Goal: Task Accomplishment & Management: Use online tool/utility

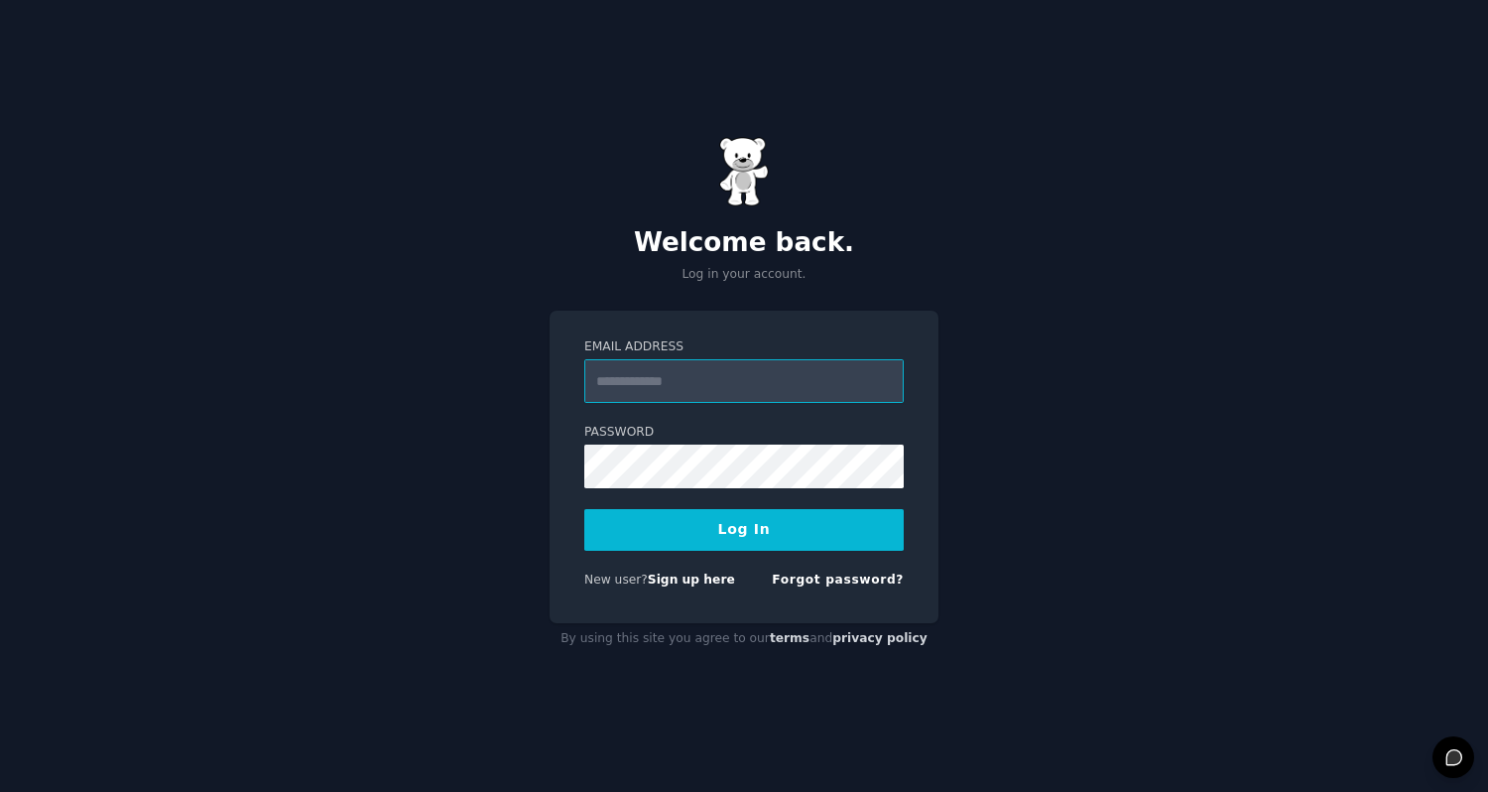
type input "**********"
click at [686, 537] on button "Log In" at bounding box center [744, 530] width 320 height 42
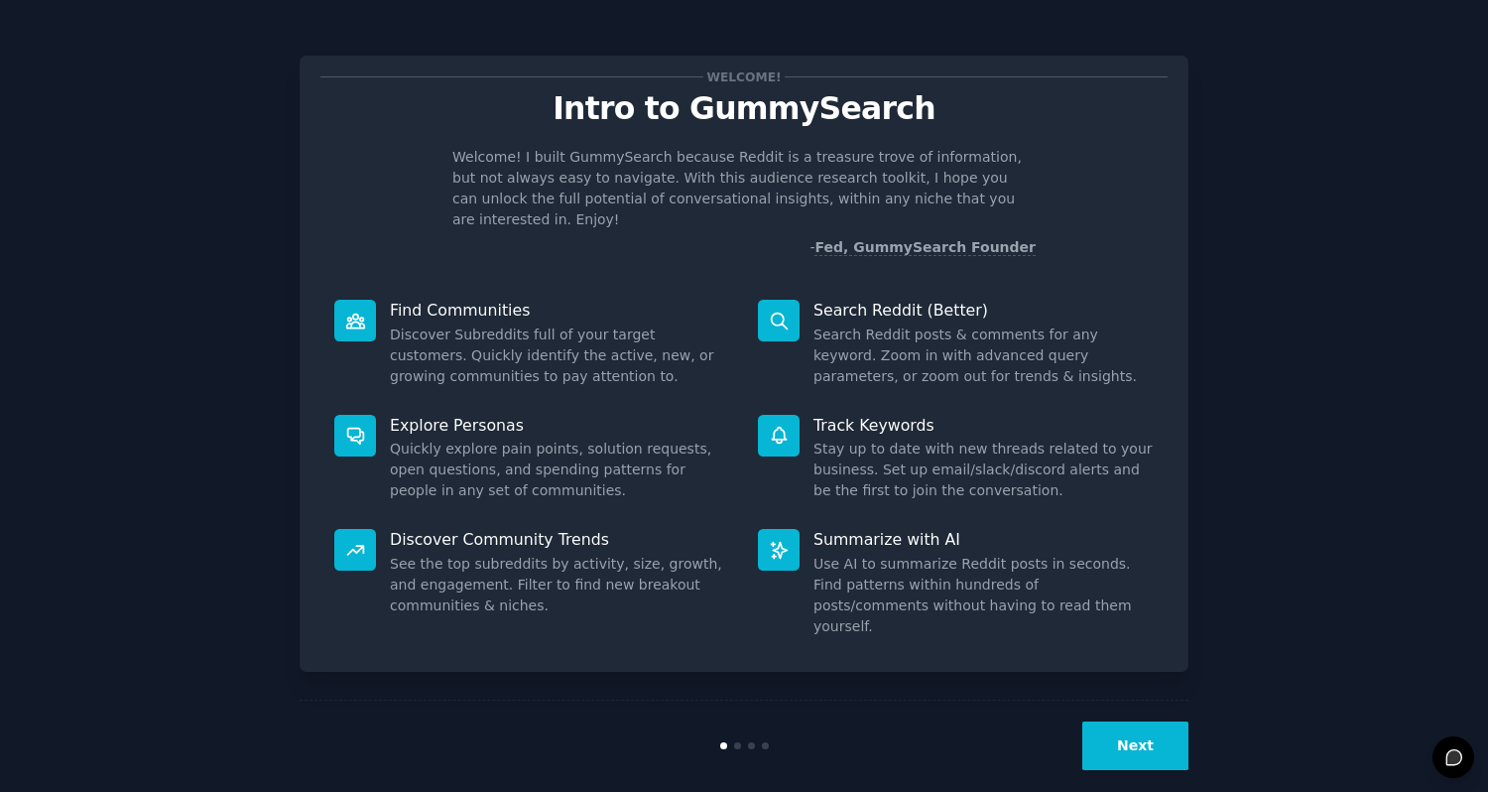
click at [1121, 728] on button "Next" at bounding box center [1136, 745] width 106 height 49
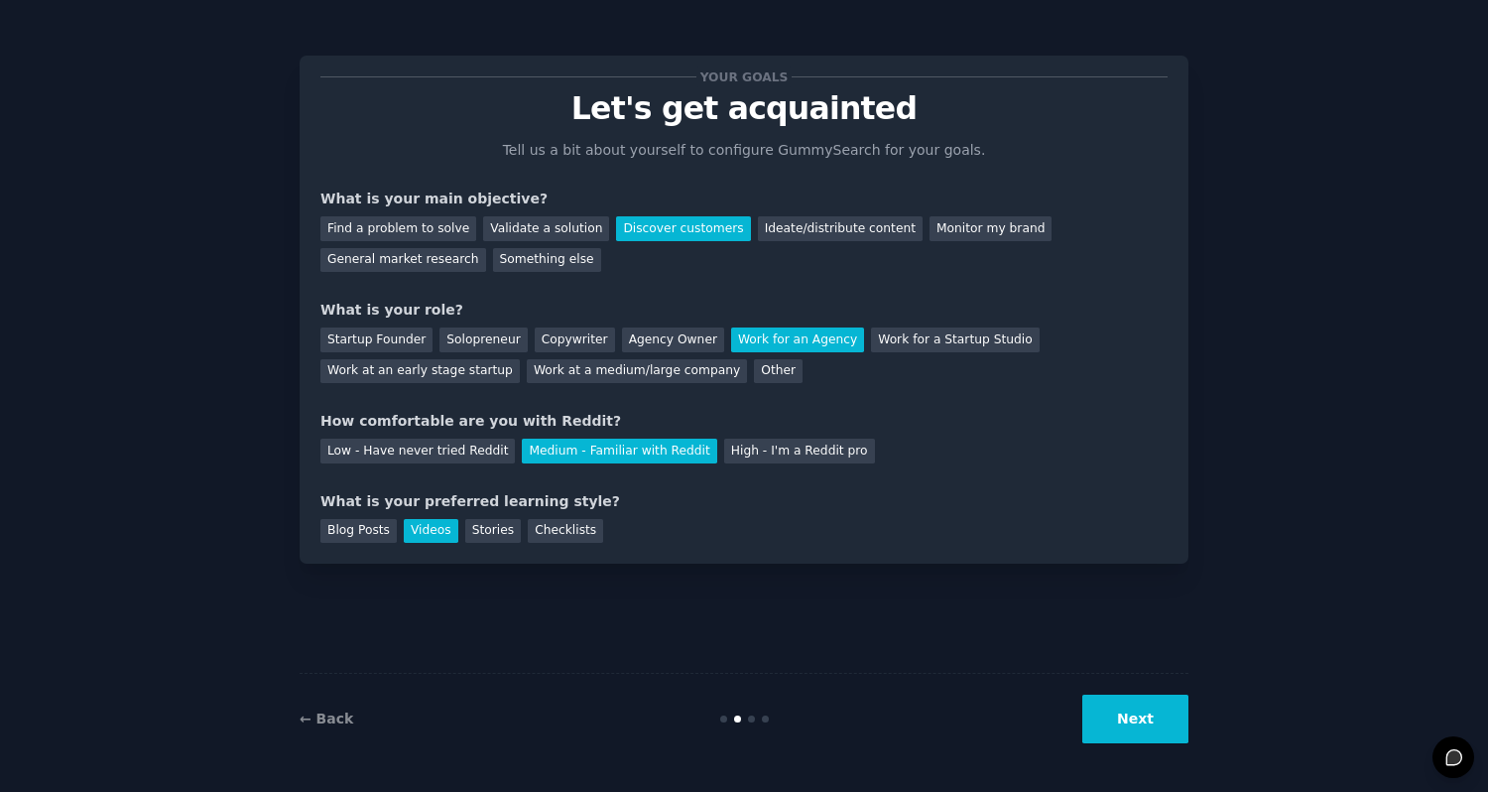
click at [1122, 730] on button "Next" at bounding box center [1136, 719] width 106 height 49
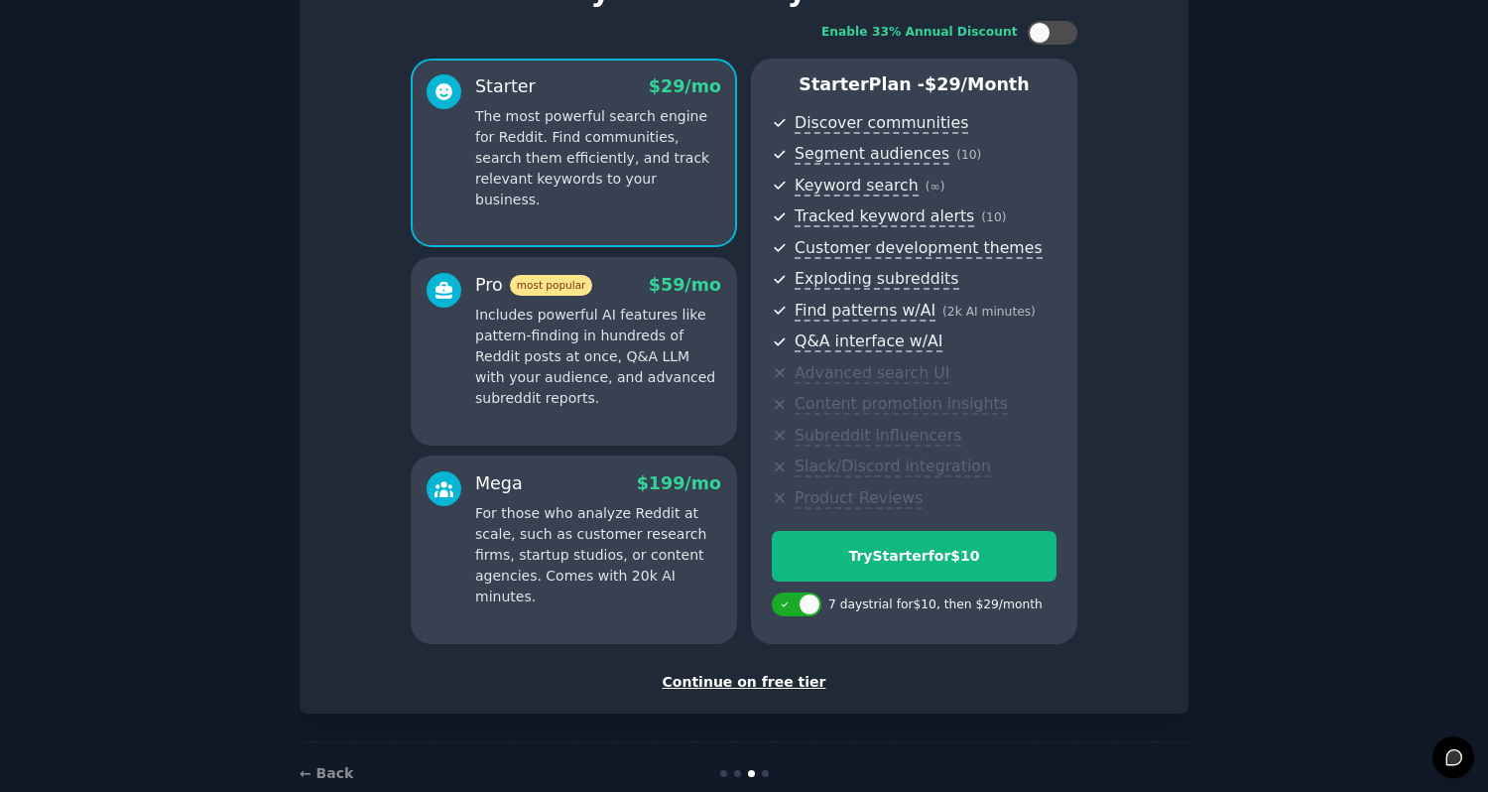
scroll to position [127, 0]
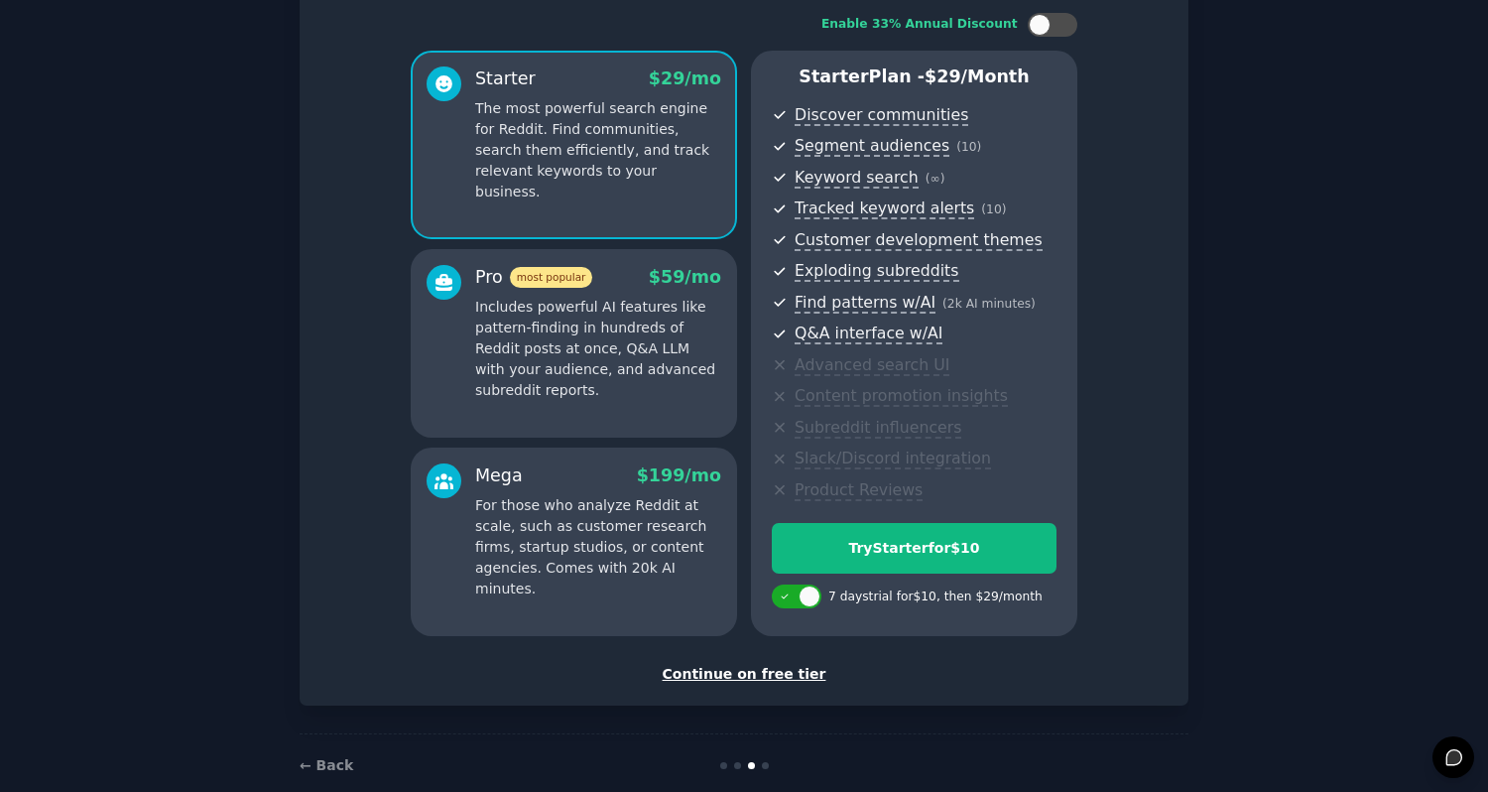
click at [772, 679] on div "Continue on free tier" at bounding box center [744, 674] width 847 height 21
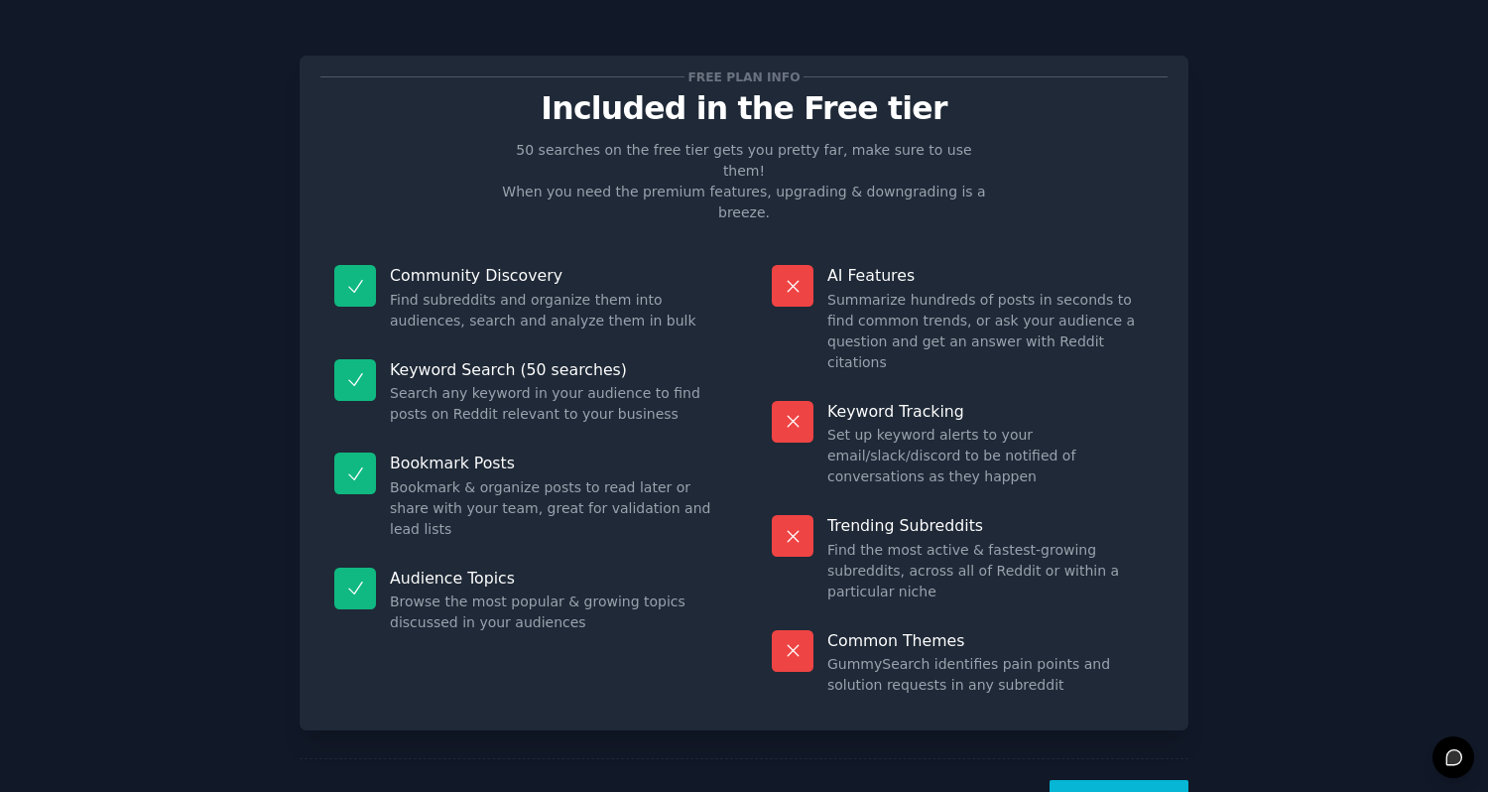
click at [1140, 780] on button "Let's Go!" at bounding box center [1119, 804] width 139 height 49
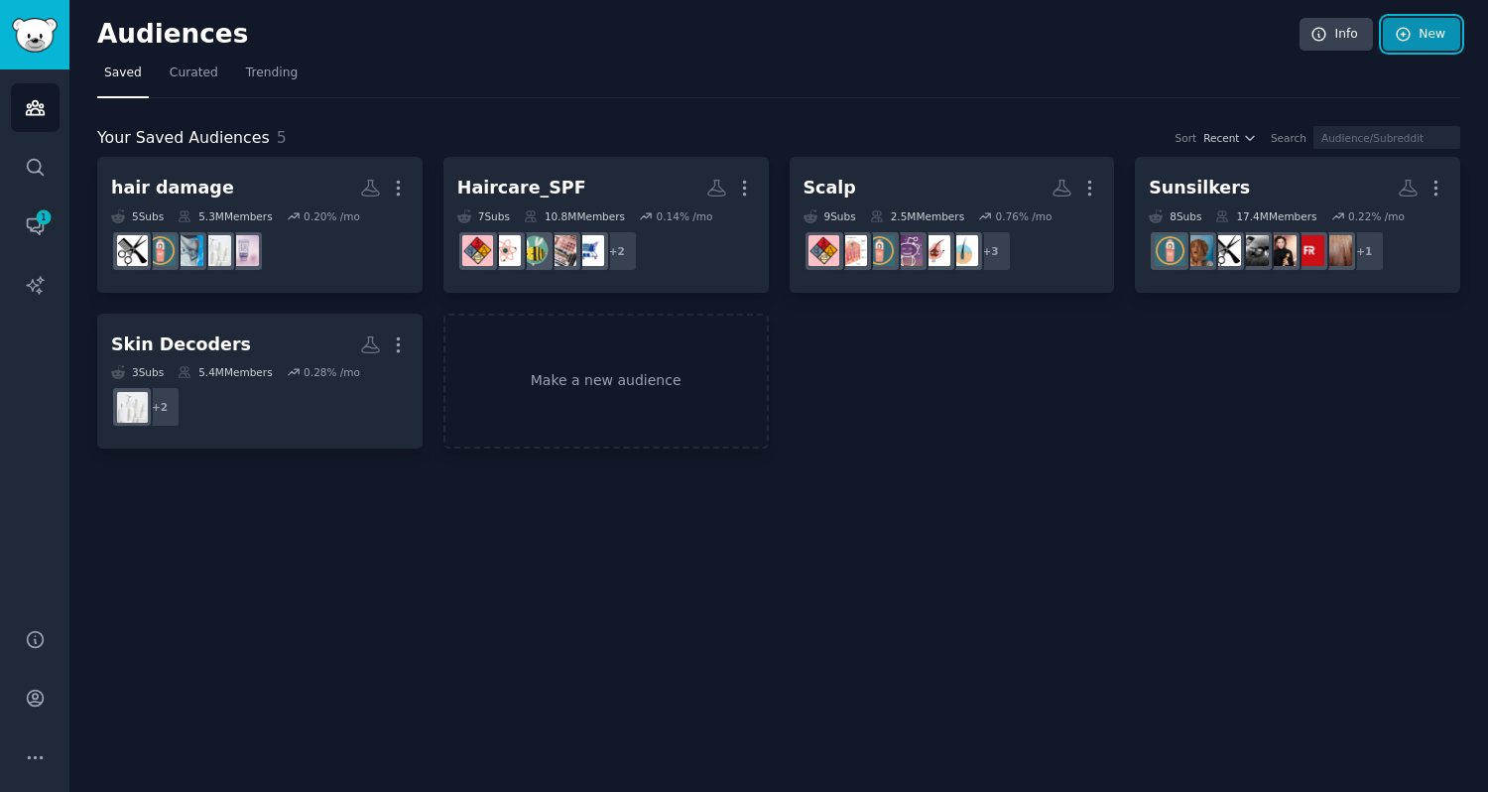
click at [1420, 32] on link "New" at bounding box center [1421, 35] width 77 height 34
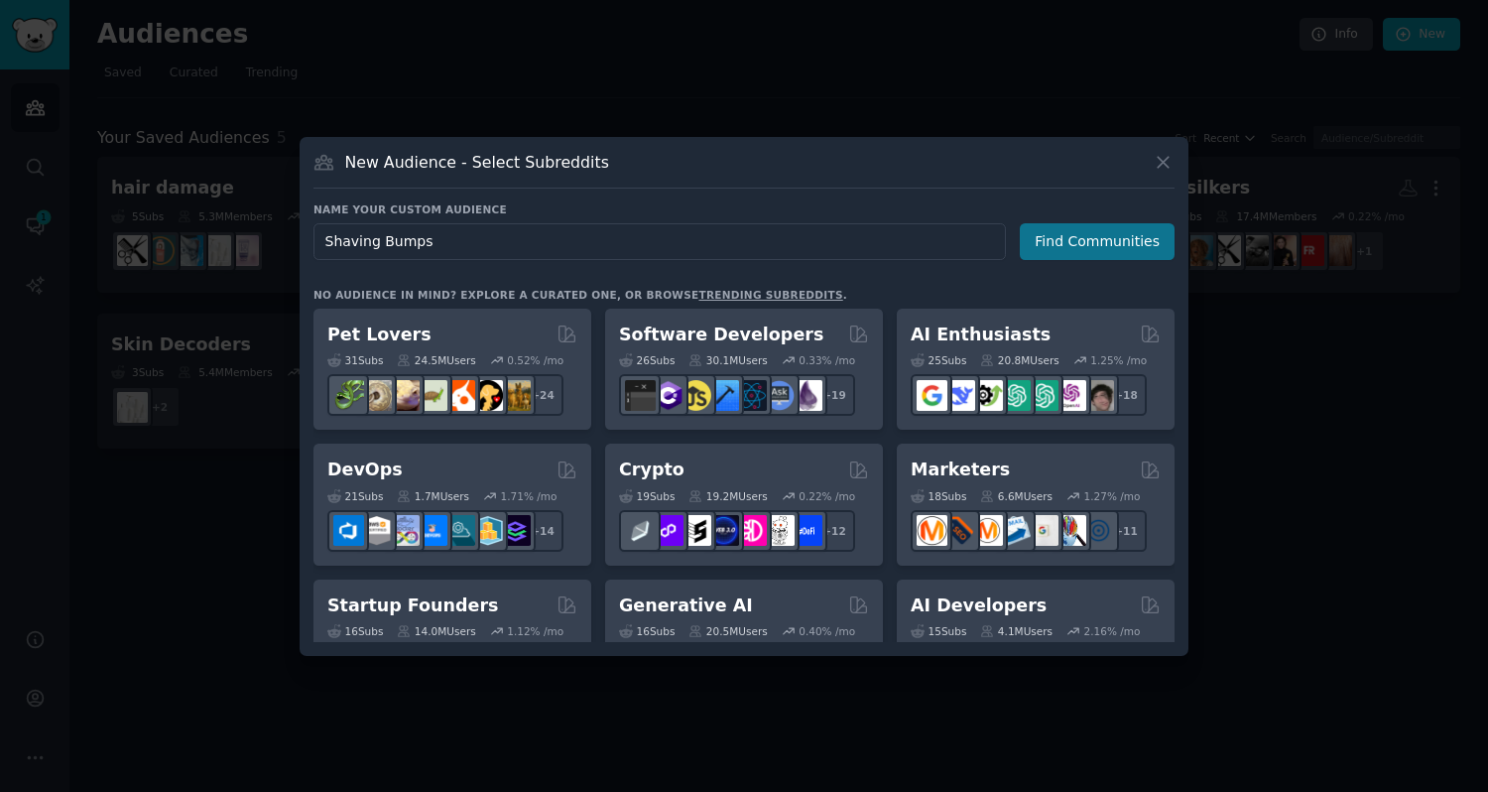
type input "Shaving Bumps"
click at [1068, 251] on button "Find Communities" at bounding box center [1097, 241] width 155 height 37
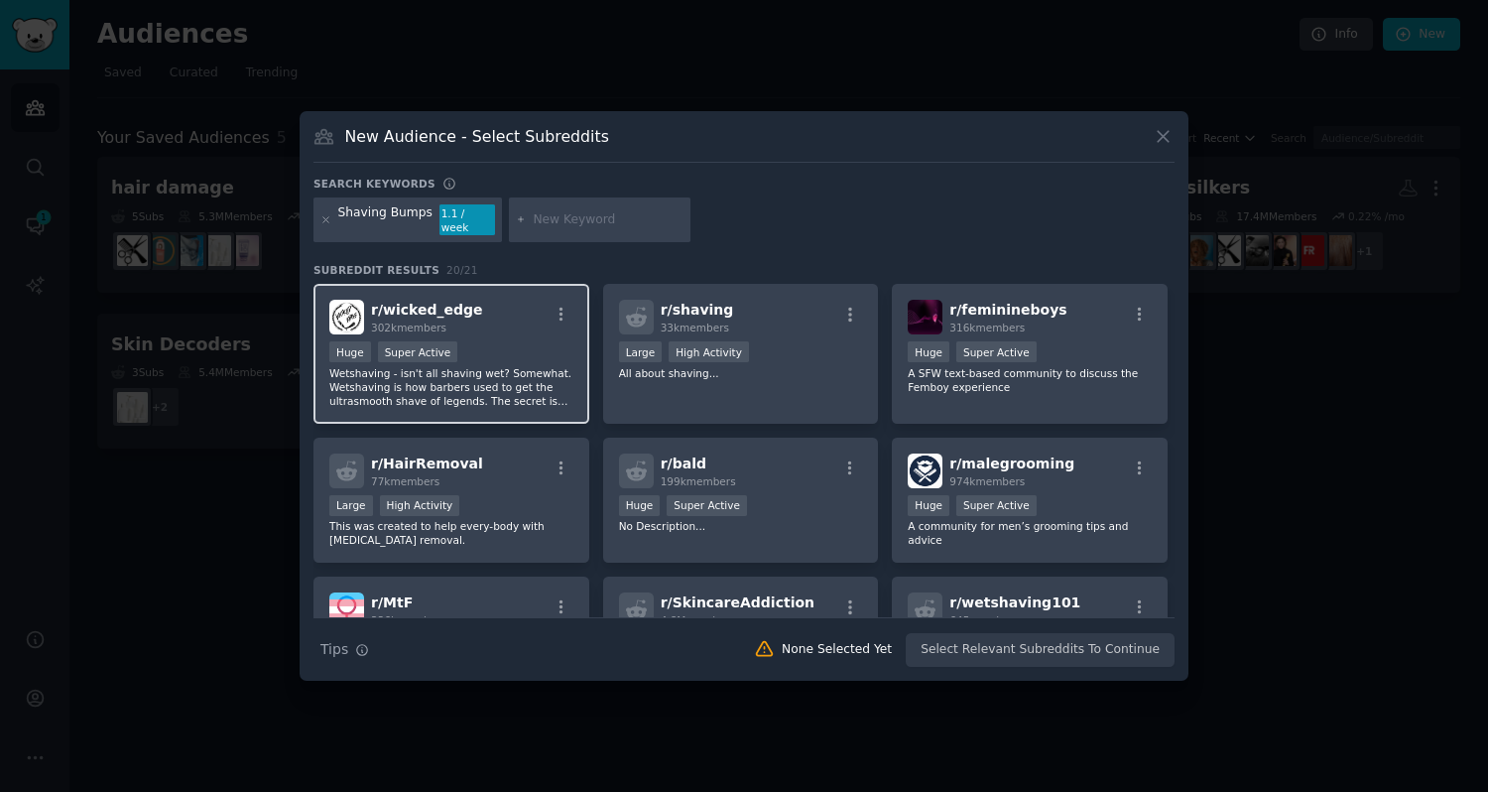
drag, startPoint x: 421, startPoint y: 303, endPoint x: 385, endPoint y: 304, distance: 35.7
click at [385, 304] on span "r/ wicked_edge" at bounding box center [427, 310] width 112 height 16
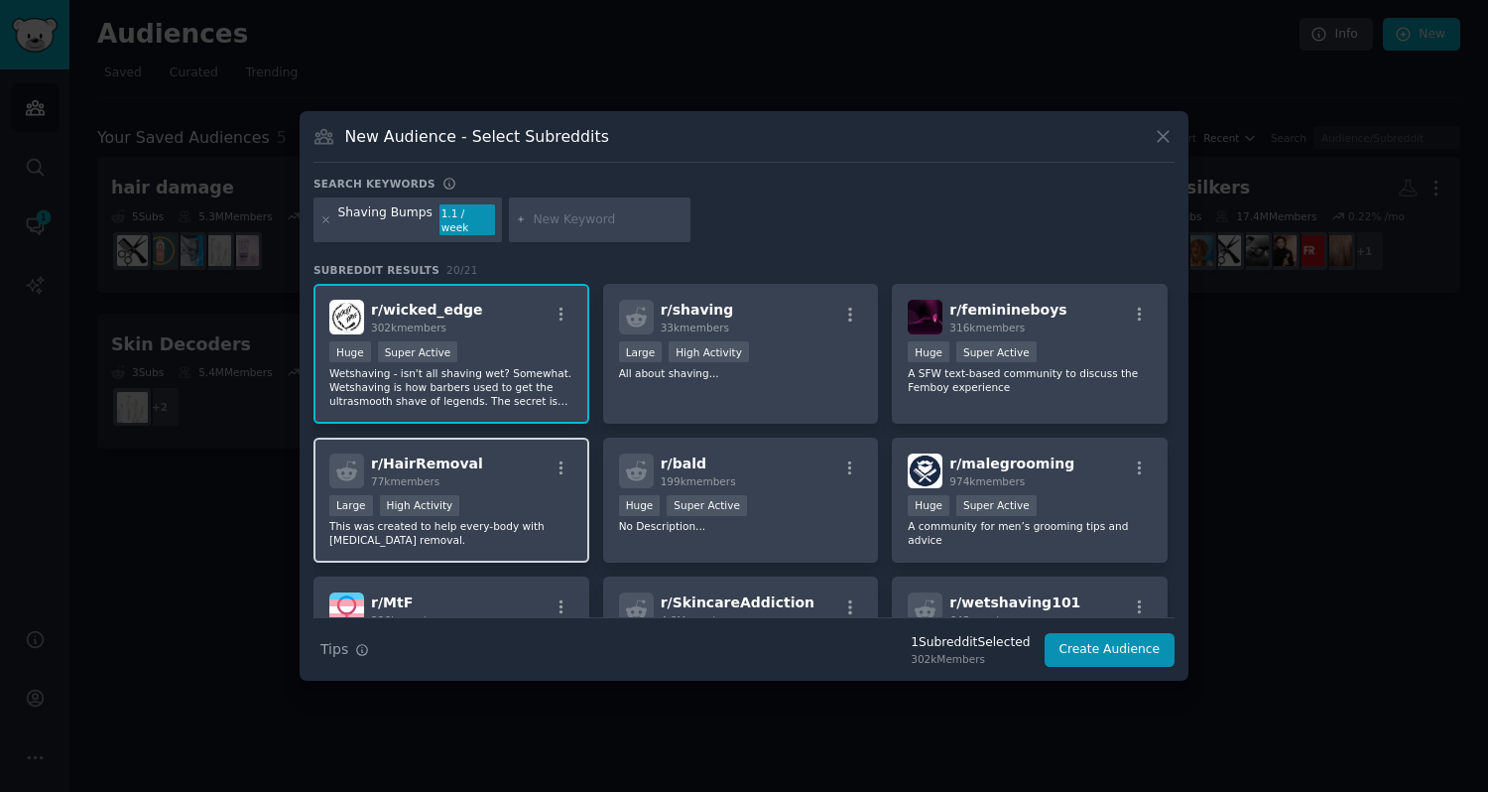
click at [488, 473] on div "r/ HairRemoval 77k members" at bounding box center [451, 470] width 244 height 35
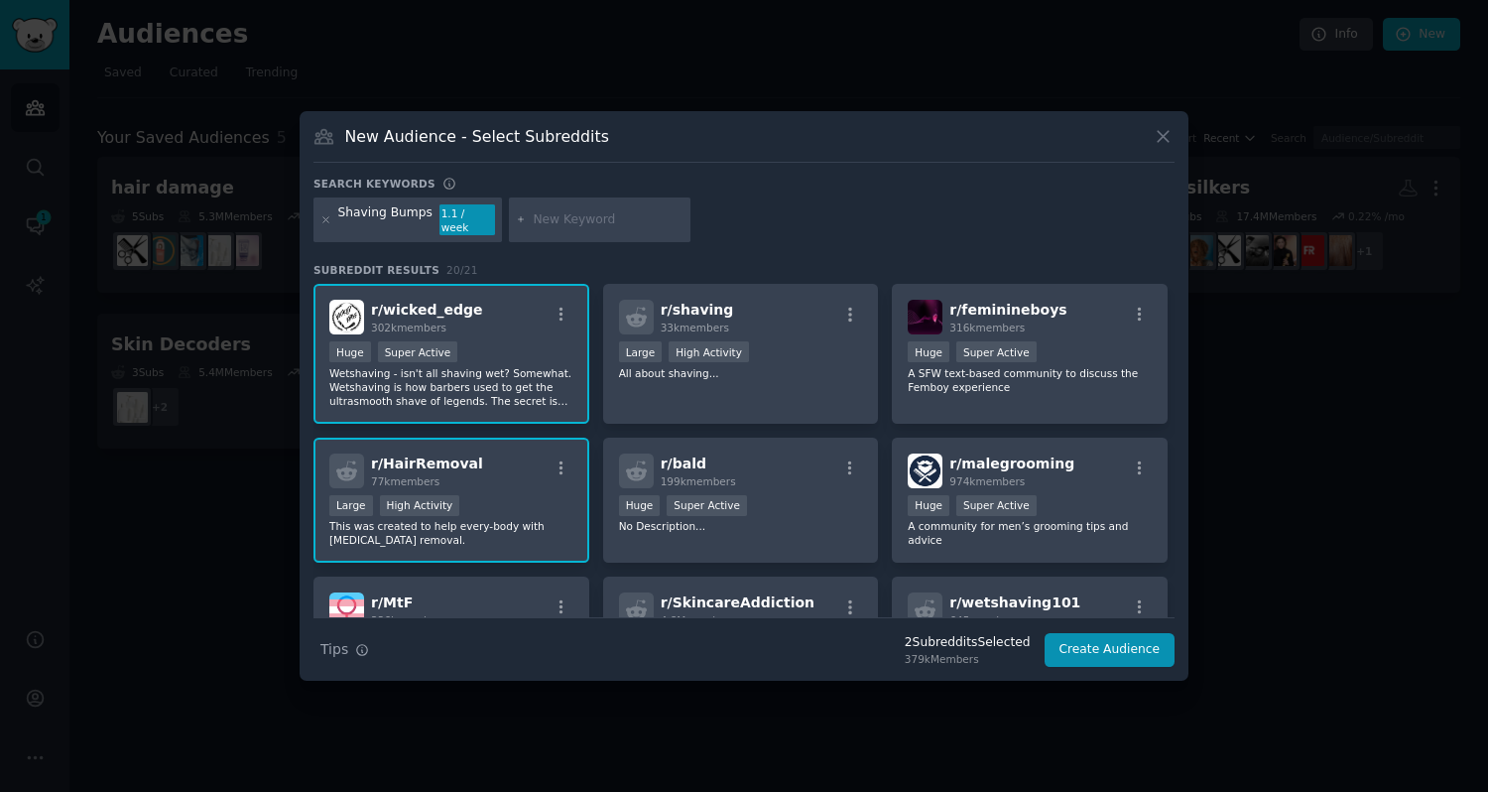
click at [496, 366] on p "Wetshaving - isn't all shaving wet? Somewhat. Wetshaving is how barbers used to…" at bounding box center [451, 387] width 244 height 42
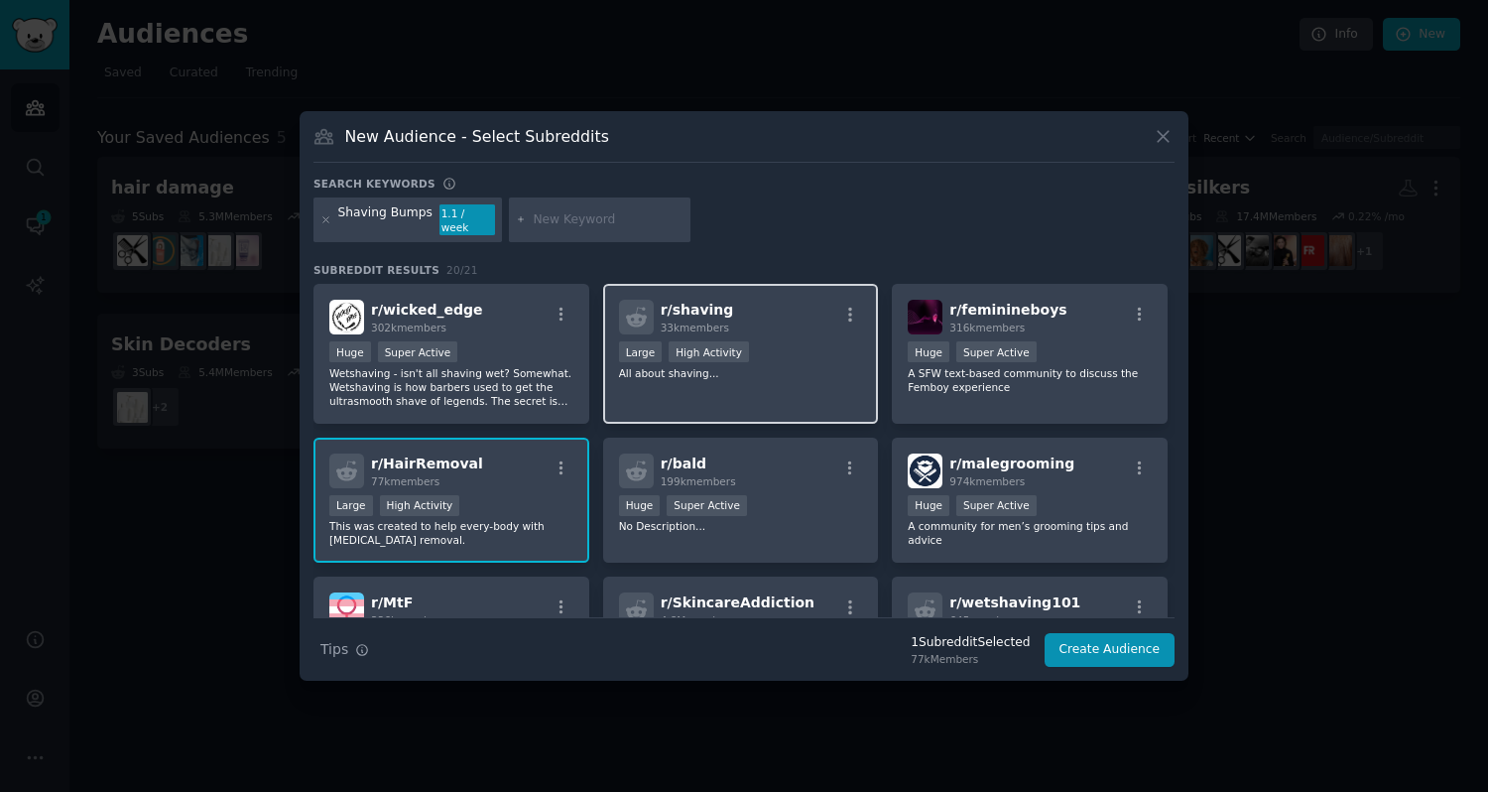
click at [774, 369] on p "All about shaving..." at bounding box center [741, 373] width 244 height 14
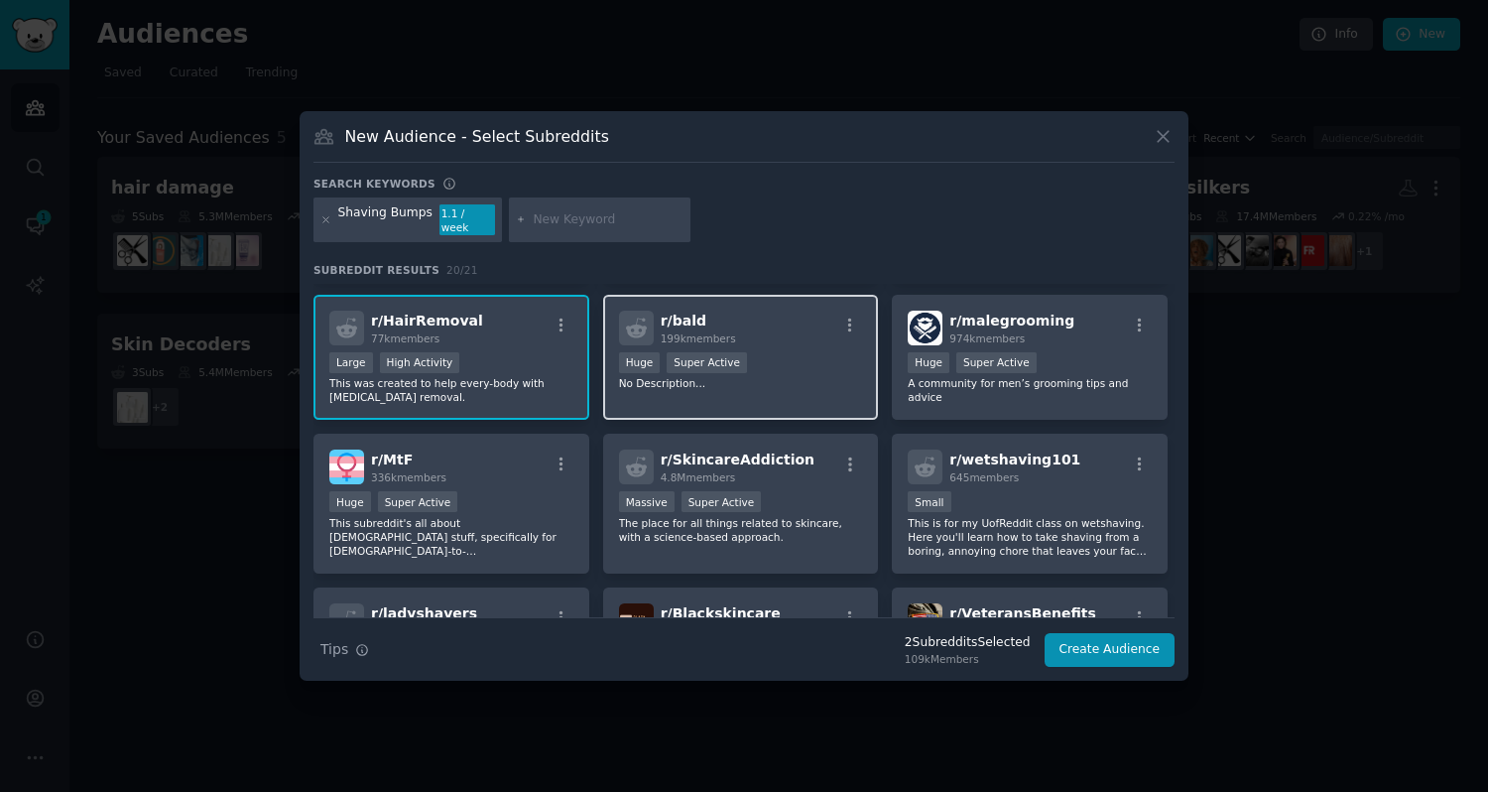
scroll to position [143, 0]
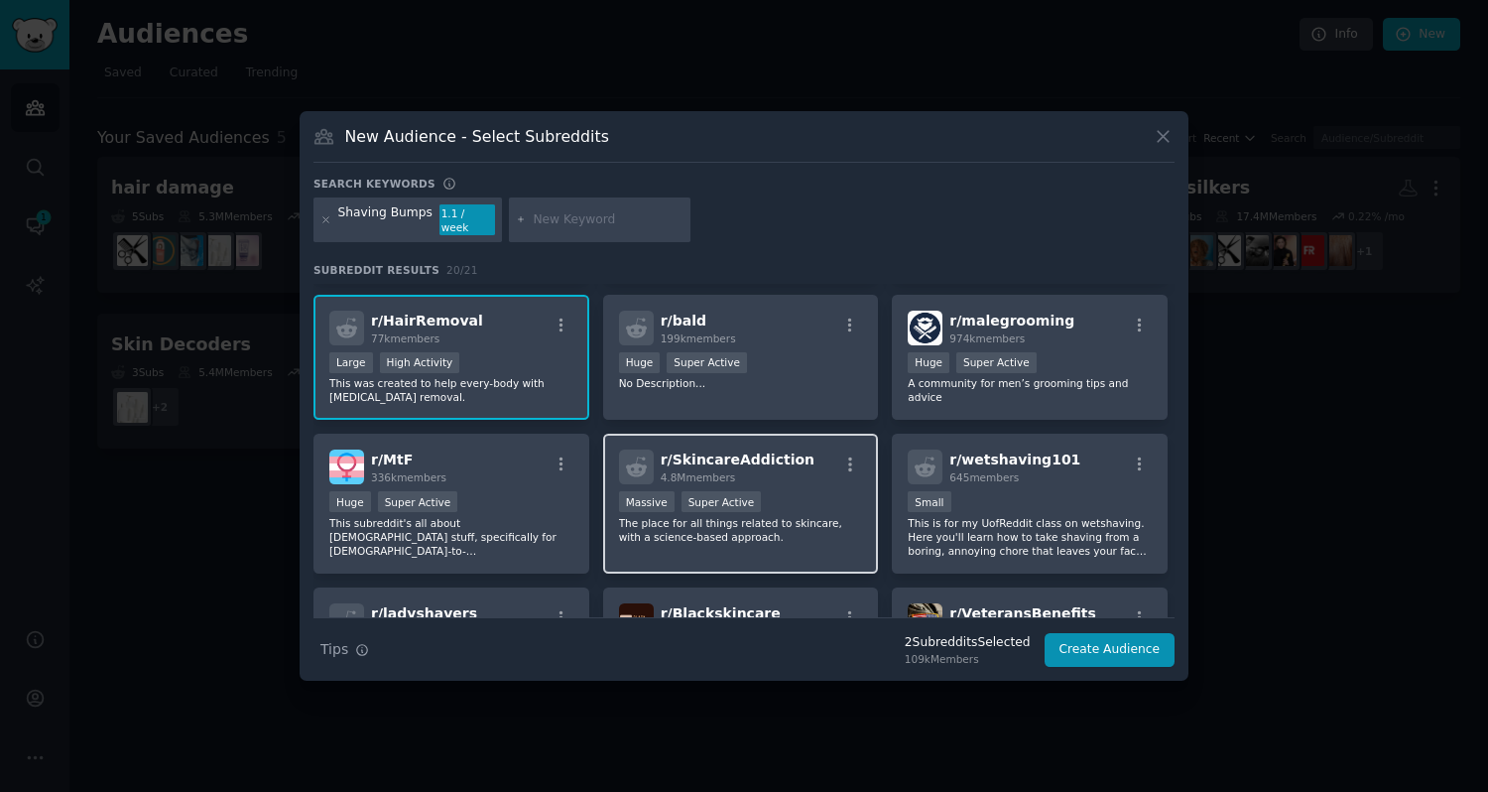
click at [819, 528] on p "The place for all things related to skincare, with a science-based approach." at bounding box center [741, 530] width 244 height 28
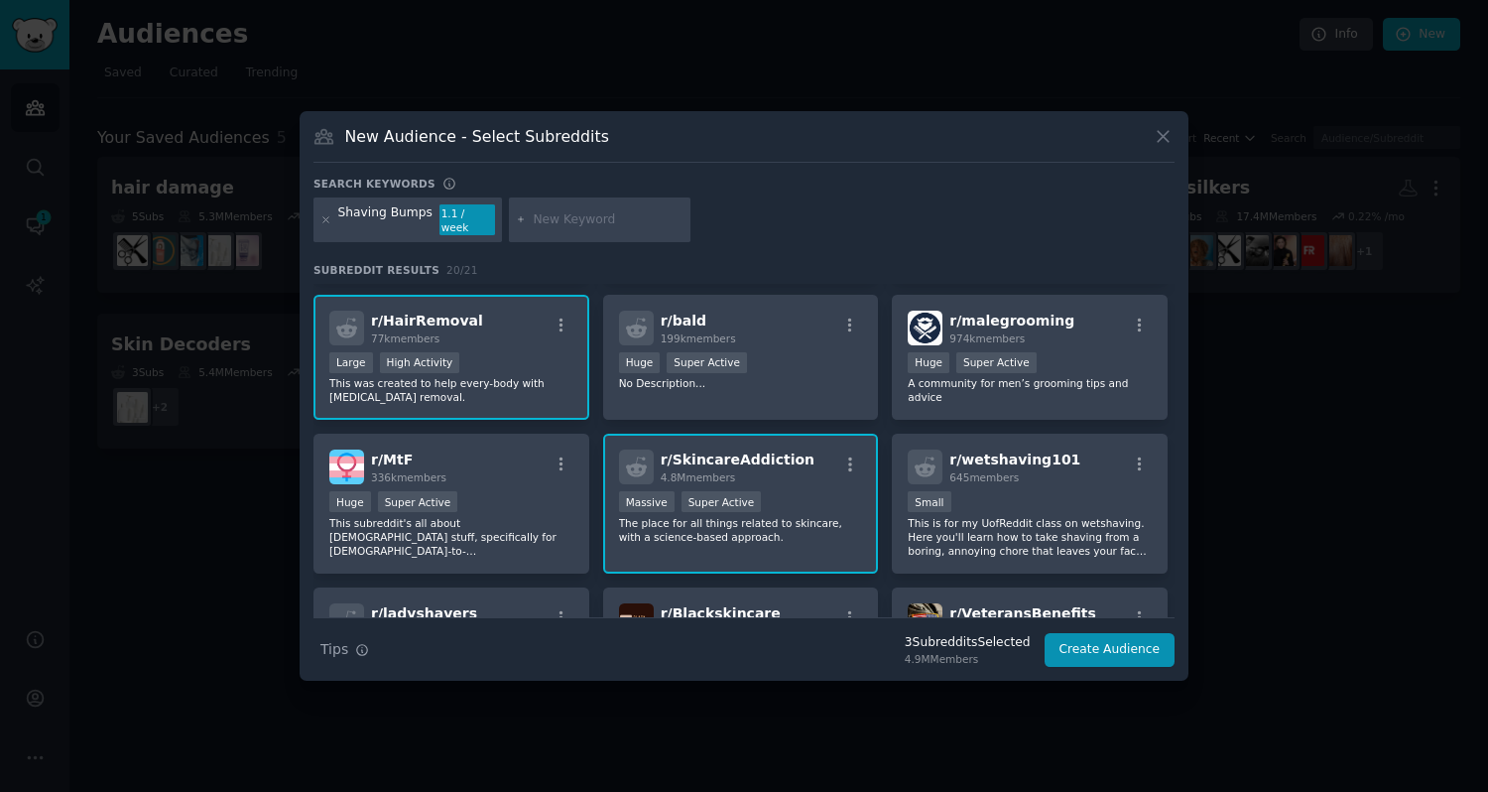
scroll to position [367, 0]
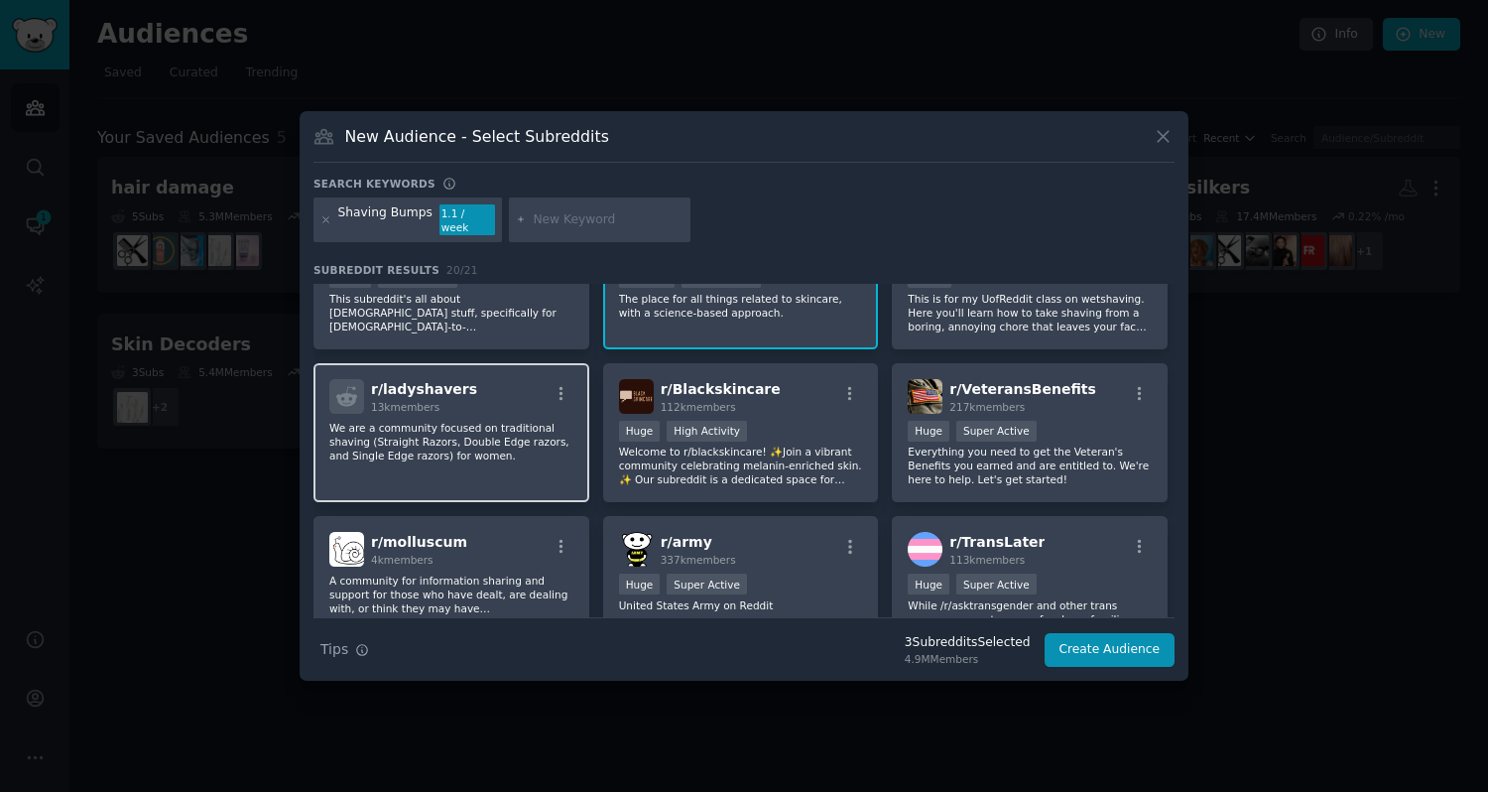
click at [490, 456] on div "r/ ladyshavers 13k members We are a community focused on traditional shaving (S…" at bounding box center [452, 433] width 276 height 140
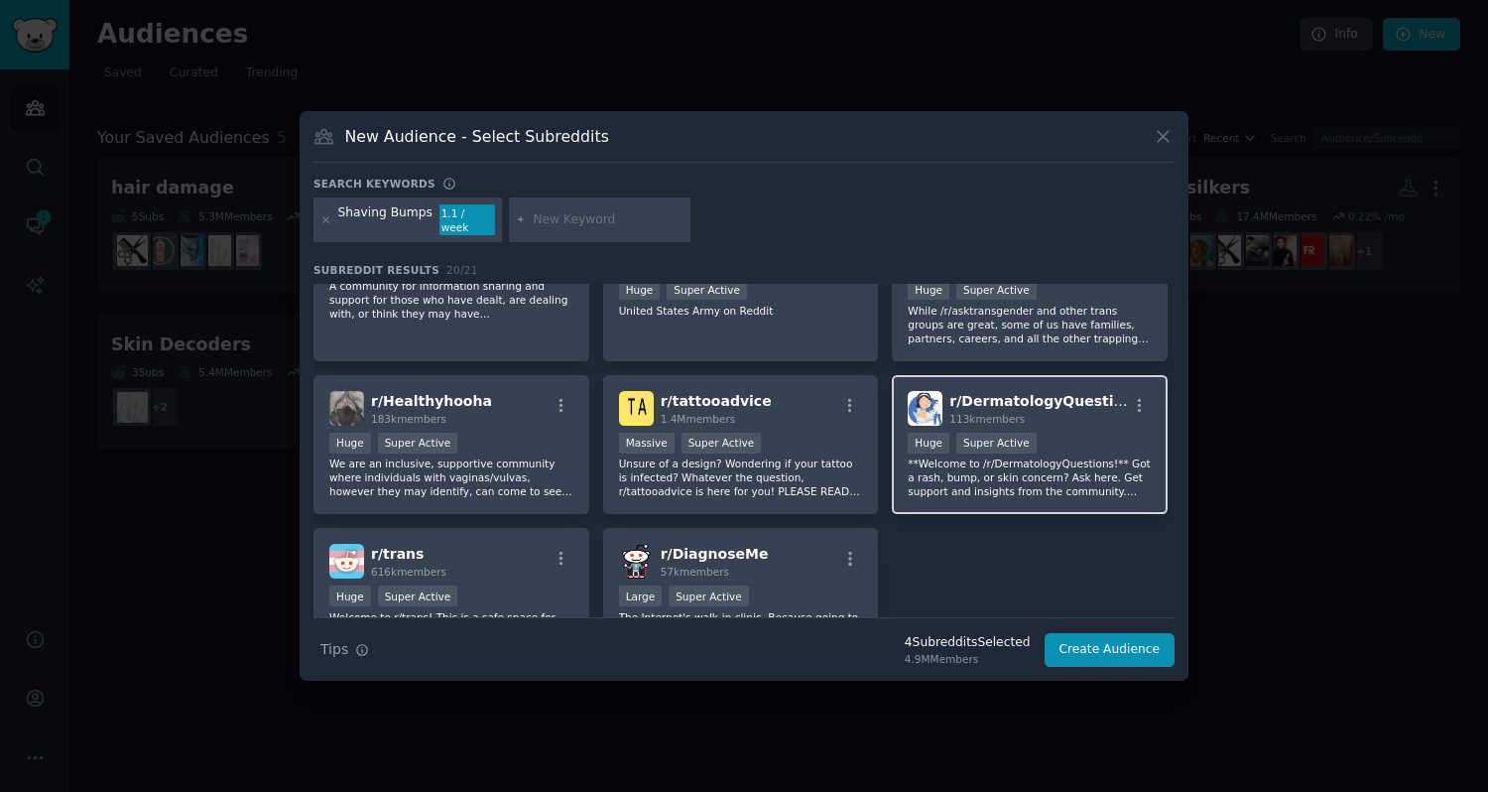
scroll to position [663, 0]
click at [958, 478] on p "**Welcome to /r/DermatologyQuestions!** Got a rash, bump, or skin concern? Ask …" at bounding box center [1030, 476] width 244 height 42
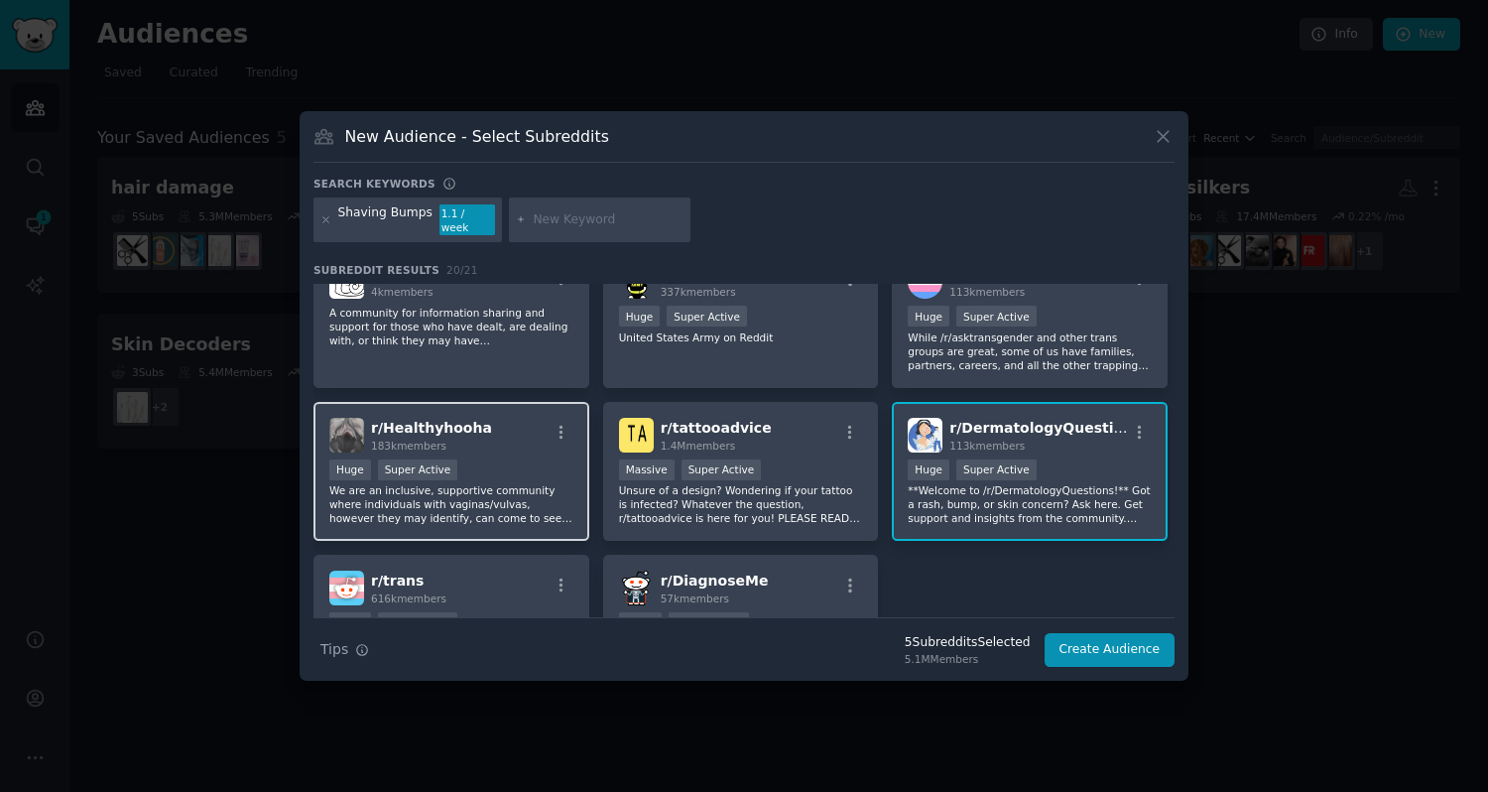
scroll to position [639, 0]
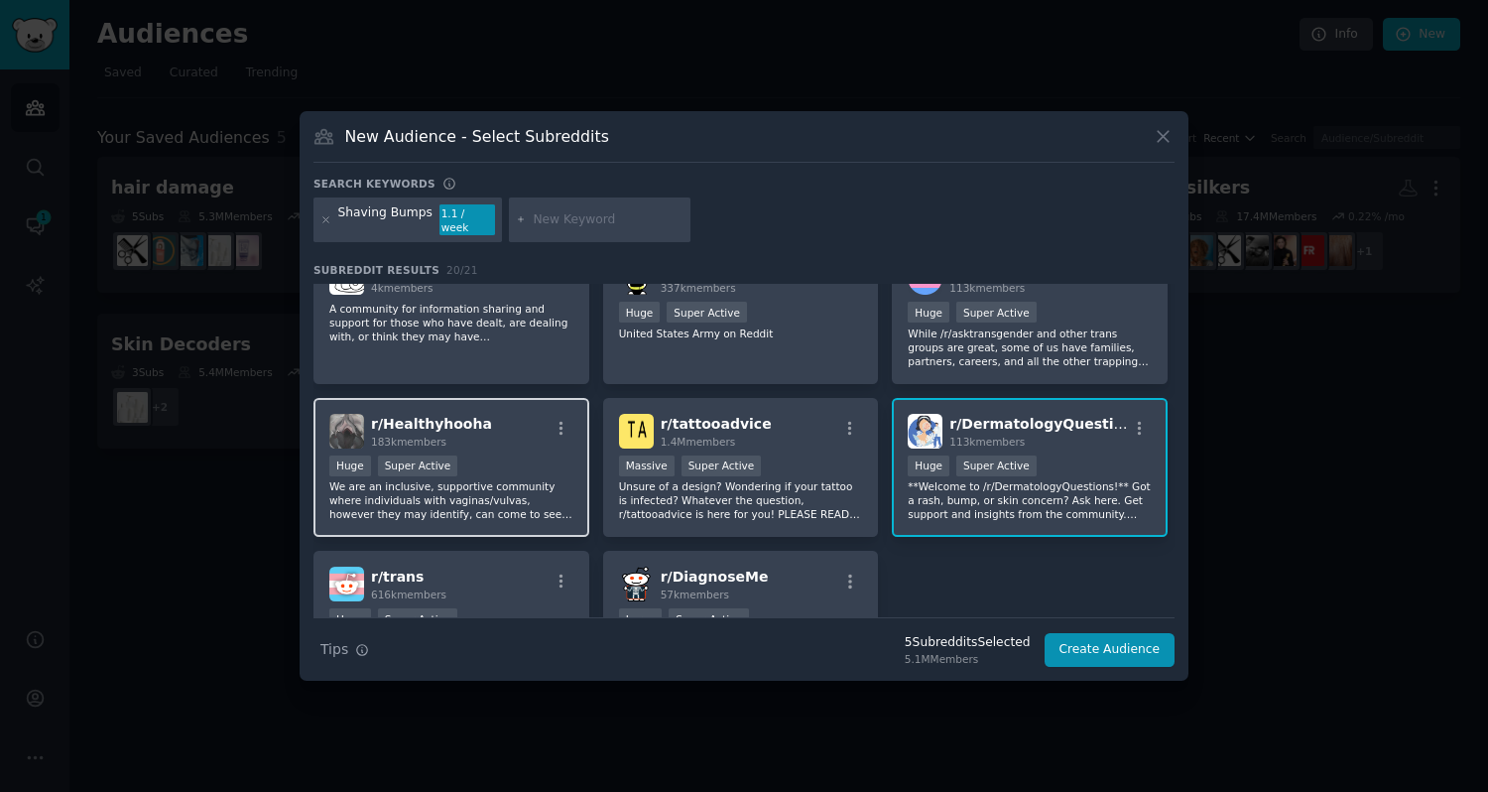
click at [513, 479] on p "We are an inclusive, supportive community where individuals with vaginas/vulvas…" at bounding box center [451, 500] width 244 height 42
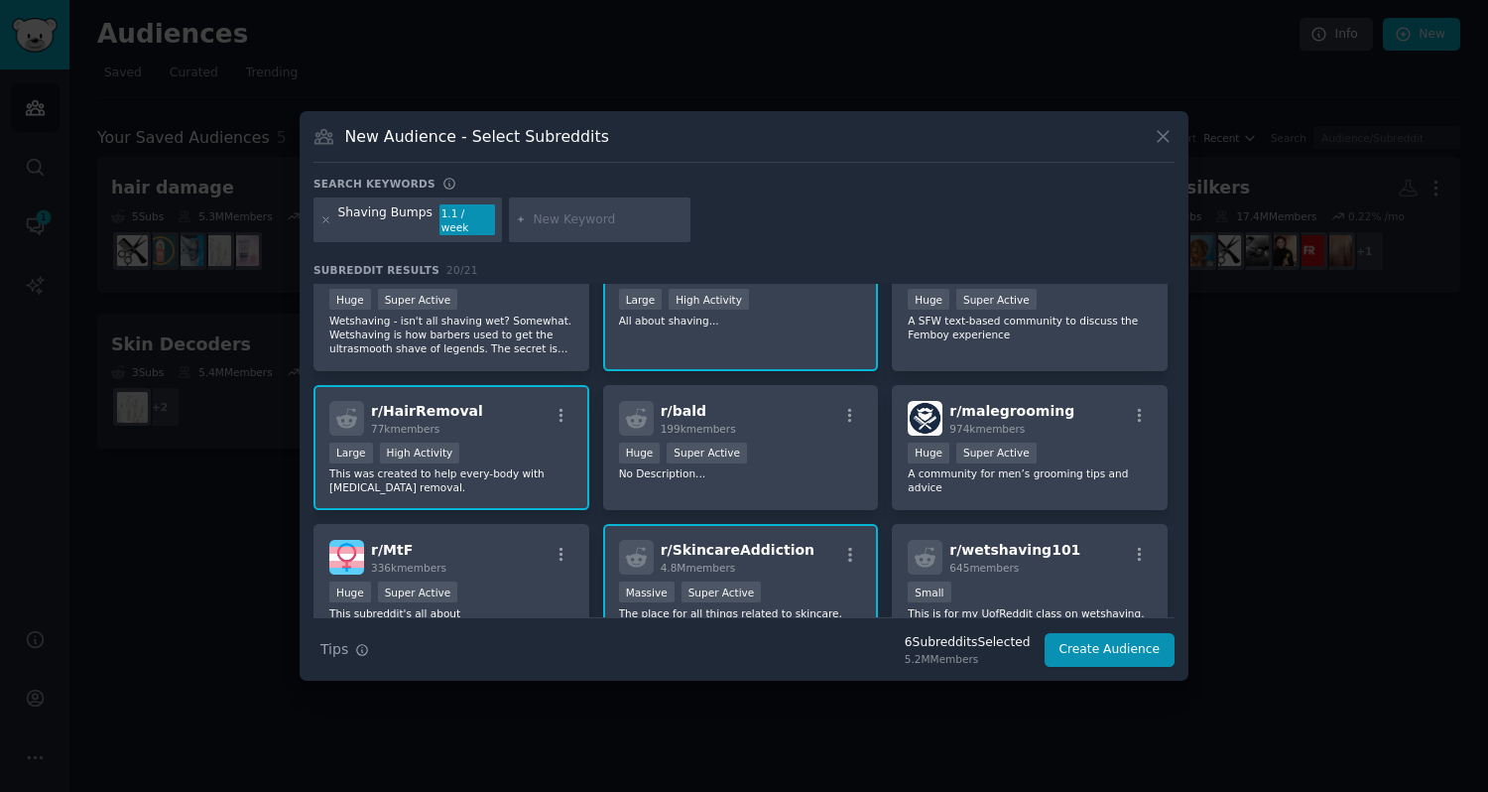
scroll to position [0, 0]
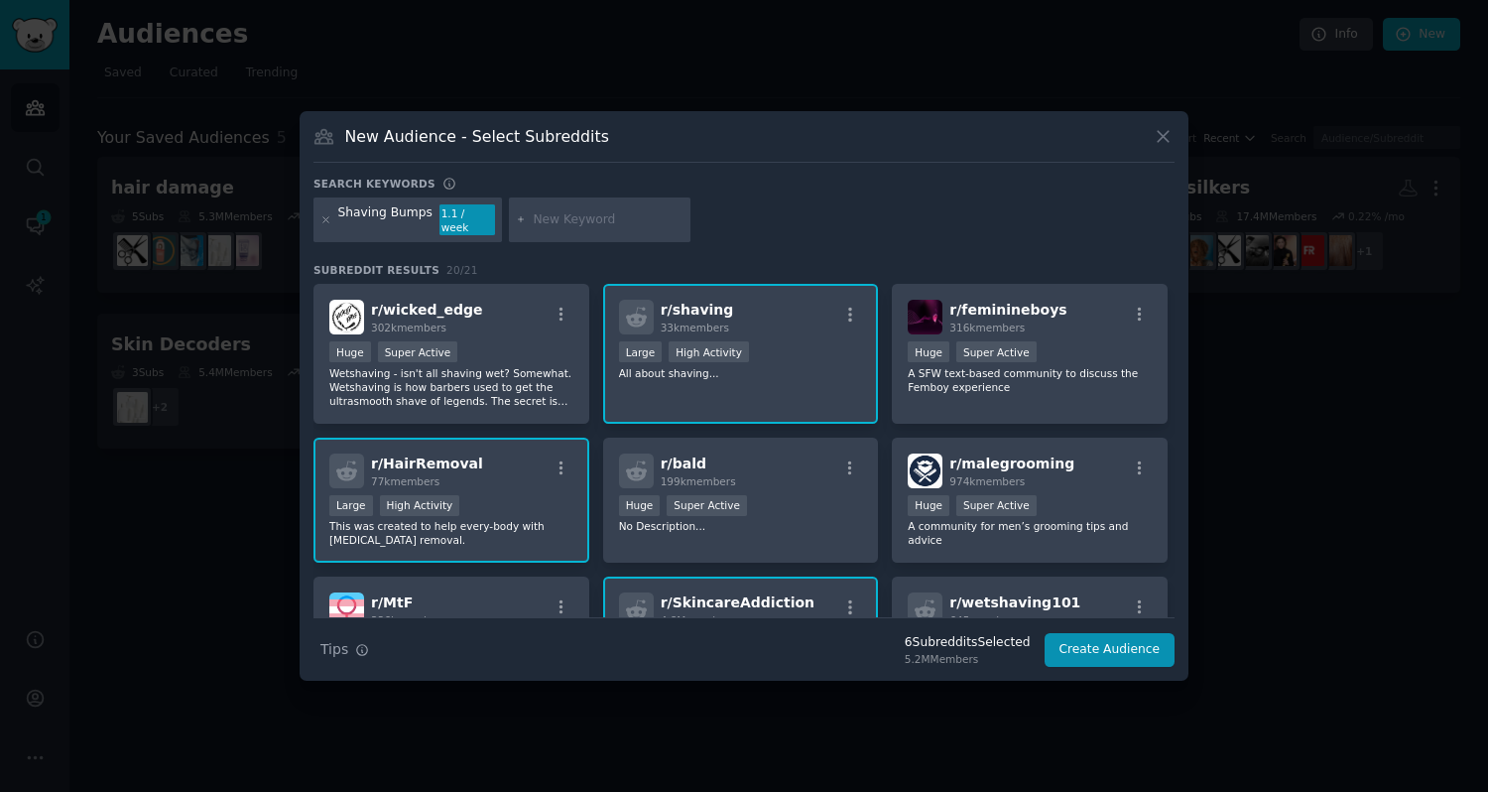
click at [568, 219] on input "text" at bounding box center [608, 220] width 151 height 18
type input "waxing"
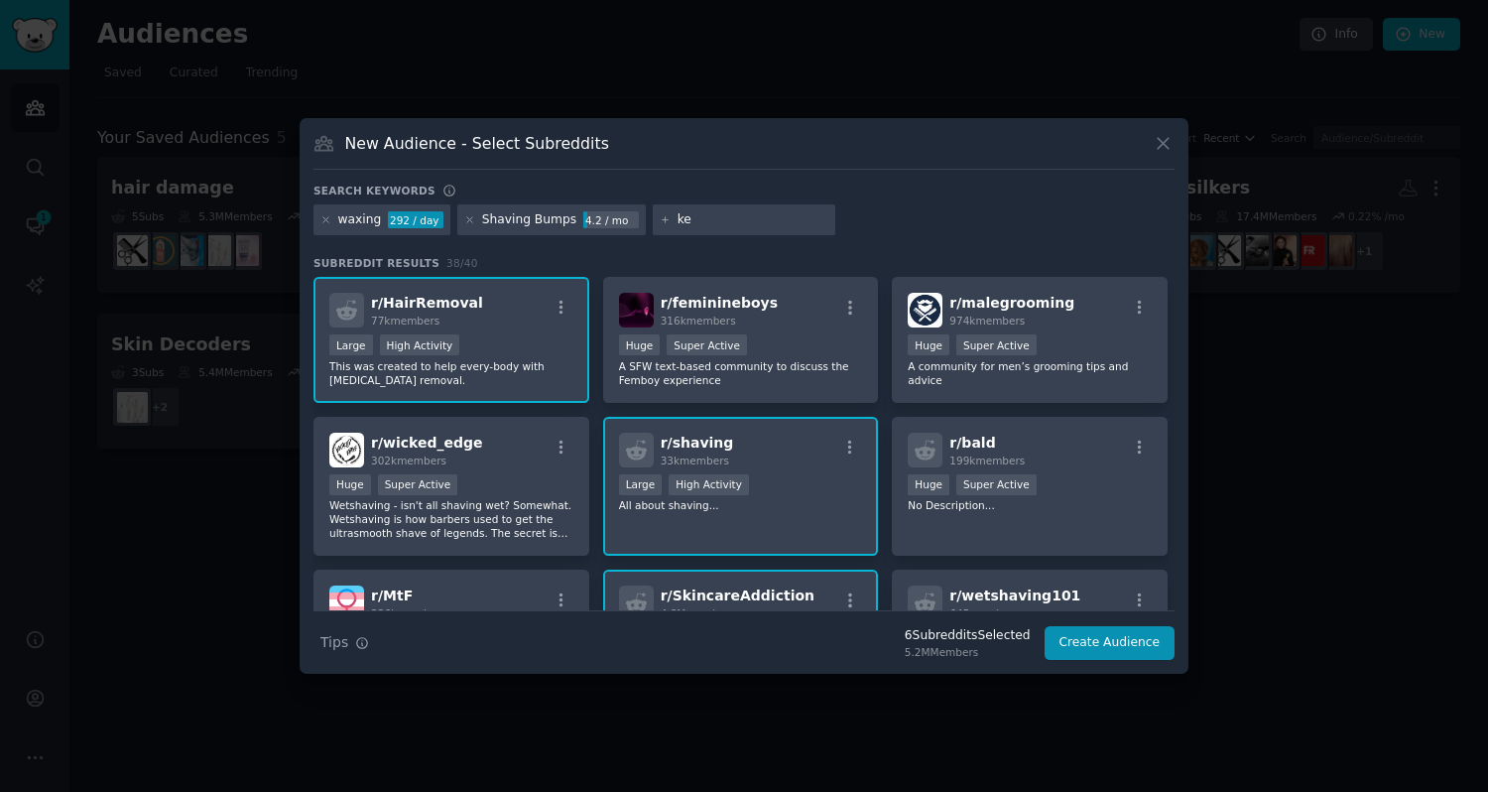
type input "k"
paste input "[MEDICAL_DATA]"
type input "[MEDICAL_DATA]"
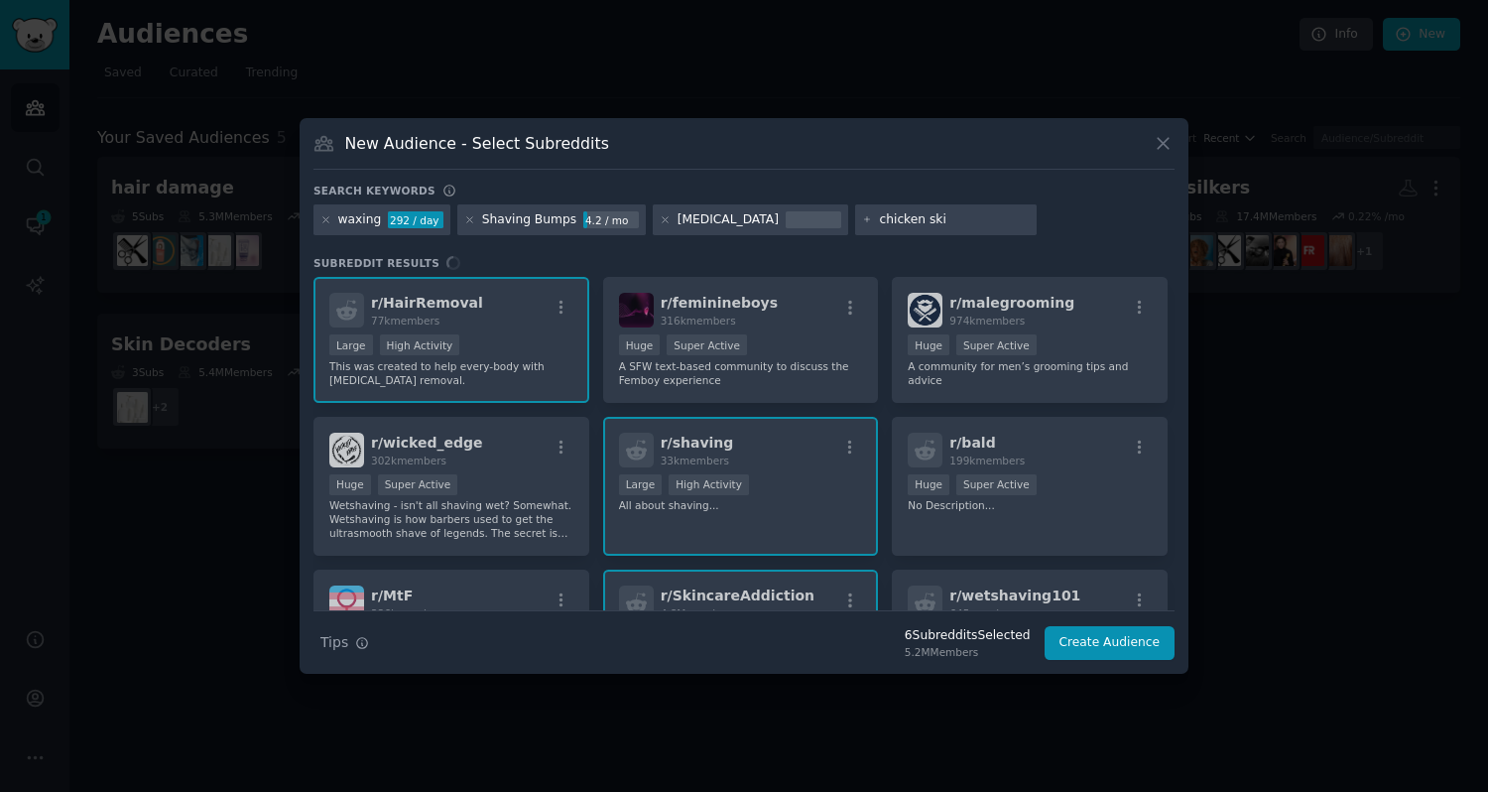
type input "chicken skin"
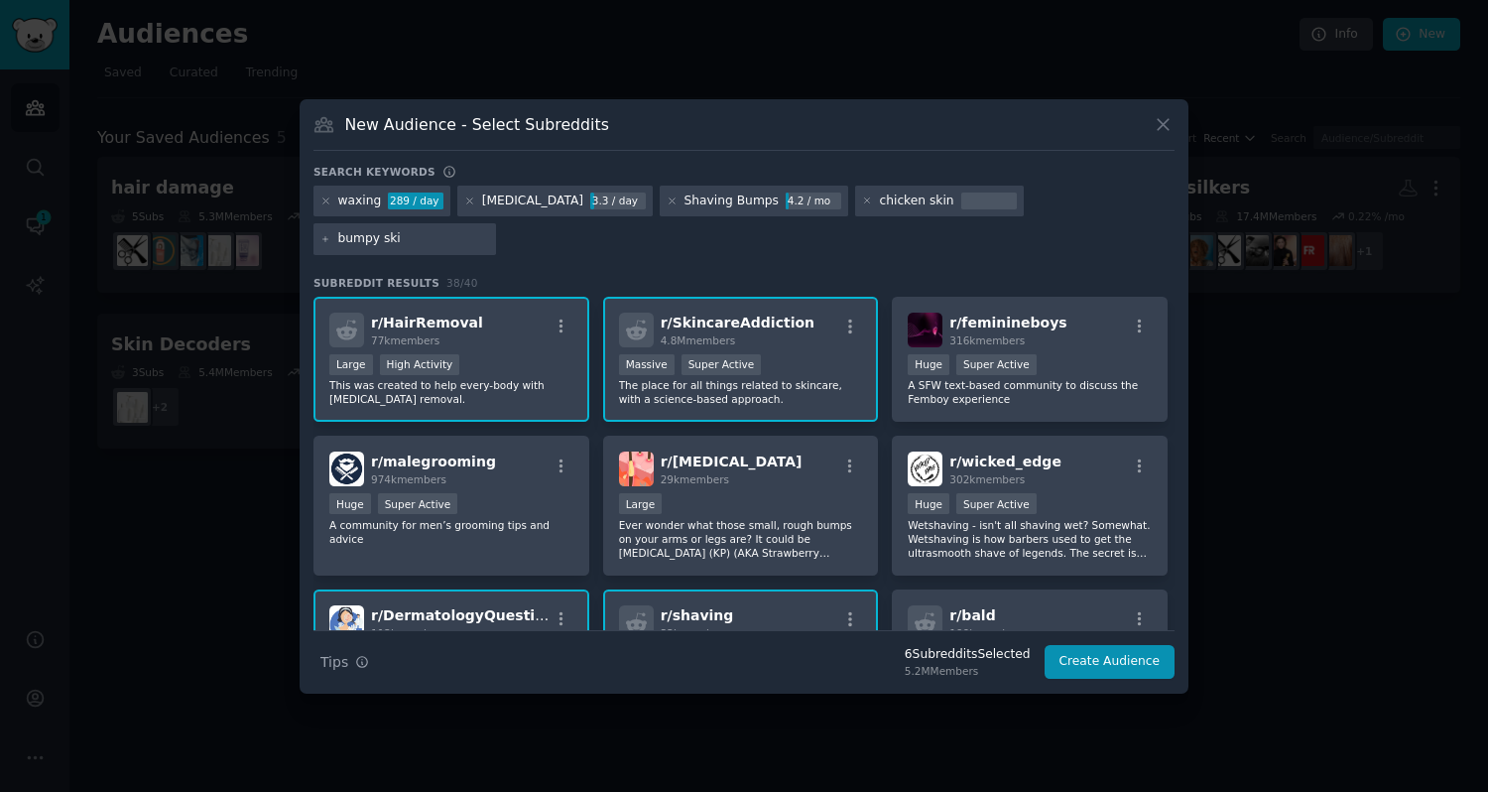
type input "bumpy skin"
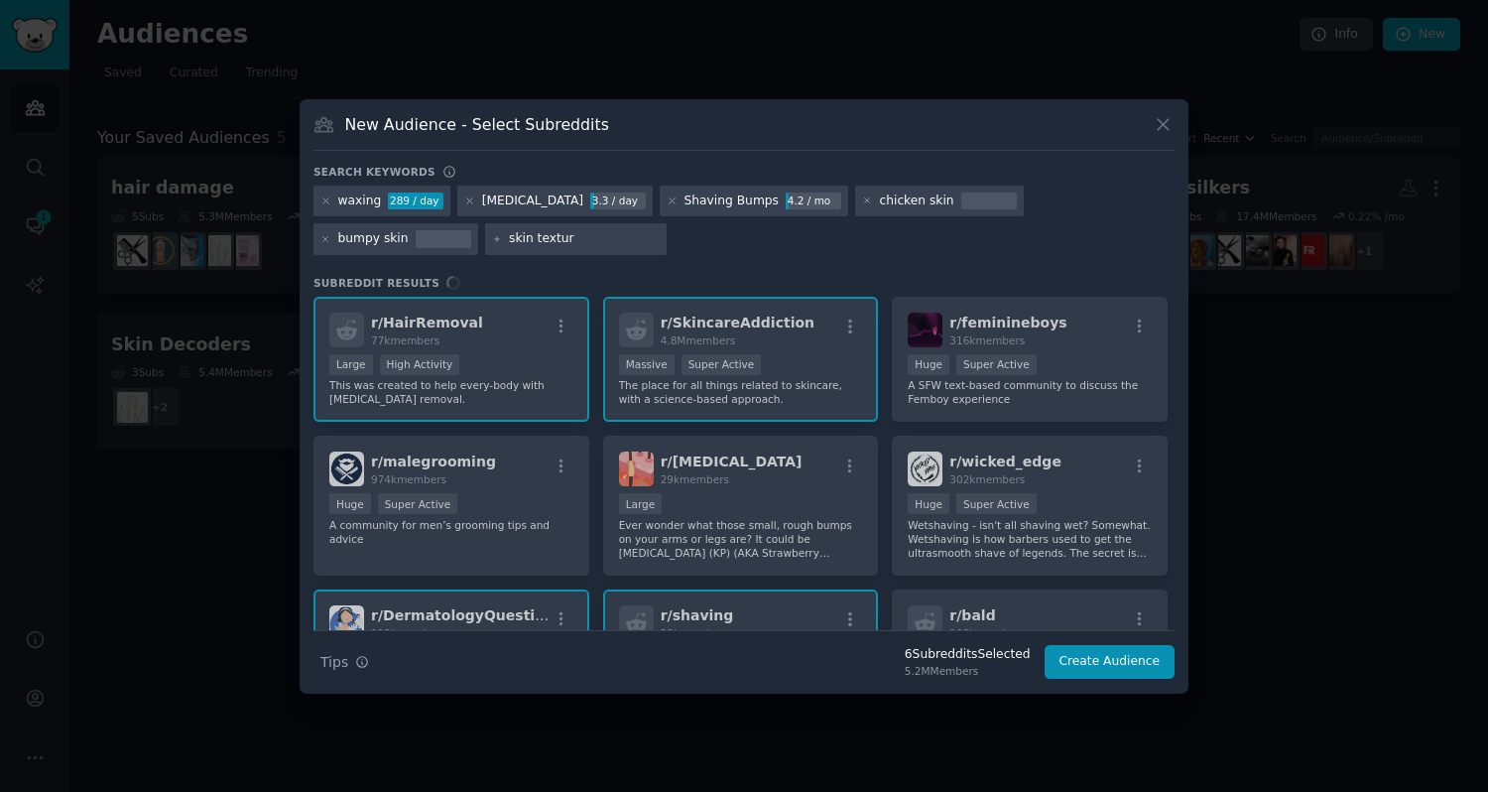
type input "skin texture"
type input "skin confidence"
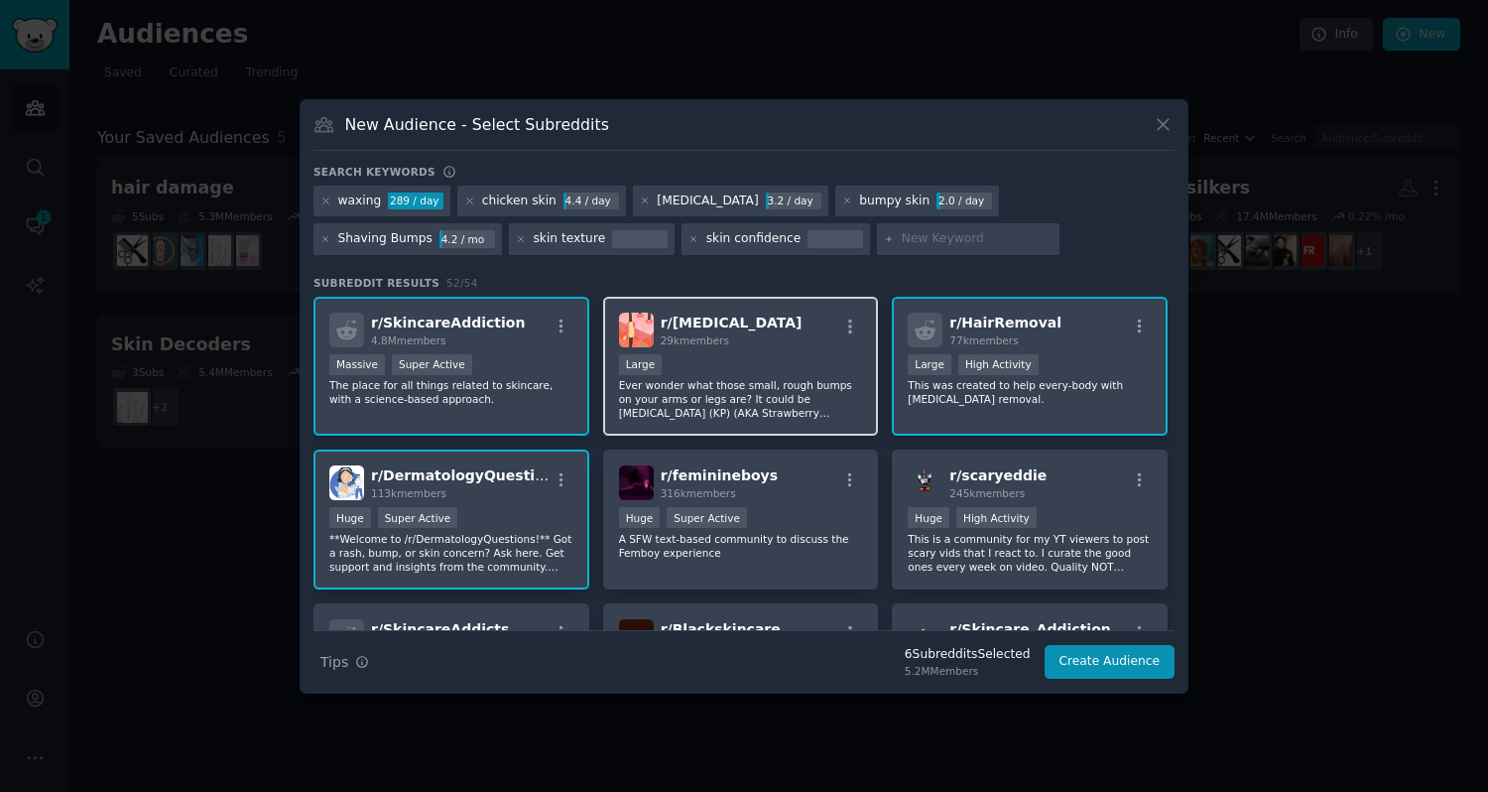
click at [709, 390] on p "Ever wonder what those small, rough bumps on your arms or legs are? It could be…" at bounding box center [741, 399] width 244 height 42
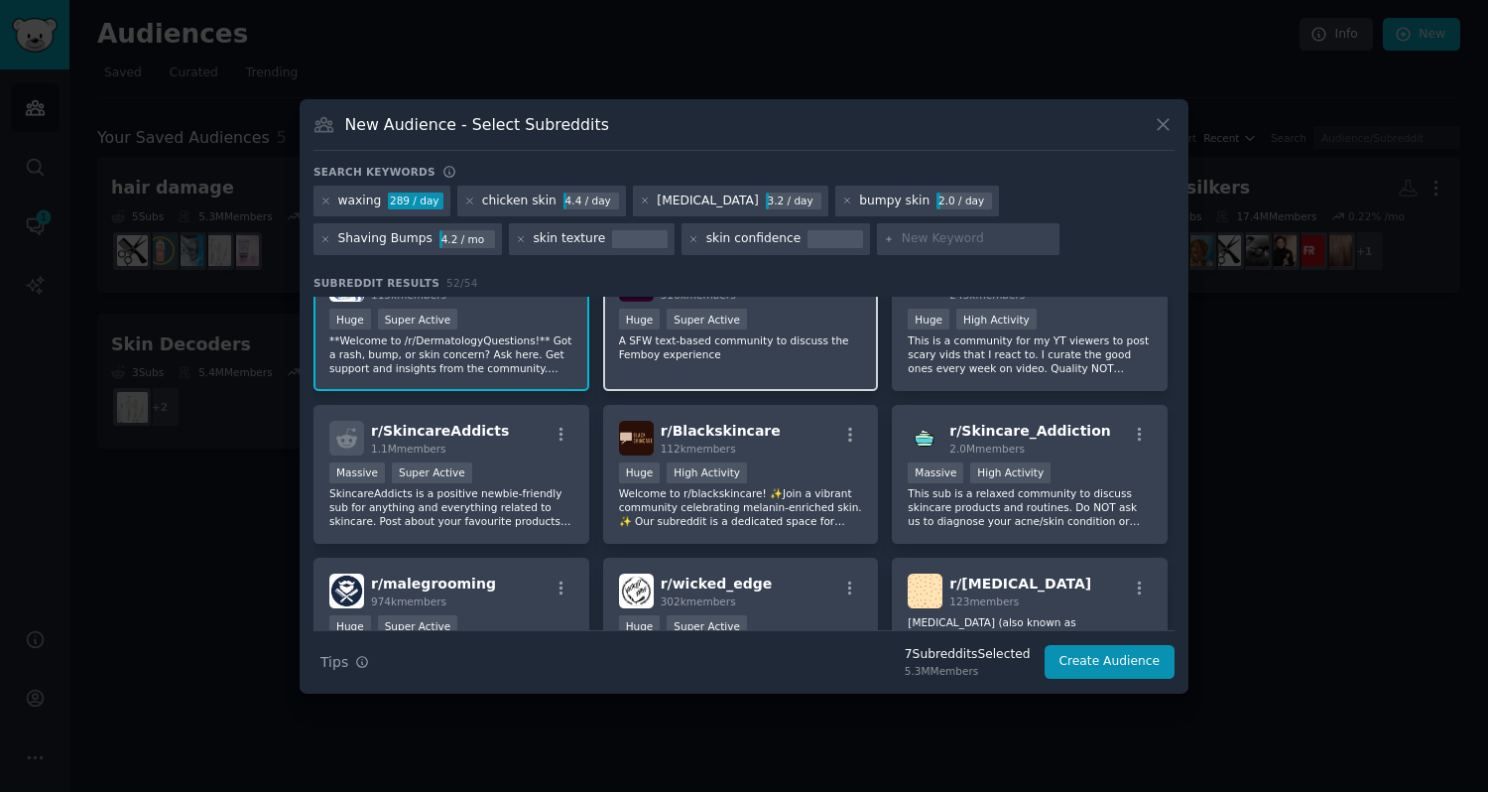
scroll to position [200, 0]
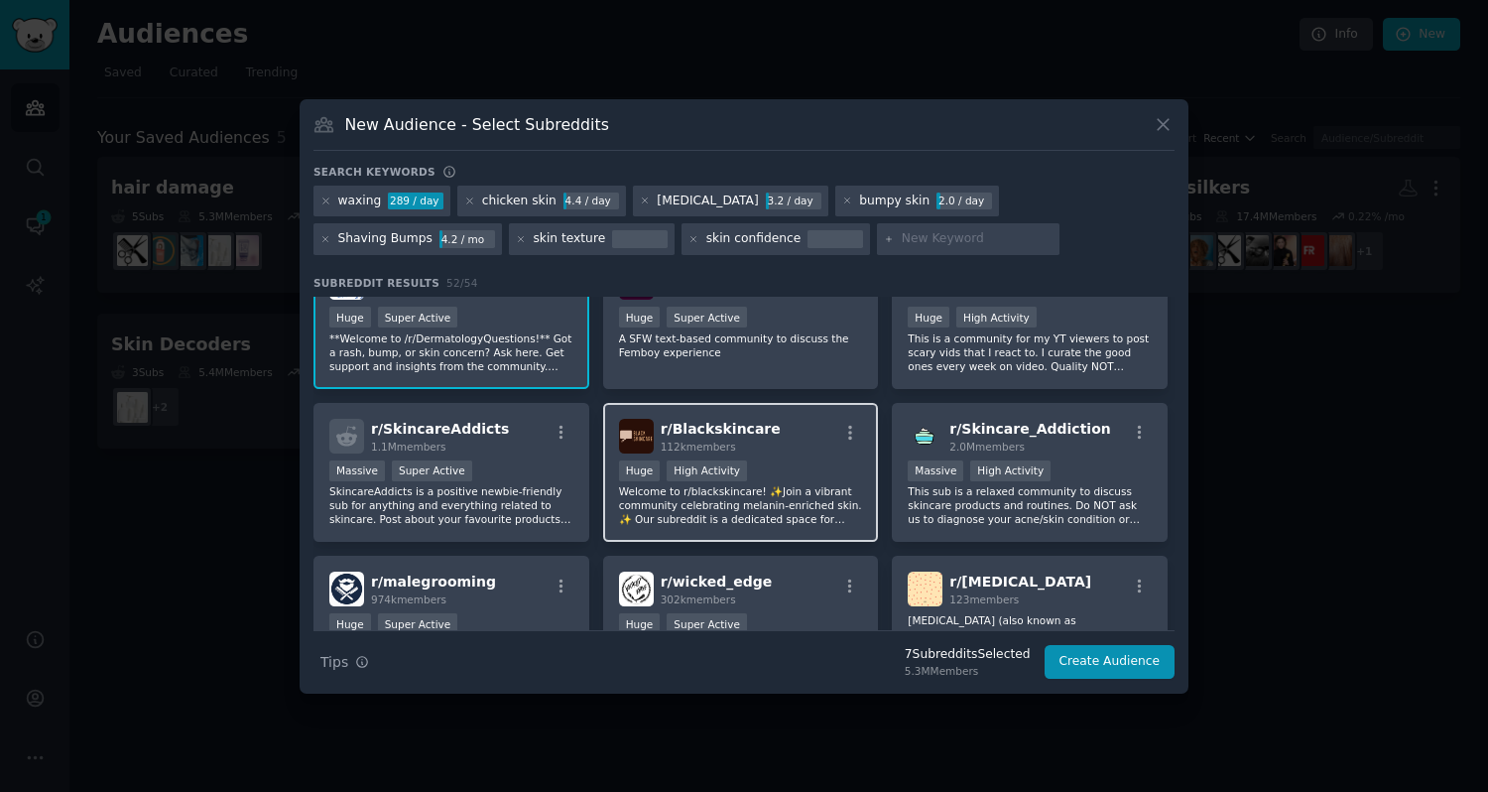
click at [814, 490] on p "Welcome to r/blackskincare! ✨Join a vibrant community celebrating melanin-enric…" at bounding box center [741, 505] width 244 height 42
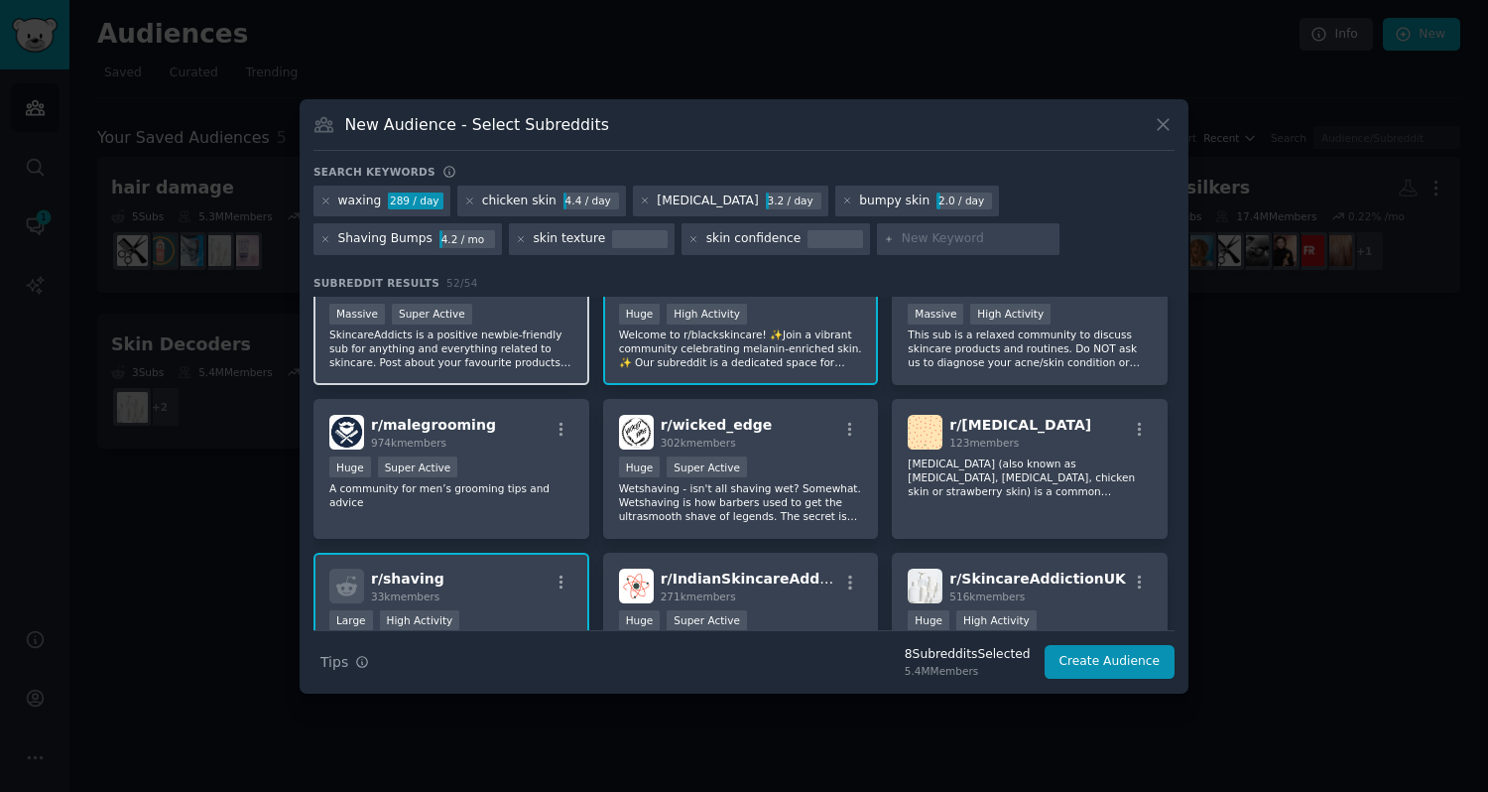
scroll to position [357, 0]
click at [514, 342] on p "SkincareAddicts is a positive newbie-friendly sub for anything and everything r…" at bounding box center [451, 348] width 244 height 42
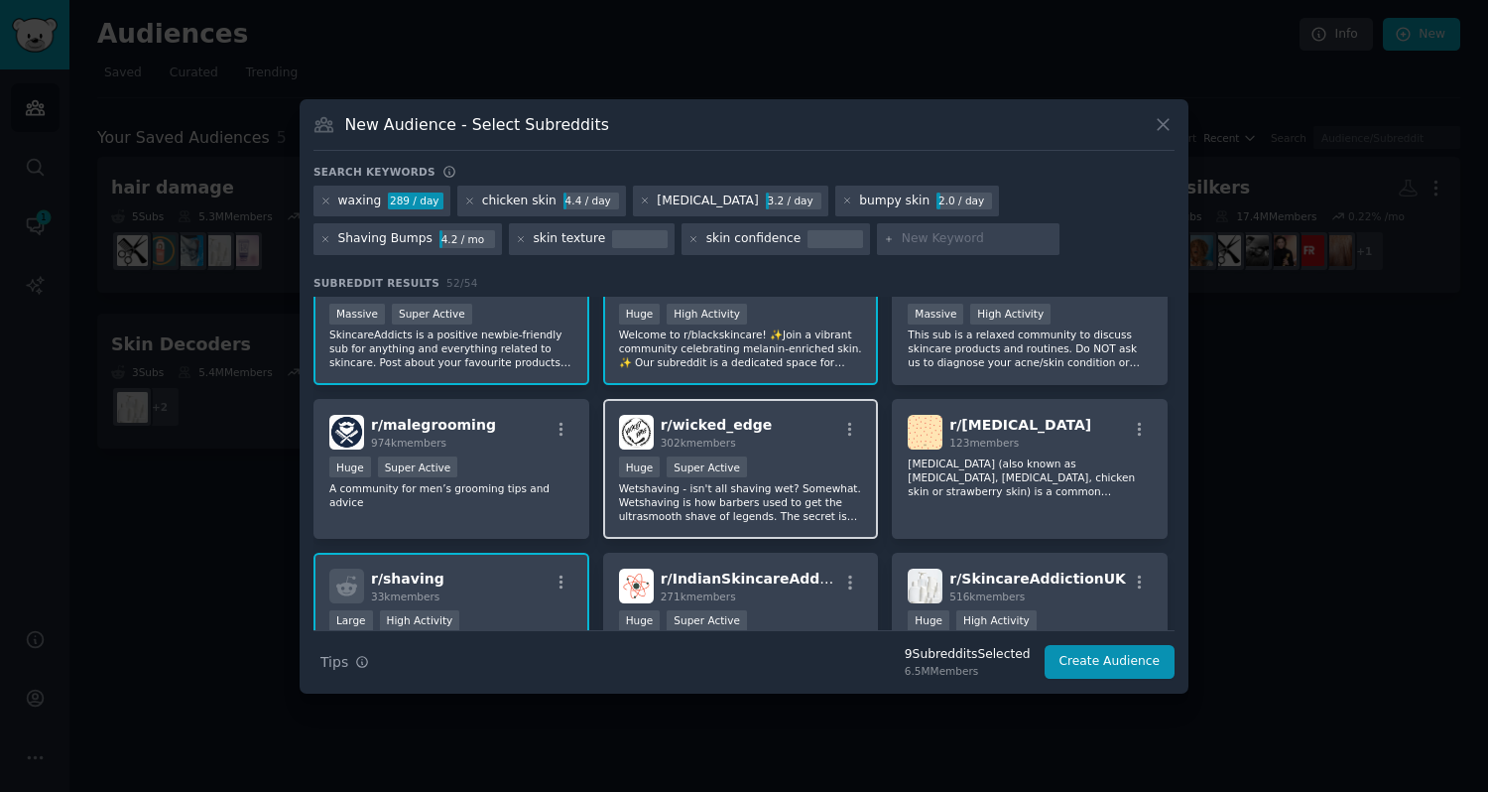
click at [729, 500] on p "Wetshaving - isn't all shaving wet? Somewhat. Wetshaving is how barbers used to…" at bounding box center [741, 502] width 244 height 42
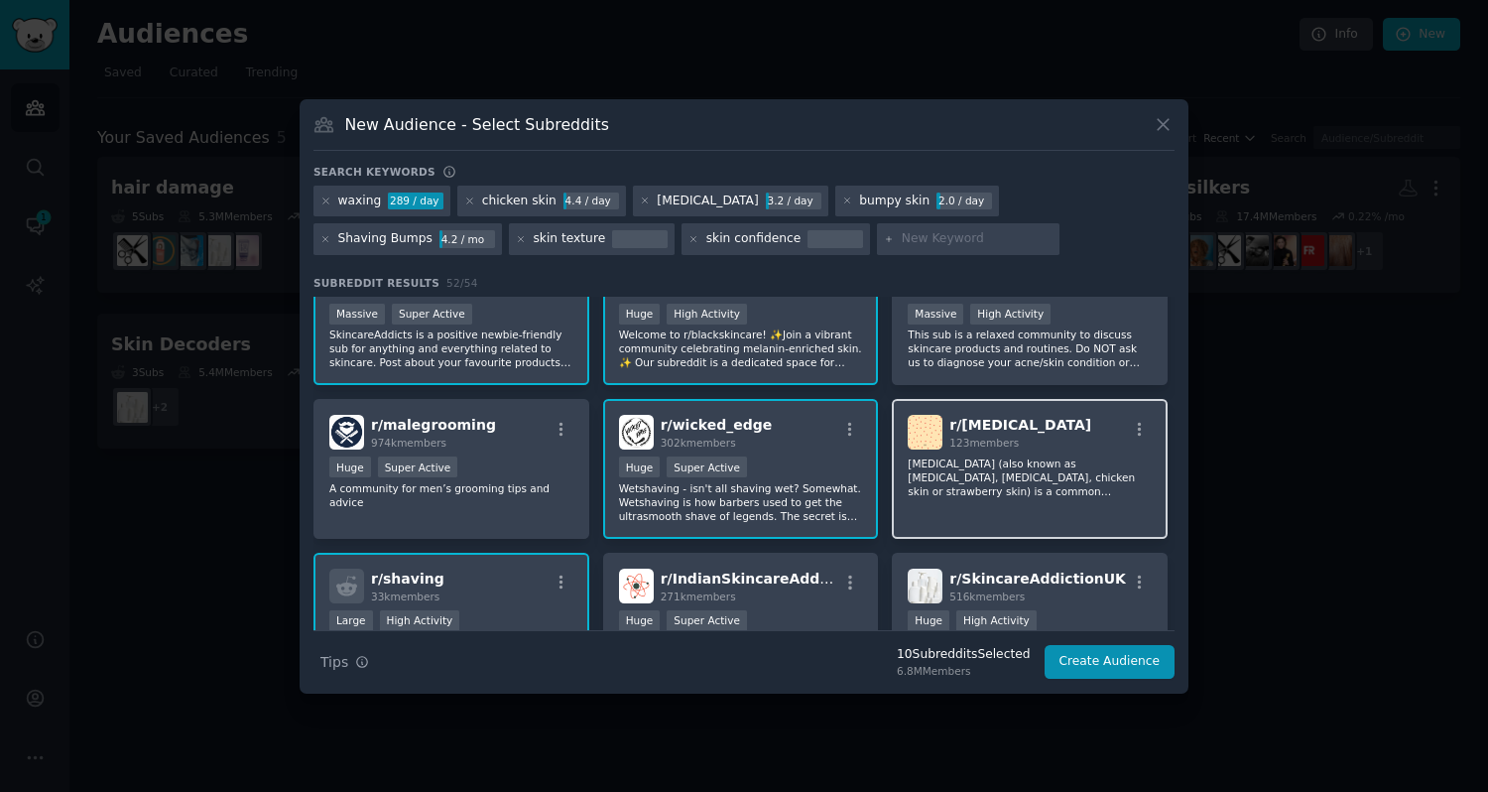
click at [1023, 477] on p "[MEDICAL_DATA] (also known as [MEDICAL_DATA], [MEDICAL_DATA], chicken skin or s…" at bounding box center [1030, 477] width 244 height 42
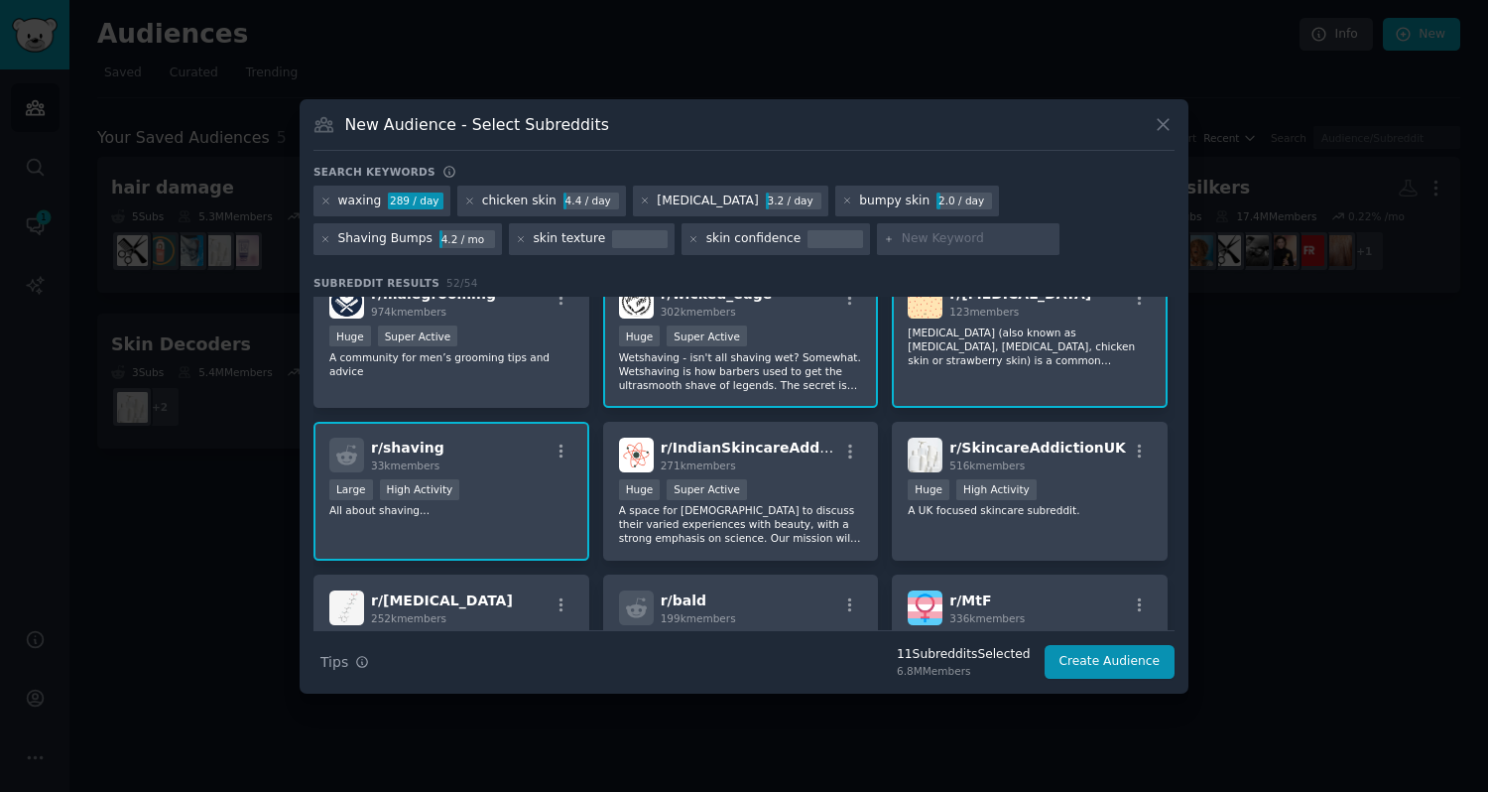
scroll to position [488, 0]
click at [902, 241] on input "text" at bounding box center [977, 239] width 151 height 18
type input "[MEDICAL_DATA]"
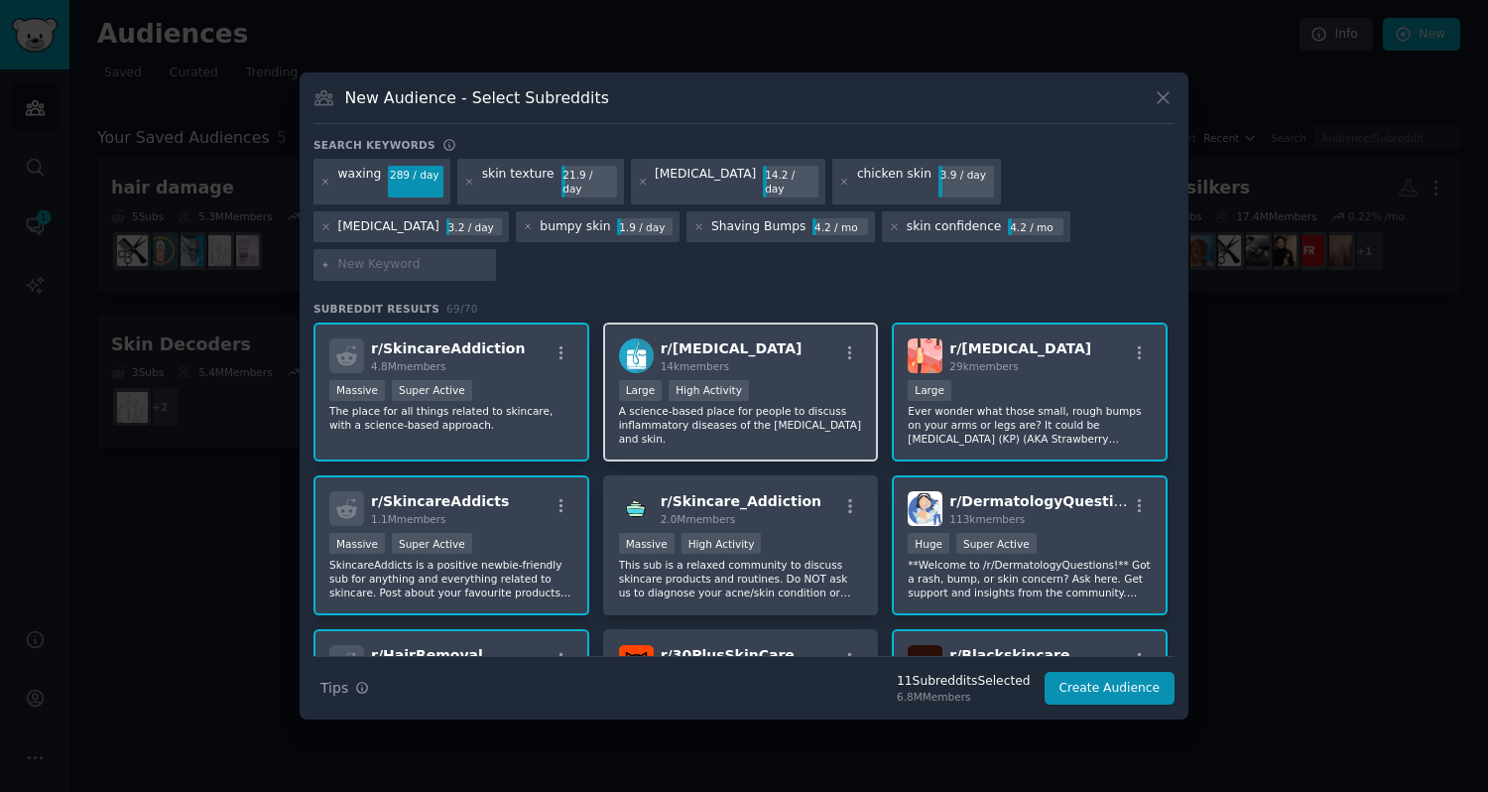
click at [774, 338] on div "r/ [MEDICAL_DATA] 14k members" at bounding box center [741, 355] width 244 height 35
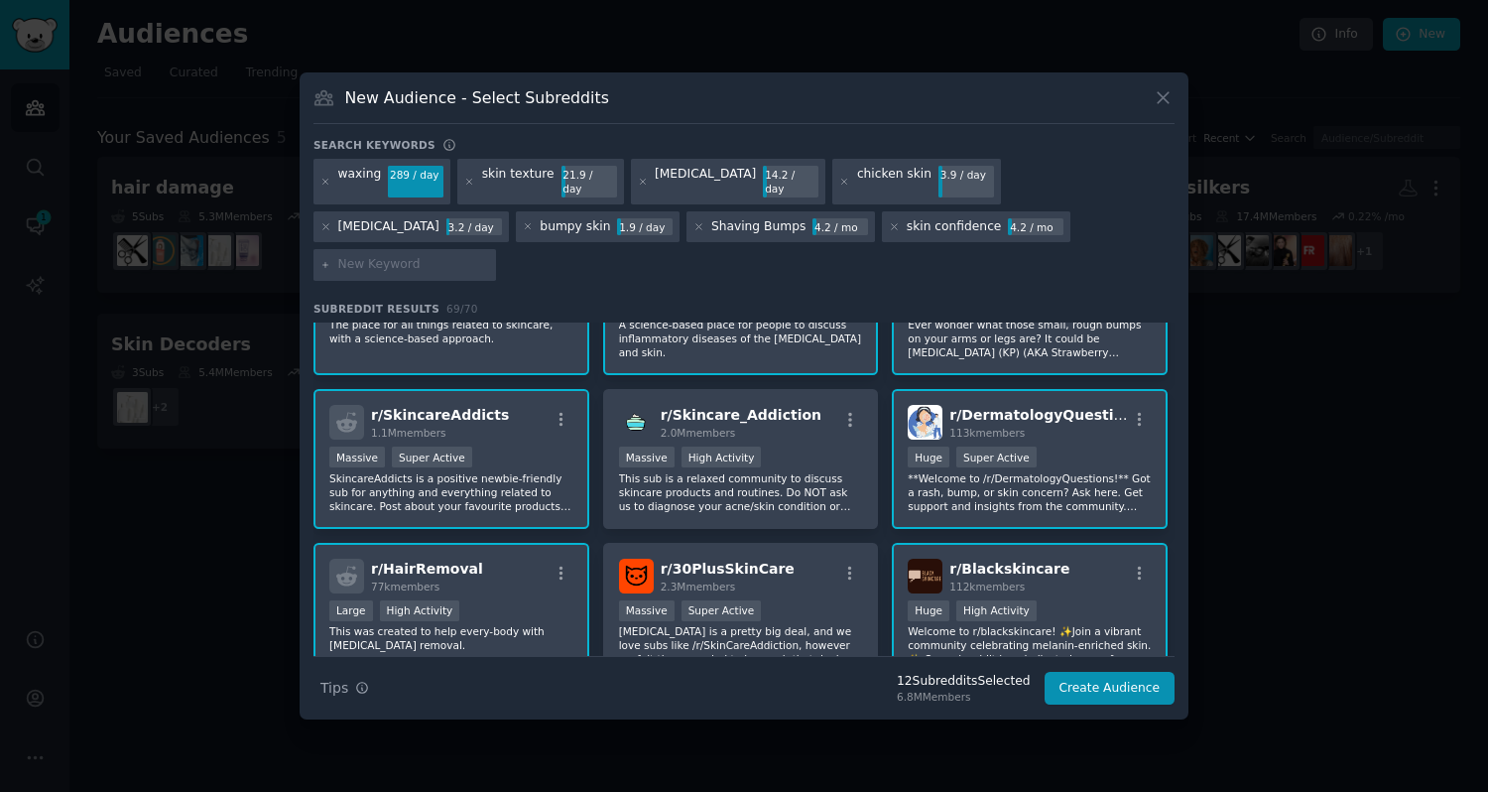
scroll to position [87, 0]
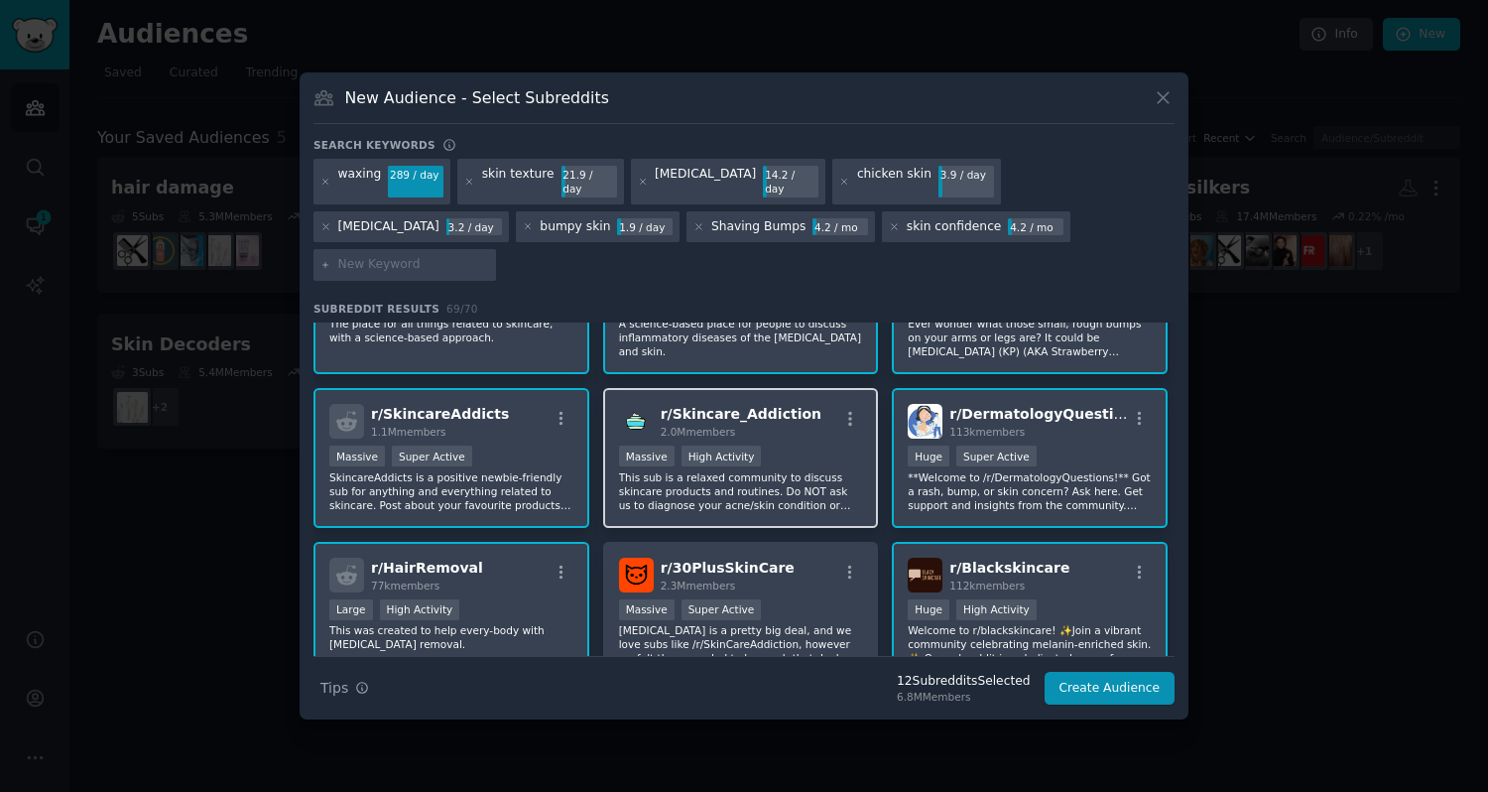
click at [841, 470] on p "This sub is a relaxed community to discuss skincare products and routines. Do N…" at bounding box center [741, 491] width 244 height 42
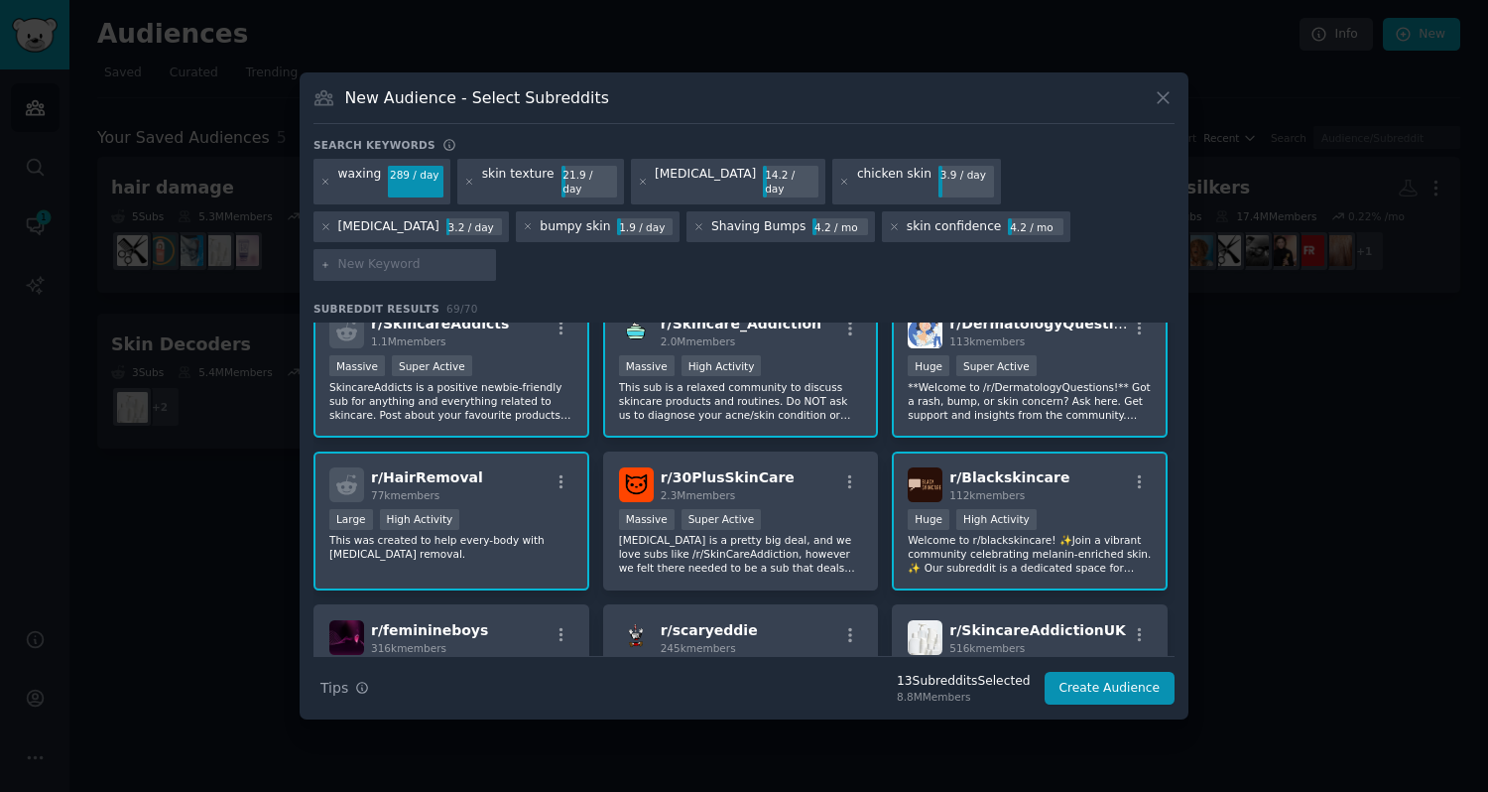
scroll to position [179, 0]
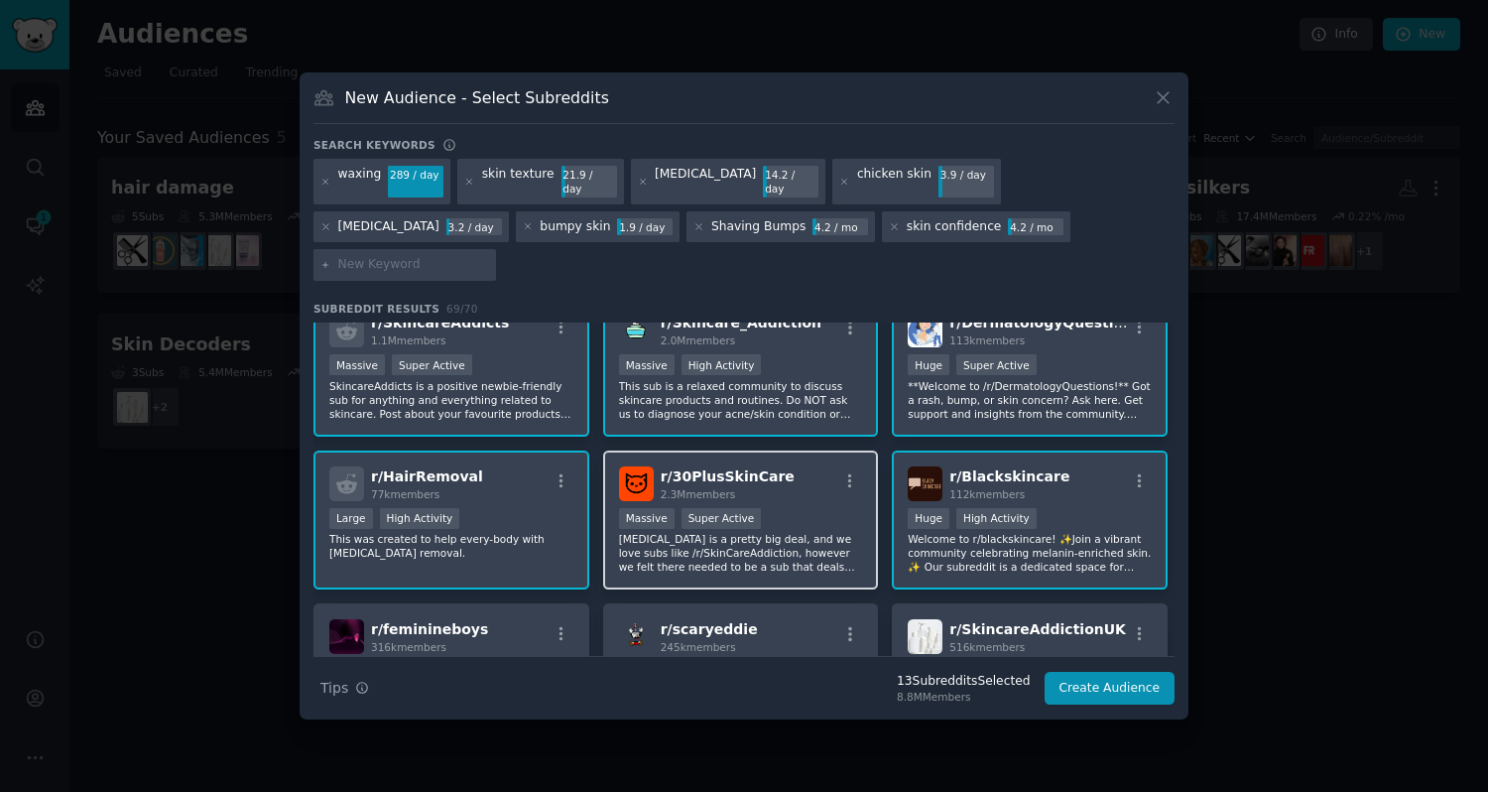
click at [830, 532] on p "[MEDICAL_DATA] is a pretty big deal, and we love subs like /r/SkinCareAddiction…" at bounding box center [741, 553] width 244 height 42
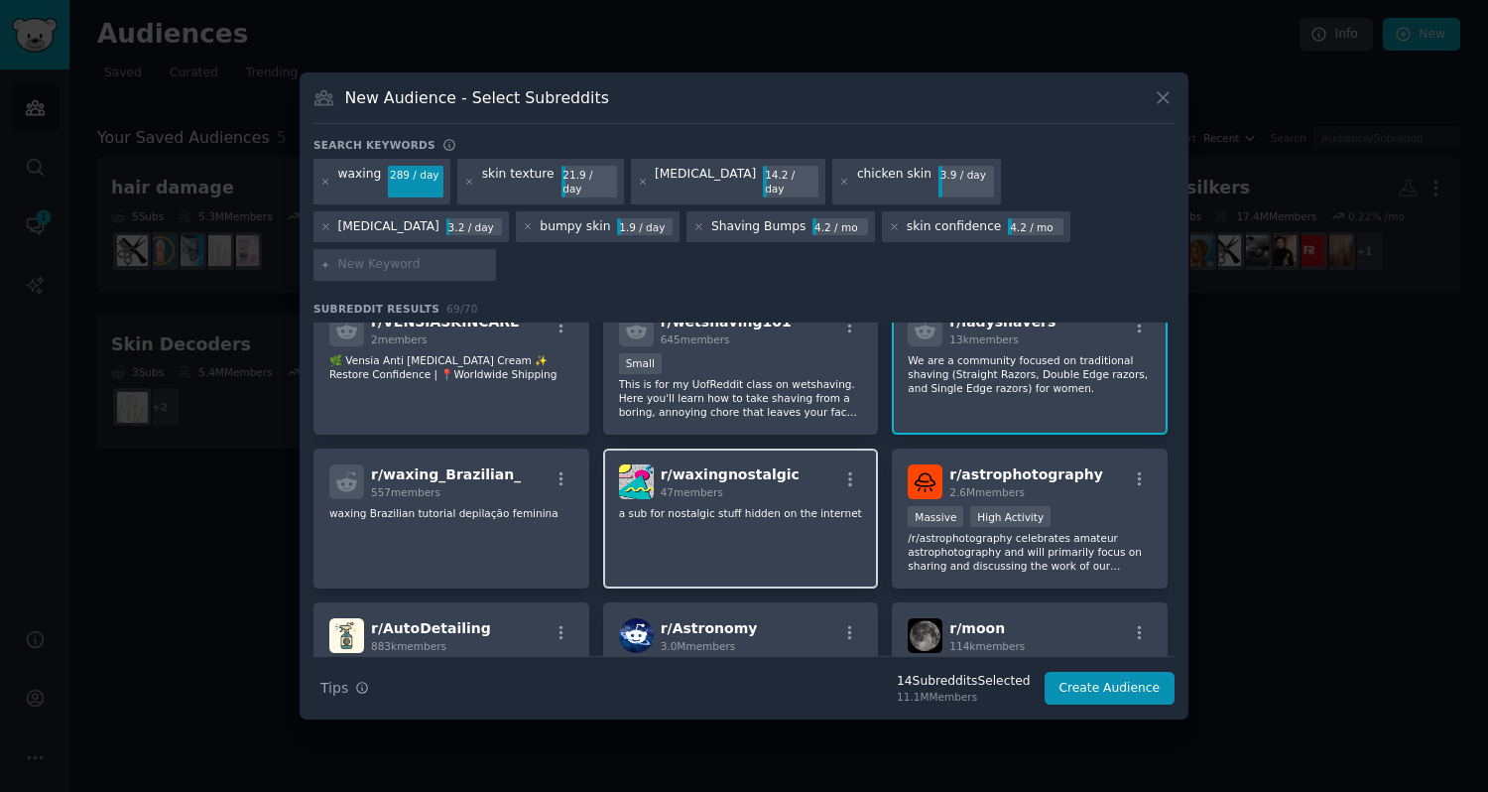
scroll to position [1563, 0]
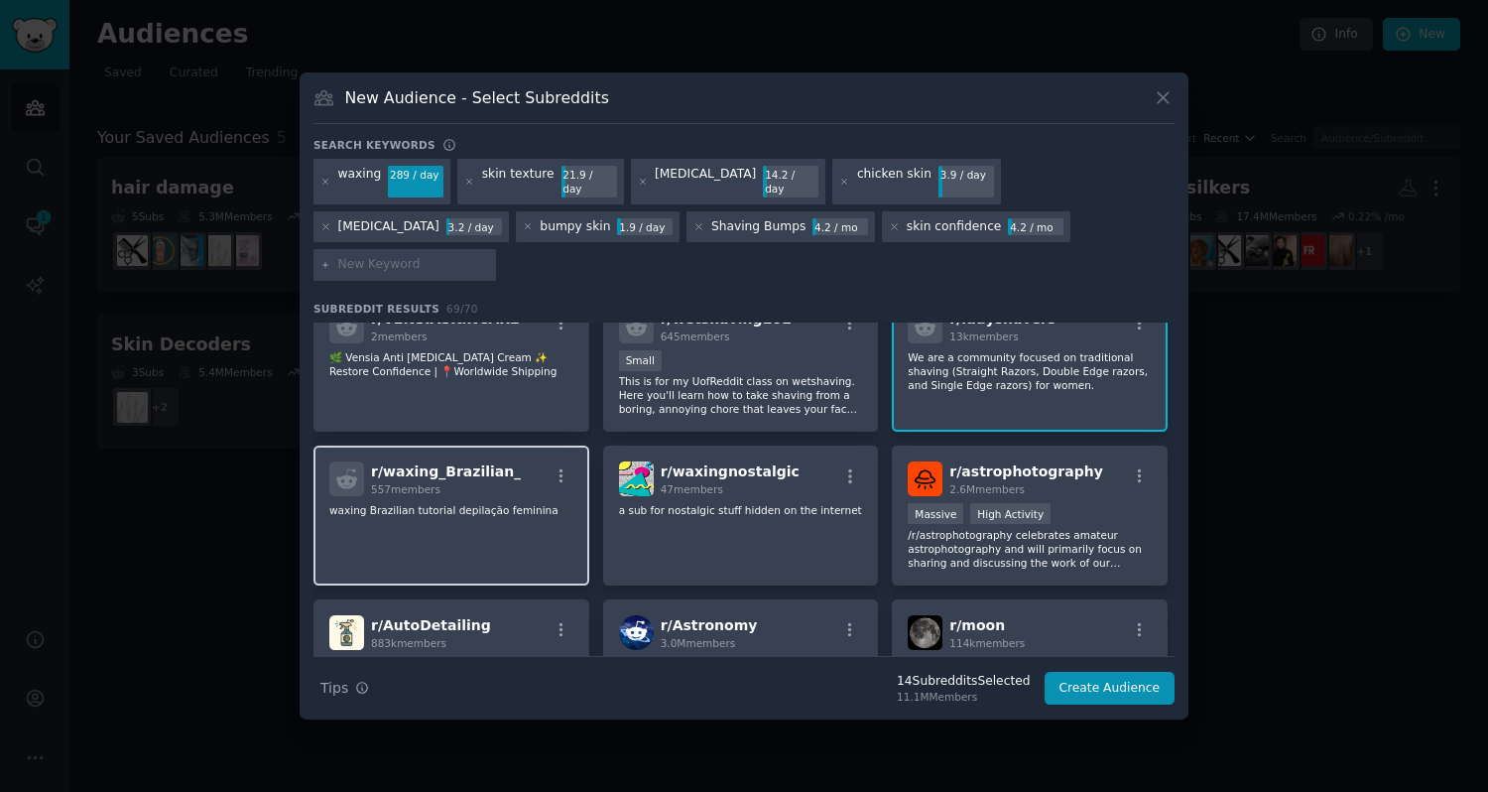
click at [492, 486] on div "r/ waxing_Brazilian_ 557 members waxing Brazilian tutorial depilação feminina" at bounding box center [452, 516] width 276 height 140
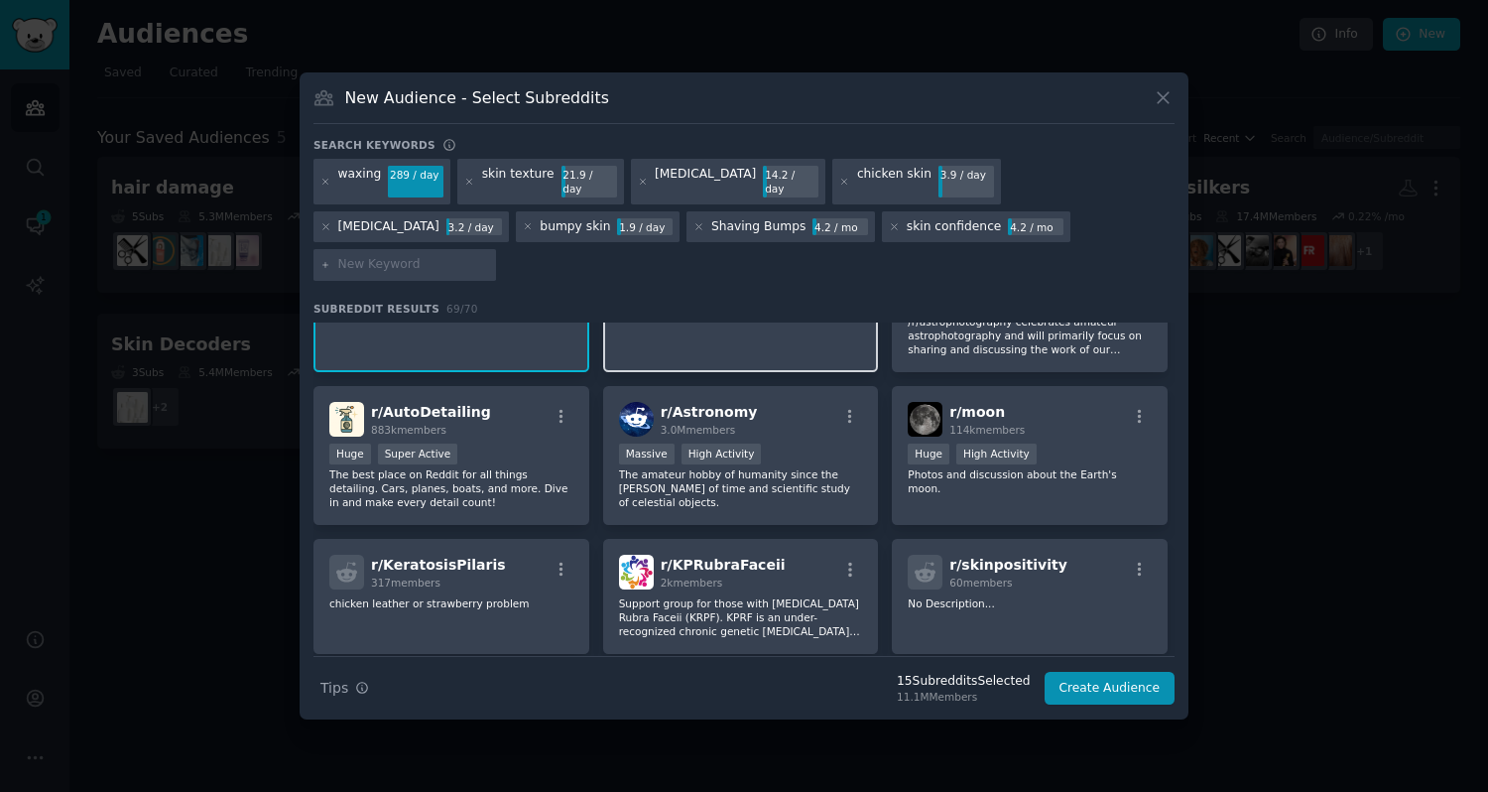
scroll to position [1778, 0]
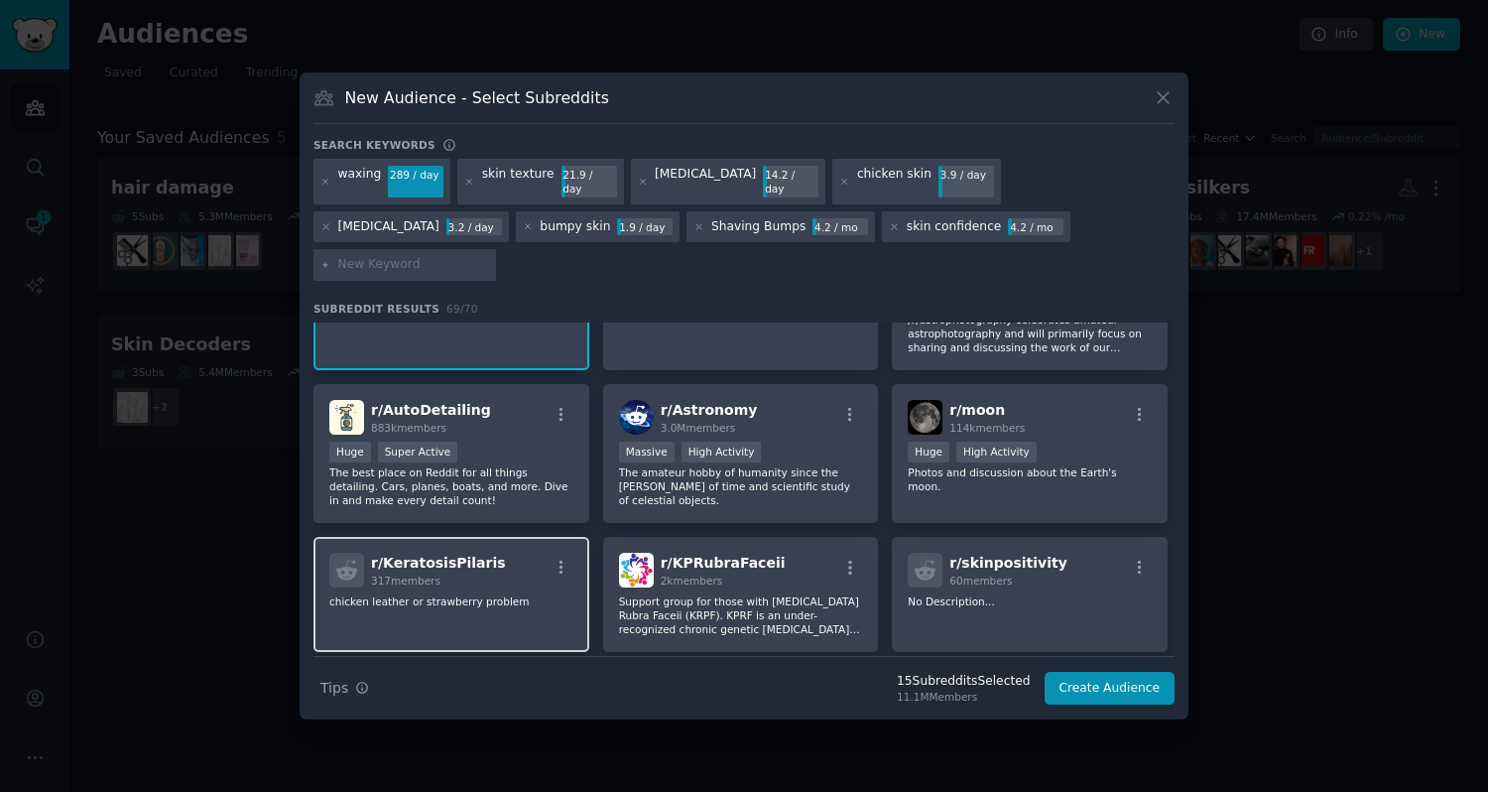
click at [528, 580] on div "r/ KeratosisPilaris 317 members chicken leather or strawberry problem" at bounding box center [452, 594] width 276 height 115
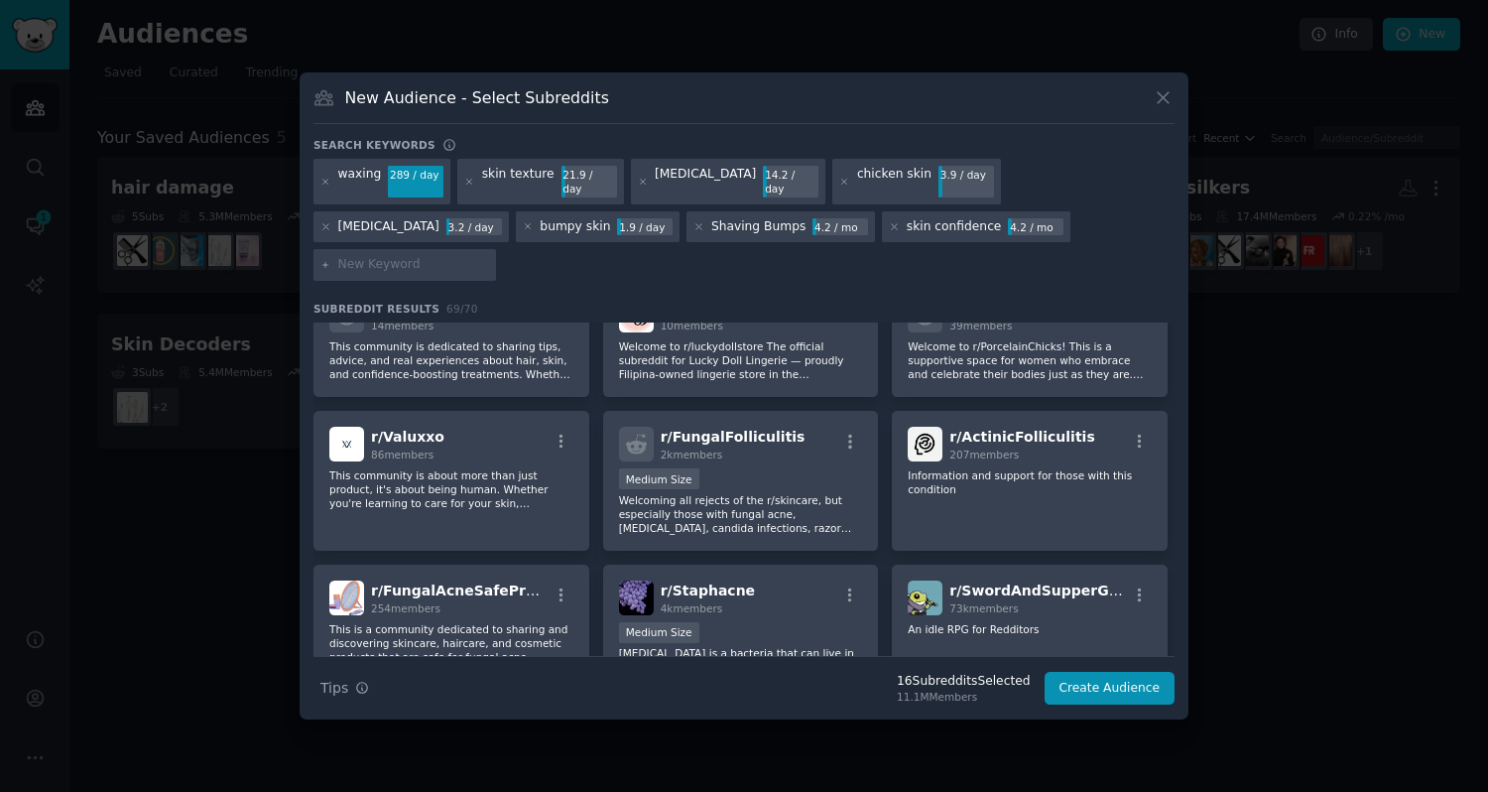
scroll to position [2763, 0]
click at [1028, 469] on div "r/ ActinicFolliculitis 207 members Information and support for those with this …" at bounding box center [1030, 480] width 276 height 140
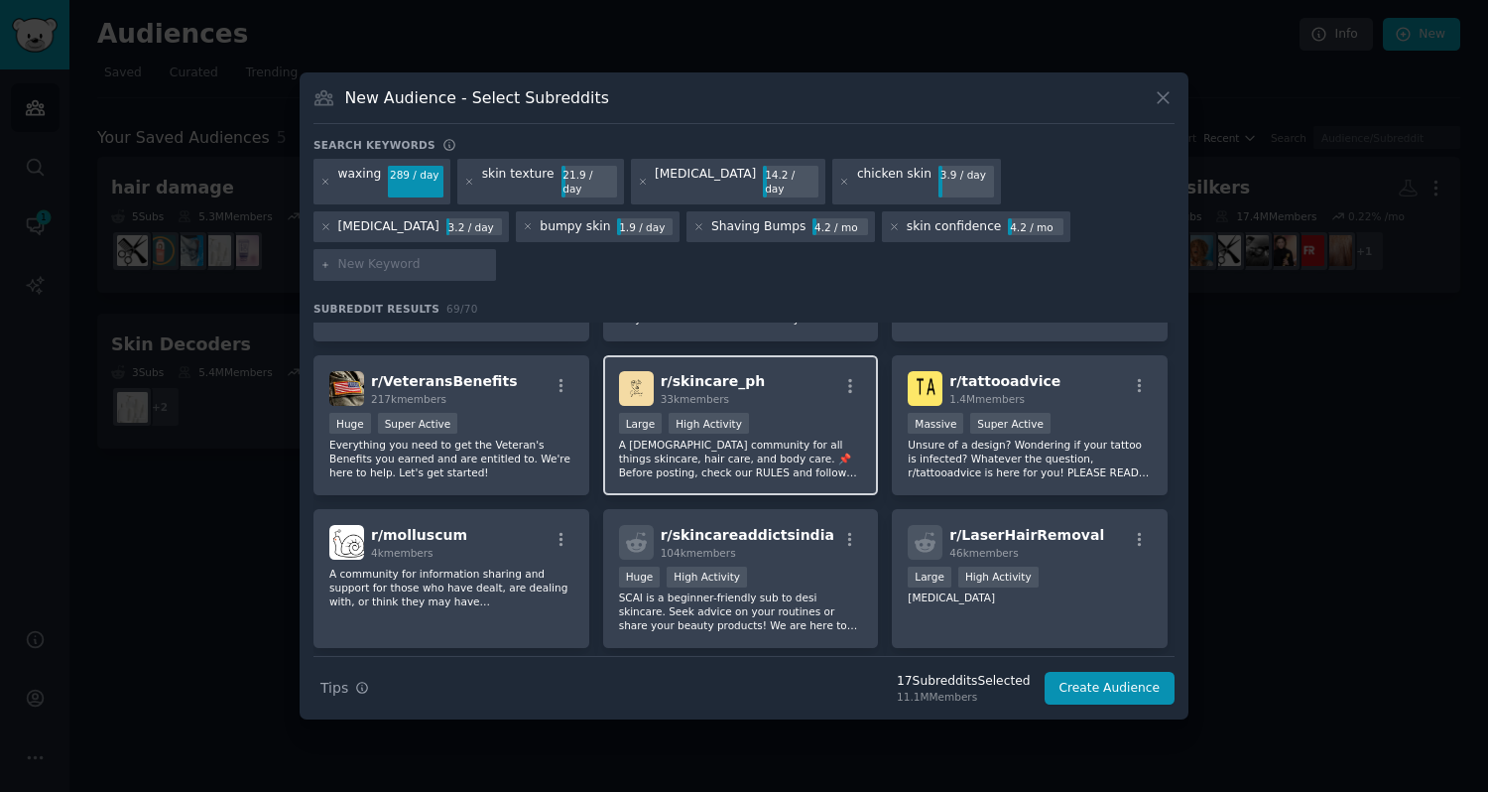
scroll to position [3167, 0]
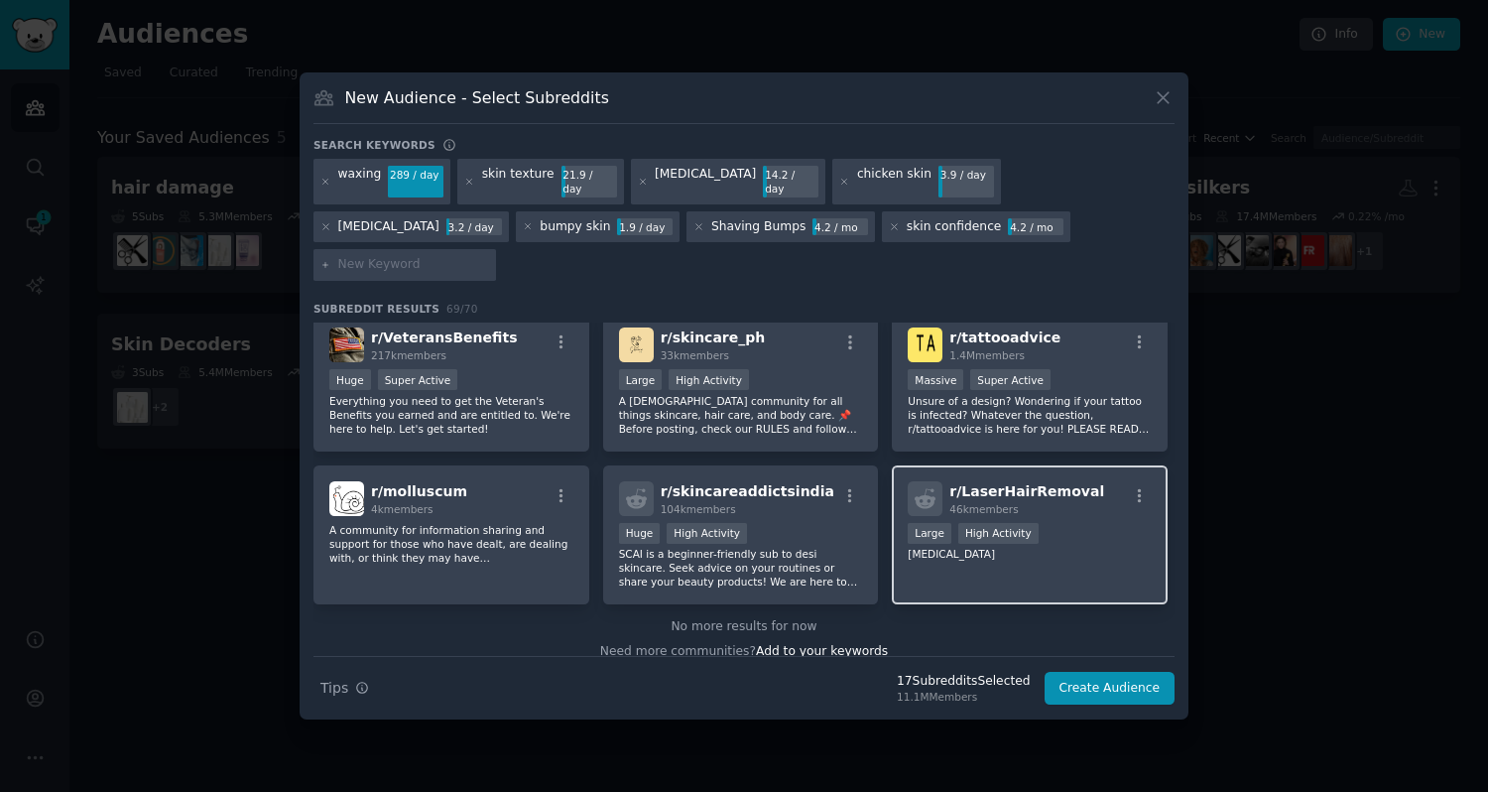
click at [1067, 529] on div "r/ LaserHairRemoval 46k members Large High Activity [MEDICAL_DATA]" at bounding box center [1030, 535] width 276 height 140
click at [1127, 672] on button "Create Audience" at bounding box center [1110, 689] width 131 height 34
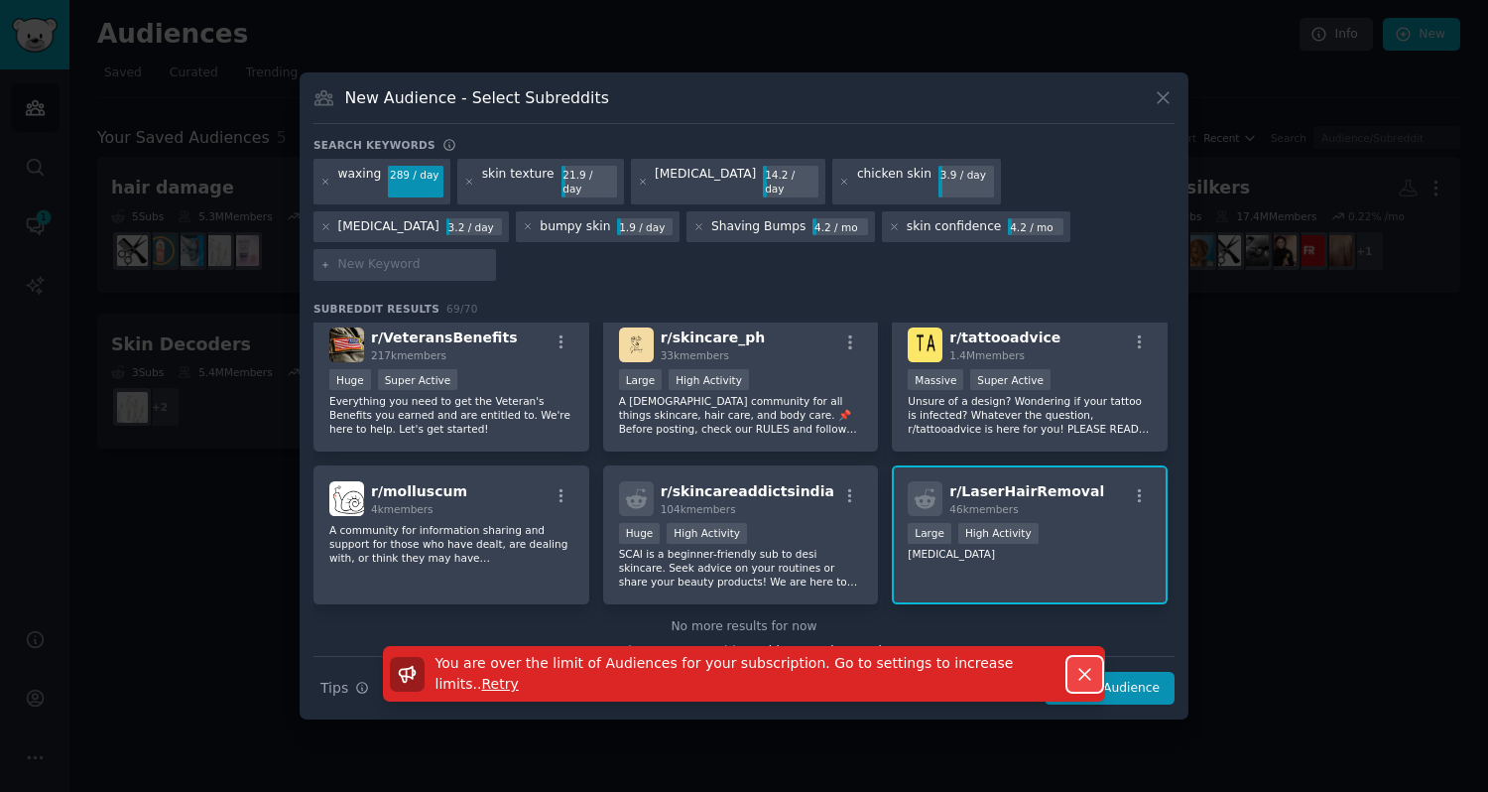
click at [1085, 664] on icon "button" at bounding box center [1085, 674] width 21 height 21
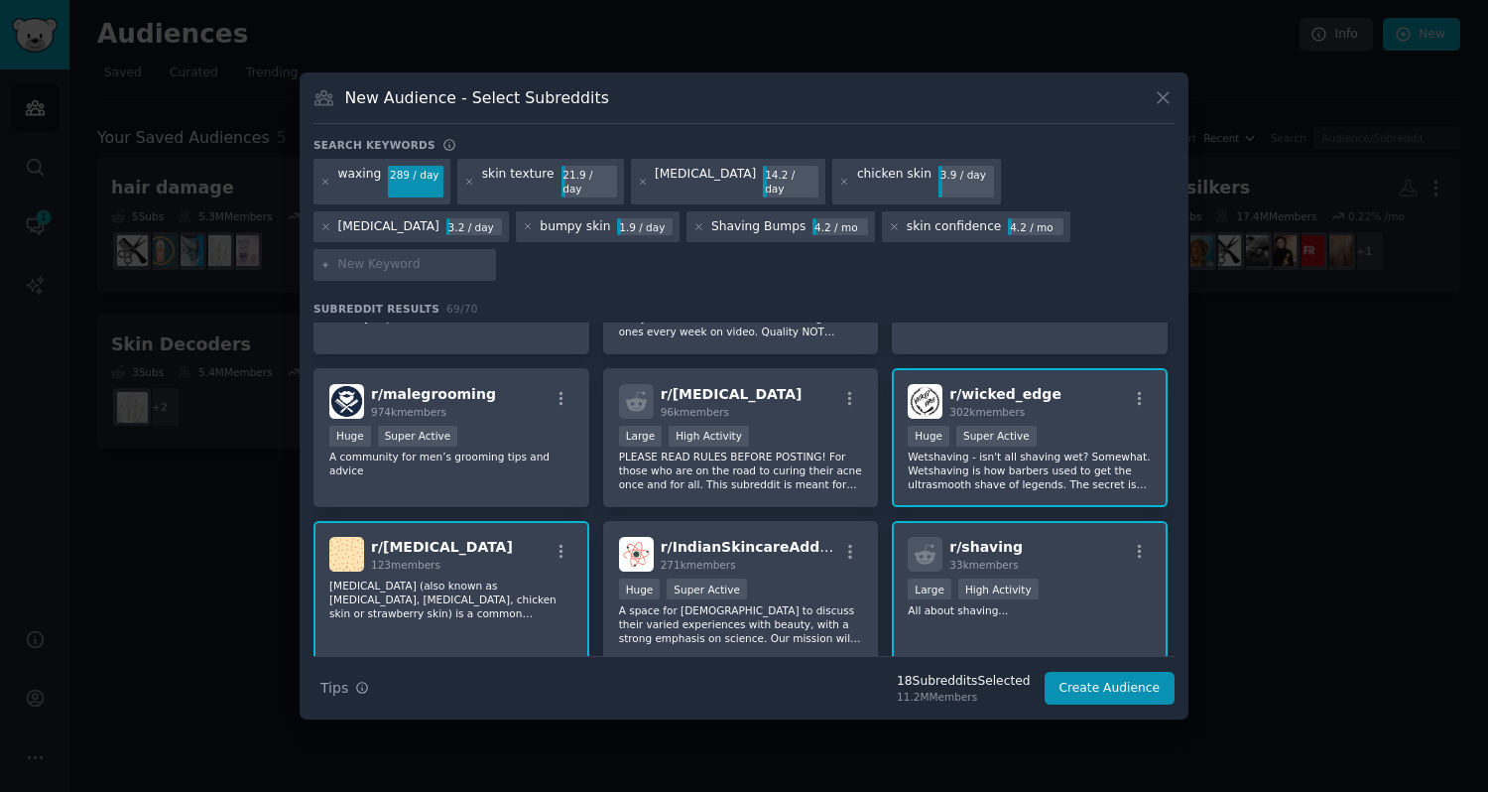
scroll to position [0, 0]
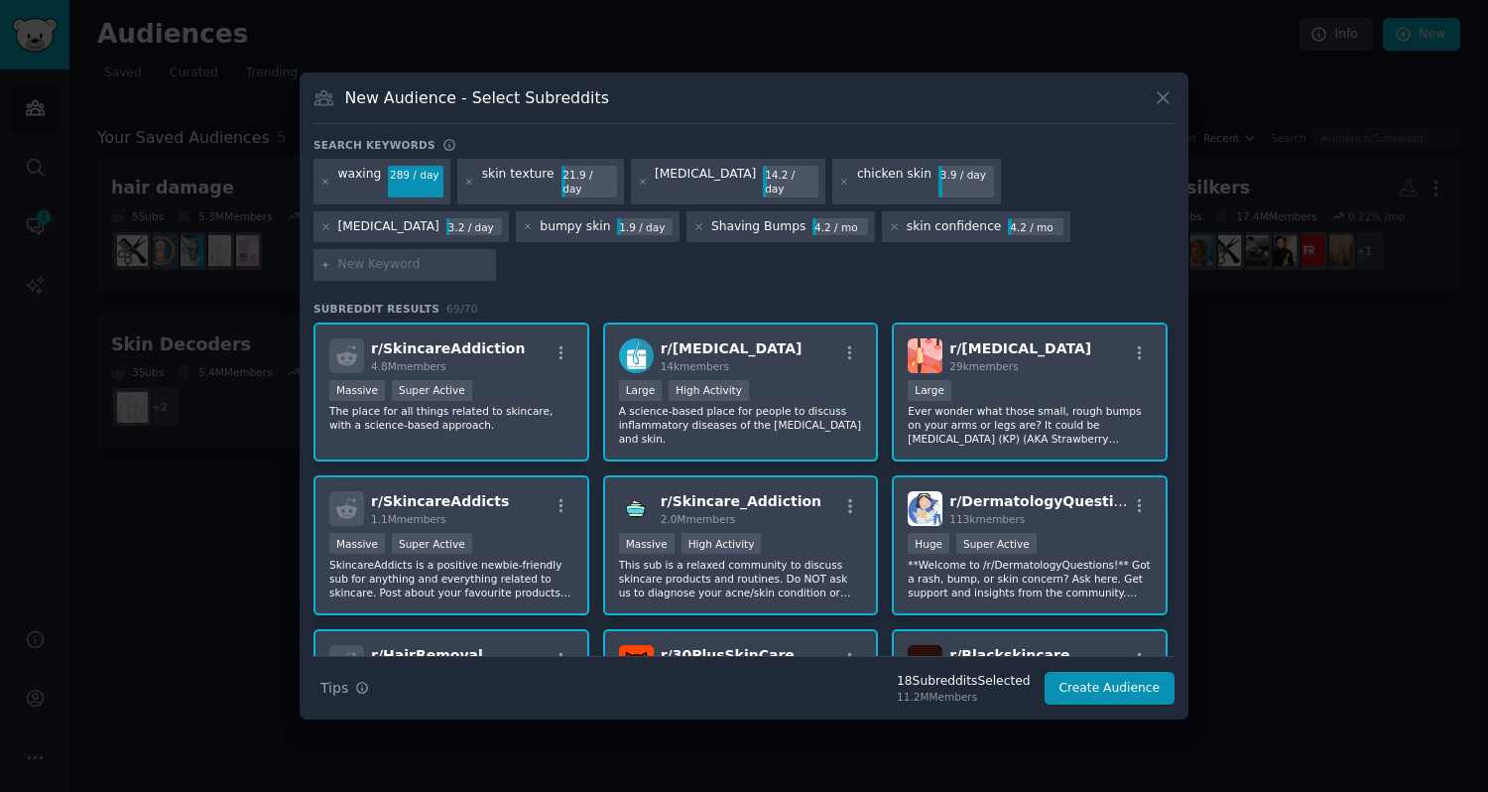
click at [532, 491] on div "r/ SkincareAddicts 1.1M members" at bounding box center [451, 508] width 244 height 35
click at [753, 475] on div "r/ Skincare_Addiction 2.0M members 1,000,000+ members Massive High Activity Thi…" at bounding box center [741, 545] width 276 height 140
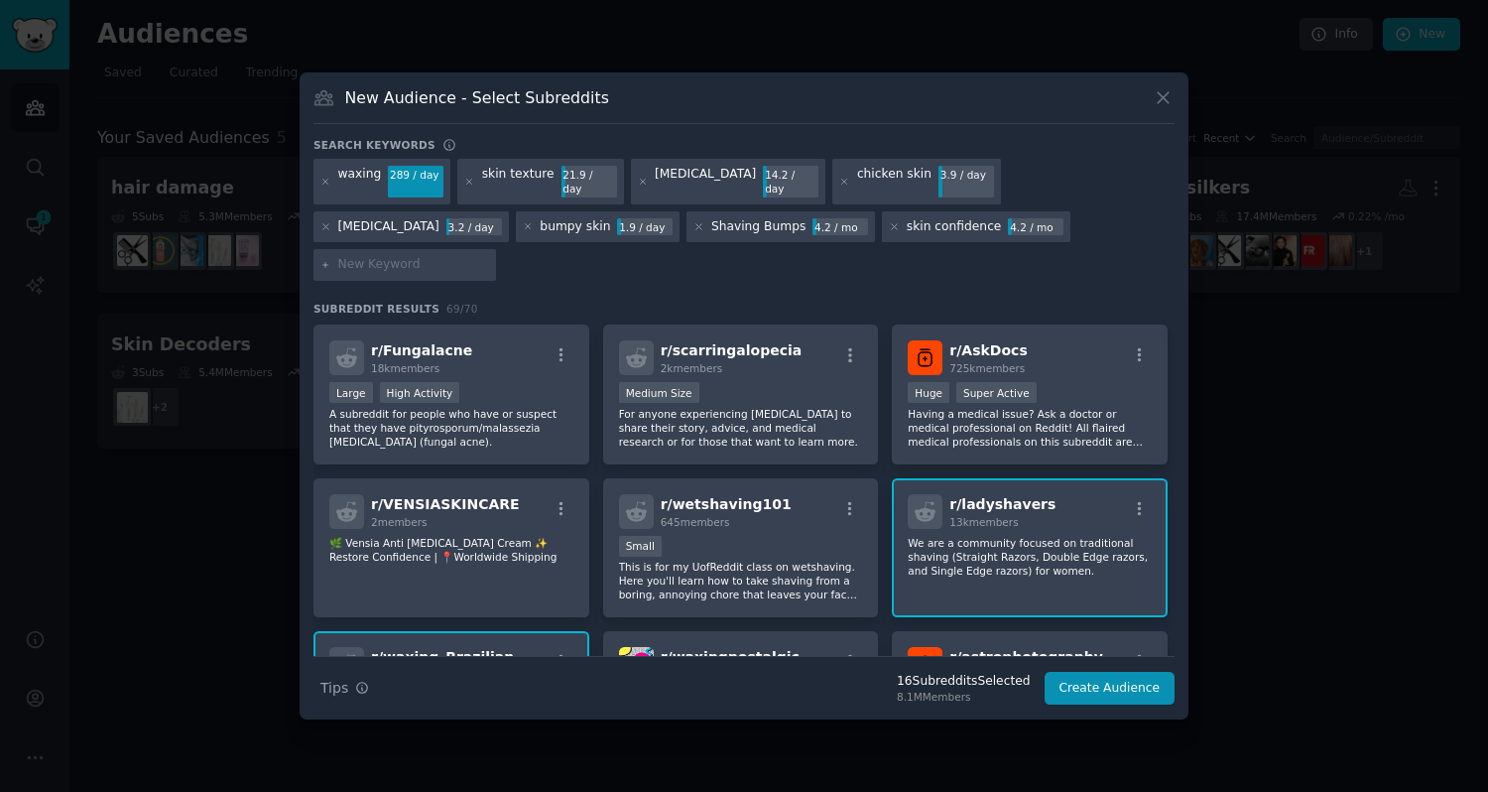
scroll to position [1385, 0]
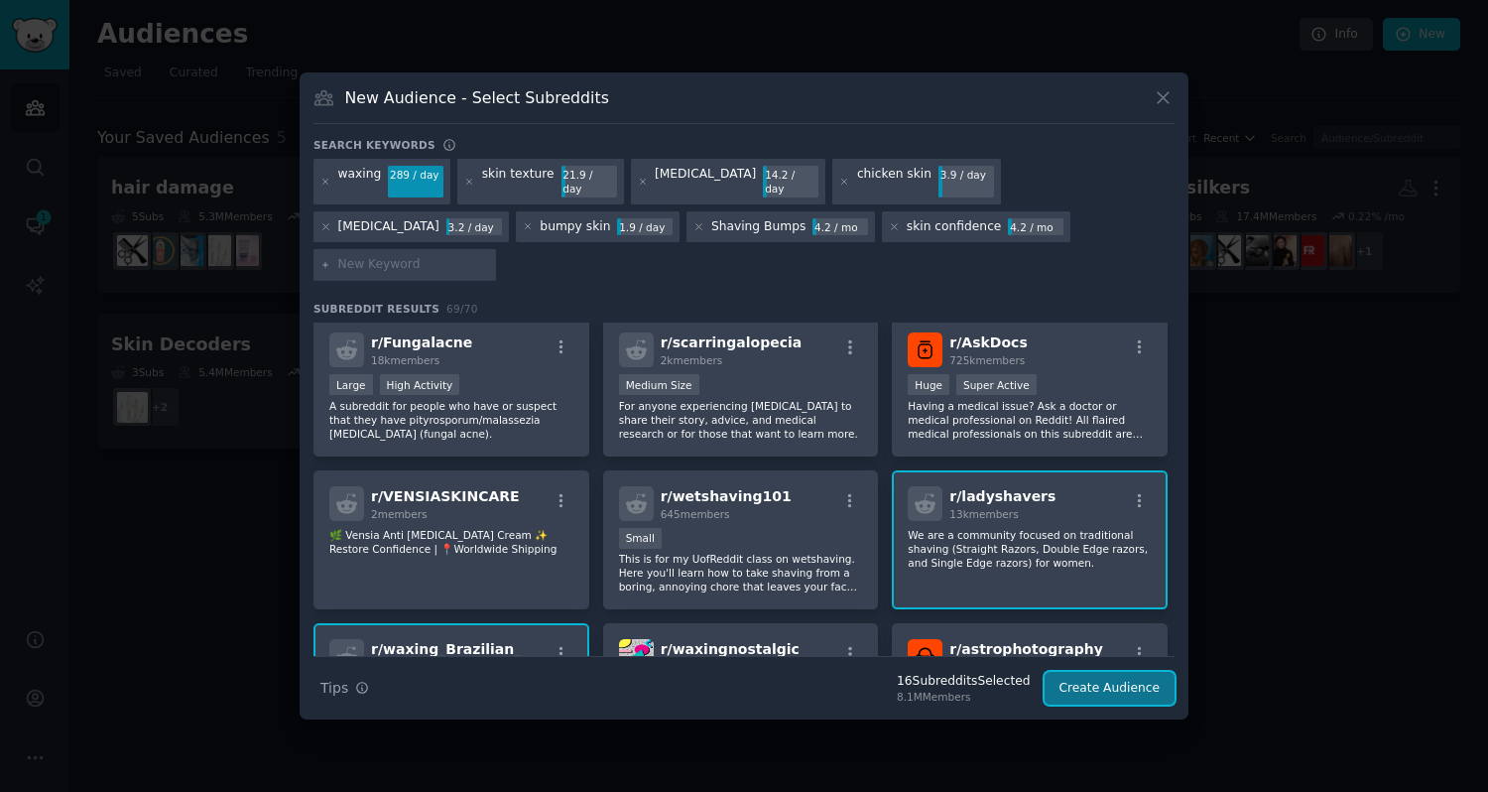
click at [1111, 672] on button "Create Audience" at bounding box center [1110, 689] width 131 height 34
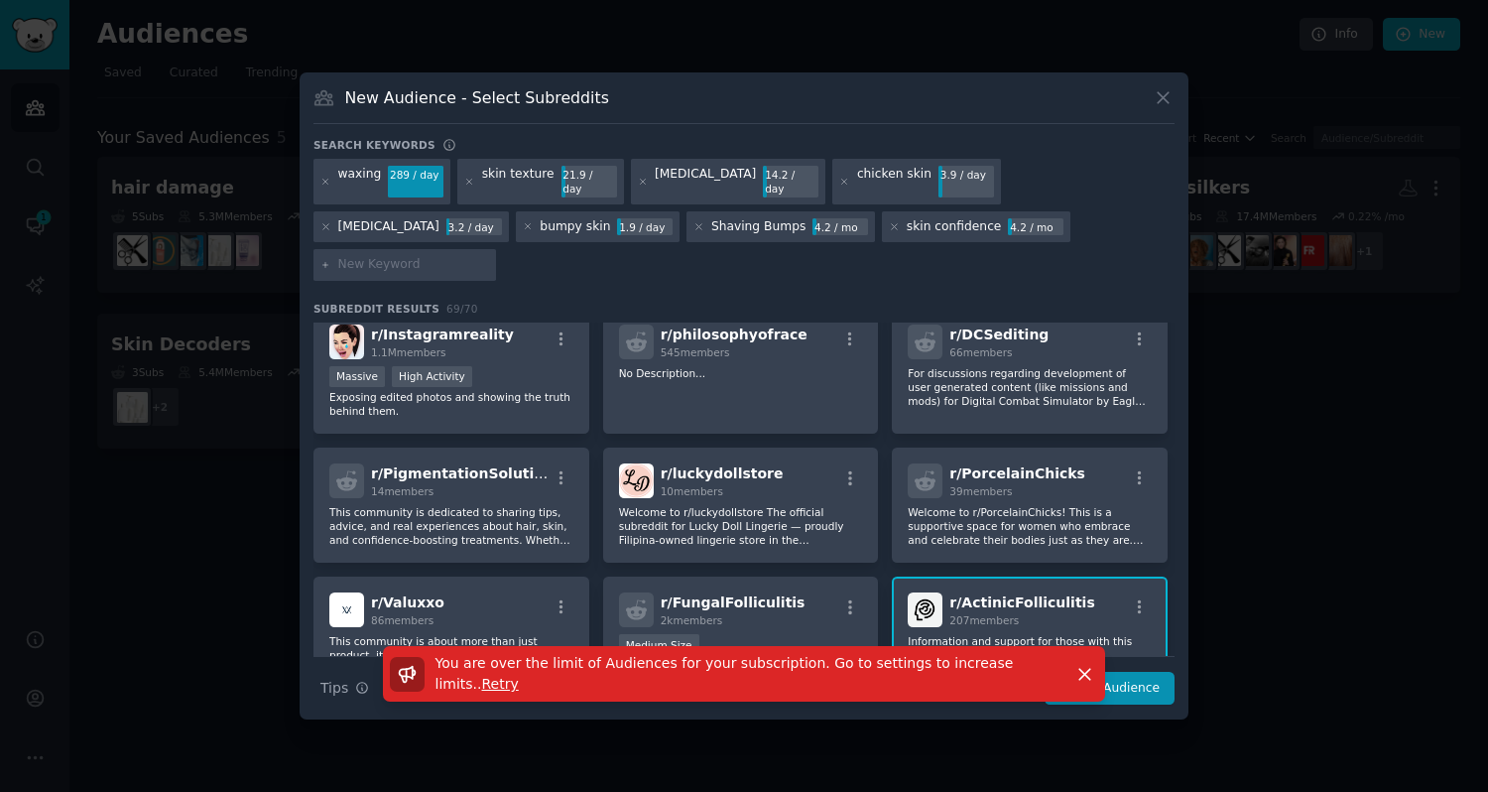
scroll to position [2596, 0]
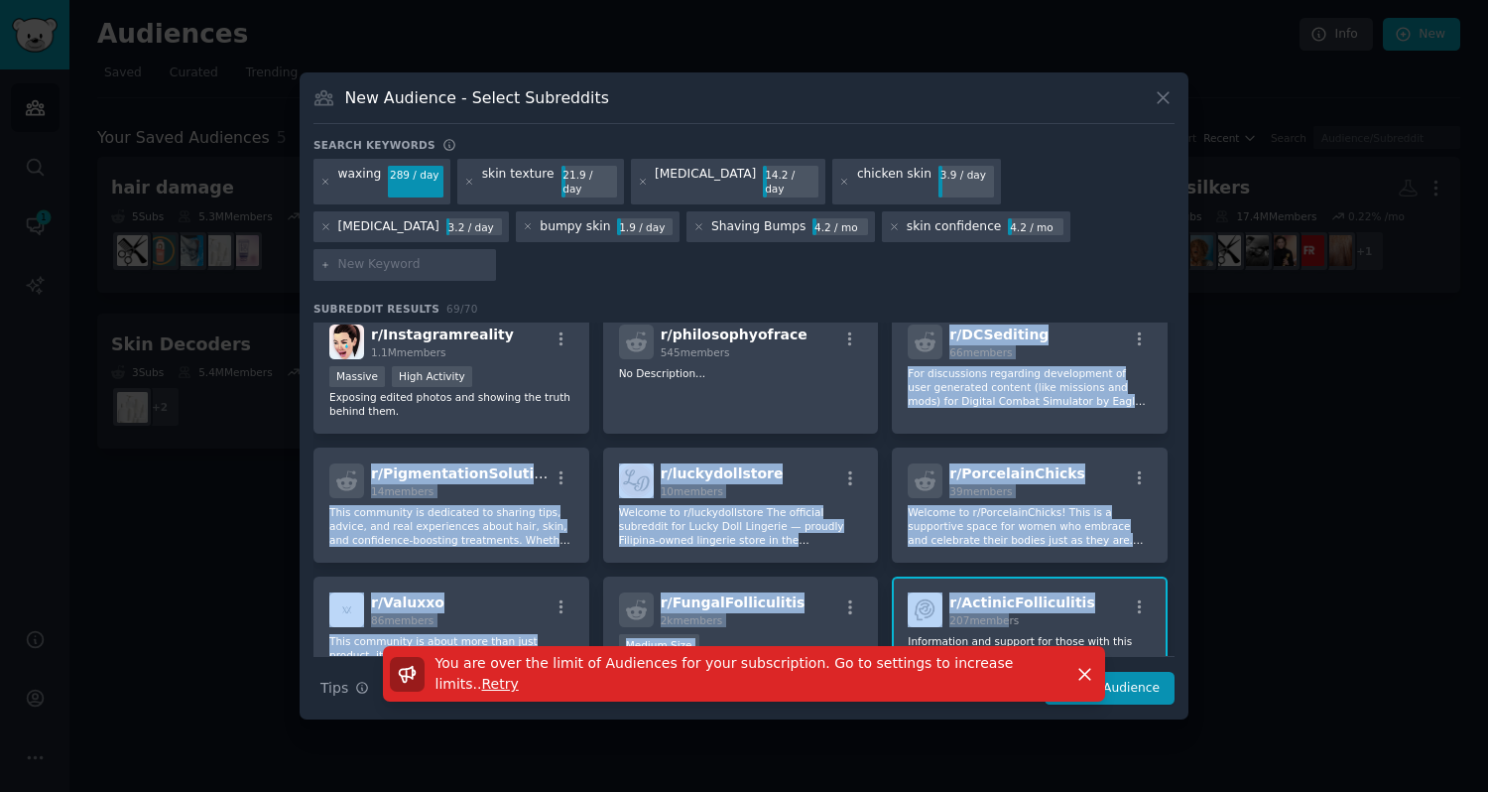
drag, startPoint x: 835, startPoint y: 357, endPoint x: 994, endPoint y: 577, distance: 271.3
click at [994, 614] on span "207 members" at bounding box center [984, 620] width 69 height 12
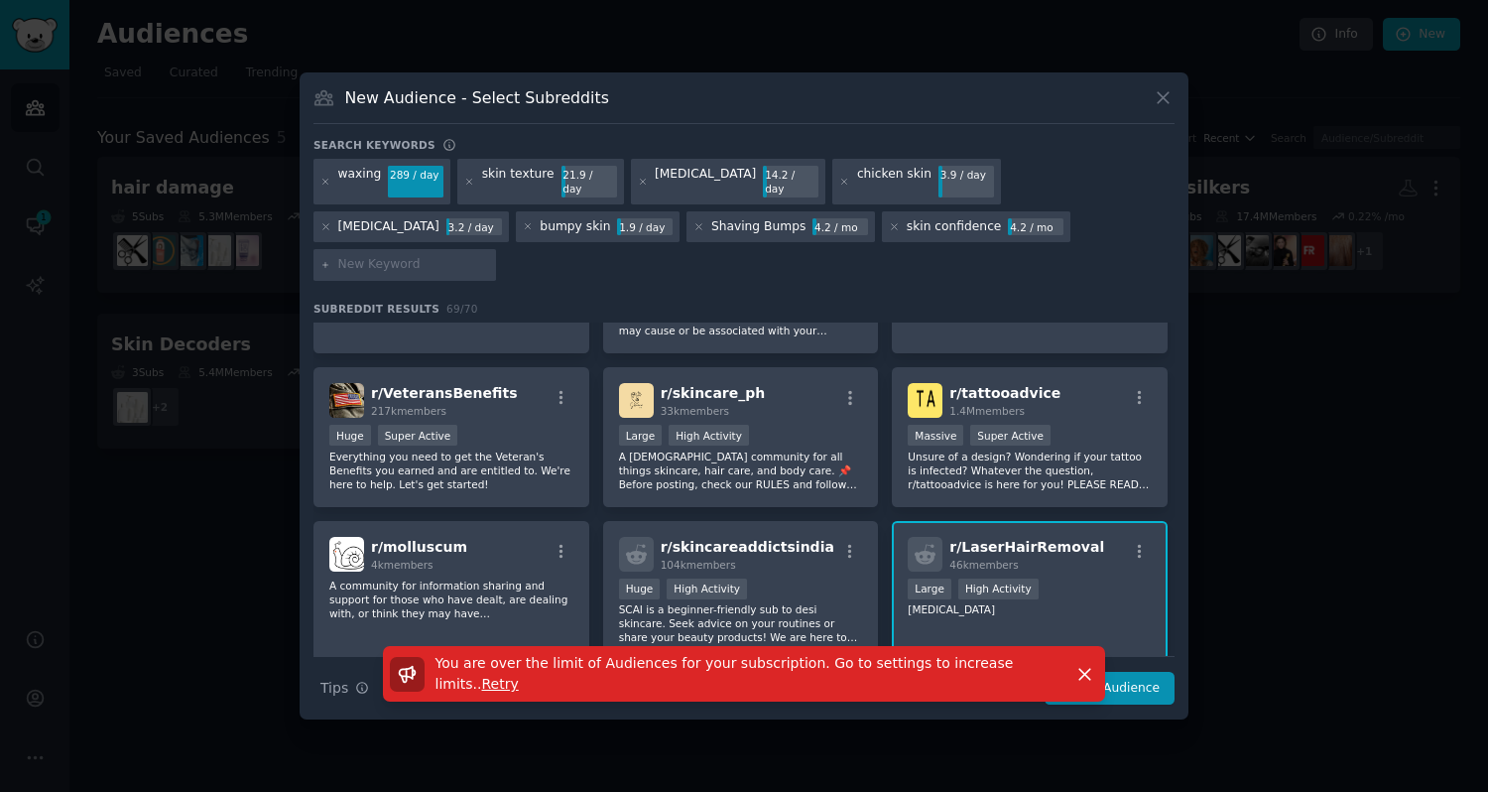
scroll to position [3167, 0]
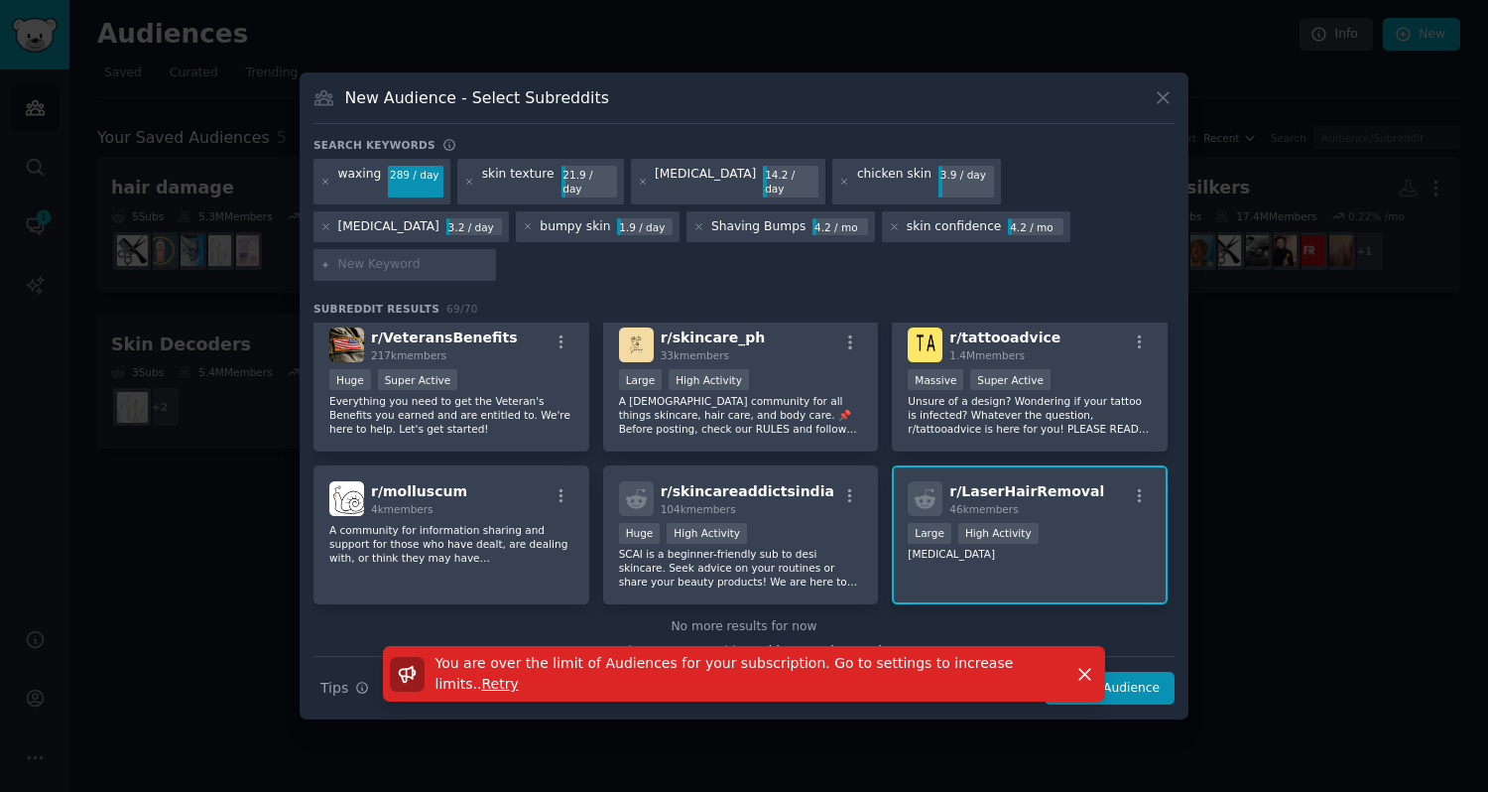
click at [1143, 659] on div "You are over the limit of Audiences for your subscription. Go to settings to in…" at bounding box center [744, 682] width 889 height 73
click at [1086, 664] on icon "button" at bounding box center [1085, 674] width 21 height 21
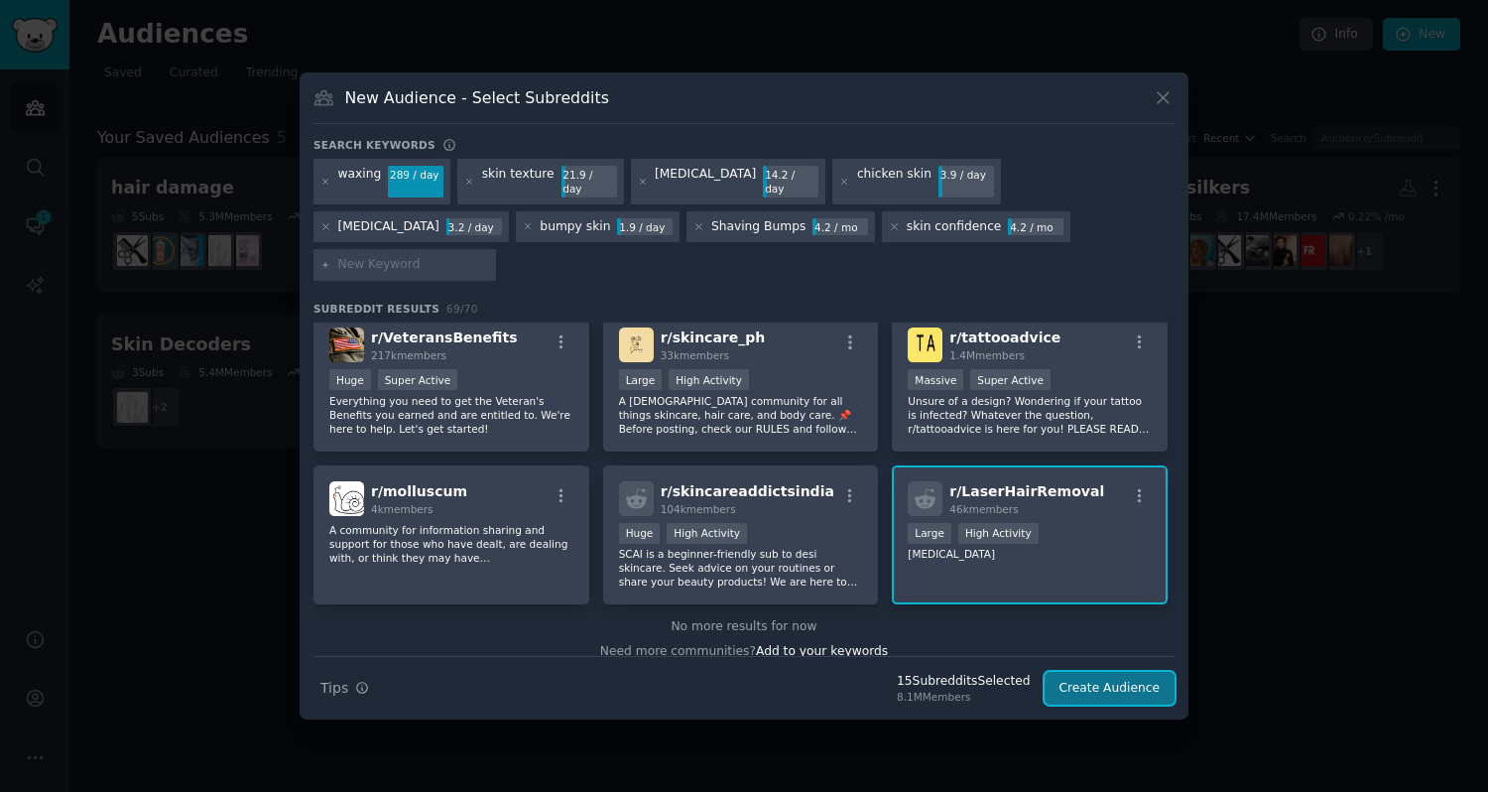
click at [1084, 672] on button "Create Audience" at bounding box center [1110, 689] width 131 height 34
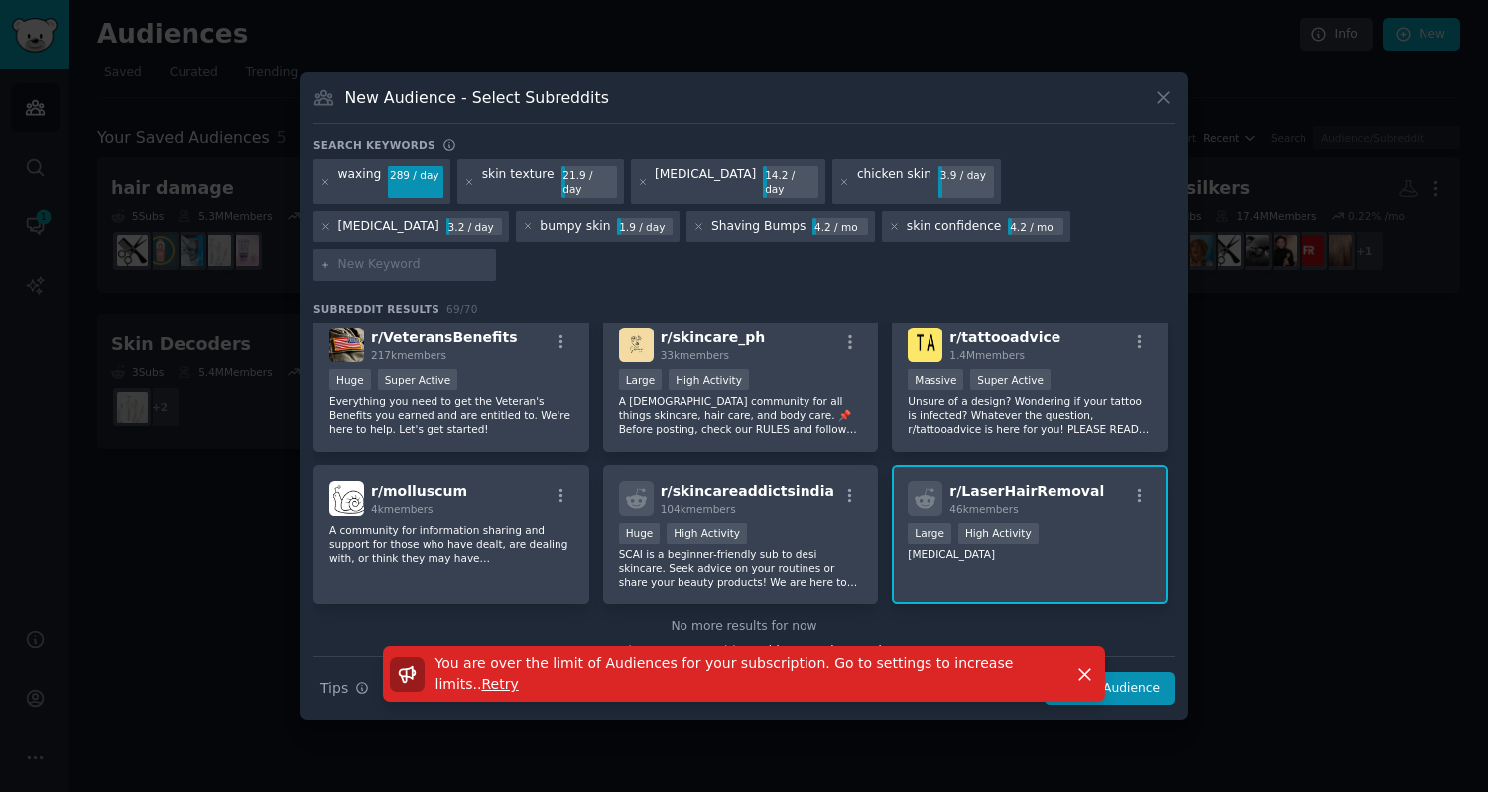
click at [1051, 473] on div "r/ LaserHairRemoval 46k members Large High Activity [MEDICAL_DATA]" at bounding box center [1030, 535] width 276 height 140
click at [1141, 659] on div "You are over the limit of Audiences for your subscription. Go to settings to in…" at bounding box center [744, 682] width 889 height 73
click at [1088, 664] on icon "button" at bounding box center [1085, 674] width 21 height 21
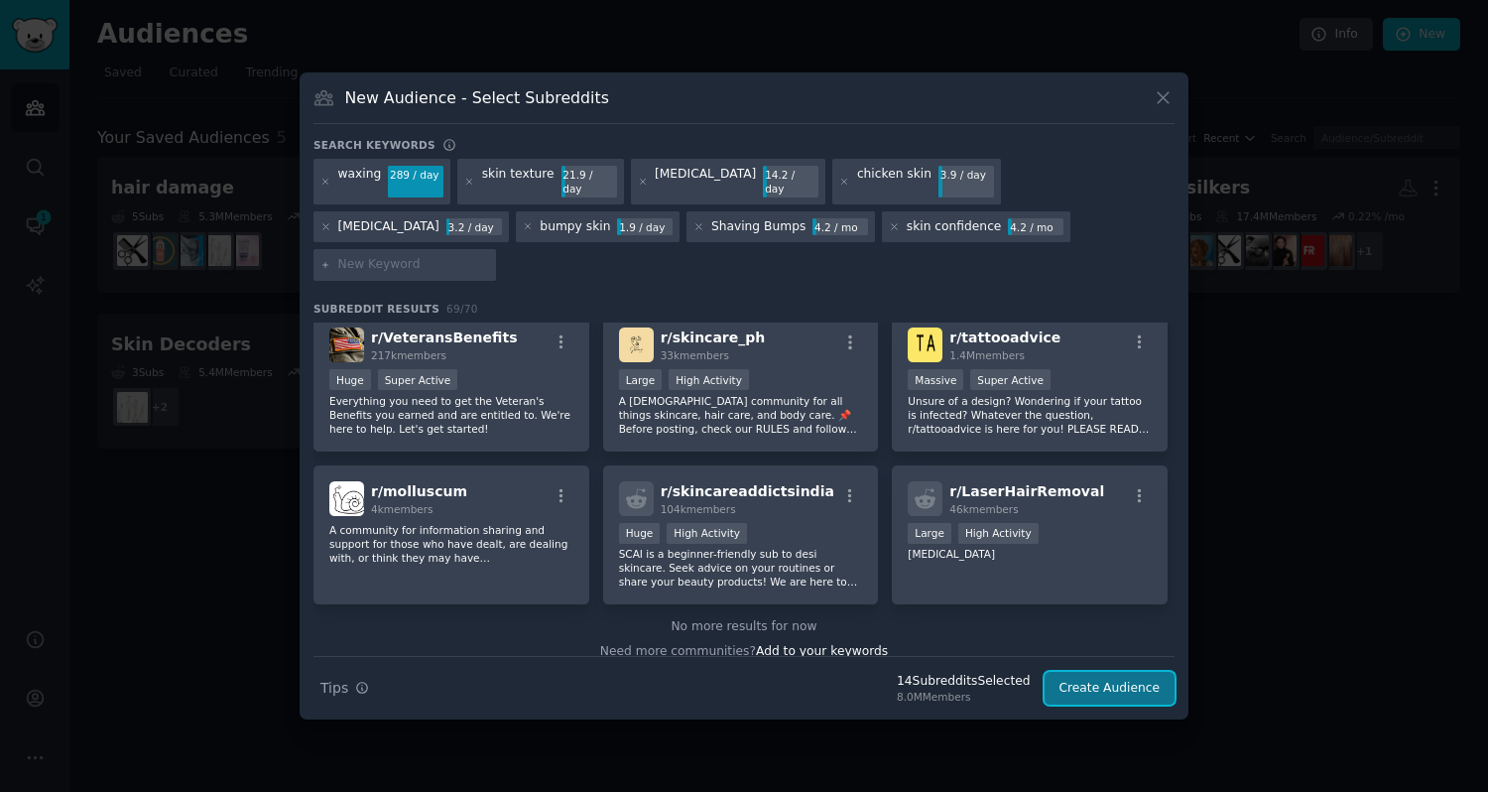
click at [1090, 672] on button "Create Audience" at bounding box center [1110, 689] width 131 height 34
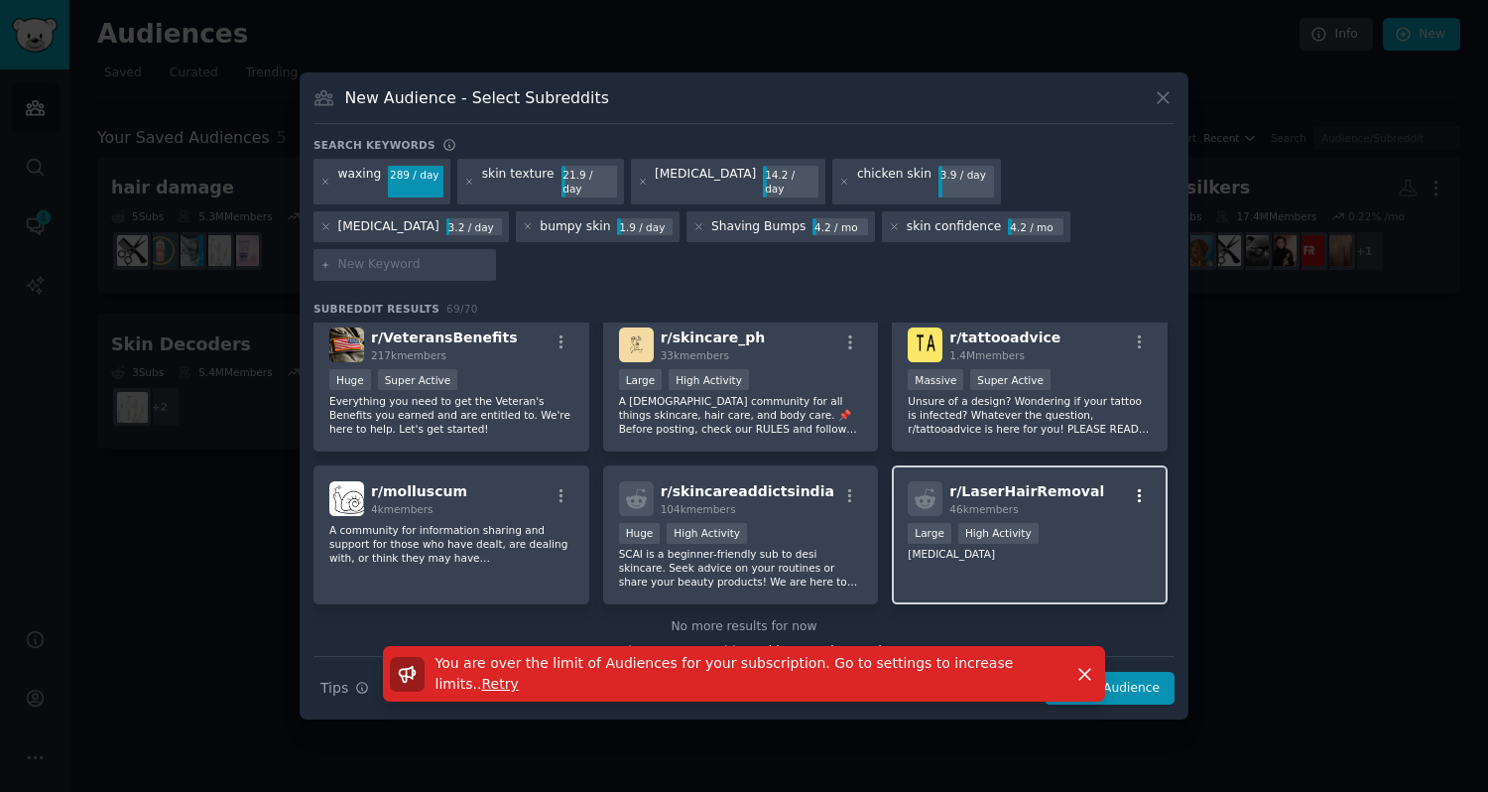
click at [1127, 487] on button "button" at bounding box center [1139, 496] width 25 height 18
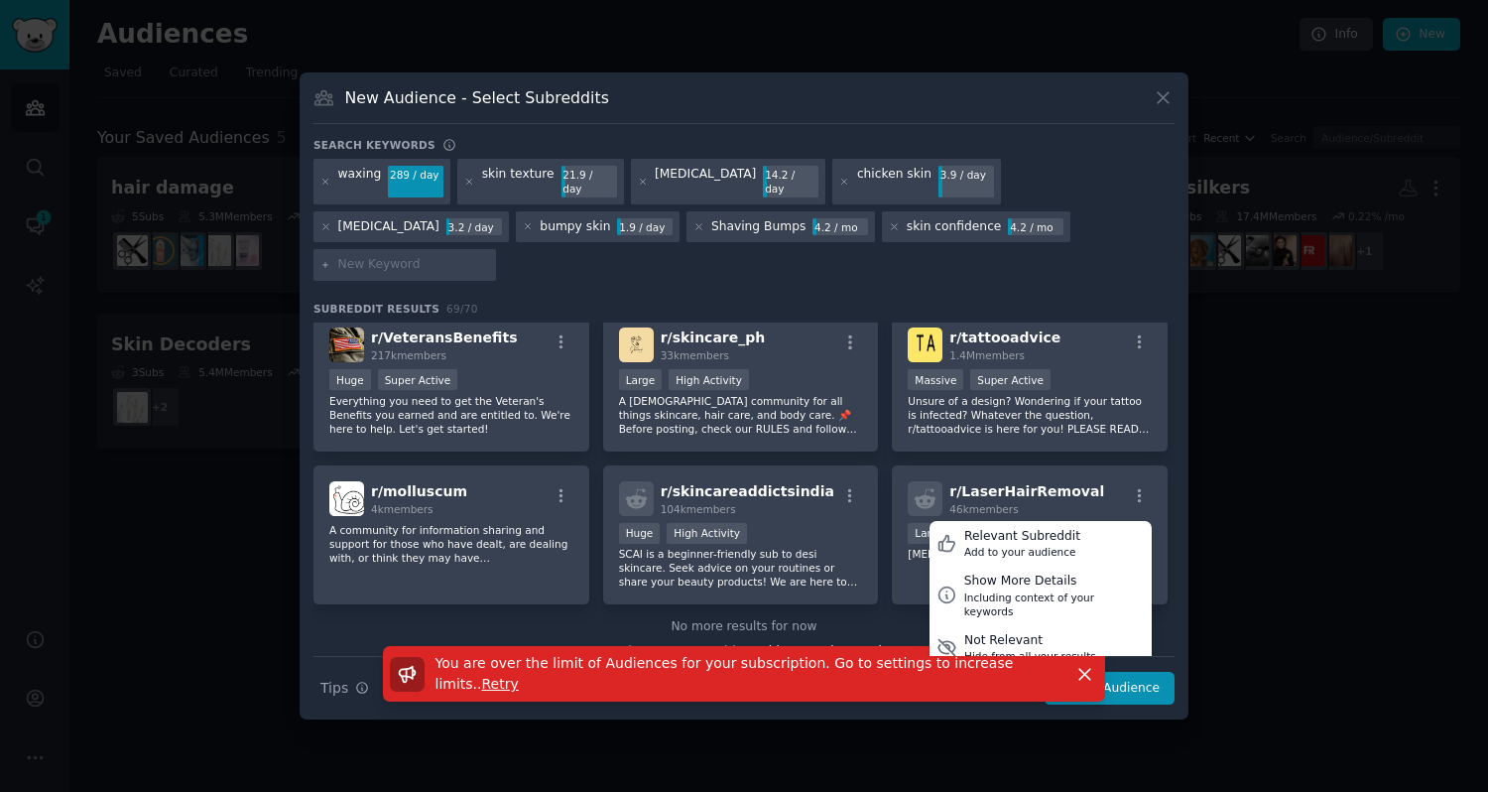
click at [893, 636] on div "Need more communities? Add to your keywords" at bounding box center [744, 648] width 861 height 25
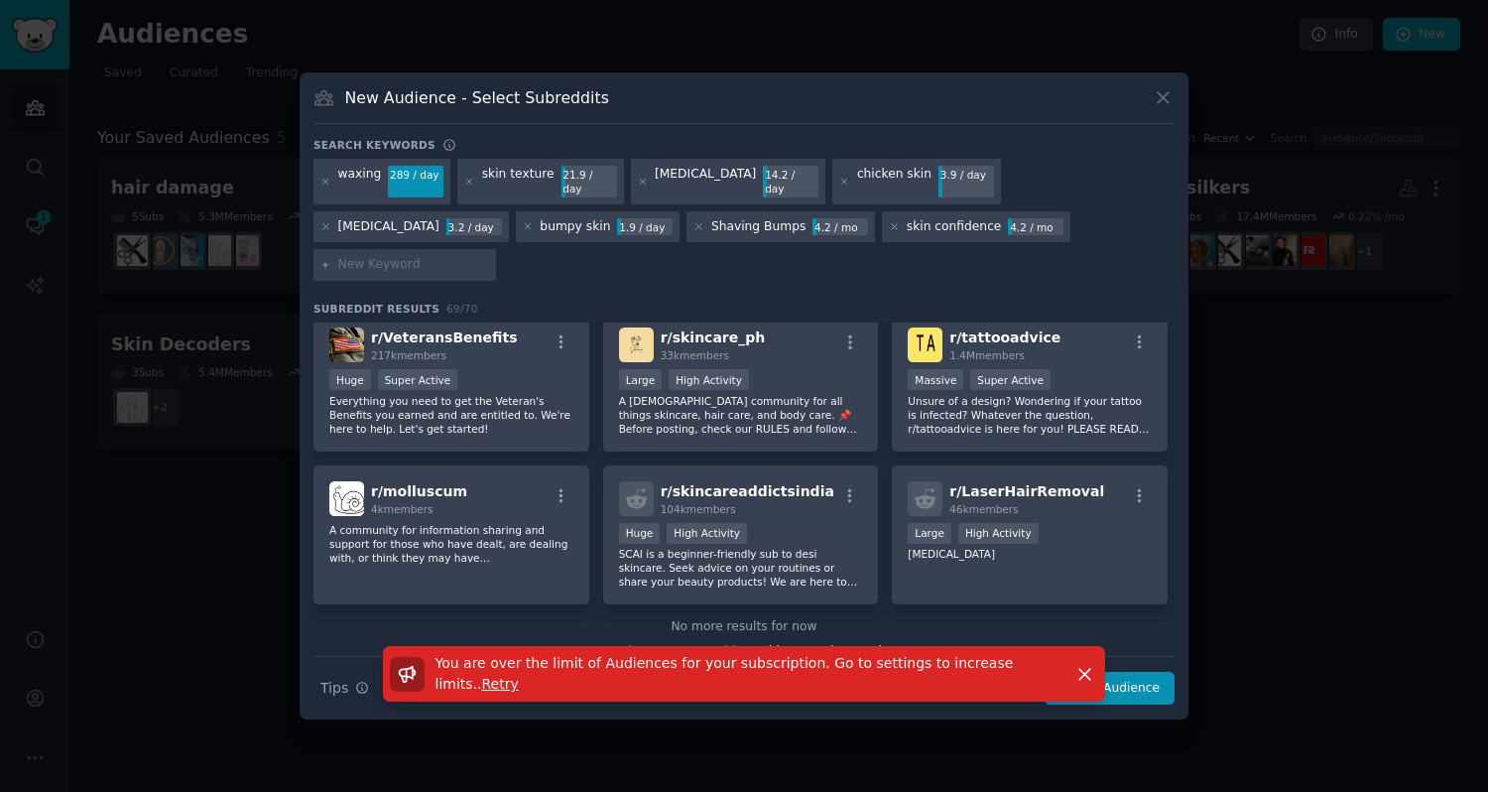
click at [1453, 239] on div at bounding box center [744, 396] width 1488 height 792
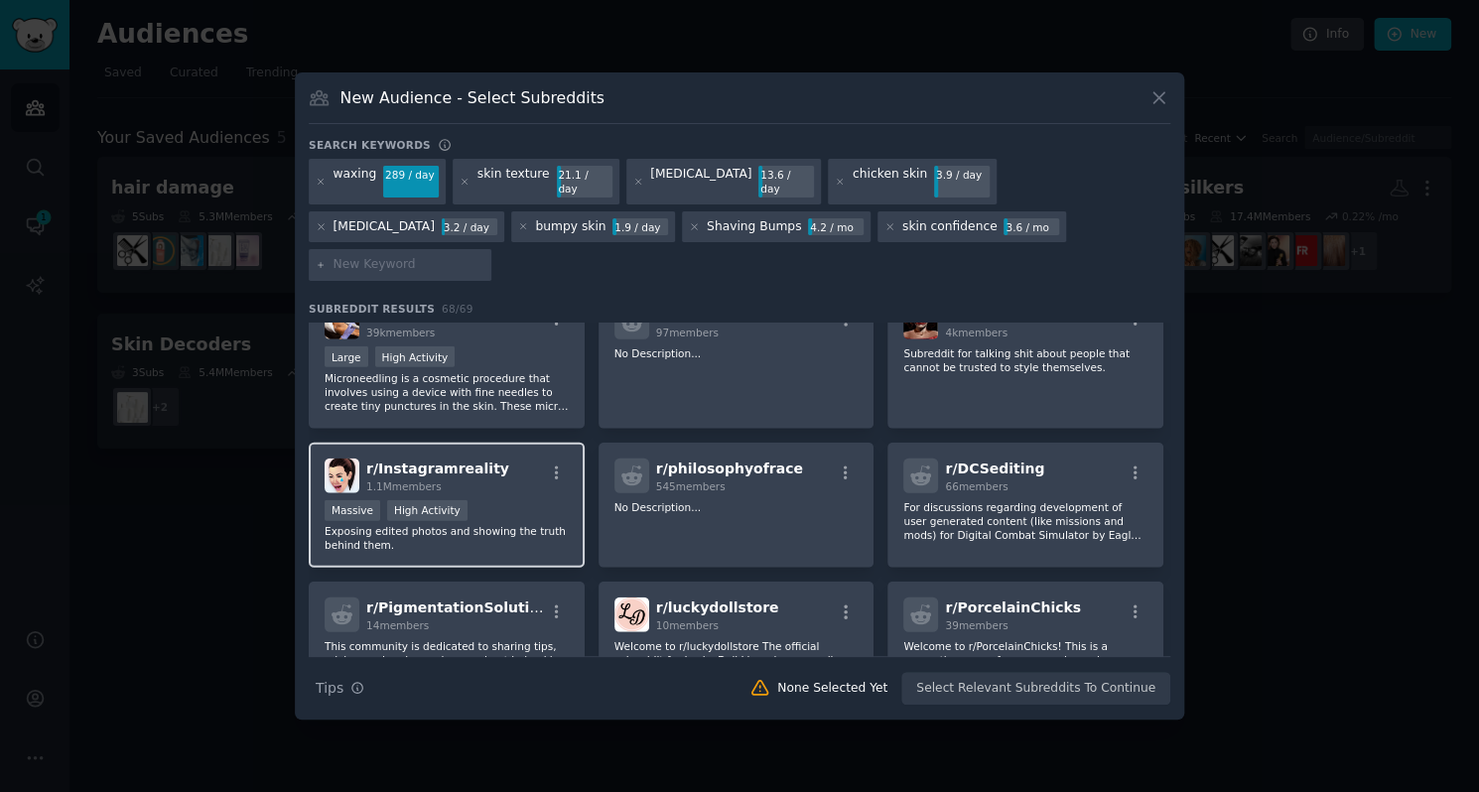
scroll to position [3129, 0]
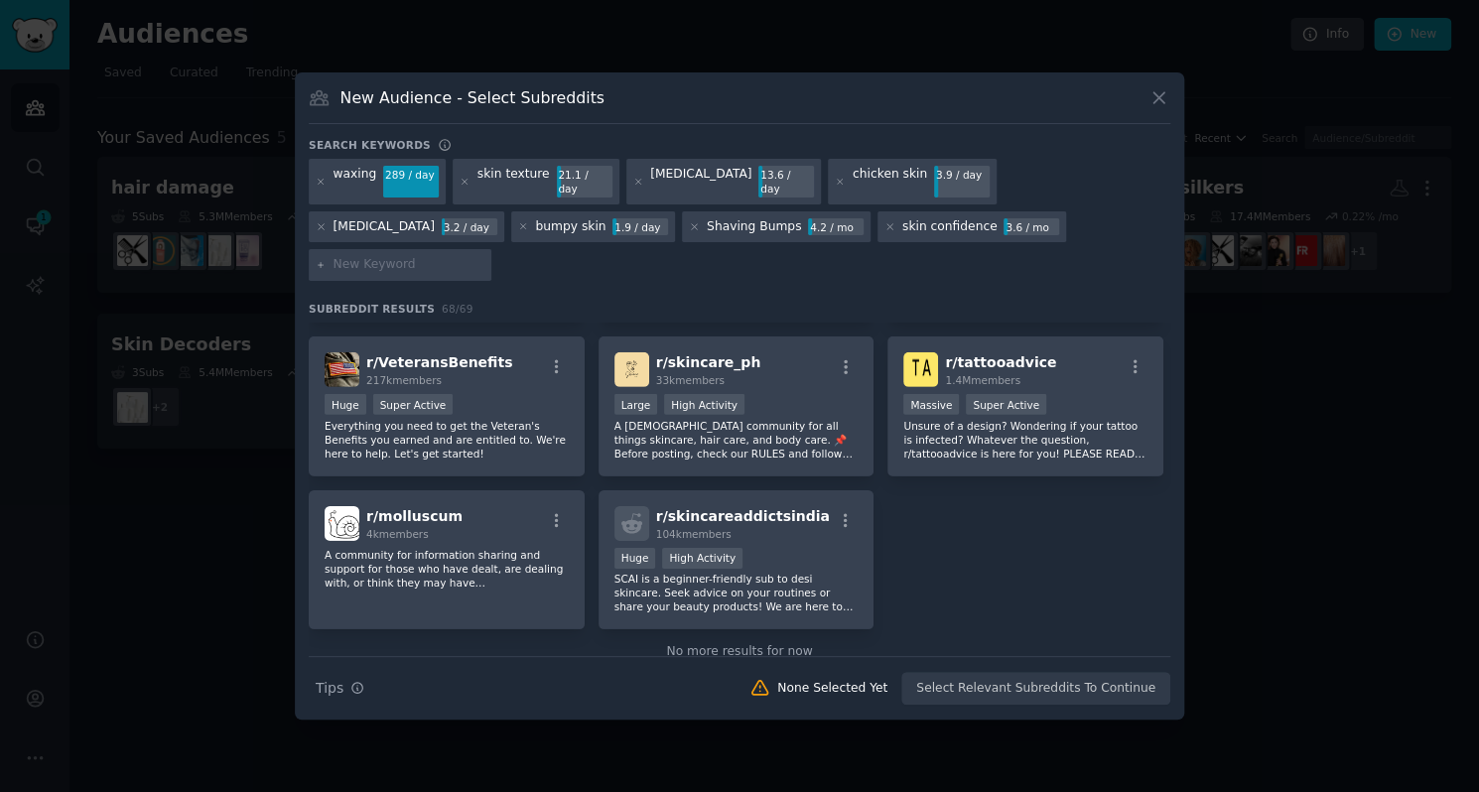
drag, startPoint x: 450, startPoint y: 421, endPoint x: 928, endPoint y: 509, distance: 486.4
click at [937, 661] on div "Need more communities? Add to your keywords" at bounding box center [739, 673] width 861 height 25
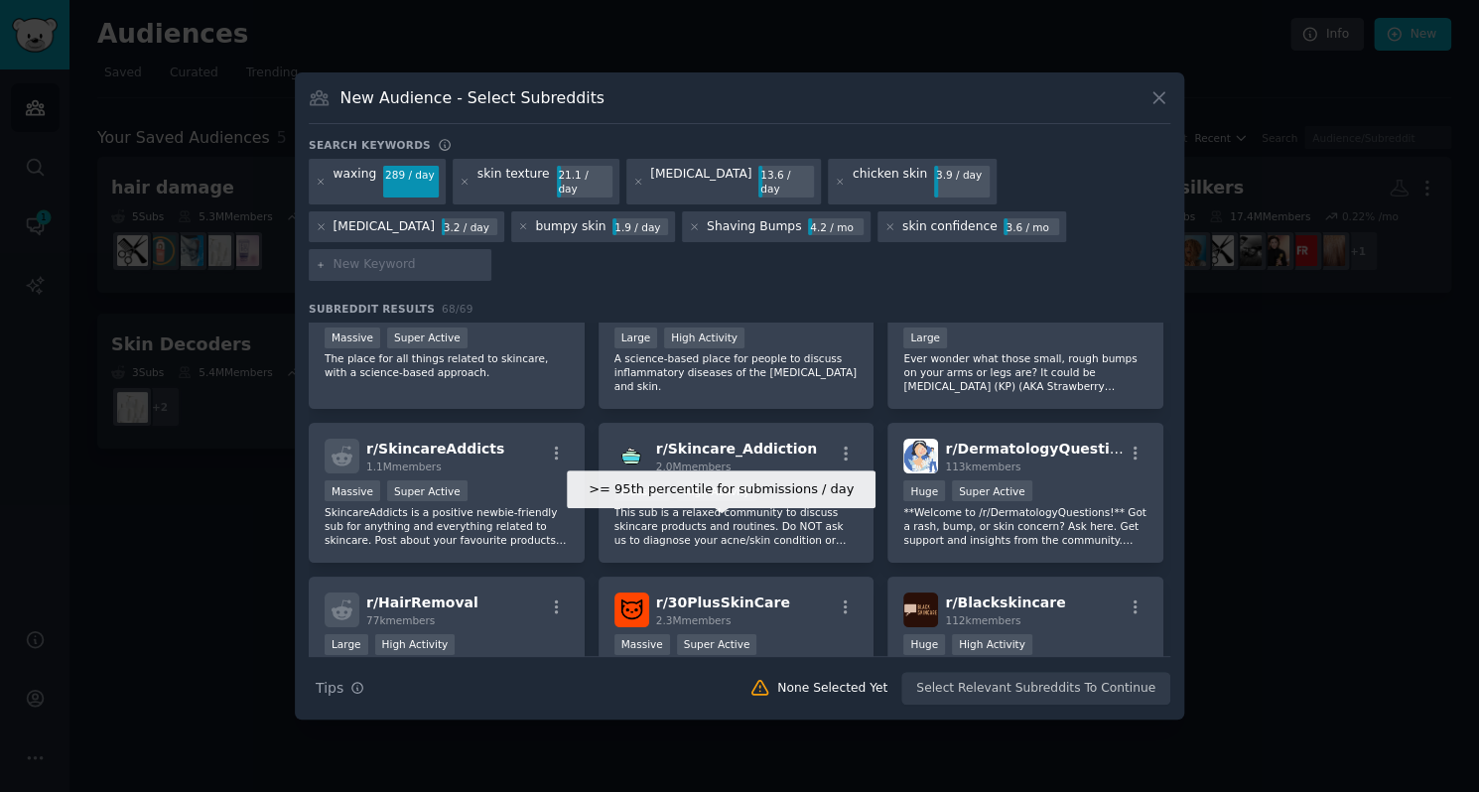
scroll to position [0, 0]
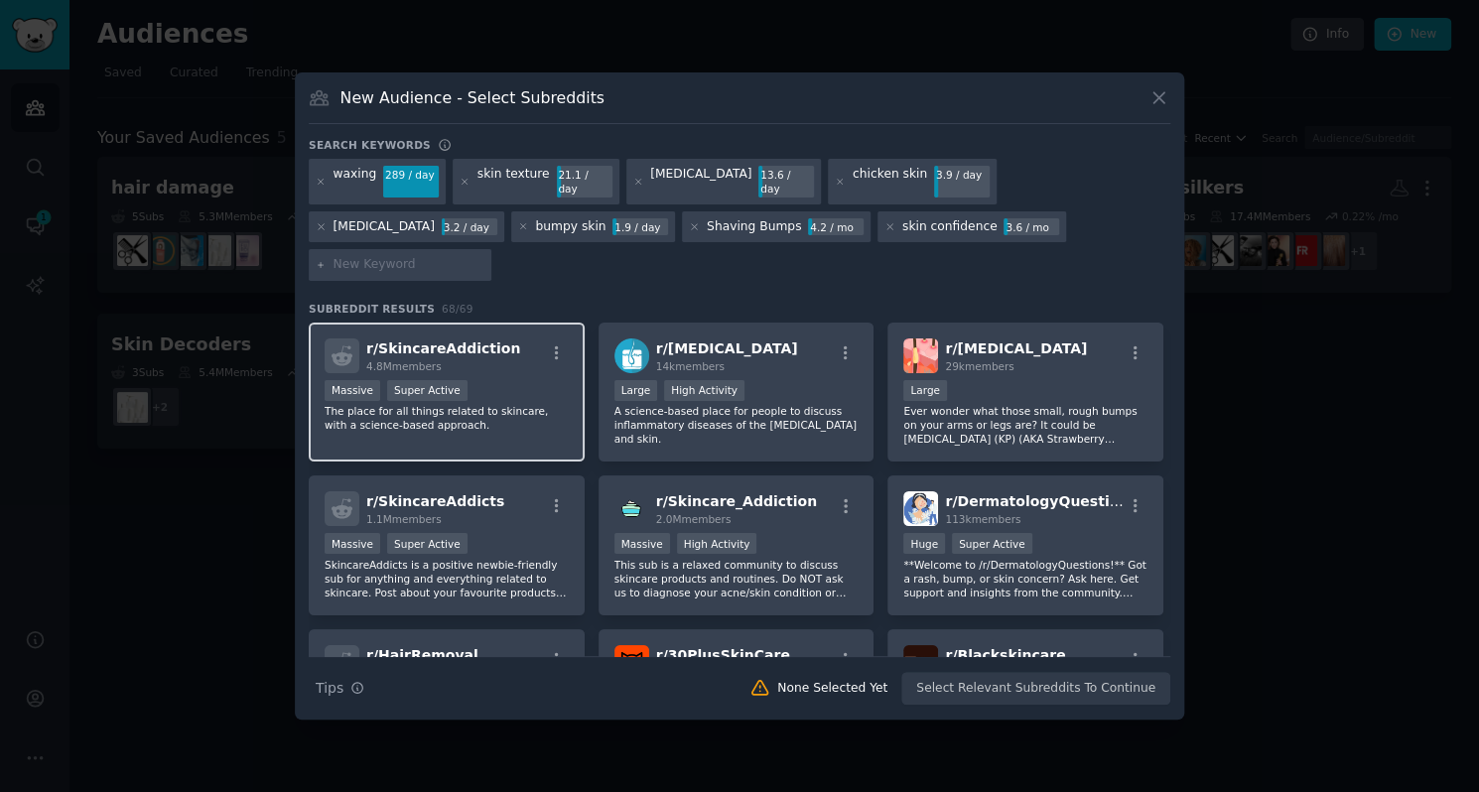
click at [510, 346] on div "r/ SkincareAddiction 4.8M members 1,000,000+ members Massive Super Active The p…" at bounding box center [447, 392] width 276 height 140
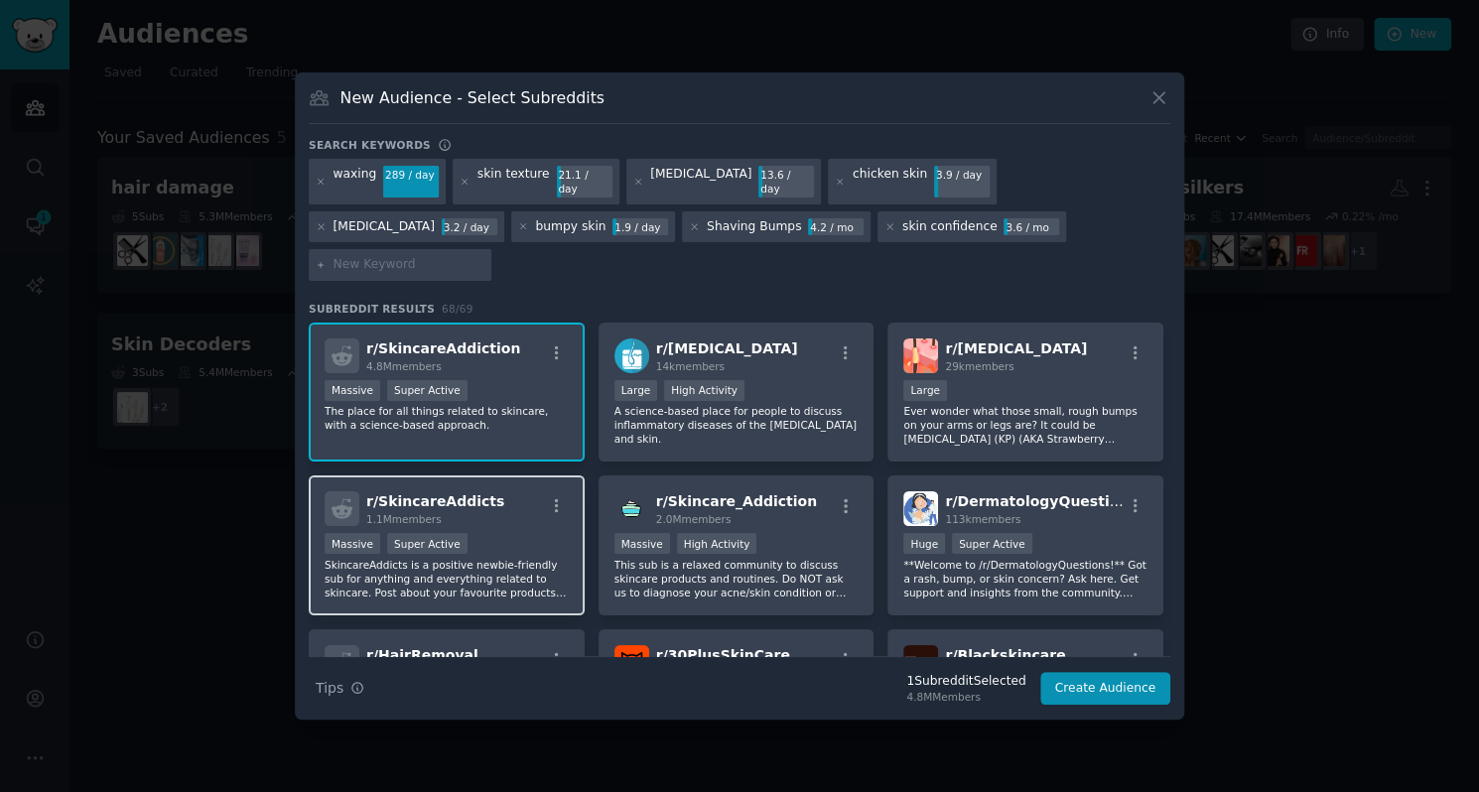
click at [504, 533] on div ">= 95th percentile for submissions / day Massive Super Active" at bounding box center [446, 545] width 244 height 25
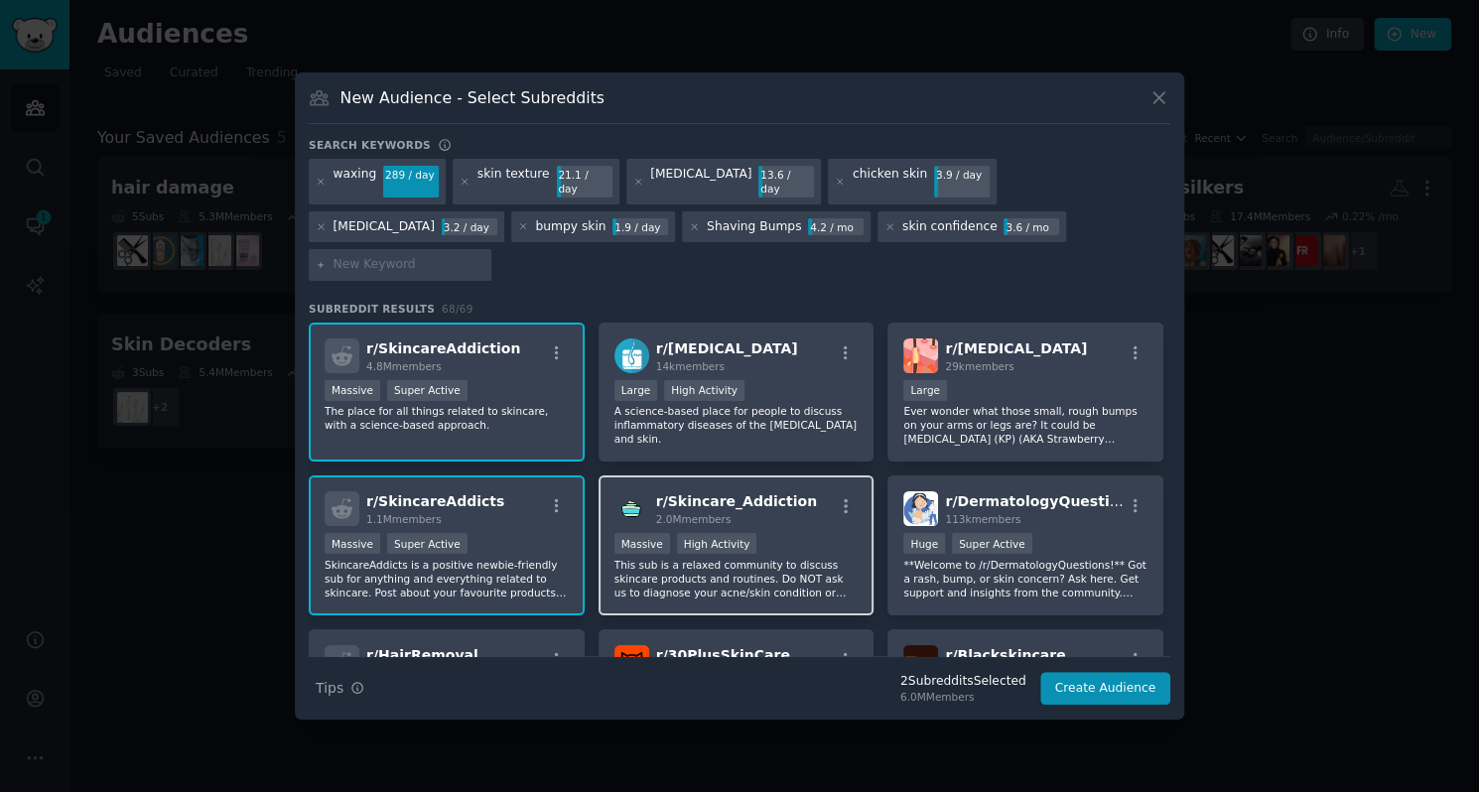
click at [761, 512] on div "2.0M members" at bounding box center [736, 519] width 161 height 14
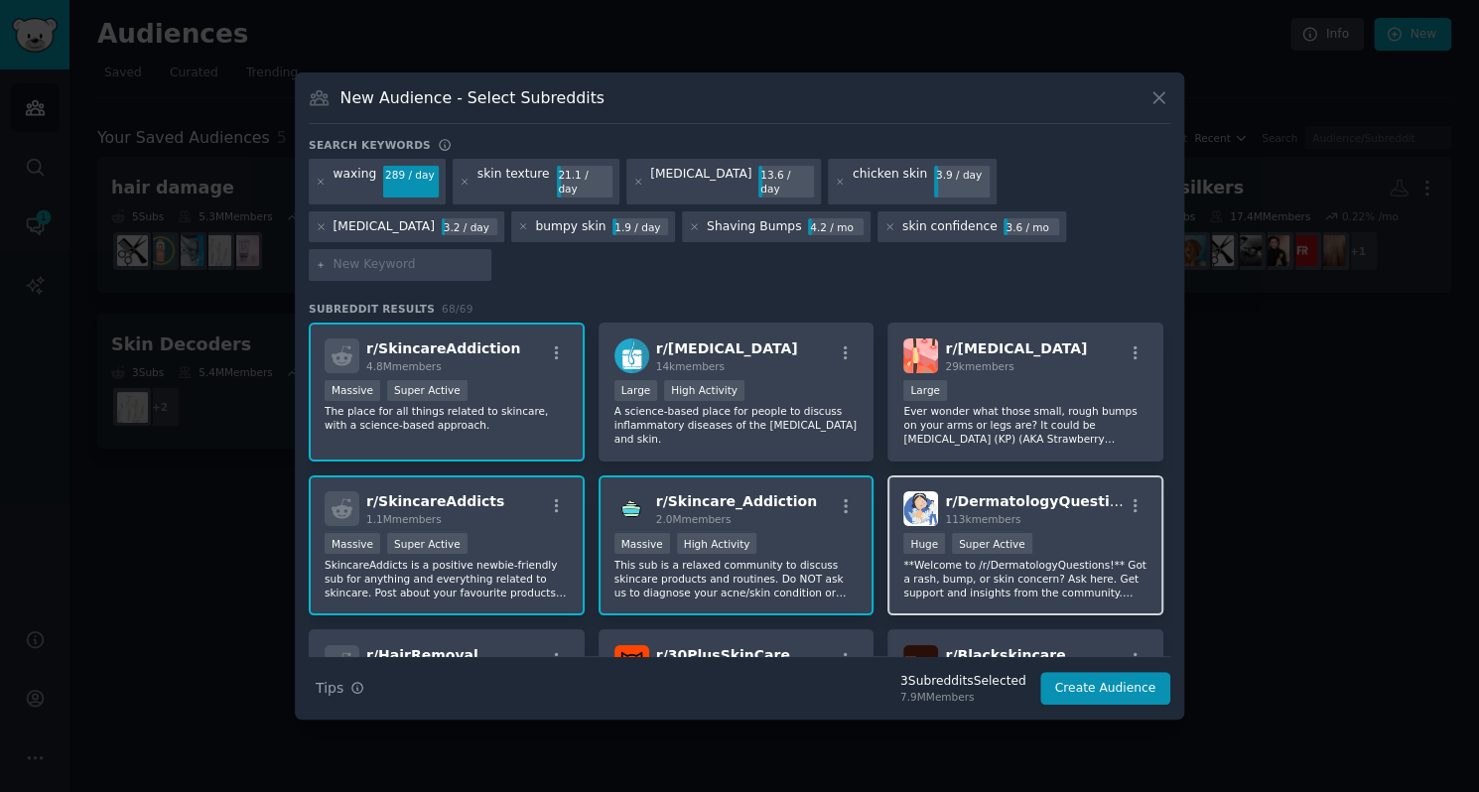
scroll to position [3, 0]
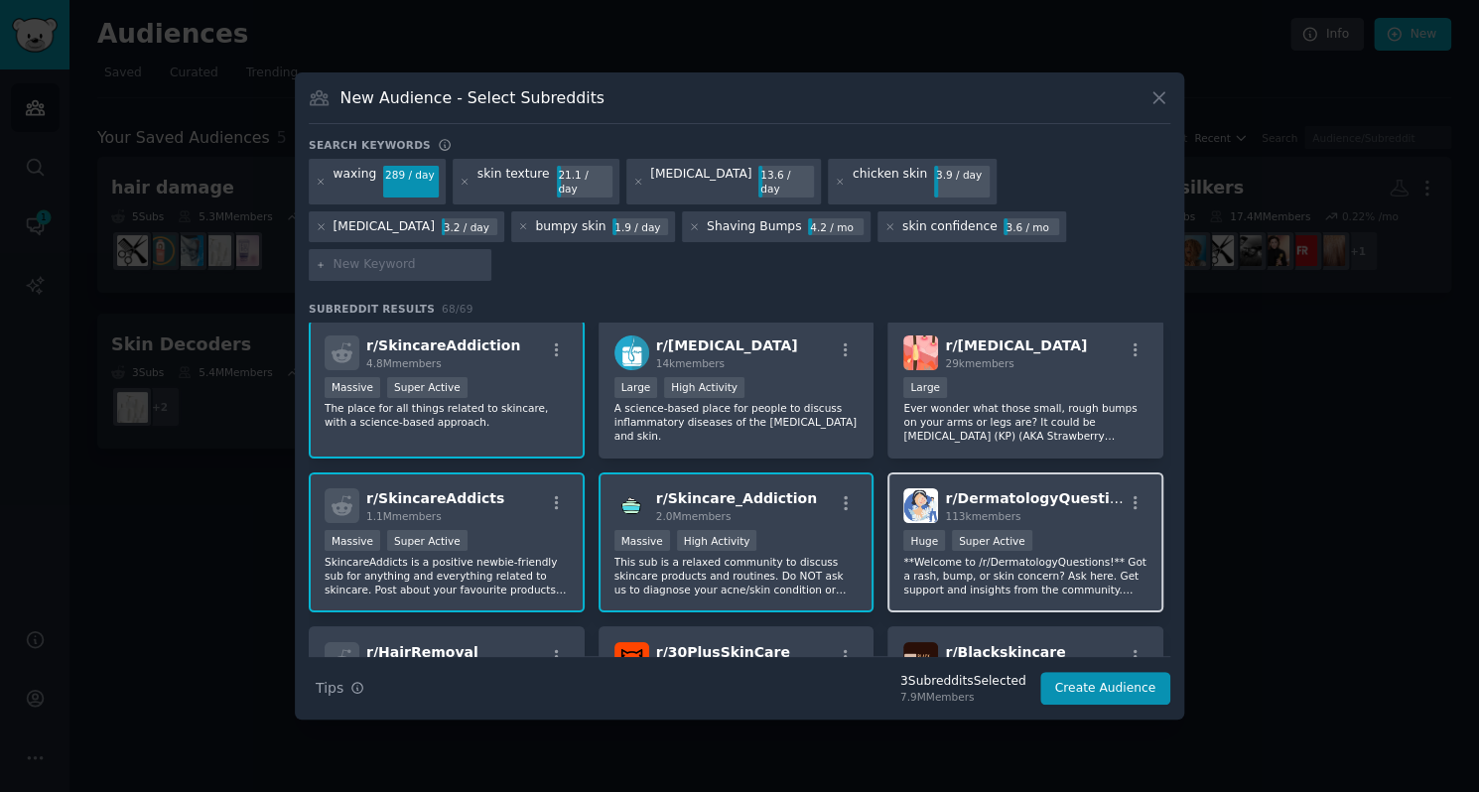
click at [1015, 558] on p "**Welcome to /r/DermatologyQuestions!** Got a rash, bump, or skin concern? Ask …" at bounding box center [1025, 576] width 244 height 42
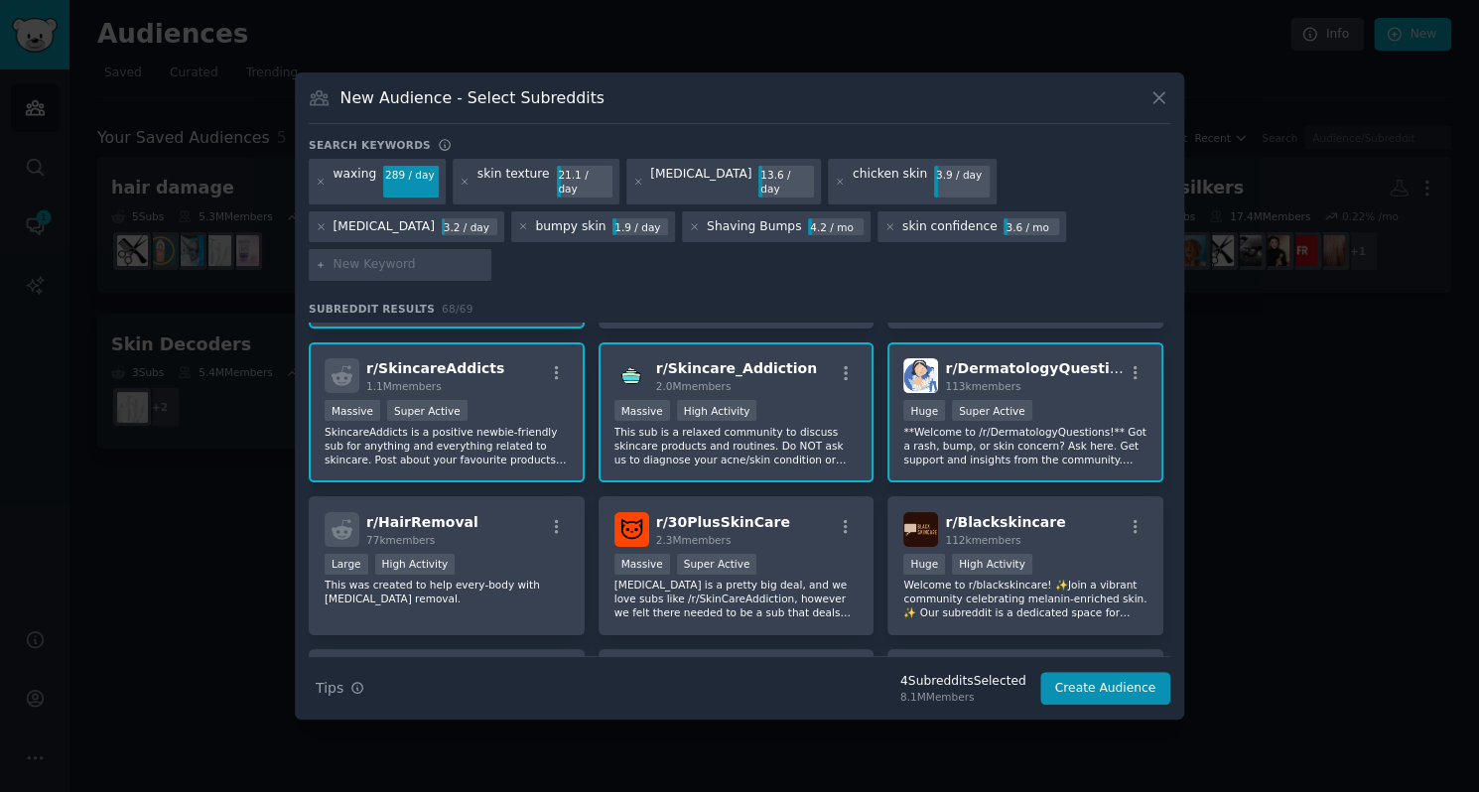
scroll to position [134, 0]
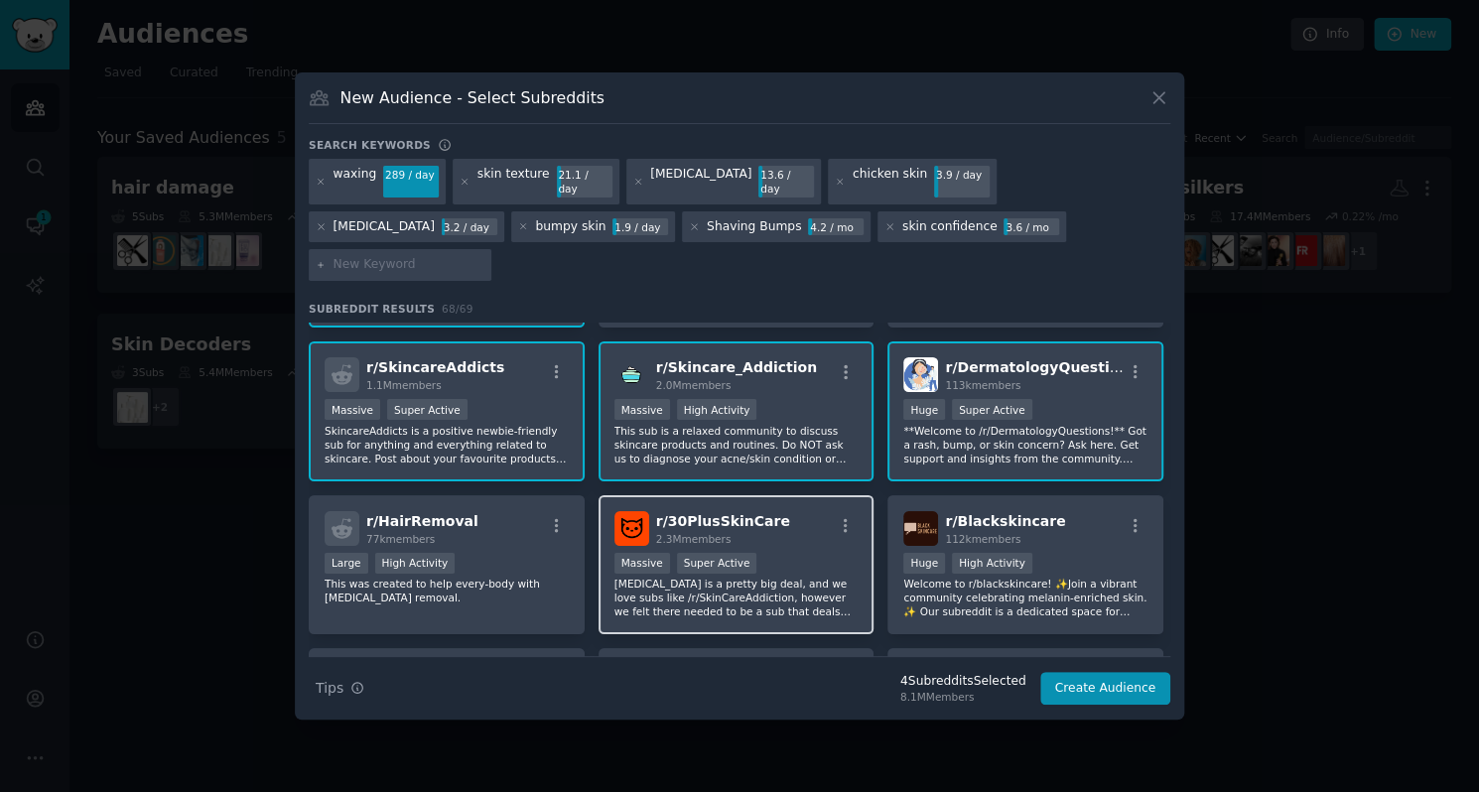
click at [807, 577] on p "[MEDICAL_DATA] is a pretty big deal, and we love subs like /r/SkinCareAddiction…" at bounding box center [736, 598] width 244 height 42
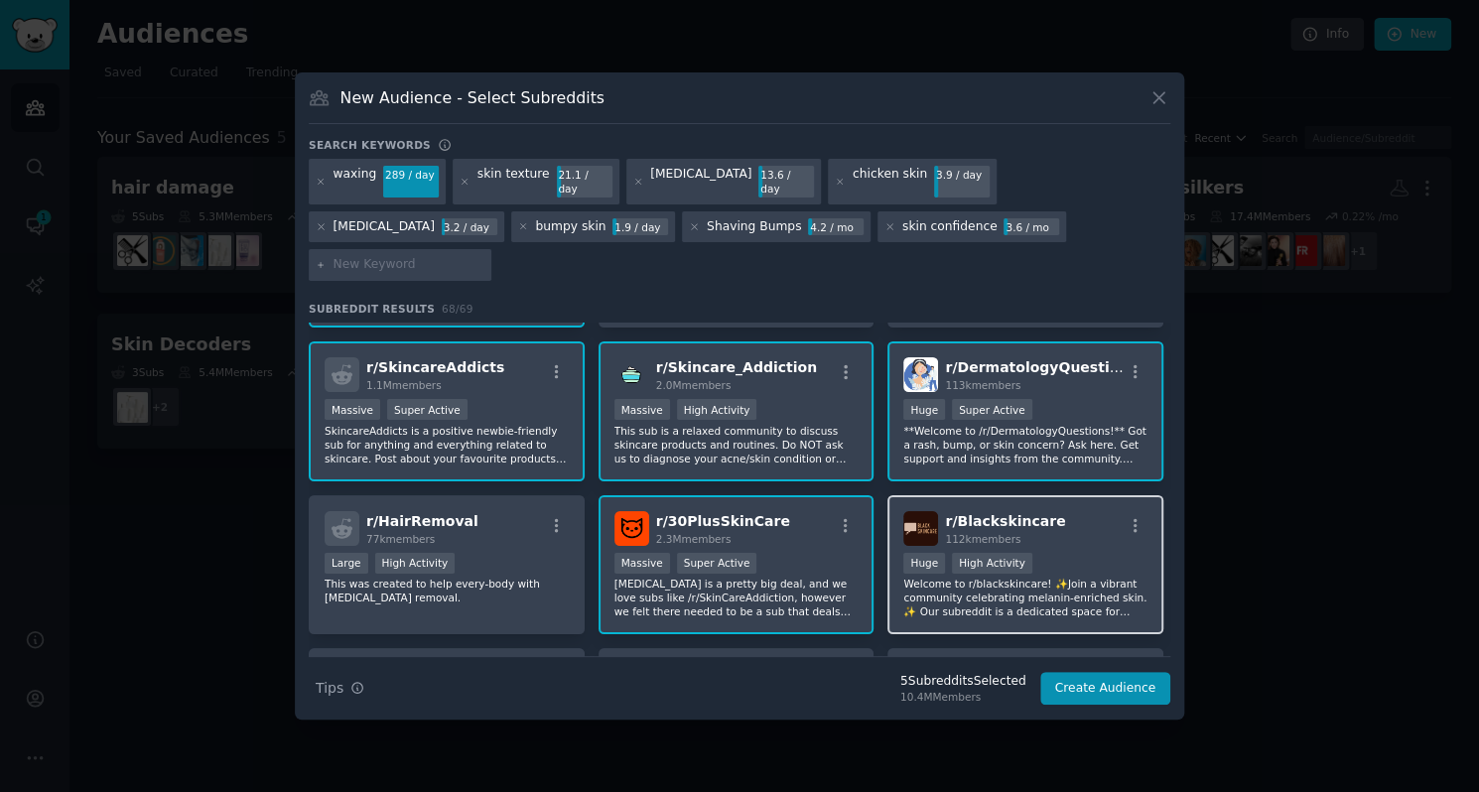
click at [985, 591] on div "r/ Blackskincare 112k members Huge High Activity Welcome to r/blackskincare! ✨J…" at bounding box center [1025, 565] width 276 height 140
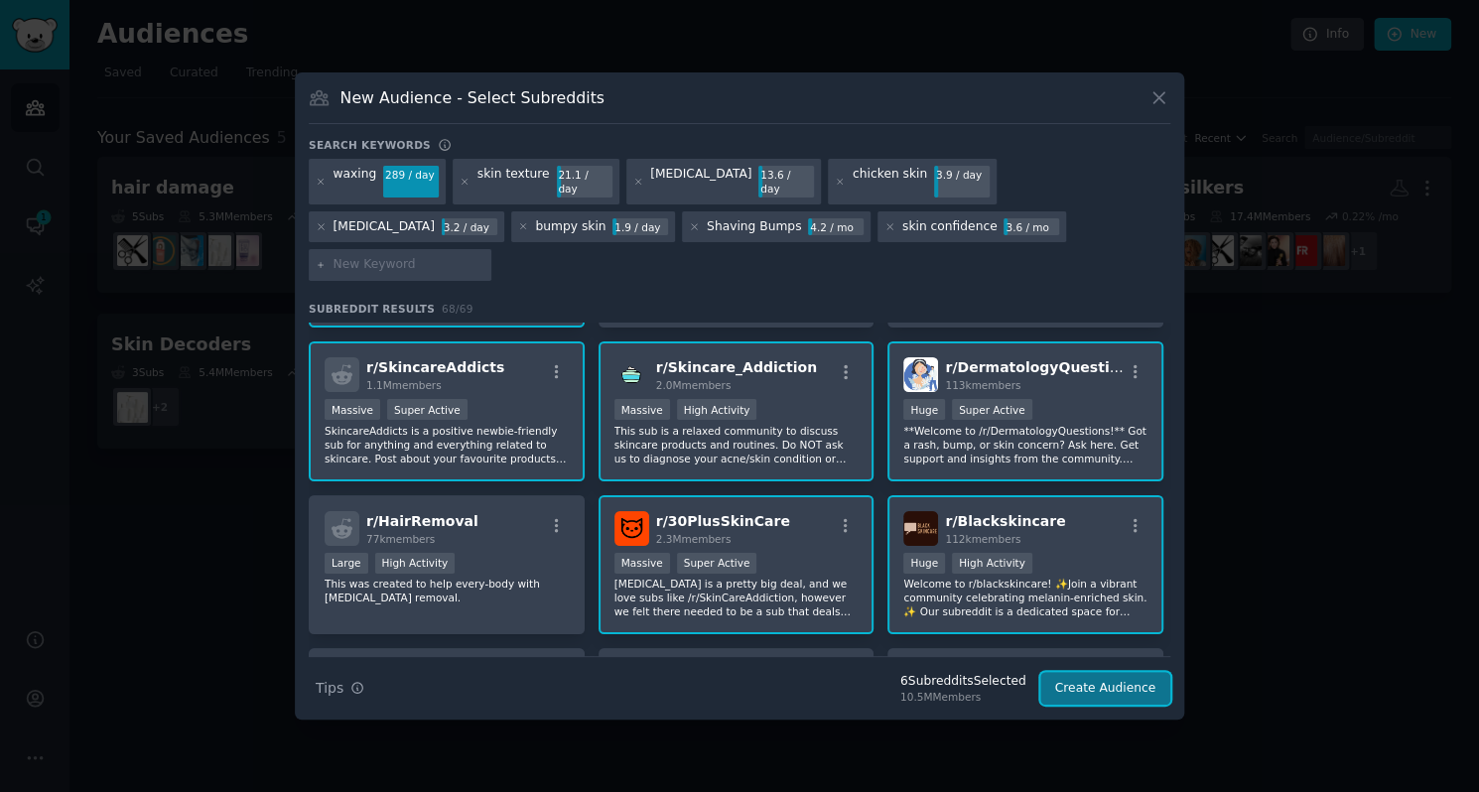
click at [1089, 672] on button "Create Audience" at bounding box center [1105, 689] width 131 height 34
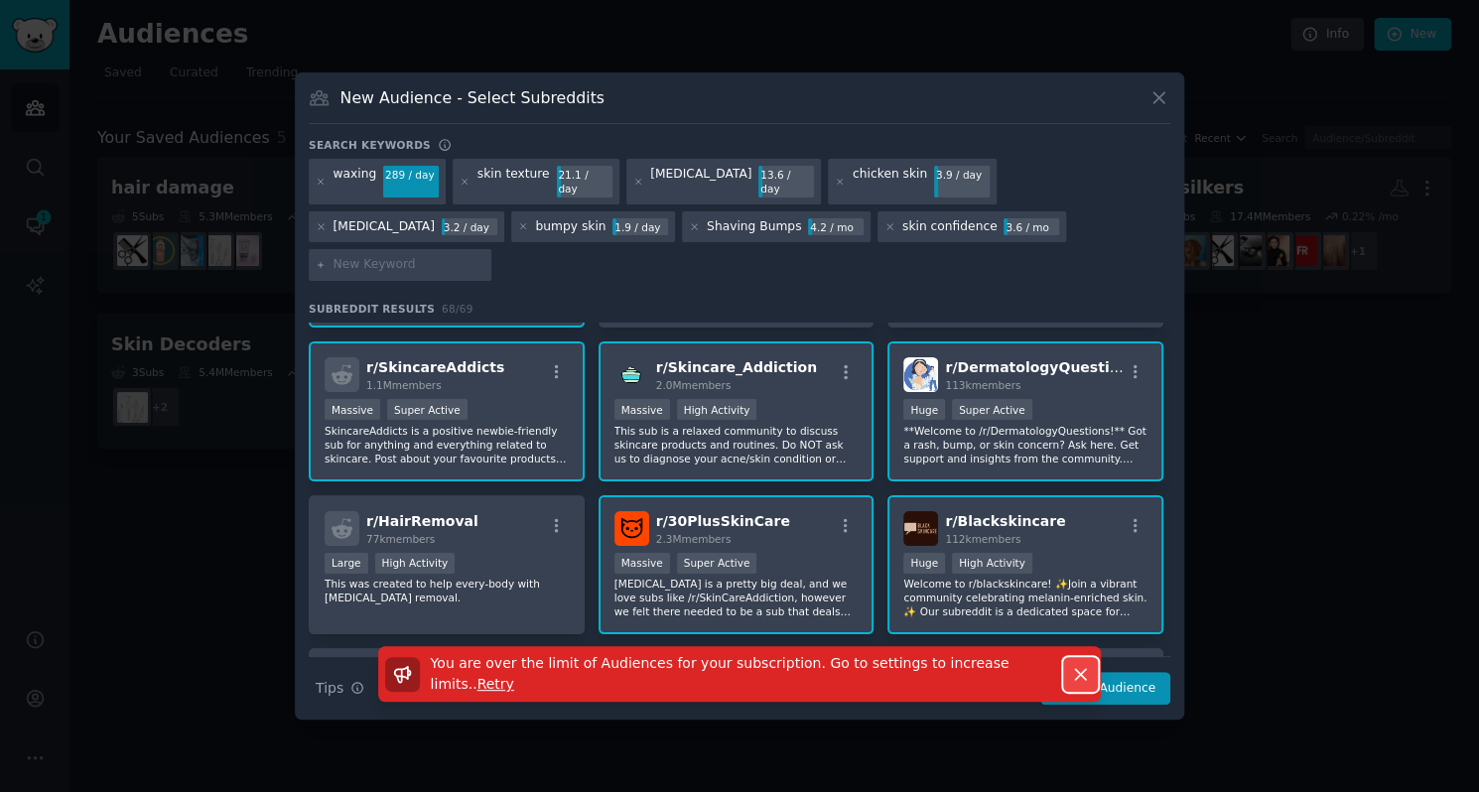
click at [1080, 669] on icon "button" at bounding box center [1080, 674] width 11 height 11
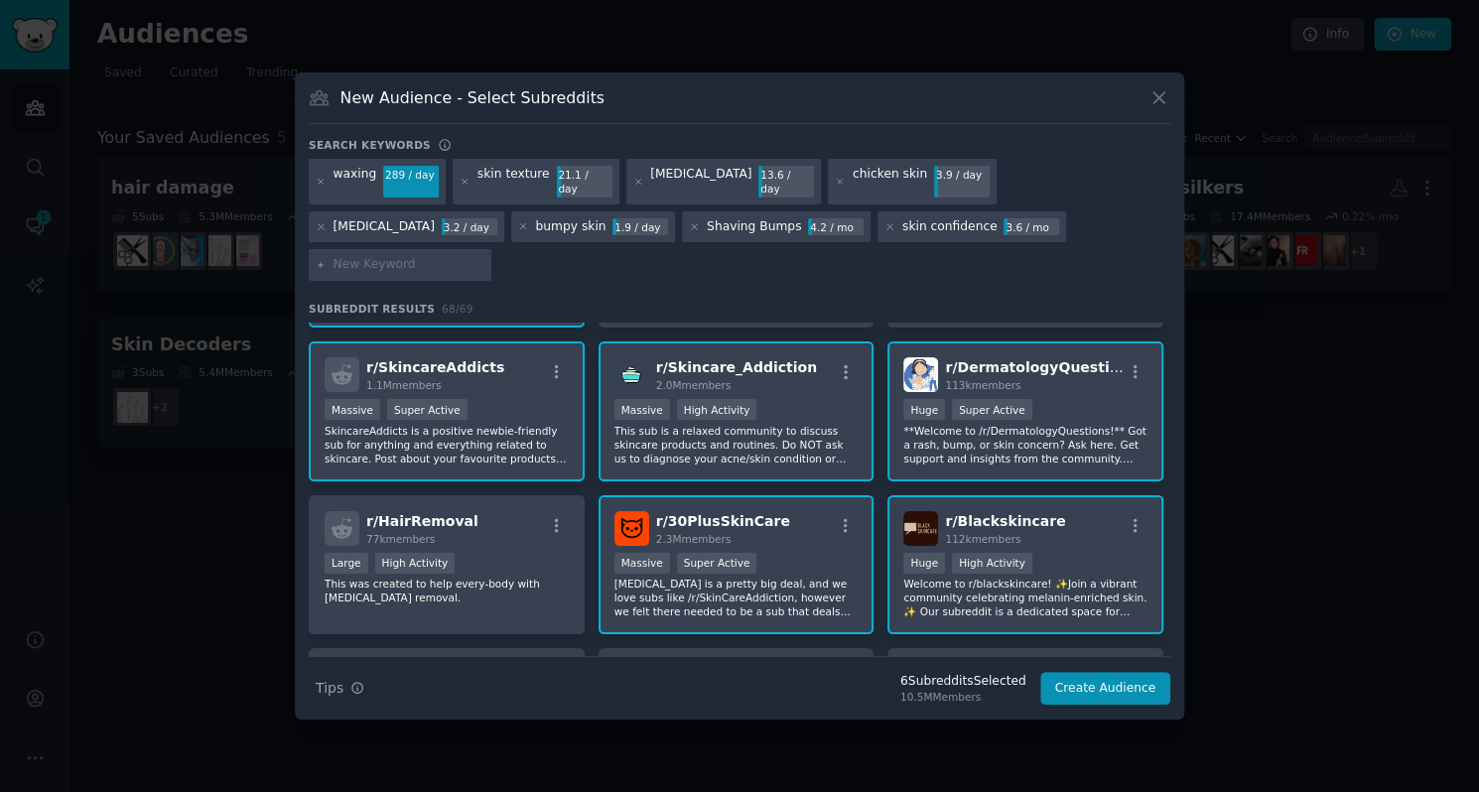
click at [770, 495] on div "r/ 30PlusSkinCare 2.3M members >= 95th percentile for submissions / day Massive…" at bounding box center [736, 565] width 276 height 140
click at [1032, 553] on div ">= 80th percentile for submissions / day Huge High Activity" at bounding box center [1025, 565] width 244 height 25
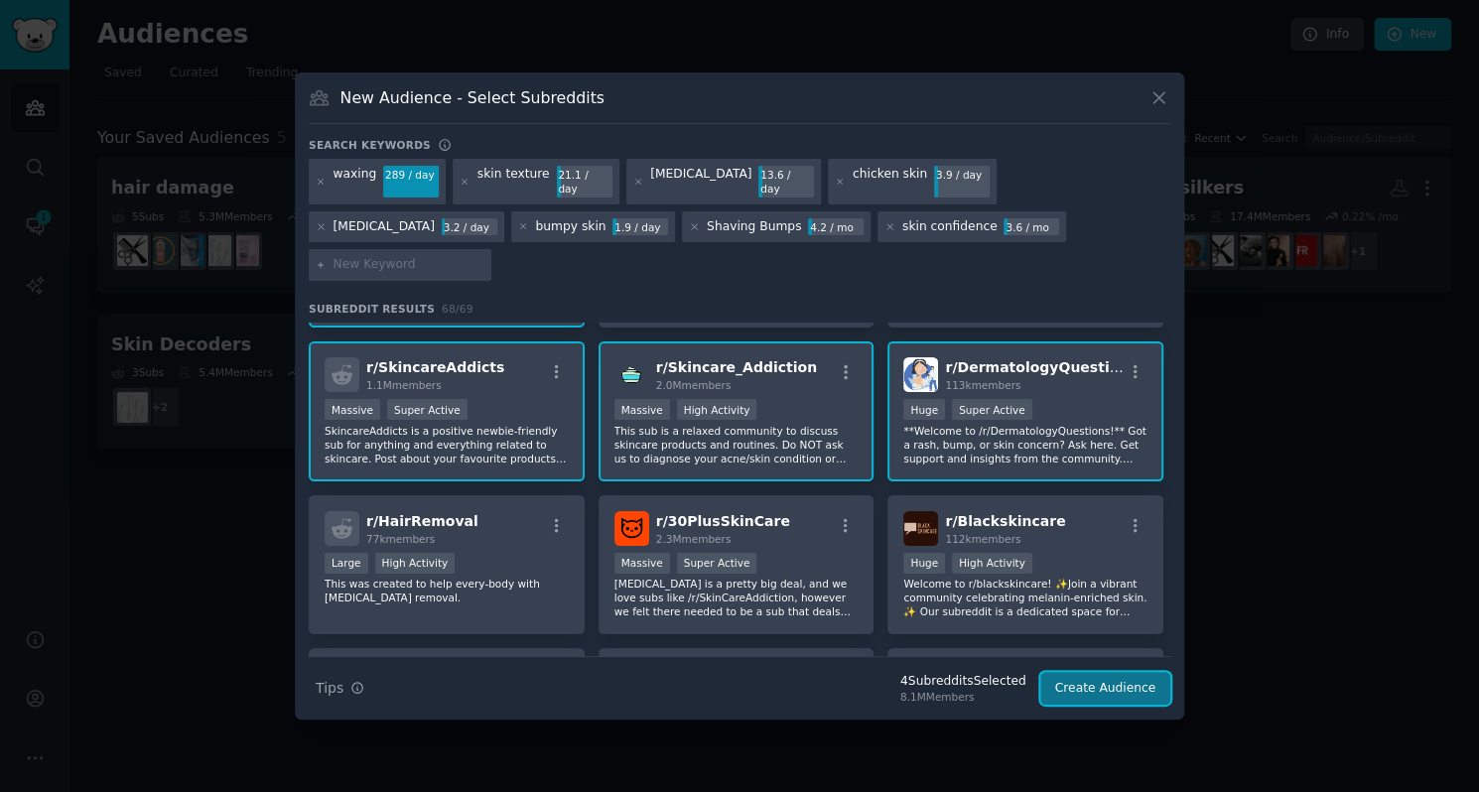
click at [1093, 672] on button "Create Audience" at bounding box center [1105, 689] width 131 height 34
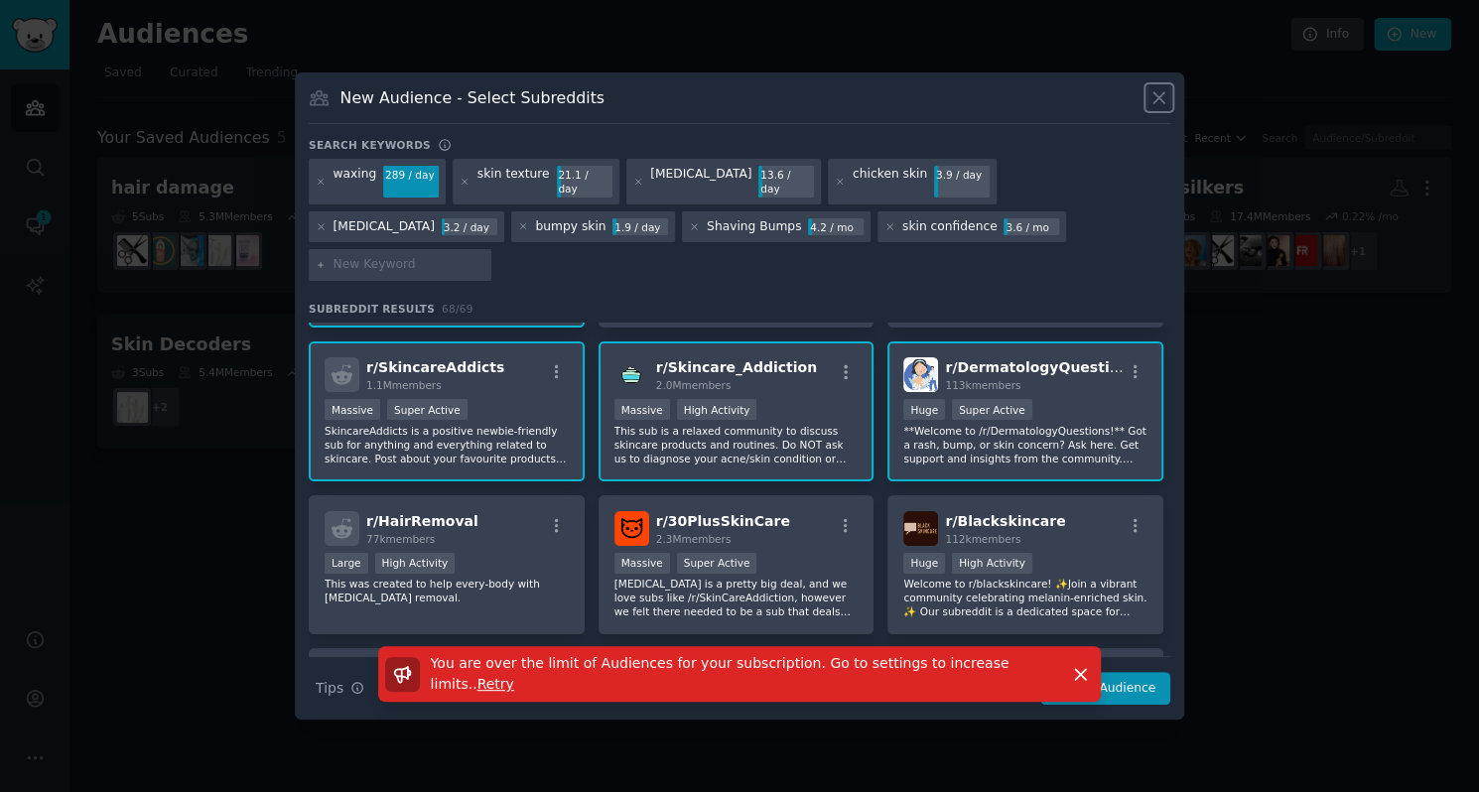
click at [1152, 108] on icon at bounding box center [1158, 97] width 21 height 21
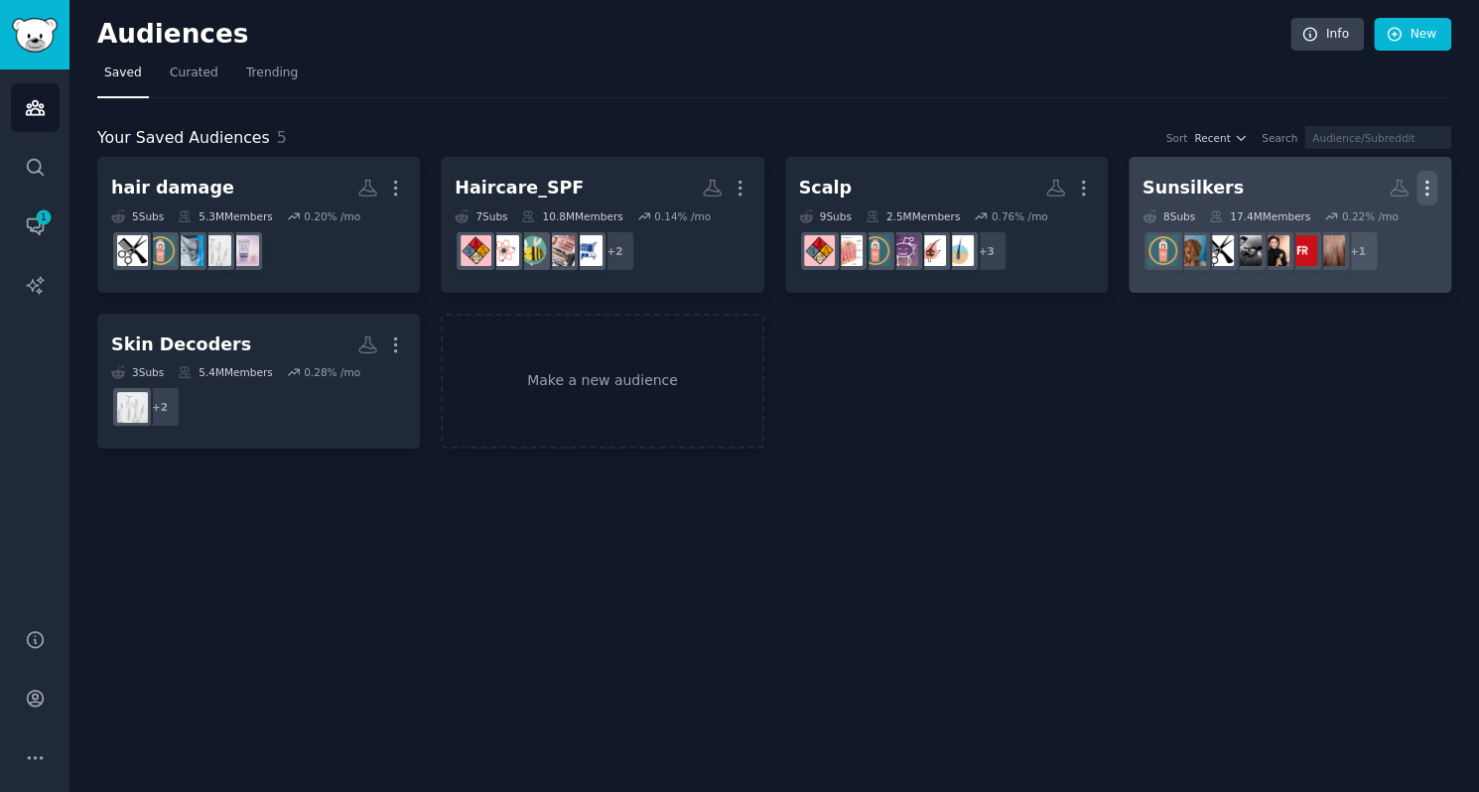
click at [1429, 192] on icon "button" at bounding box center [1426, 188] width 21 height 21
click at [1373, 231] on p "Delete" at bounding box center [1373, 229] width 46 height 21
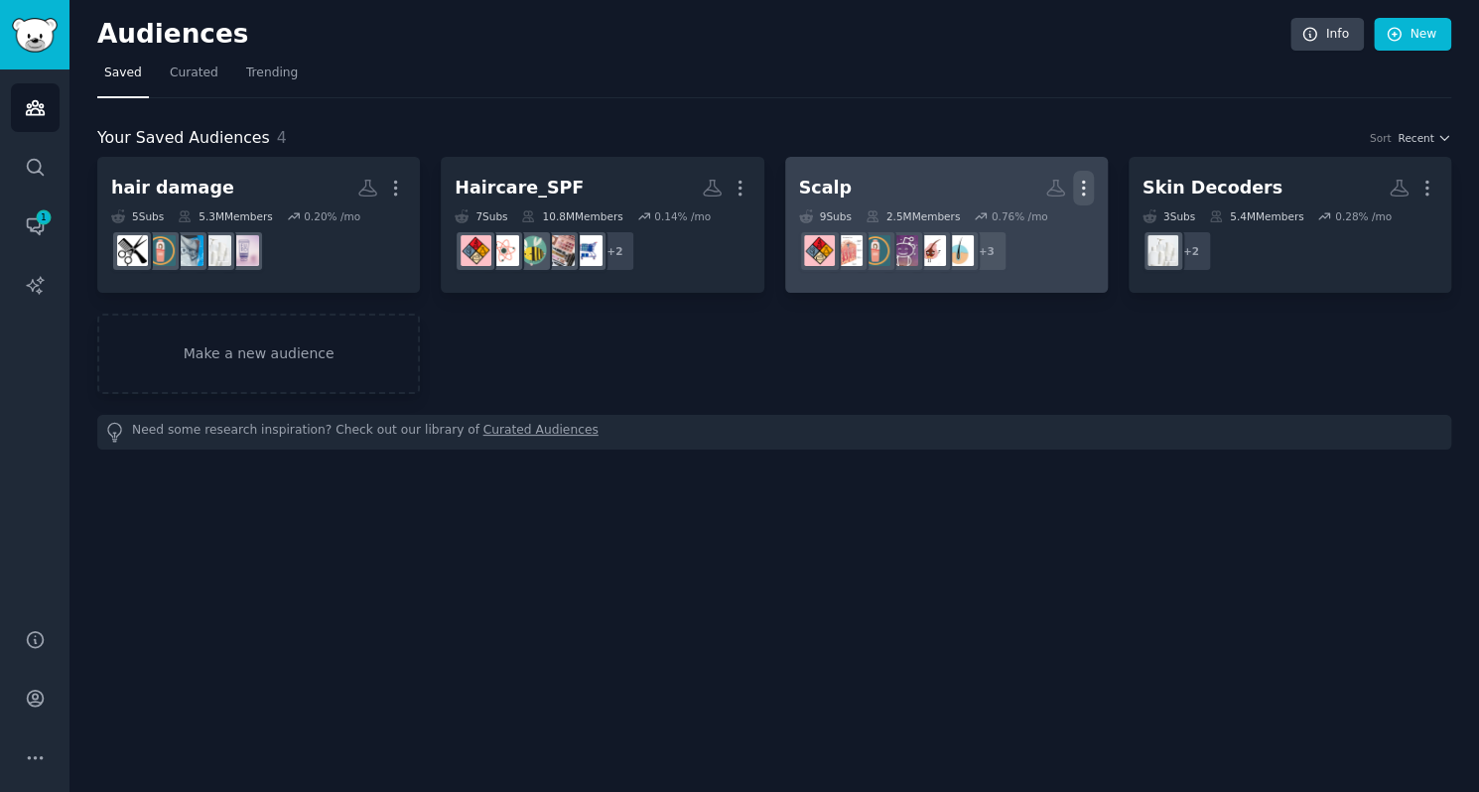
click at [1088, 186] on icon "button" at bounding box center [1083, 188] width 21 height 21
click at [1023, 215] on div "Delete" at bounding box center [1014, 230] width 94 height 42
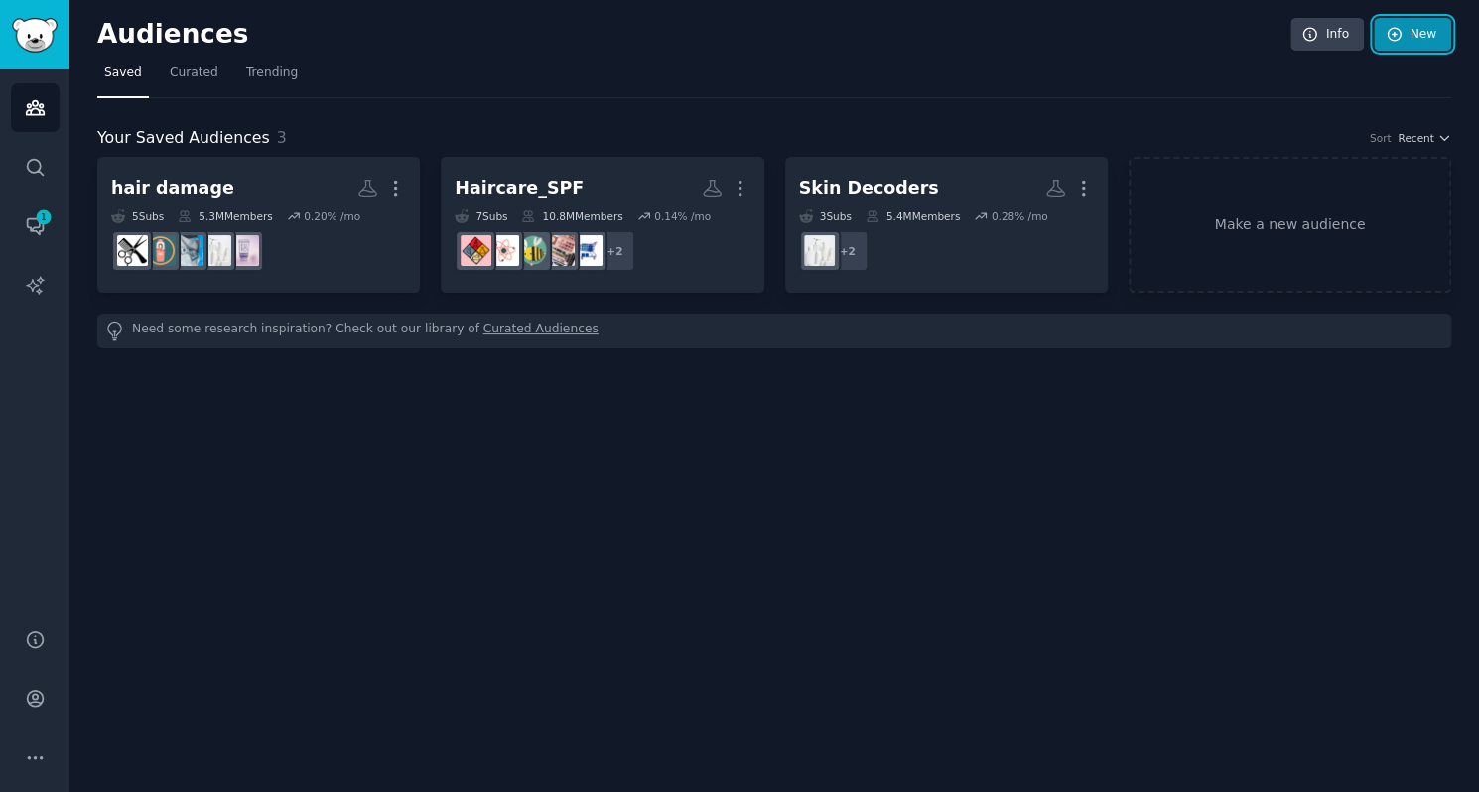
click at [1389, 49] on link "New" at bounding box center [1411, 35] width 77 height 34
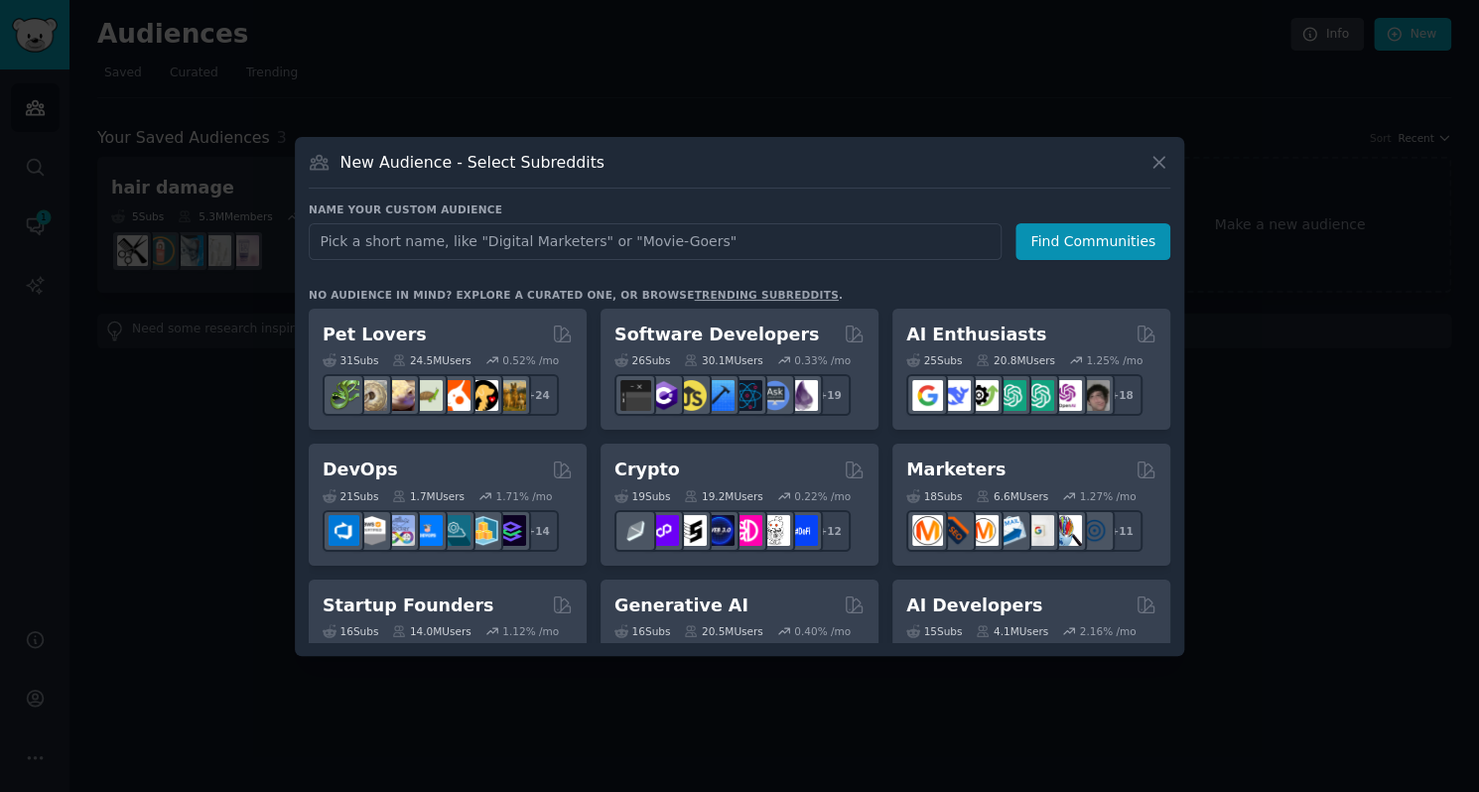
click at [689, 240] on input "text" at bounding box center [655, 241] width 693 height 37
type input "[MEDICAL_DATA]"
click button "Find Communities" at bounding box center [1092, 241] width 155 height 37
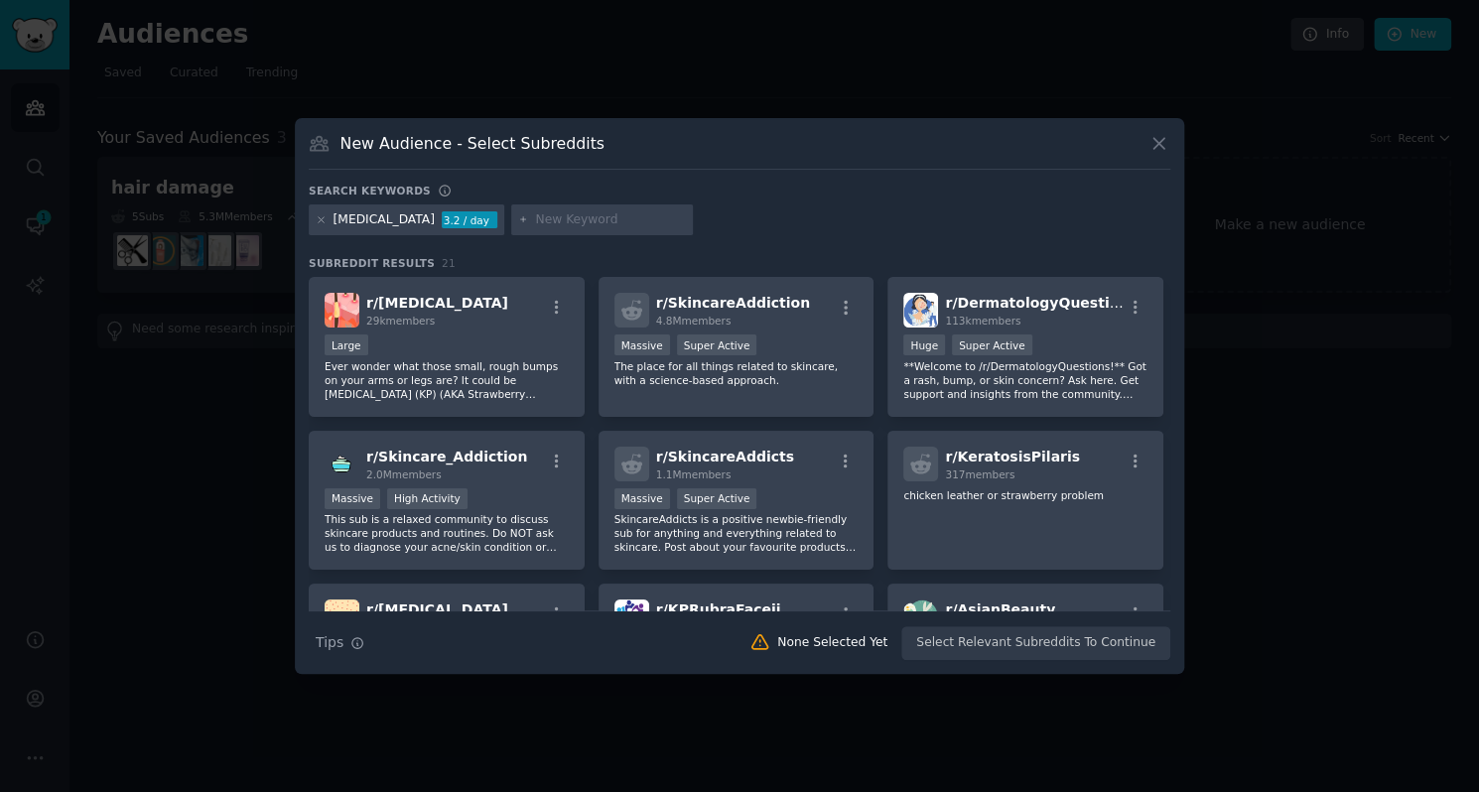
click at [609, 214] on input "text" at bounding box center [610, 220] width 151 height 18
type input "shaving"
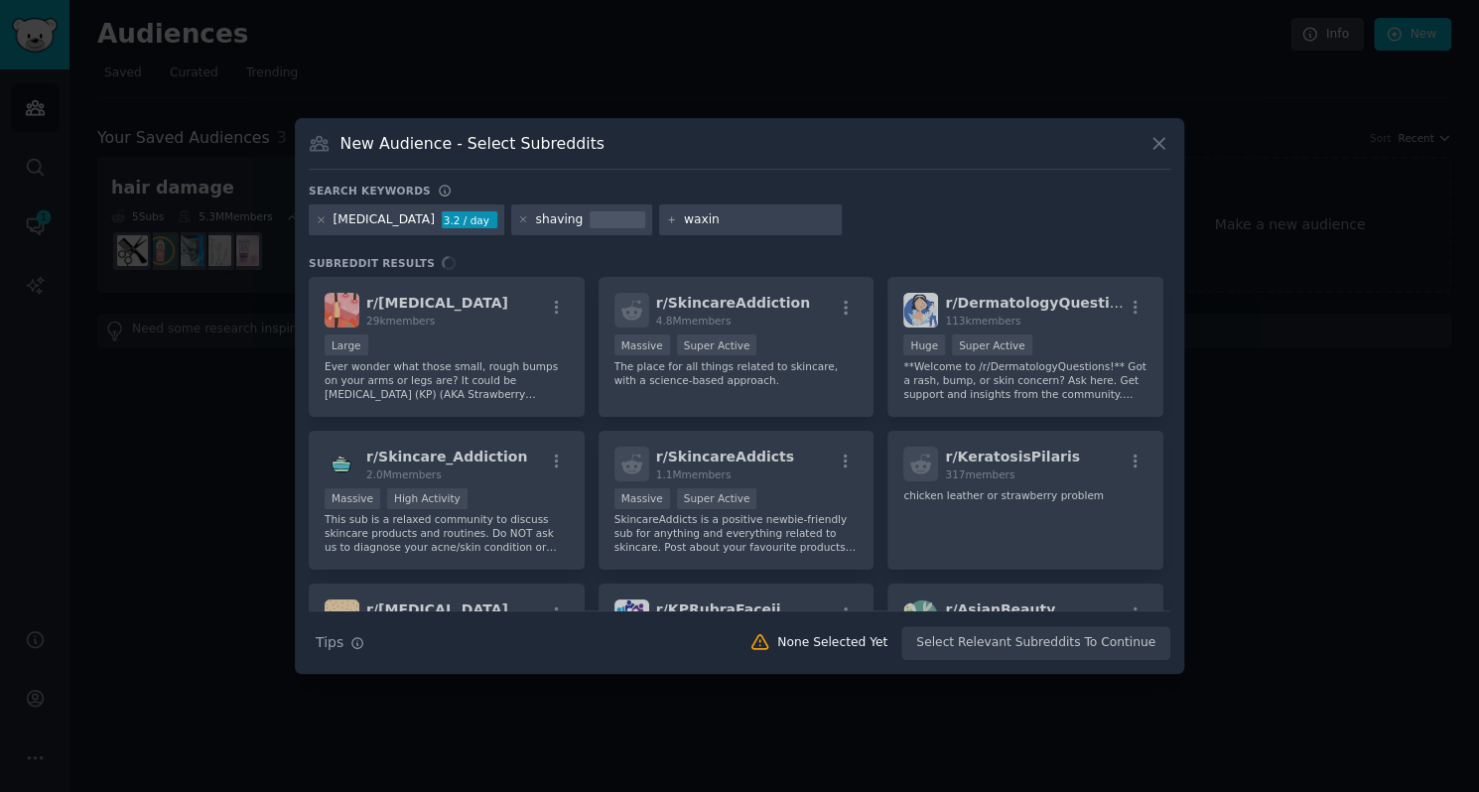
type input "waxing"
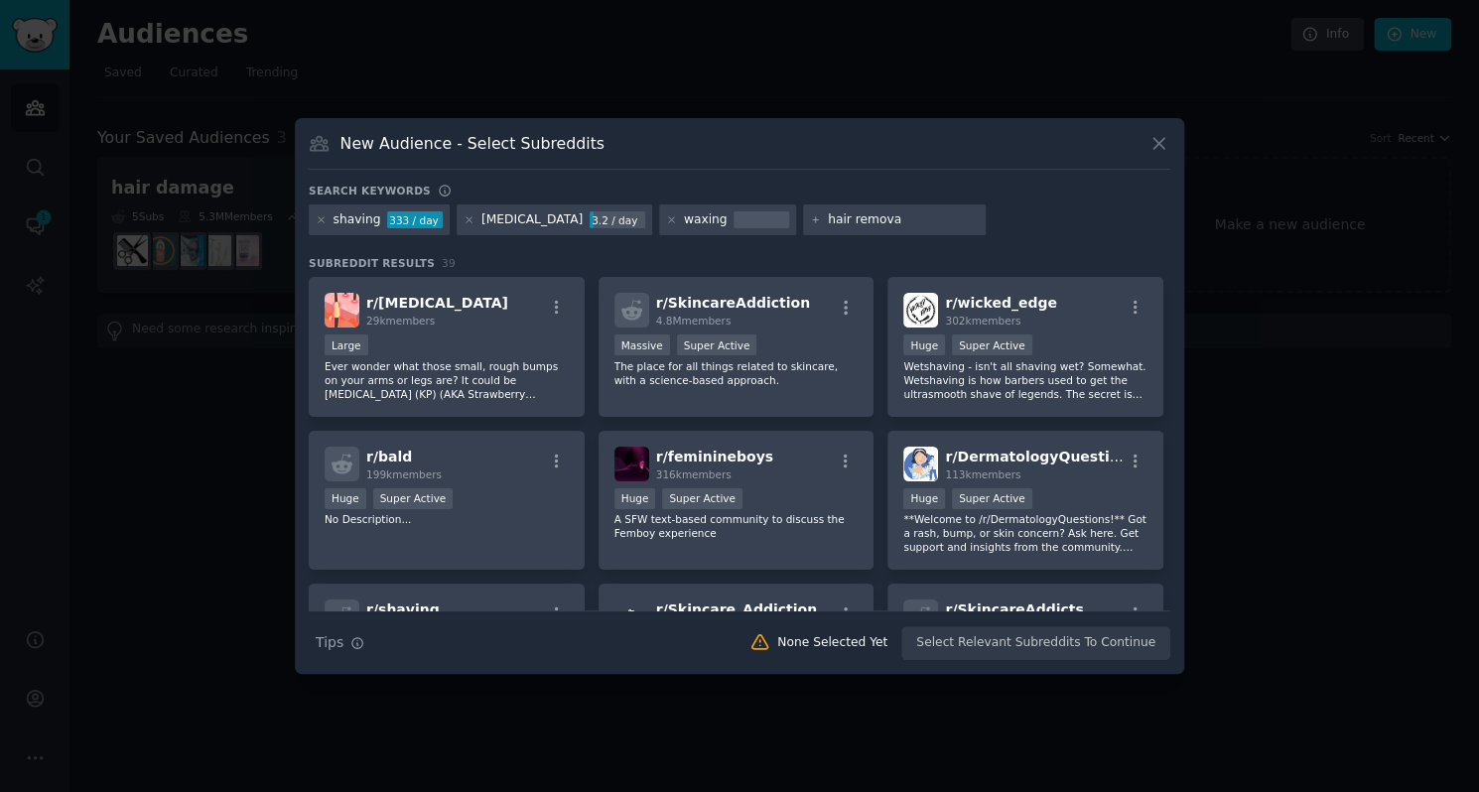
type input "hair removal"
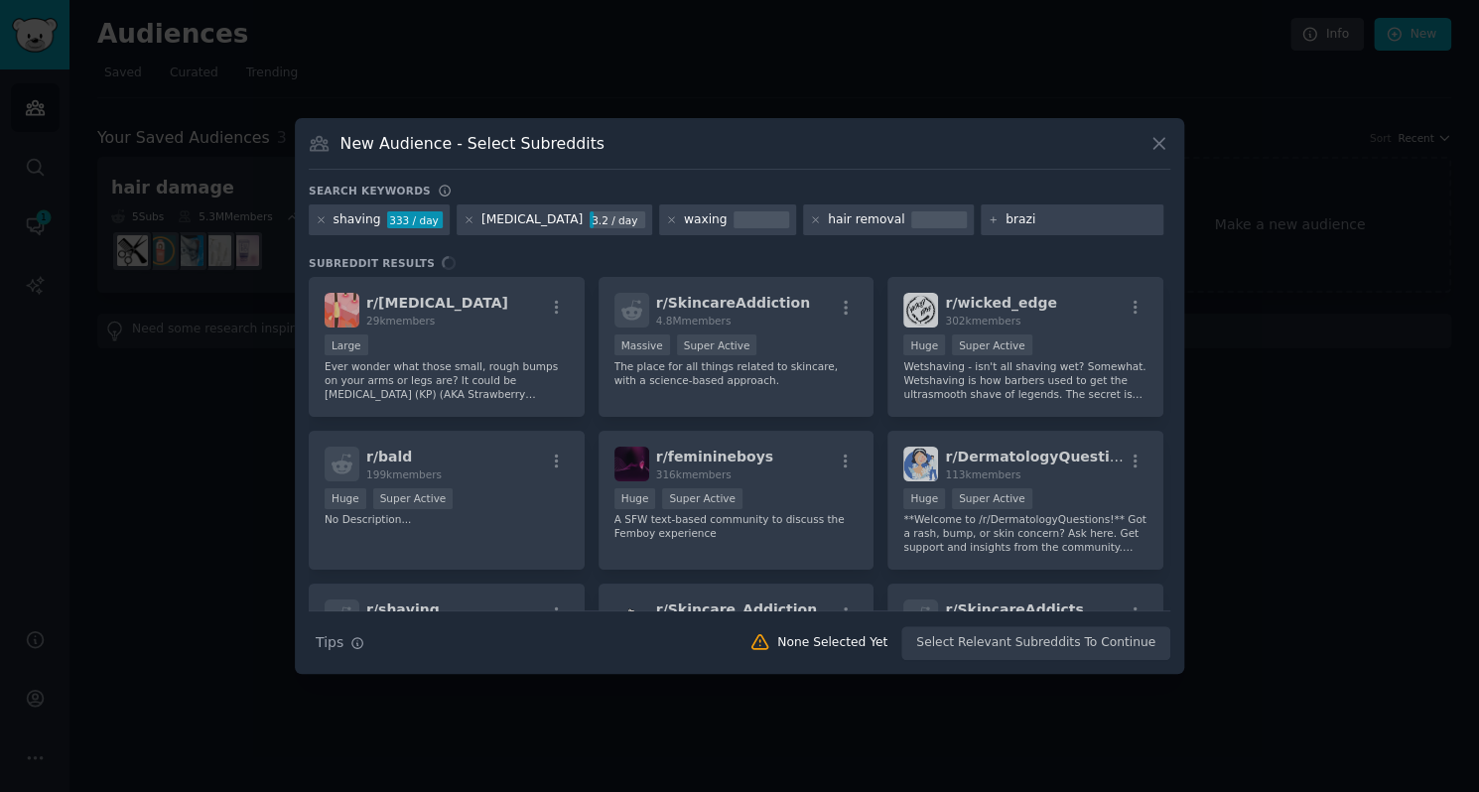
type input "[GEOGRAPHIC_DATA]"
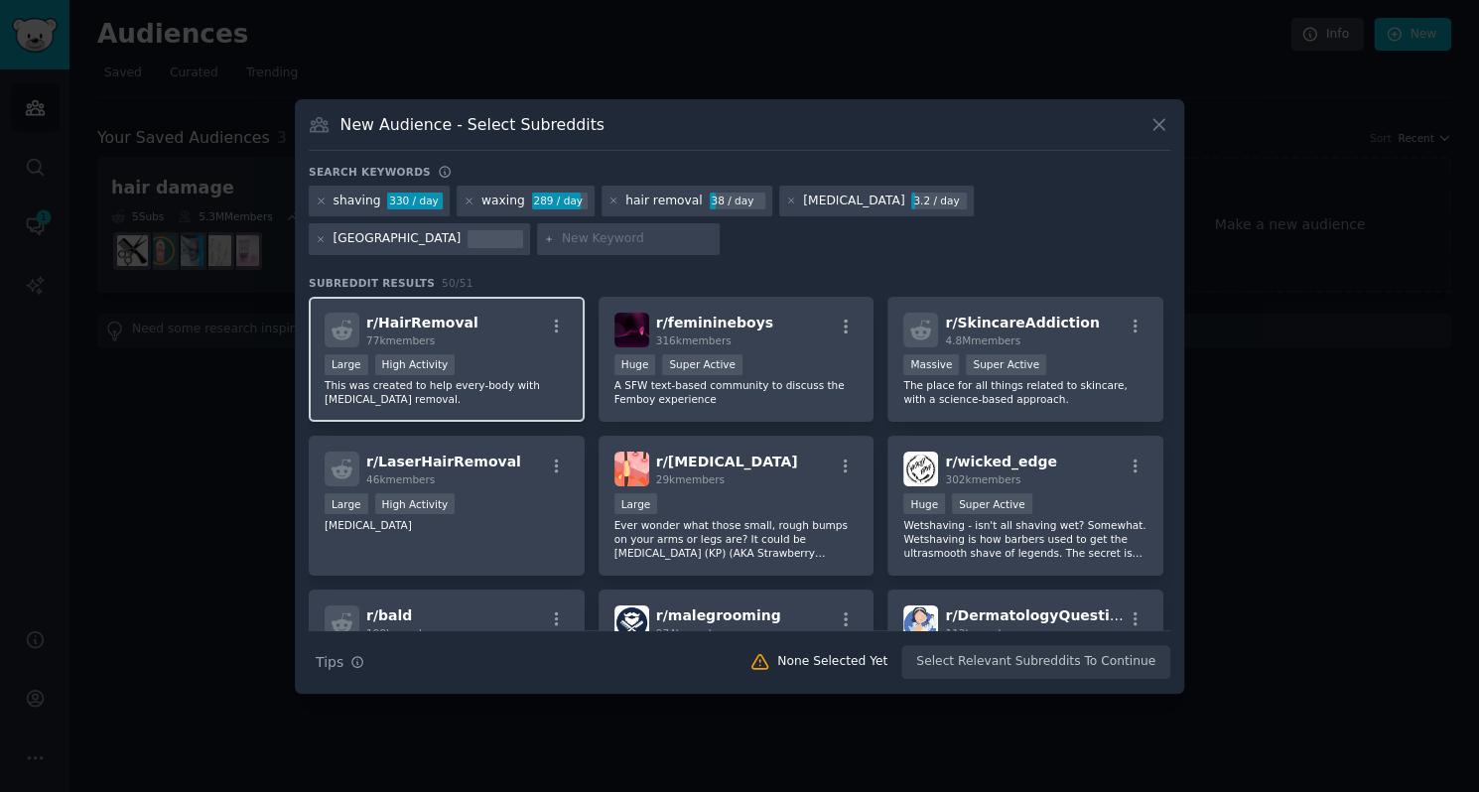
click at [501, 310] on div "r/ HairRemoval 77k members Large High Activity This was created to help every-b…" at bounding box center [447, 360] width 276 height 126
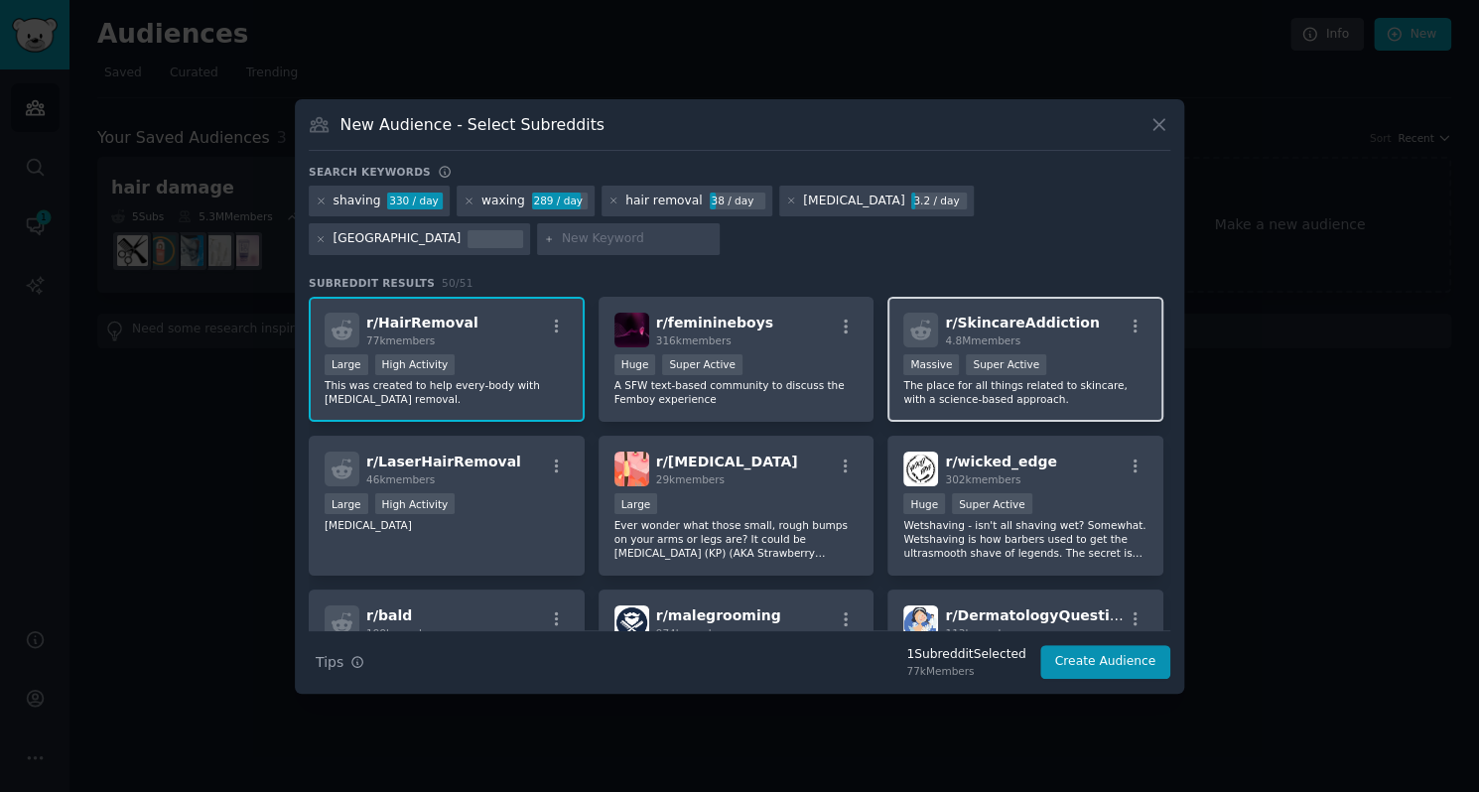
click at [1024, 317] on span "r/ SkincareAddiction" at bounding box center [1022, 323] width 154 height 16
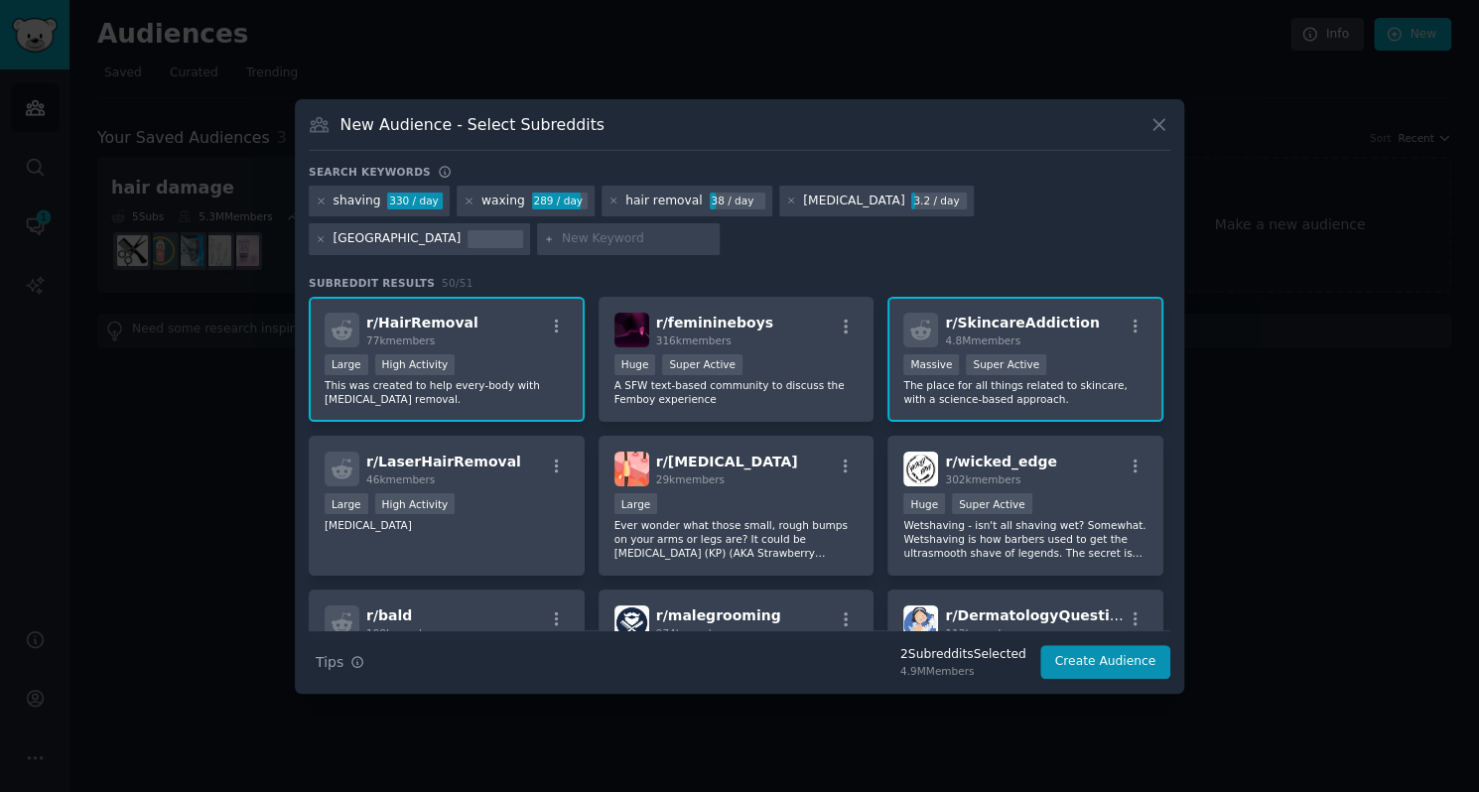
click at [321, 330] on div "r/ HairRemoval 77k members 10,000 - 100,000 members Large High Activity This wa…" at bounding box center [447, 360] width 276 height 126
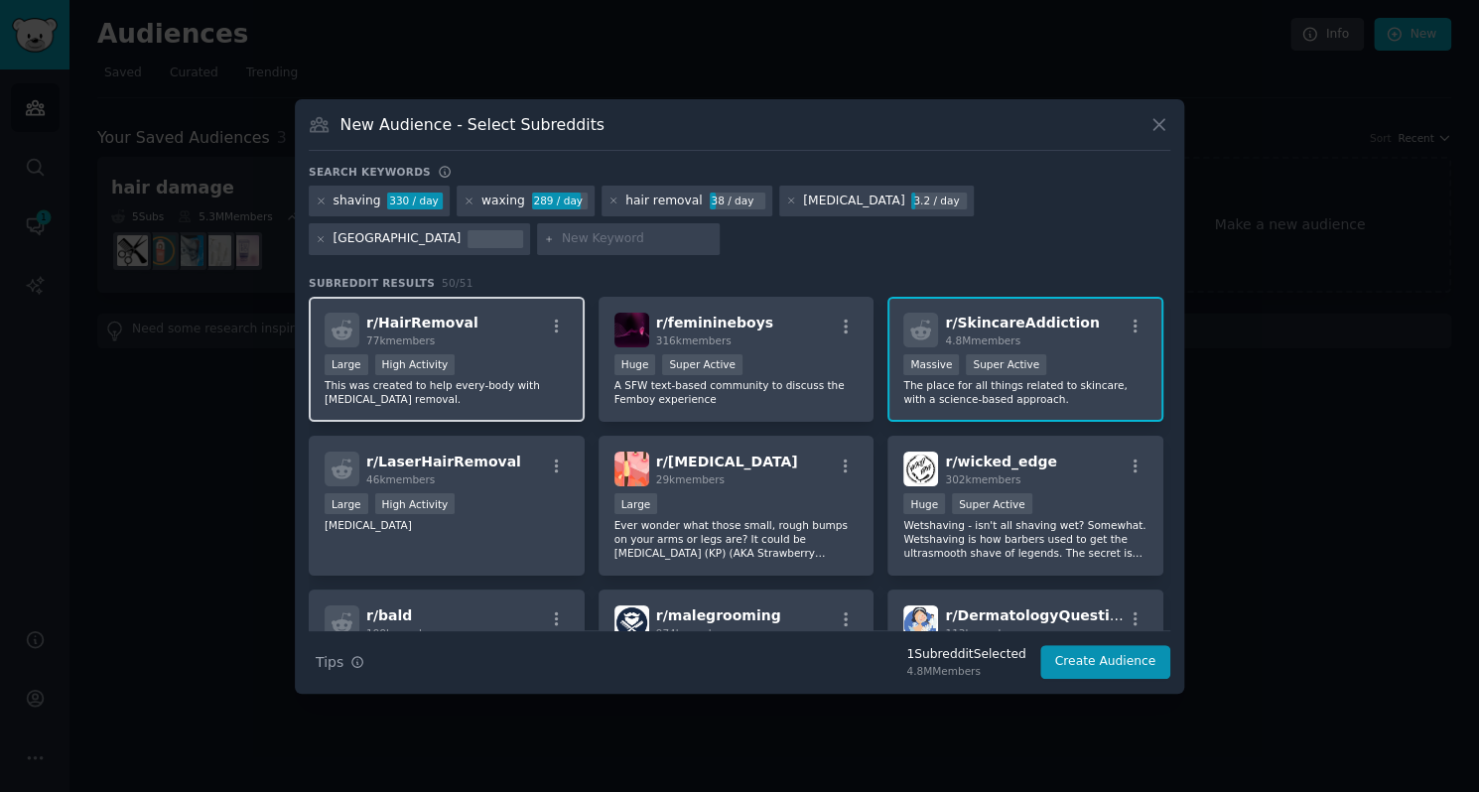
click at [381, 339] on span "77k members" at bounding box center [400, 340] width 68 height 12
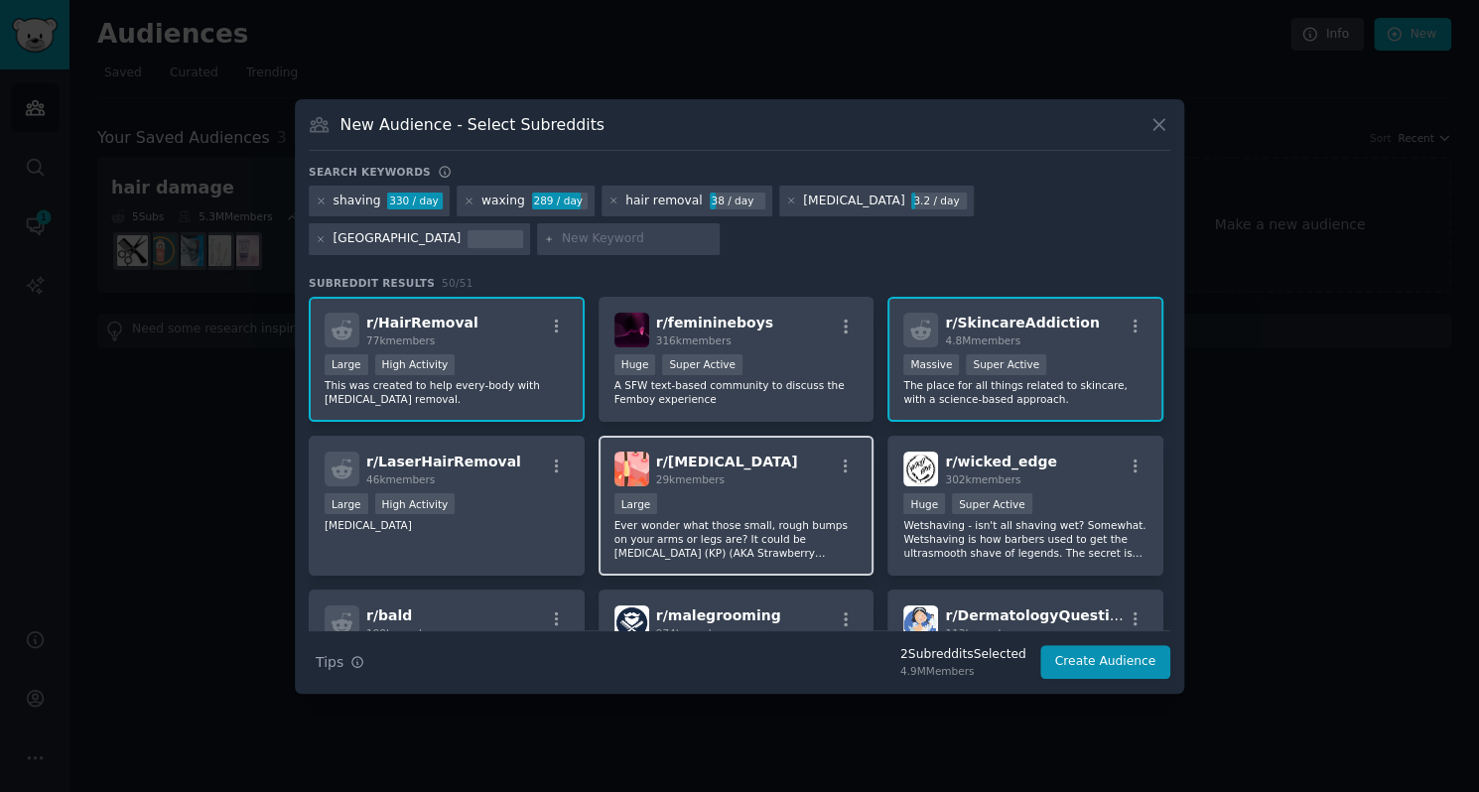
click at [804, 477] on div "r/ [MEDICAL_DATA] 29k members" at bounding box center [736, 468] width 244 height 35
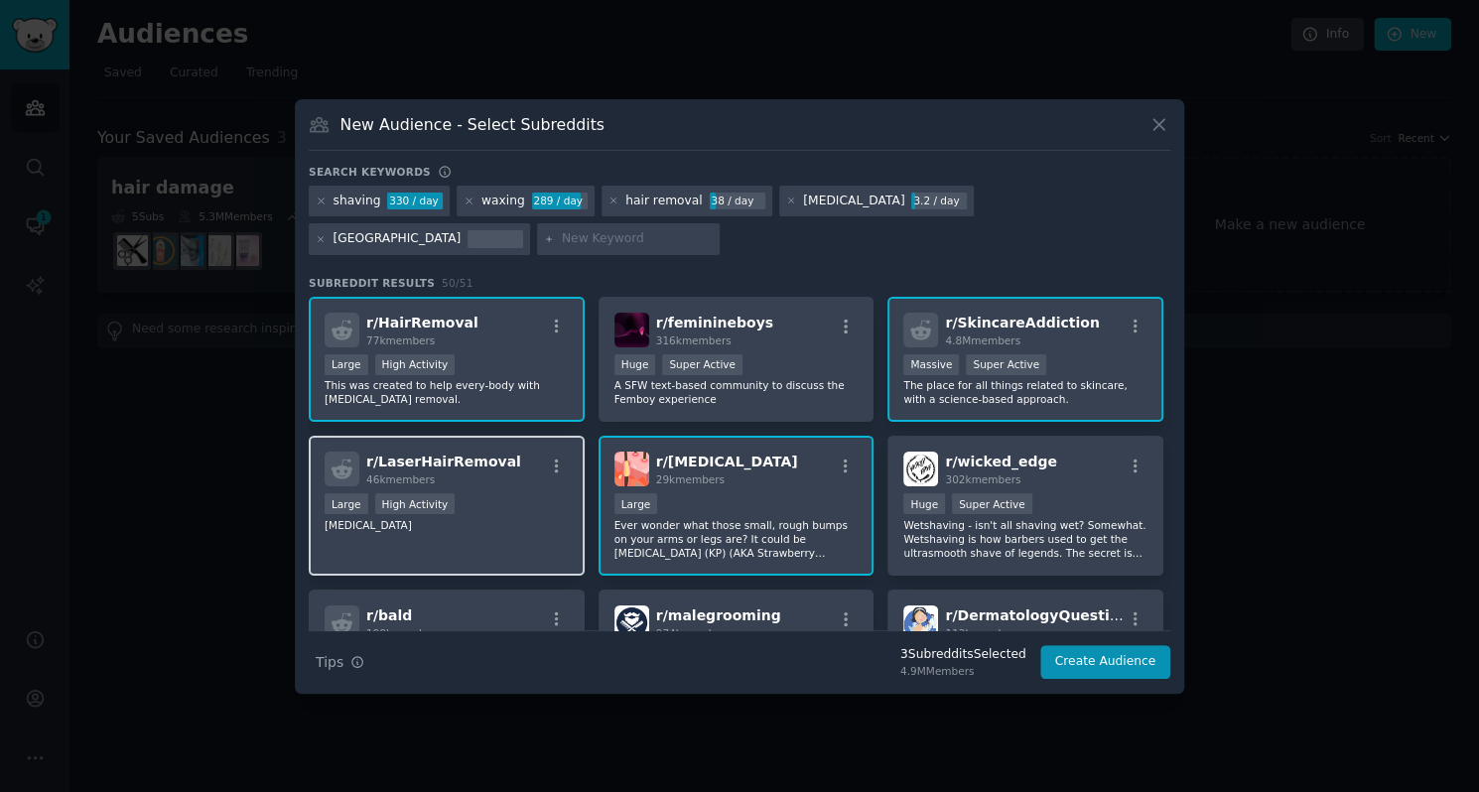
click at [541, 465] on div "r/ LaserHairRemoval 46k members" at bounding box center [446, 468] width 244 height 35
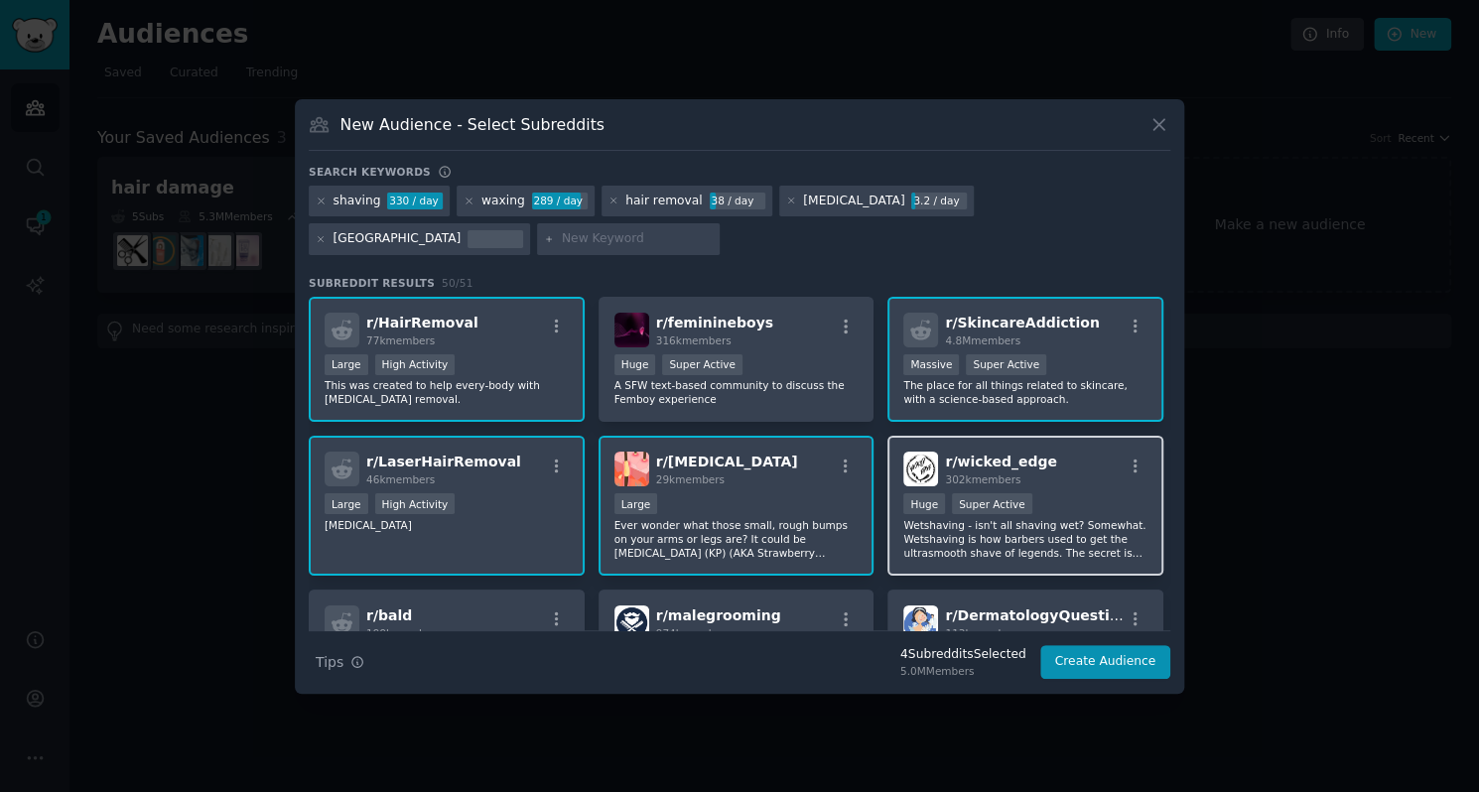
click at [915, 477] on img at bounding box center [920, 468] width 35 height 35
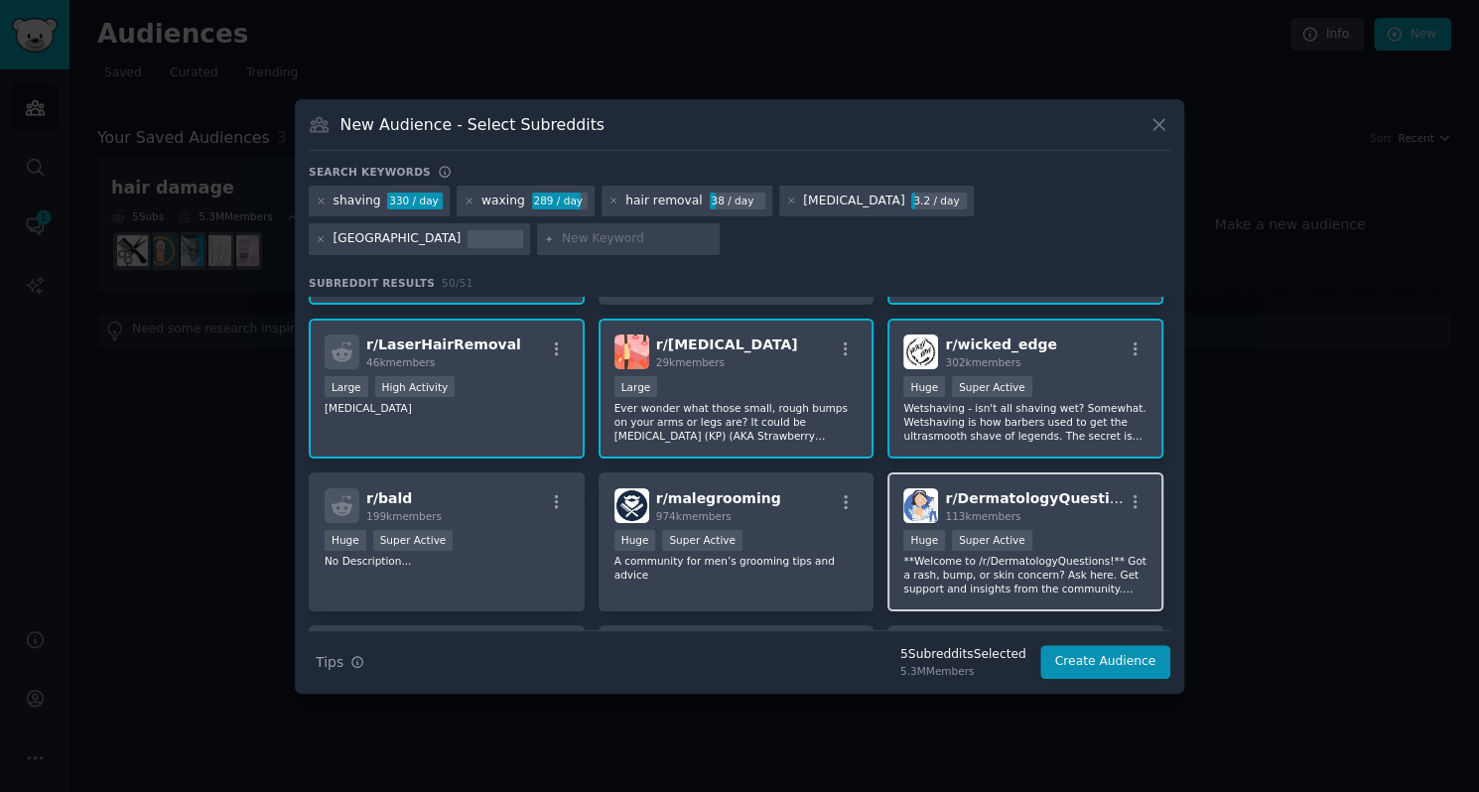
click at [921, 483] on div "r/ DermatologyQuestions 113k members Huge Super Active **Welcome to /r/Dermatol…" at bounding box center [1025, 542] width 276 height 140
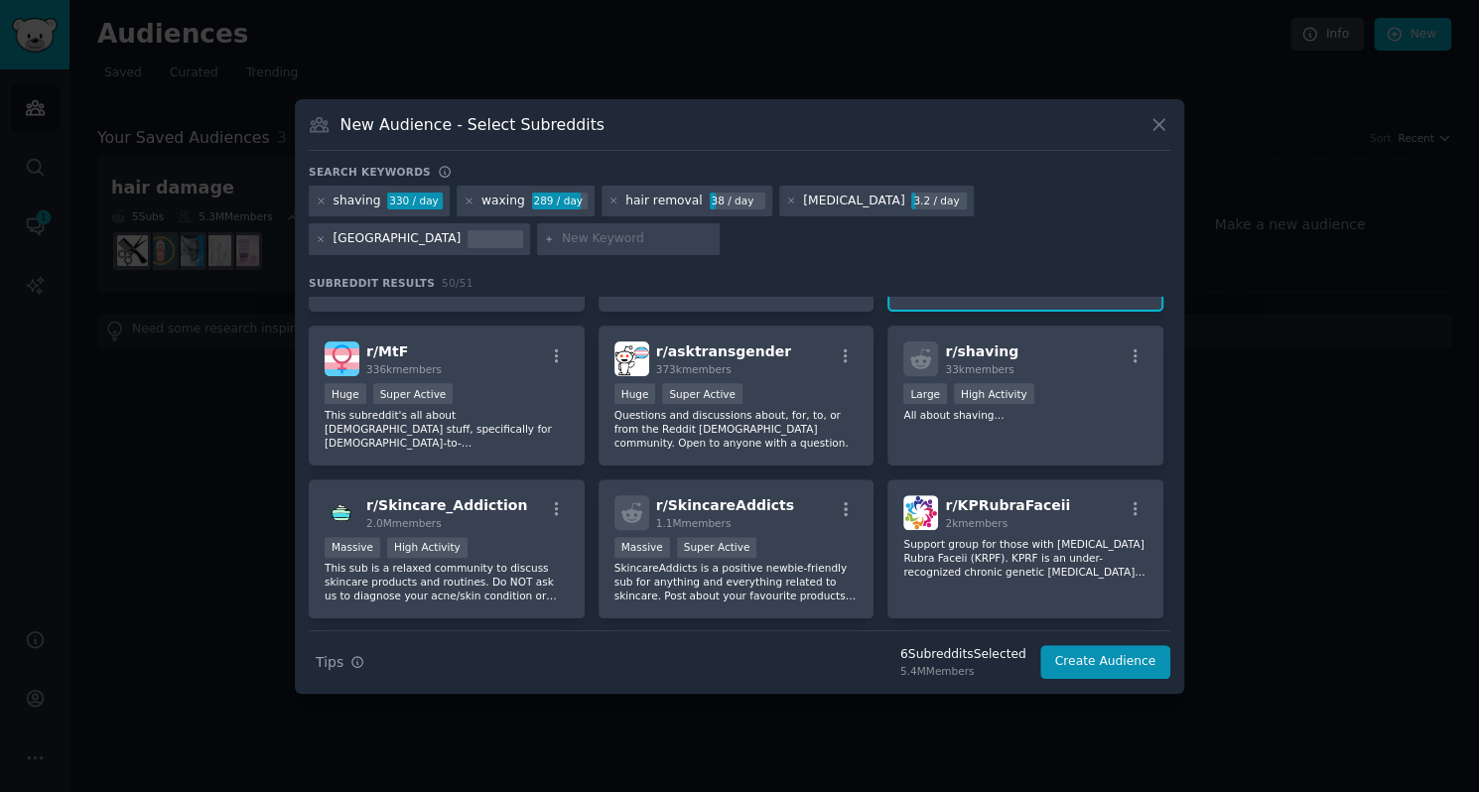
scroll to position [417, 0]
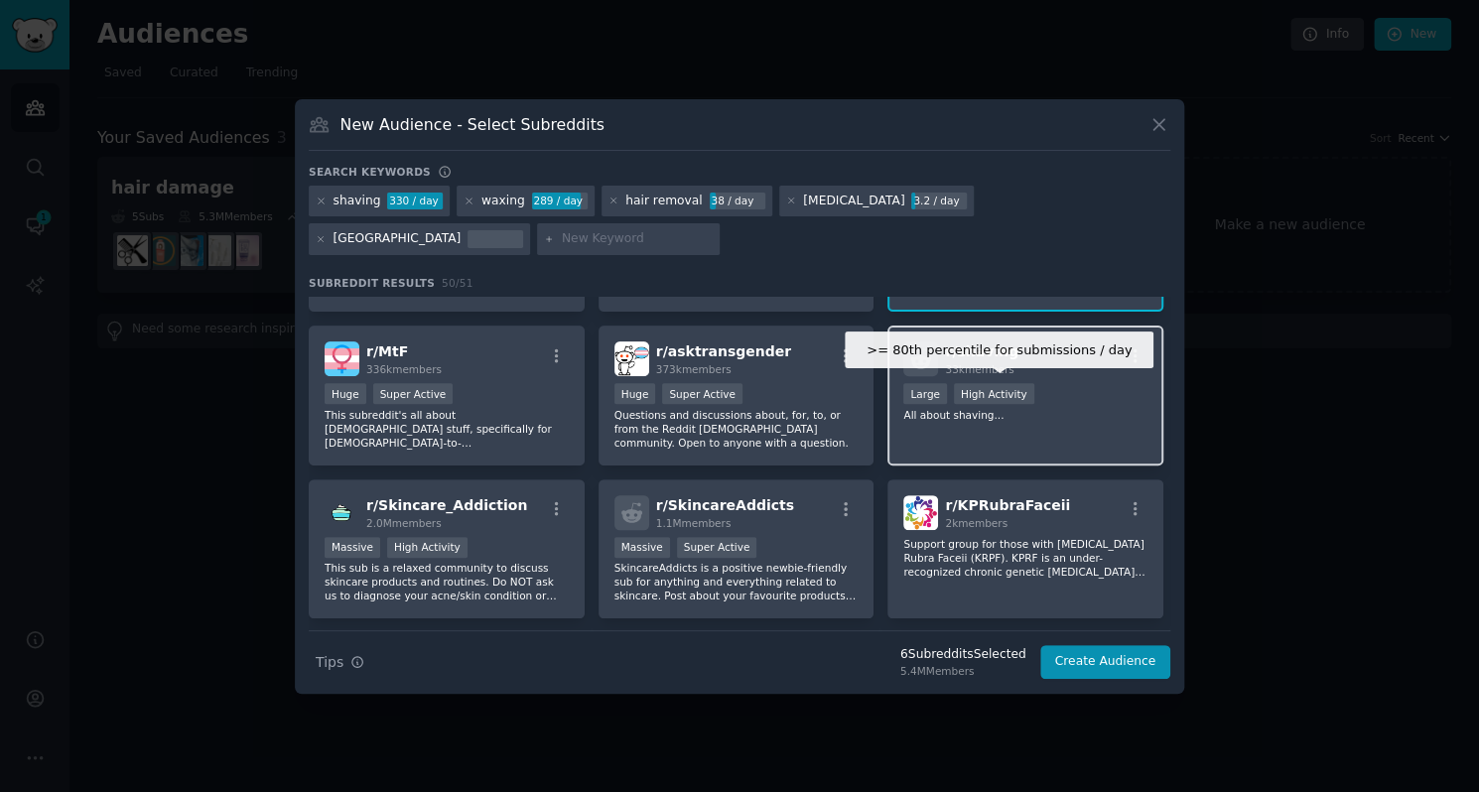
click at [966, 399] on div "High Activity" at bounding box center [994, 393] width 80 height 21
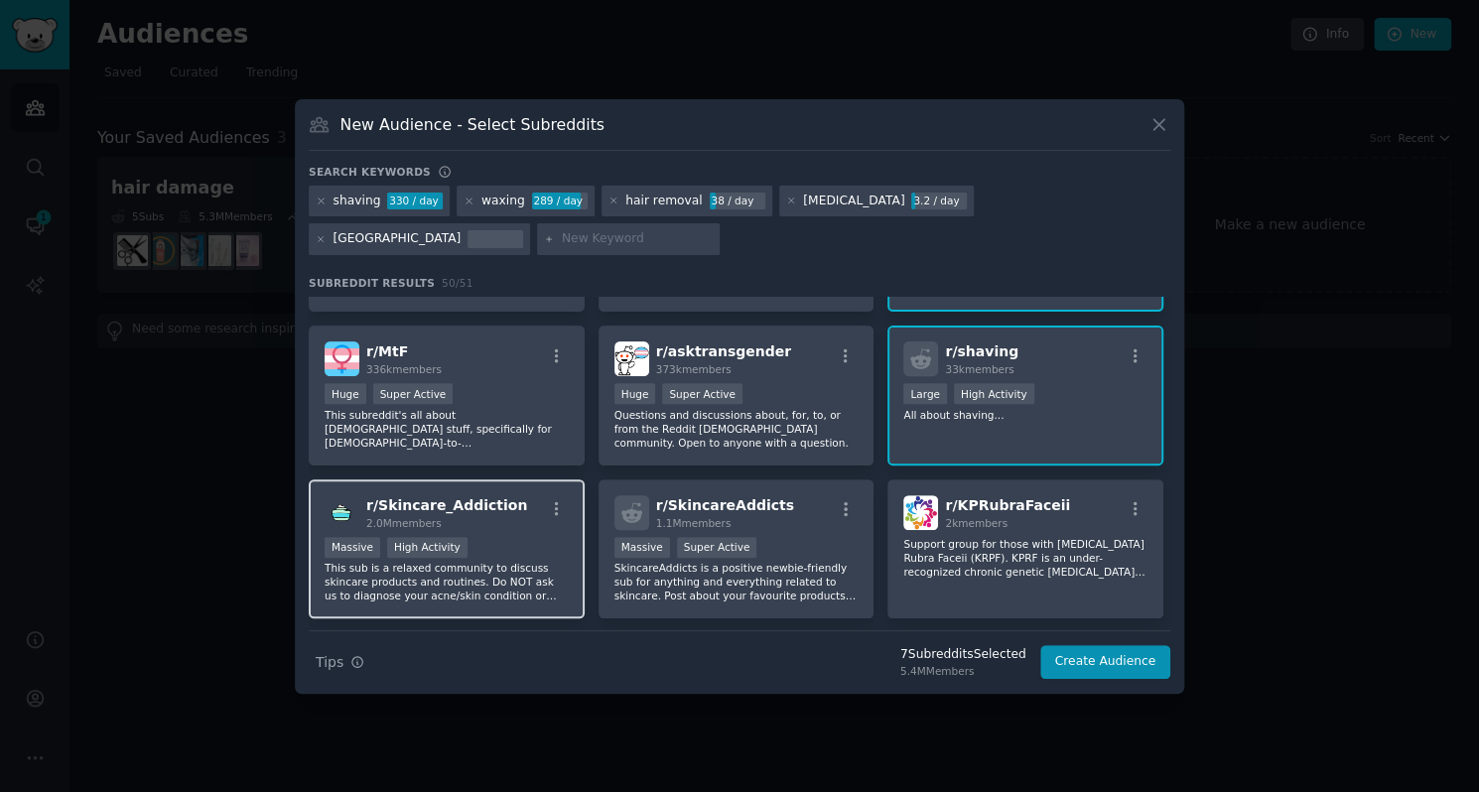
click at [523, 544] on div "Massive High Activity" at bounding box center [446, 549] width 244 height 25
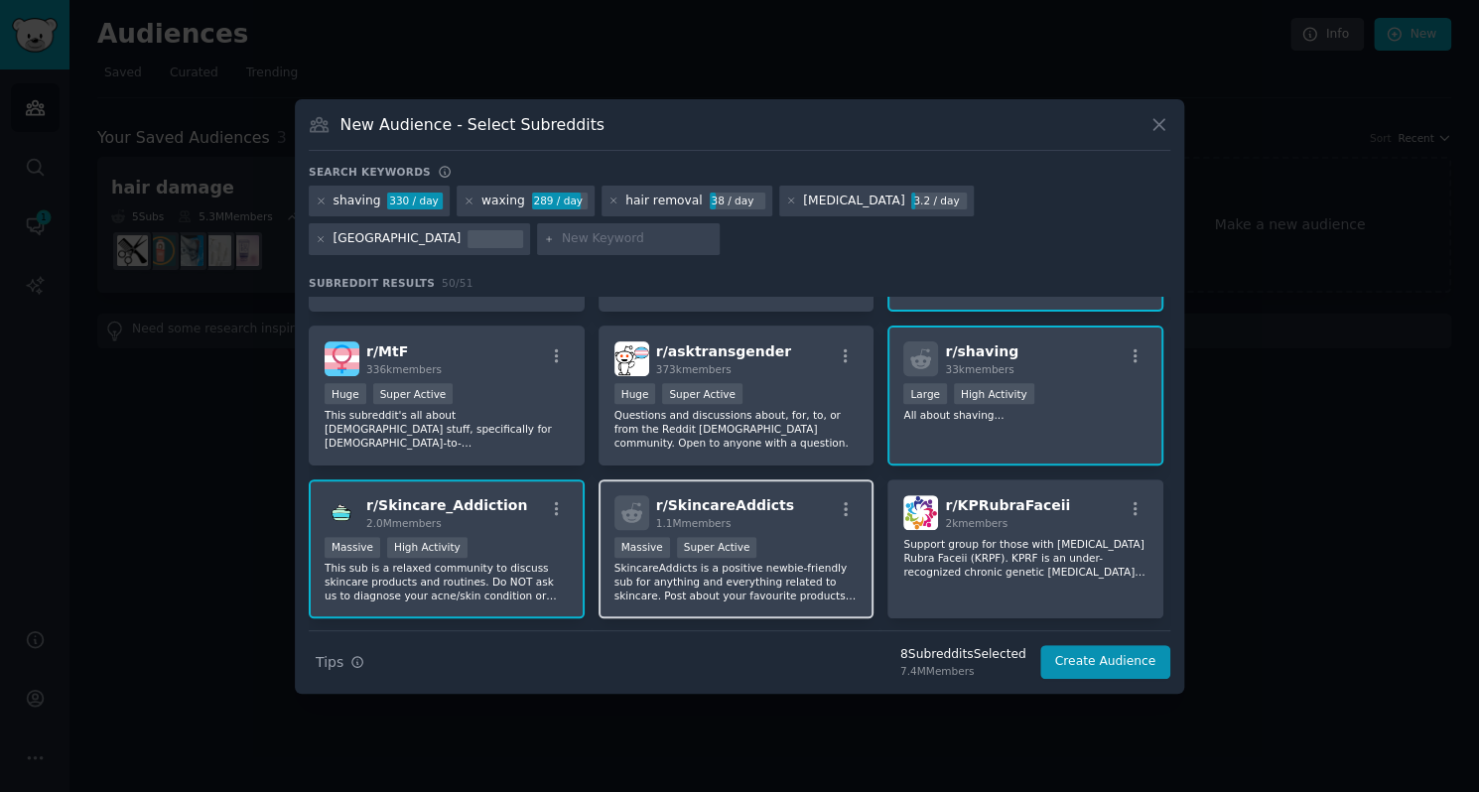
click at [635, 584] on p "SkincareAddicts is a positive newbie-friendly sub for anything and everything r…" at bounding box center [736, 582] width 244 height 42
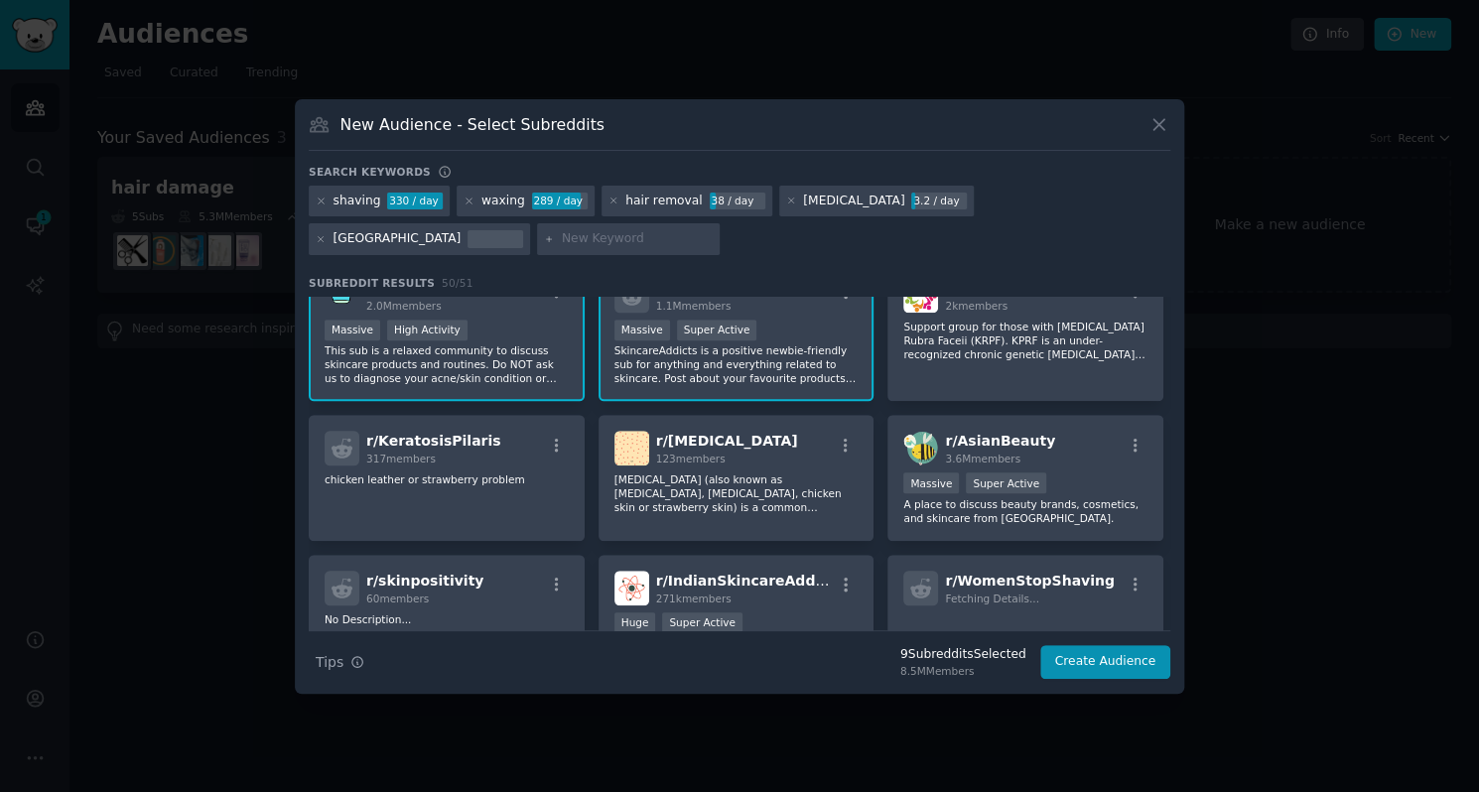
scroll to position [635, 0]
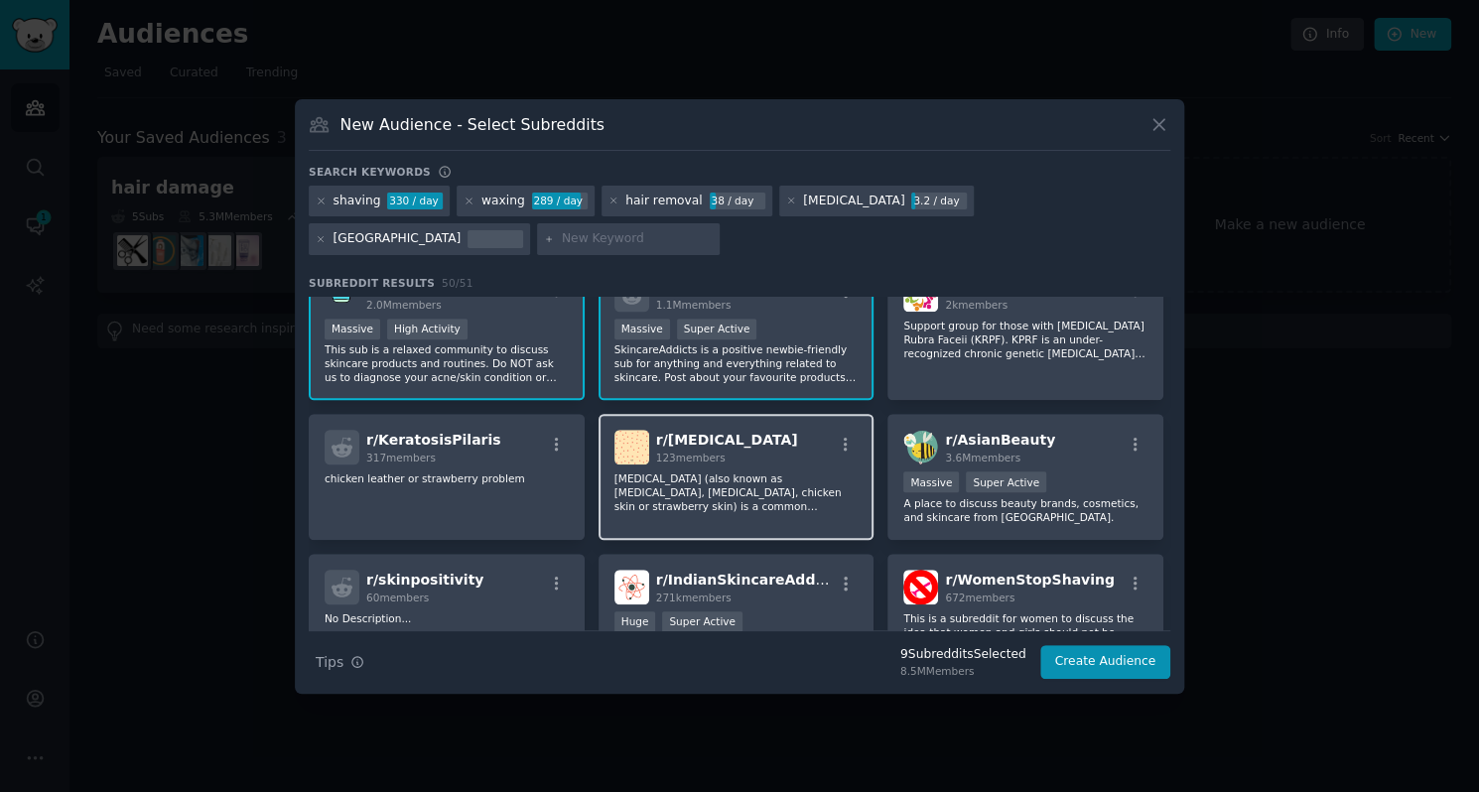
click at [706, 498] on p "[MEDICAL_DATA] (also known as [MEDICAL_DATA], [MEDICAL_DATA], chicken skin or s…" at bounding box center [736, 492] width 244 height 42
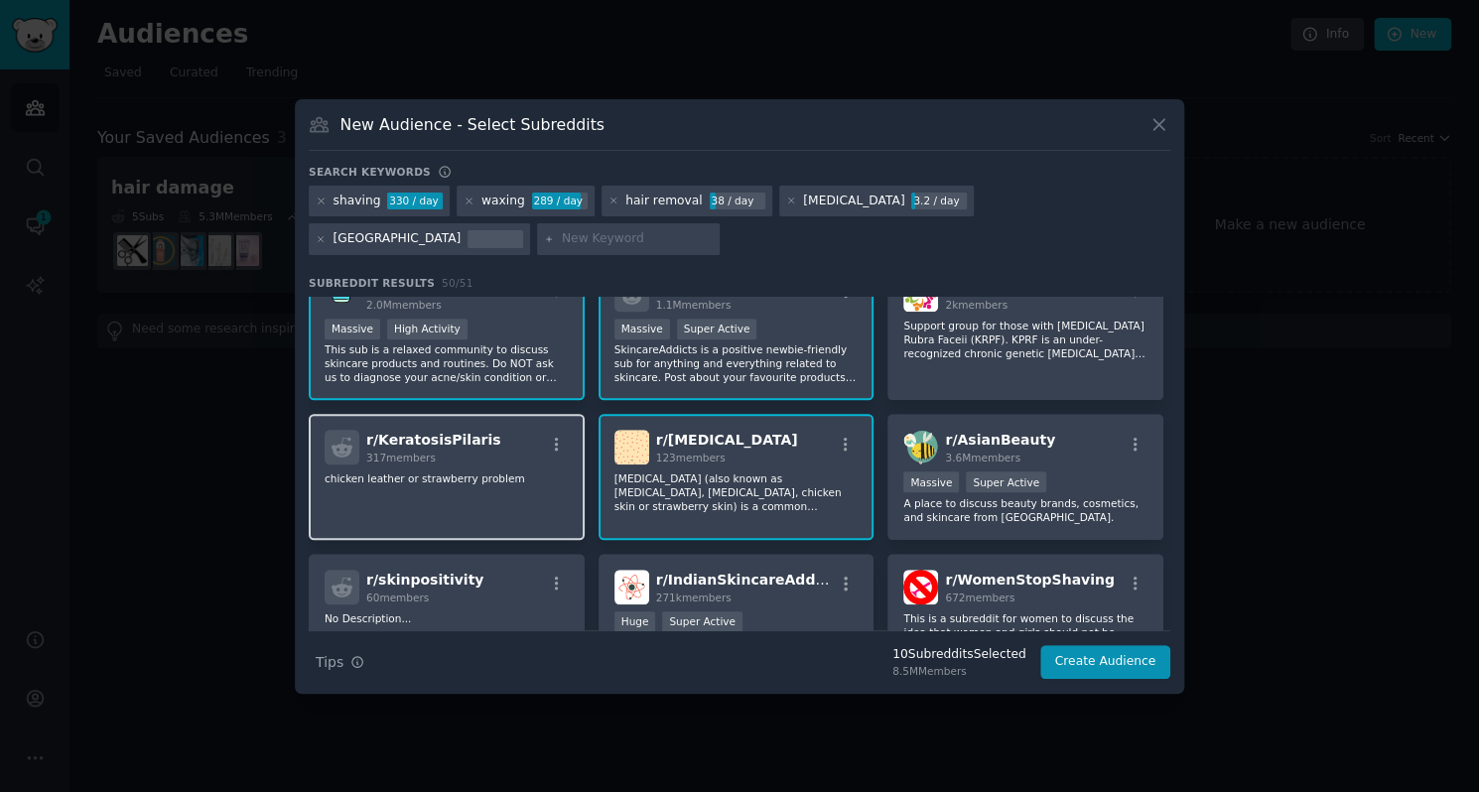
click at [441, 496] on div "r/ KeratosisPilaris 317 members chicken leather or strawberry problem" at bounding box center [447, 477] width 276 height 126
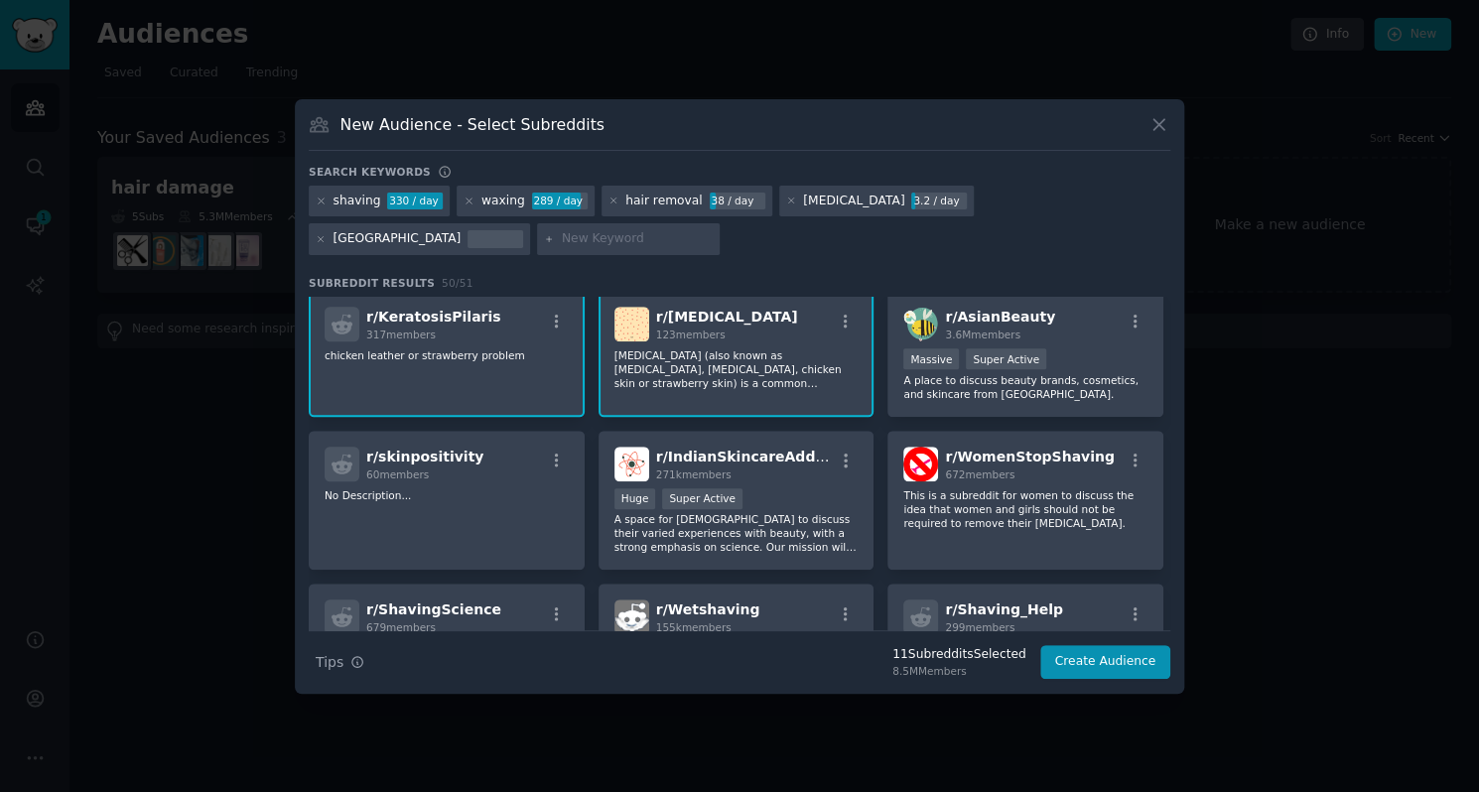
scroll to position [758, 0]
click at [441, 496] on div "r/ skinpositivity 60 members No Description..." at bounding box center [447, 501] width 276 height 140
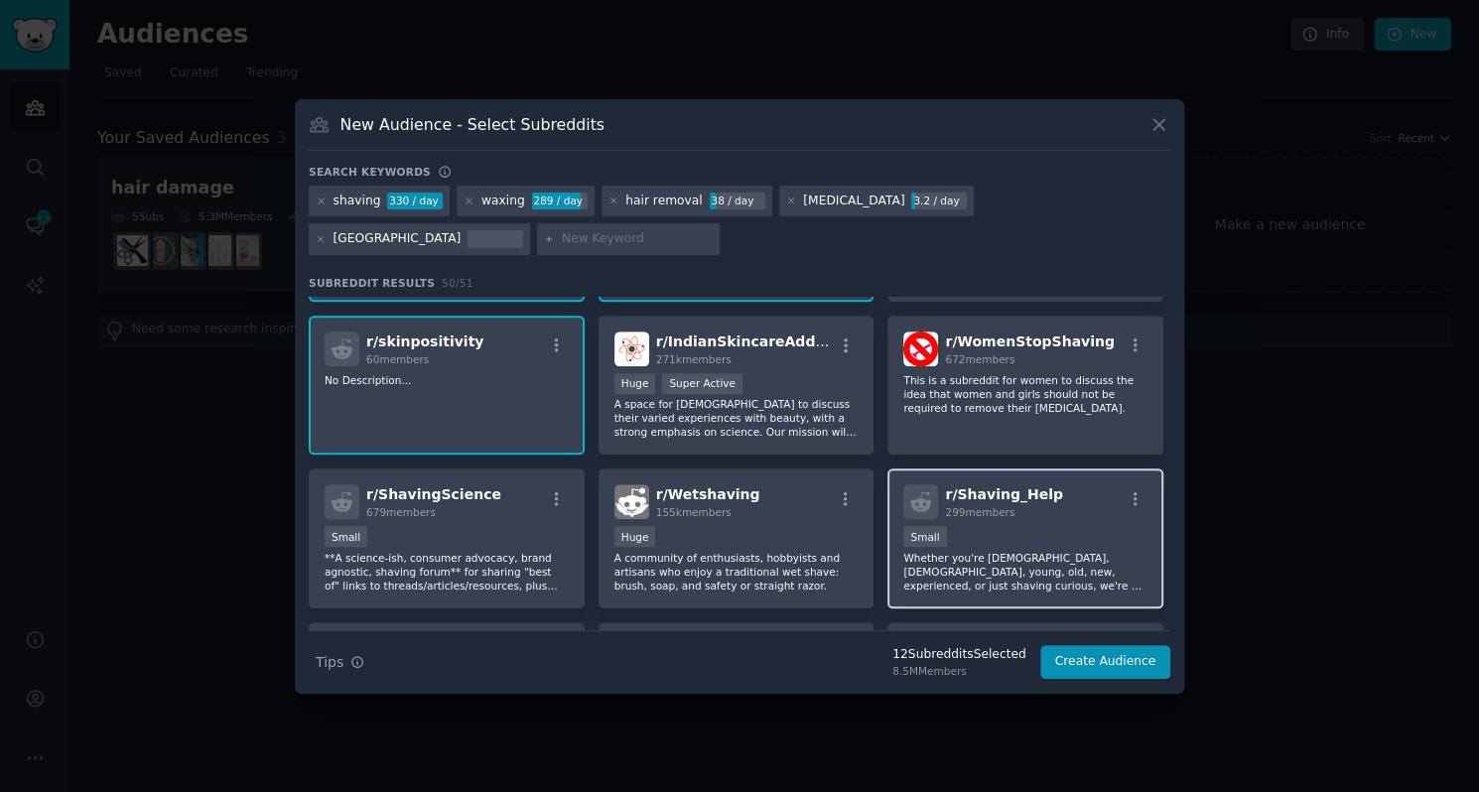
scroll to position [891, 0]
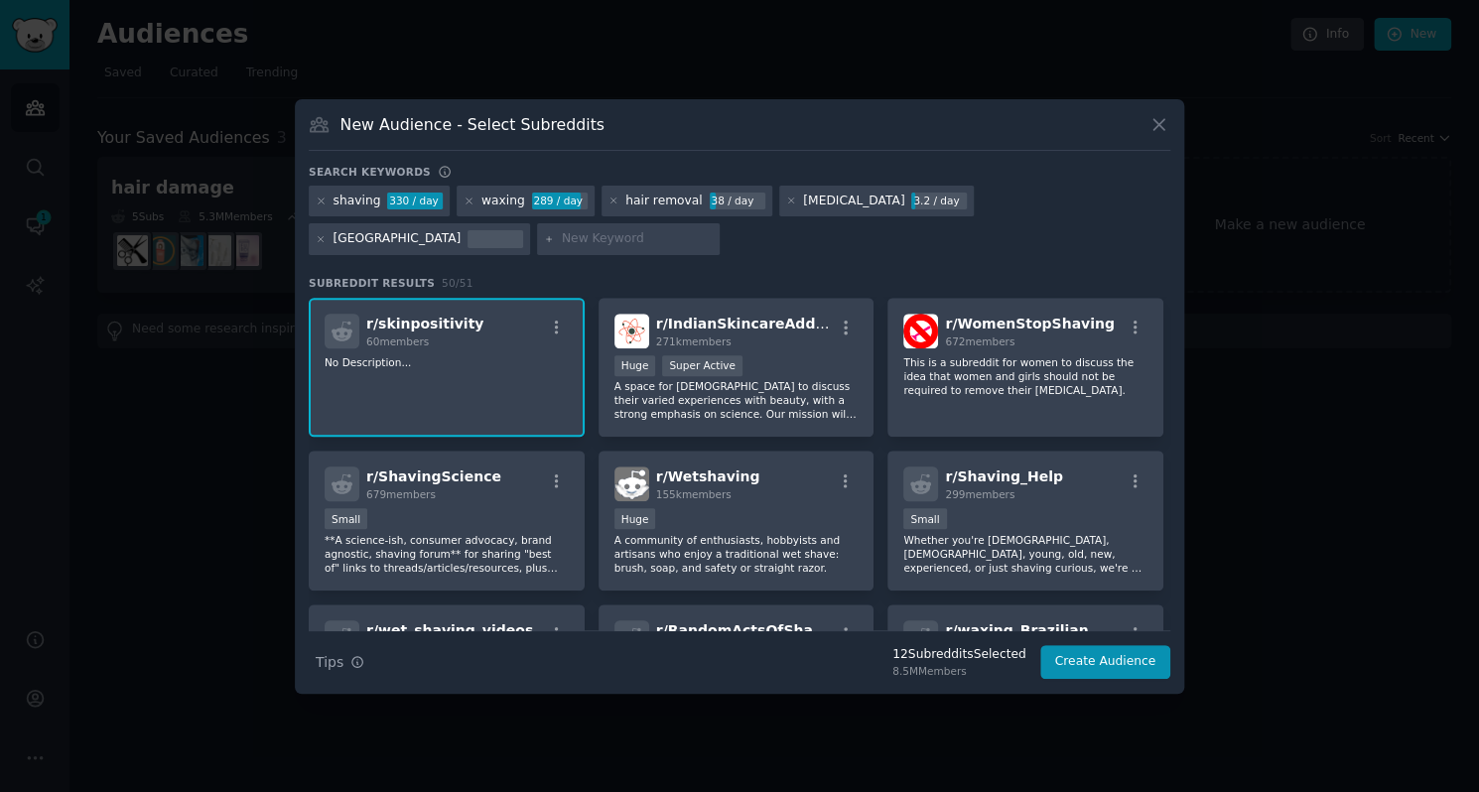
click at [1379, 208] on div at bounding box center [739, 396] width 1479 height 792
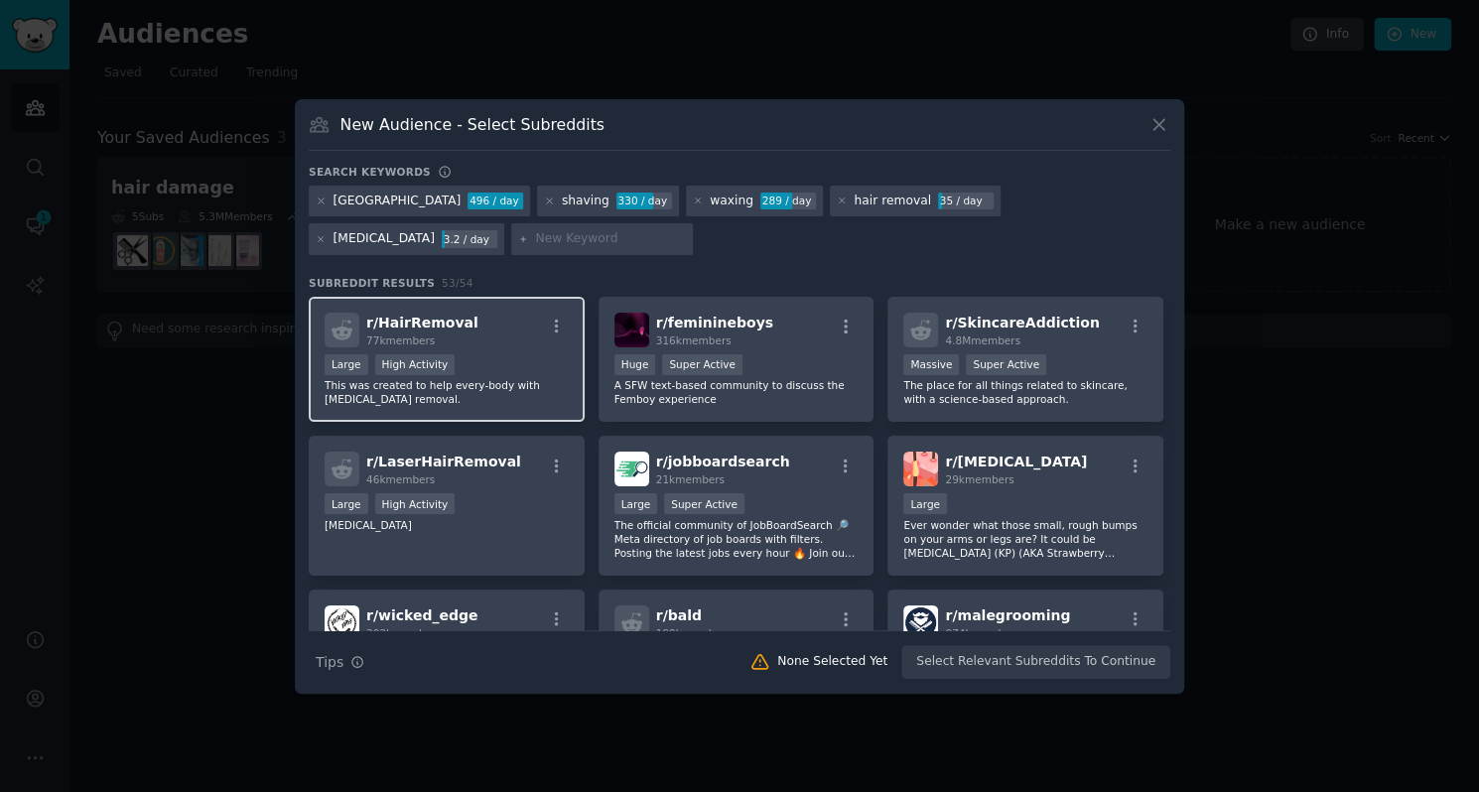
click at [516, 327] on div "r/ HairRemoval 77k members" at bounding box center [446, 330] width 244 height 35
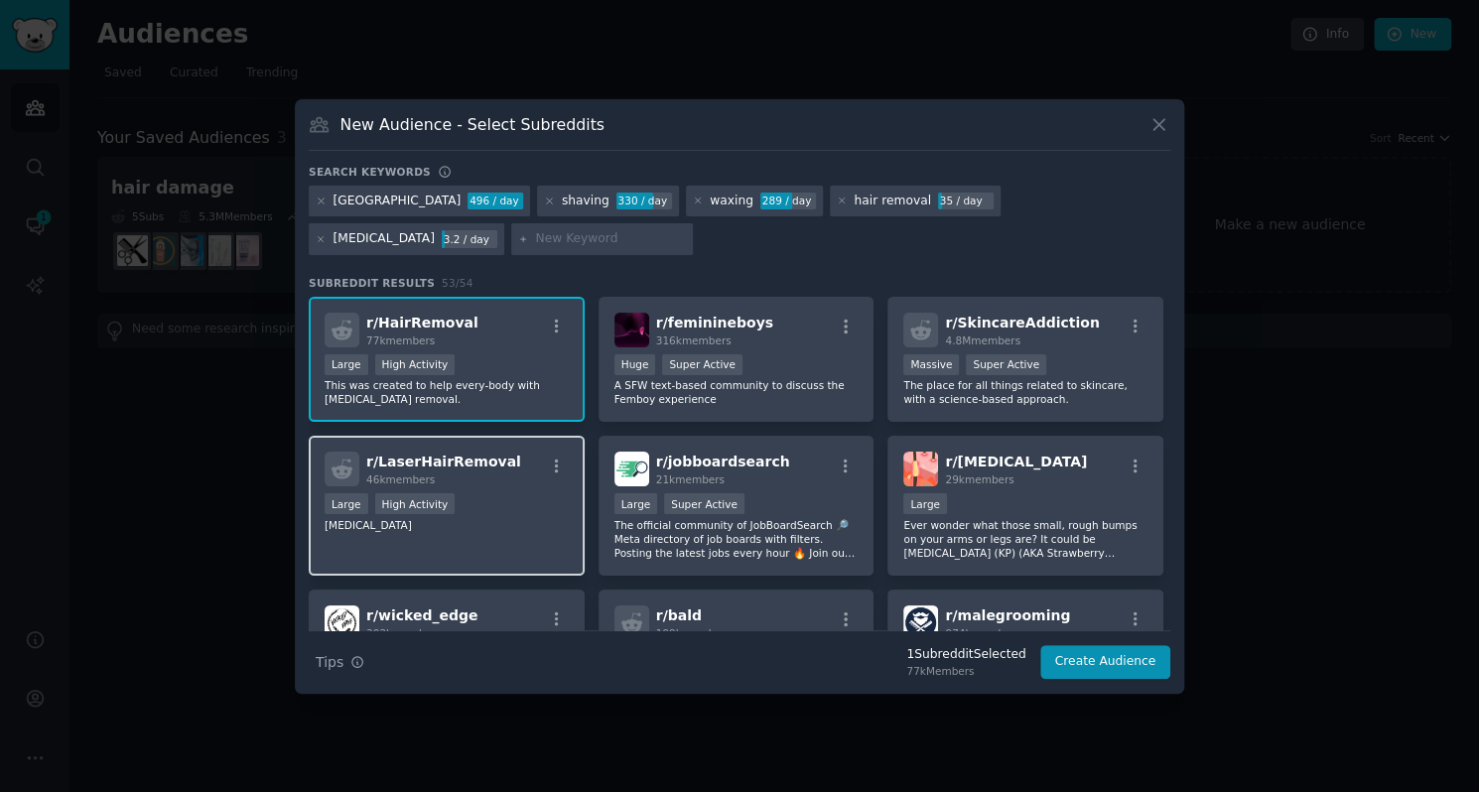
drag, startPoint x: 1096, startPoint y: 367, endPoint x: 535, endPoint y: 490, distance: 574.0
click at [535, 490] on div "r/ LaserHairRemoval 46k members Large High Activity [MEDICAL_DATA]" at bounding box center [447, 506] width 276 height 140
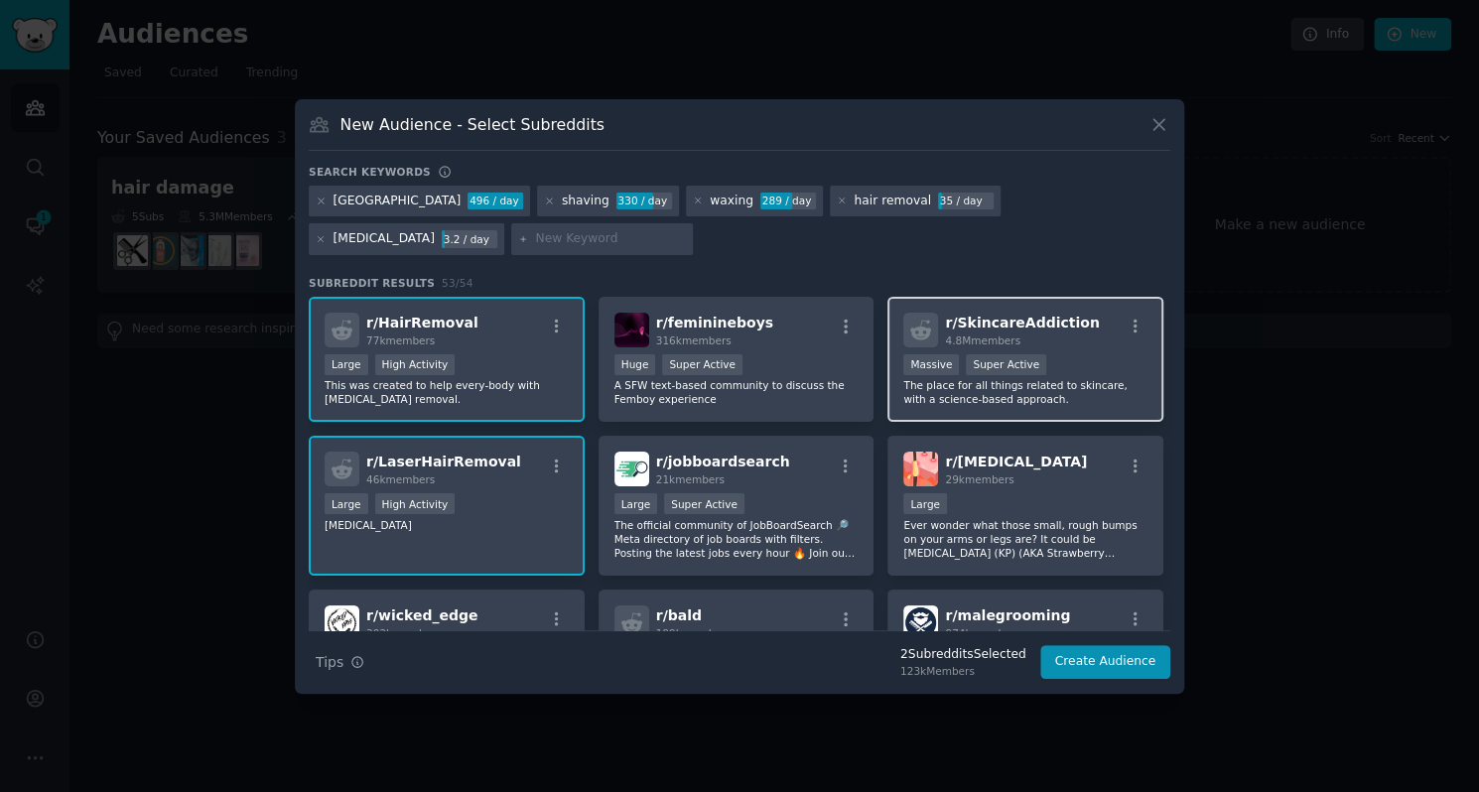
click at [1084, 356] on div ">= 95th percentile for submissions / day Massive Super Active" at bounding box center [1025, 366] width 244 height 25
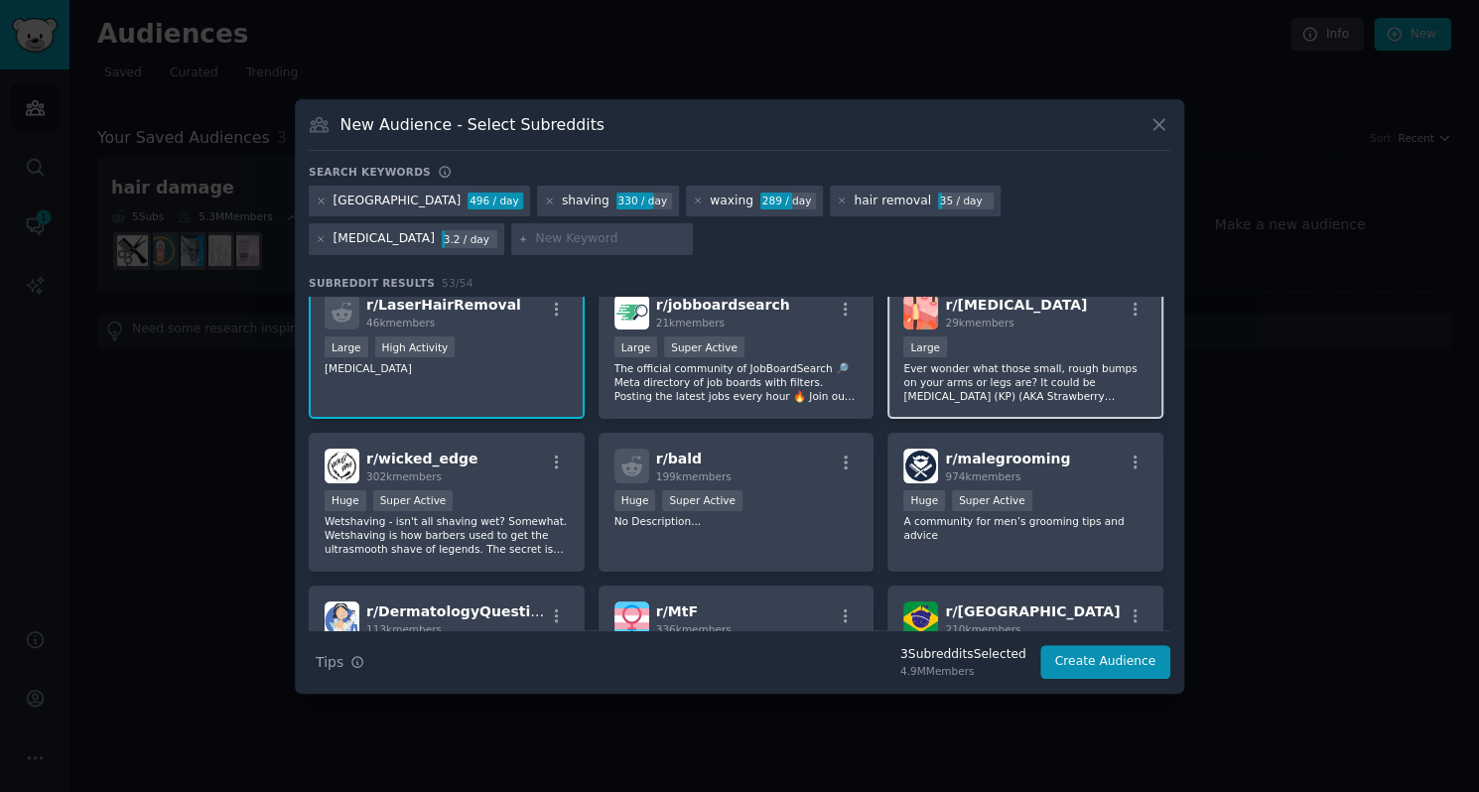
scroll to position [159, 0]
click at [1018, 394] on p "Ever wonder what those small, rough bumps on your arms or legs are? It could be…" at bounding box center [1025, 380] width 244 height 42
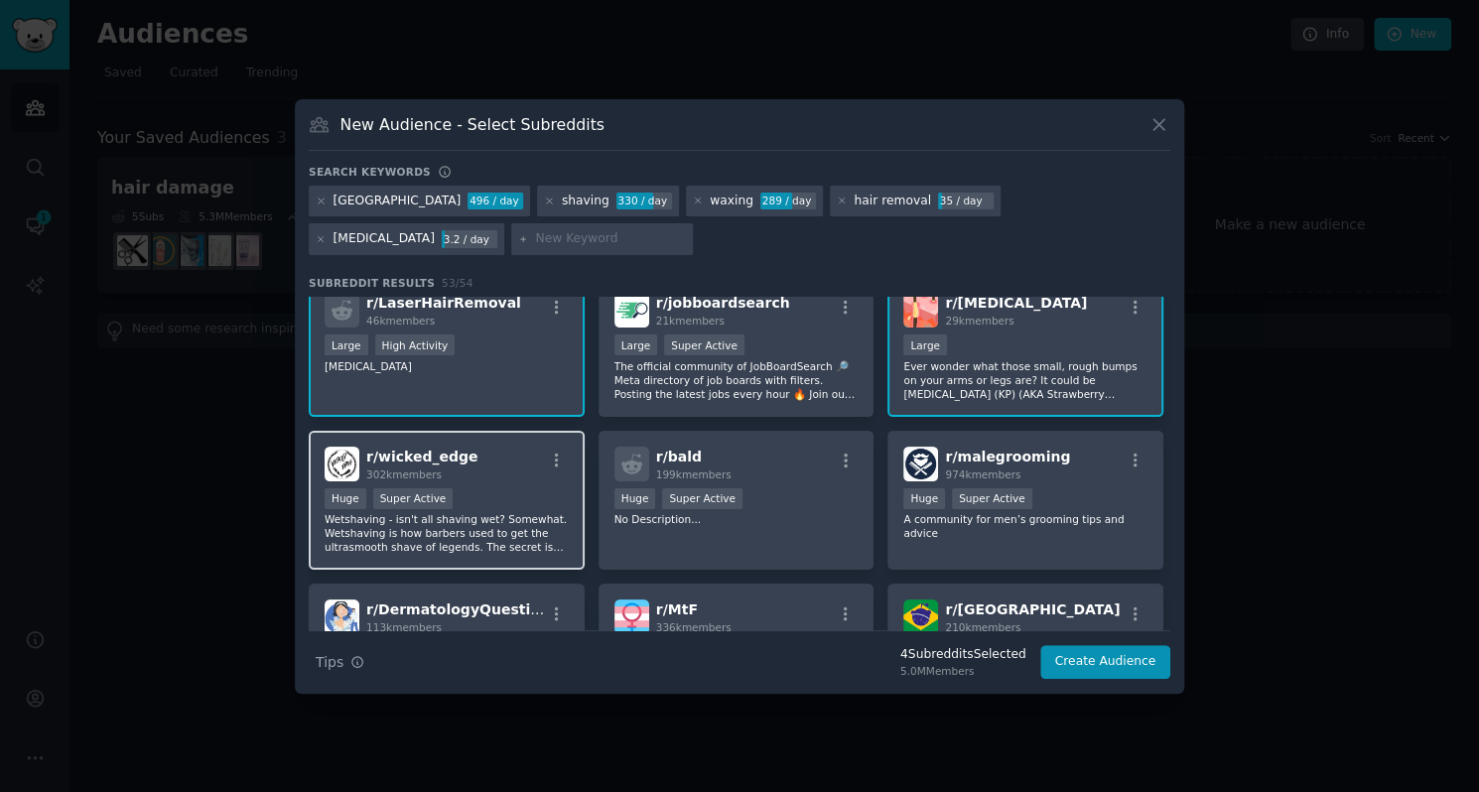
click at [570, 493] on div "r/ wicked_edge 302k members Huge Super Active Wetshaving - isn't all shaving we…" at bounding box center [447, 501] width 276 height 140
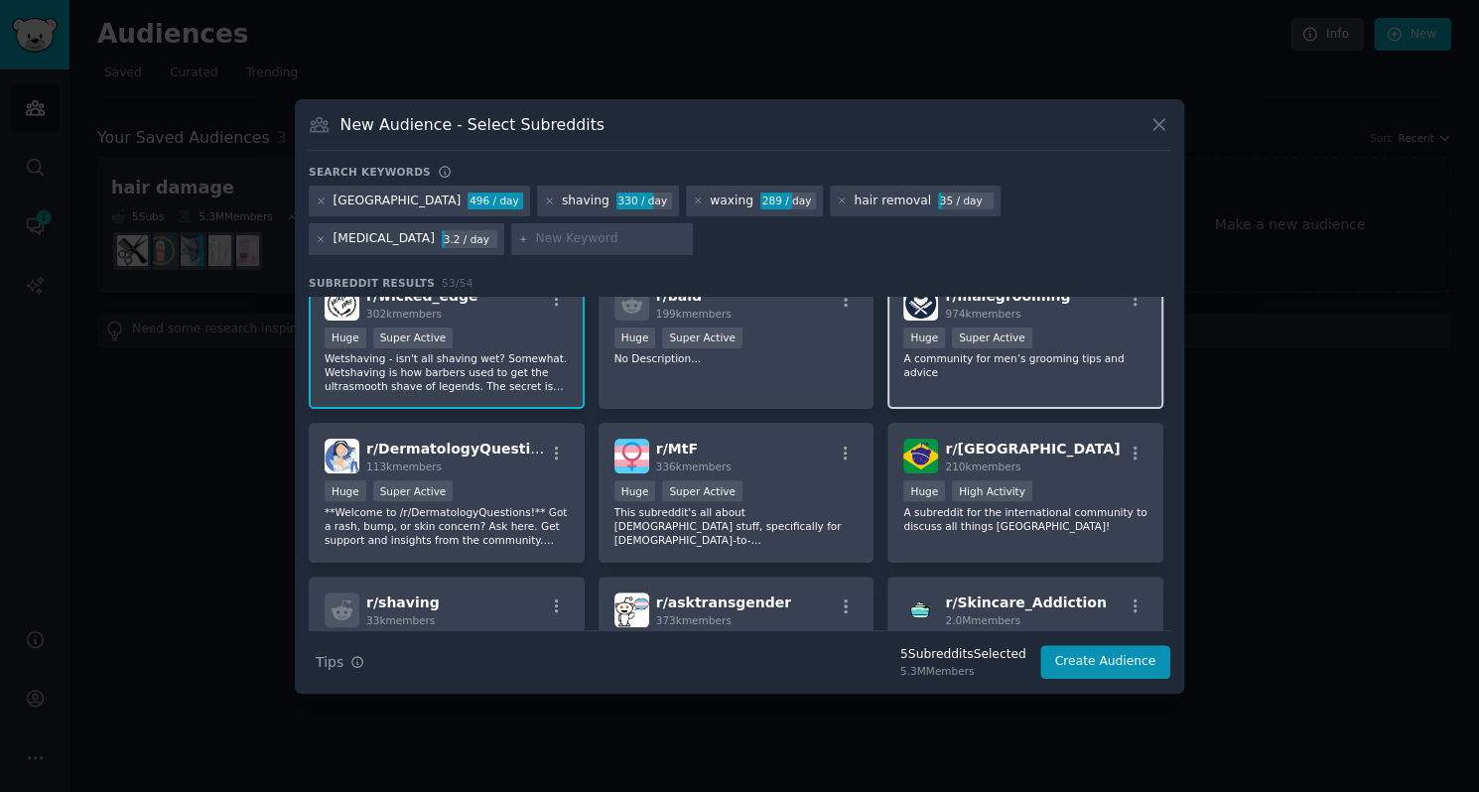
scroll to position [322, 0]
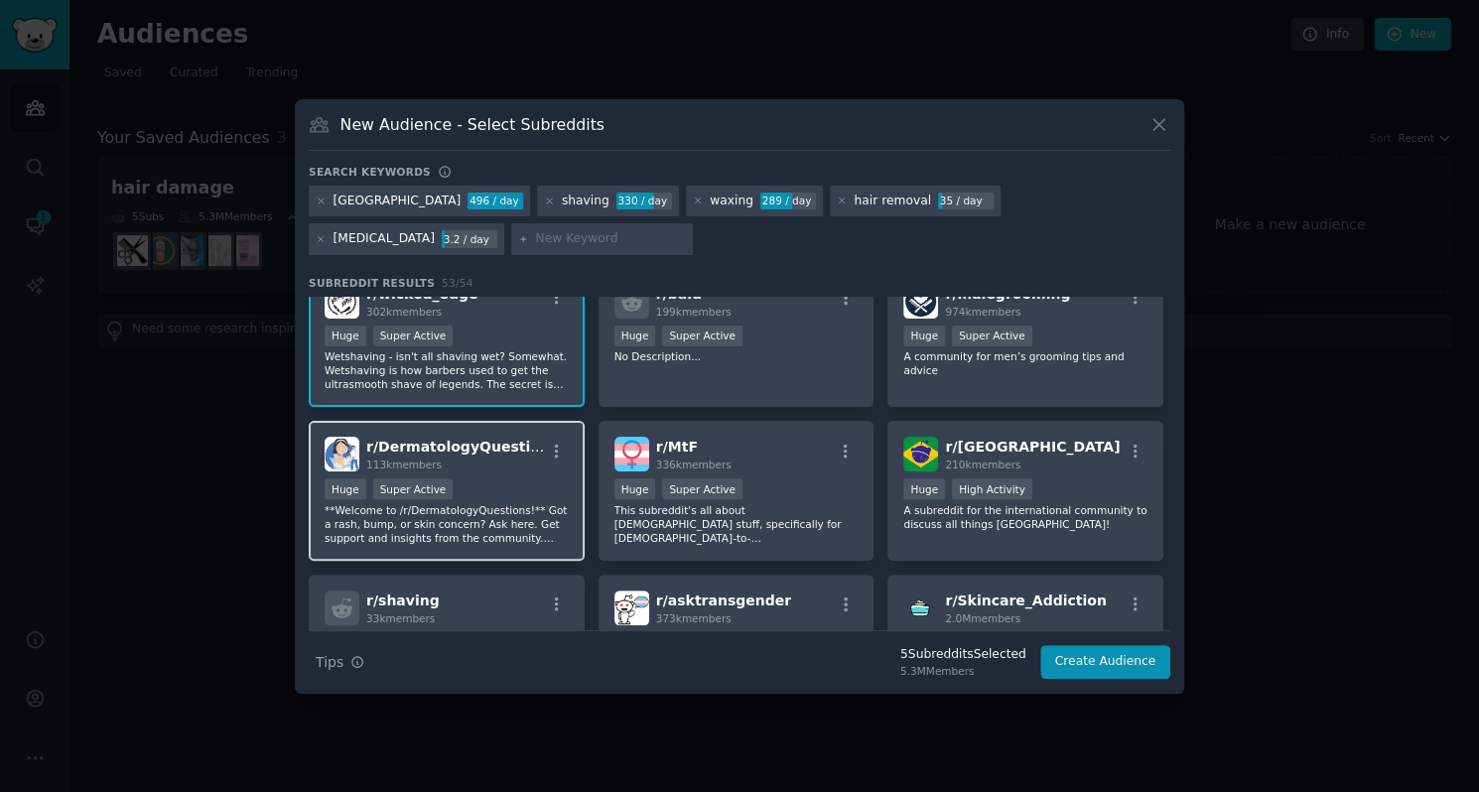
click at [425, 549] on div "r/ DermatologyQuestions 113k members Huge Super Active **Welcome to /r/Dermatol…" at bounding box center [447, 491] width 276 height 140
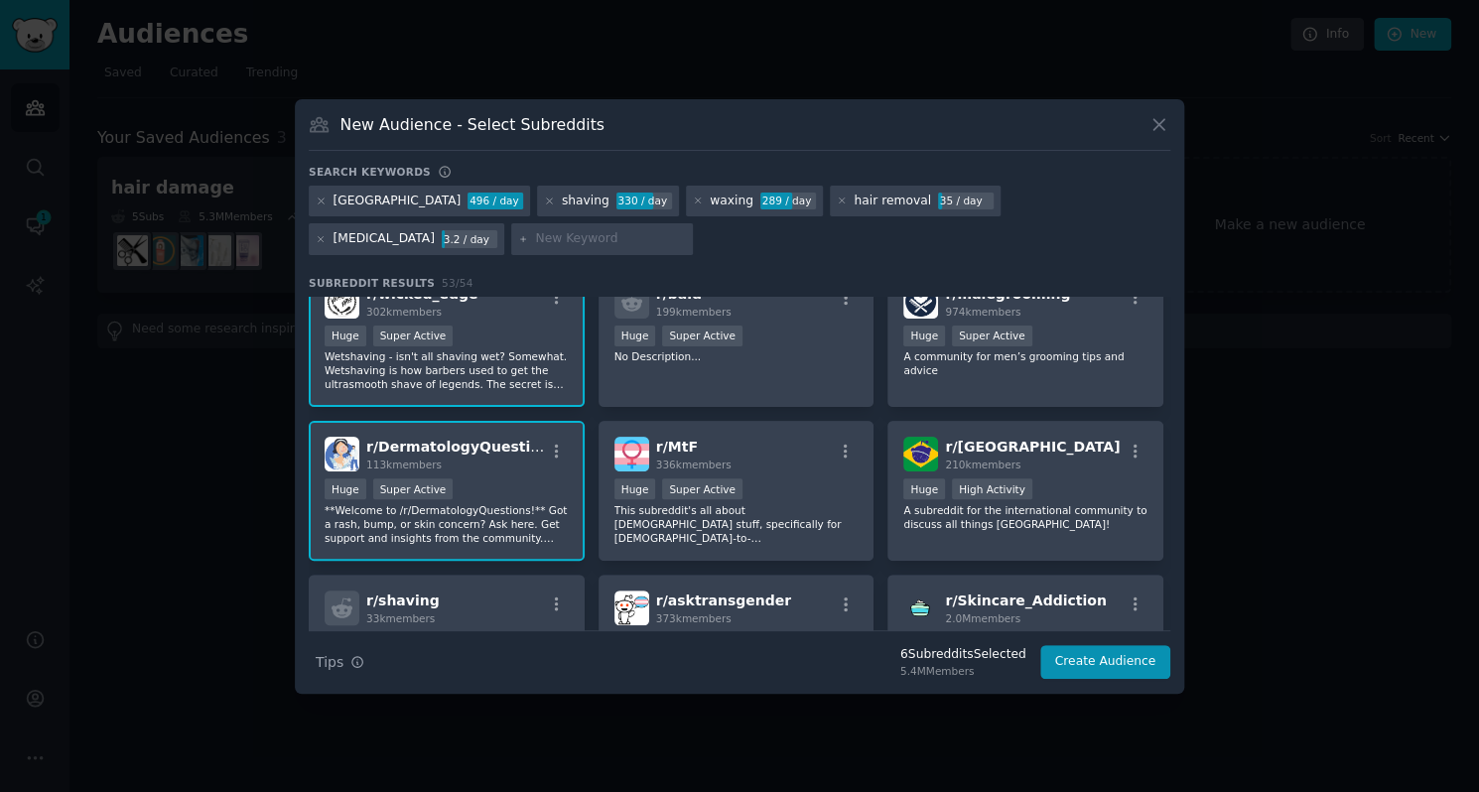
click at [425, 549] on div "r/ DermatologyQuestions 113k members Huge Super Active **Welcome to /r/Dermatol…" at bounding box center [447, 491] width 276 height 140
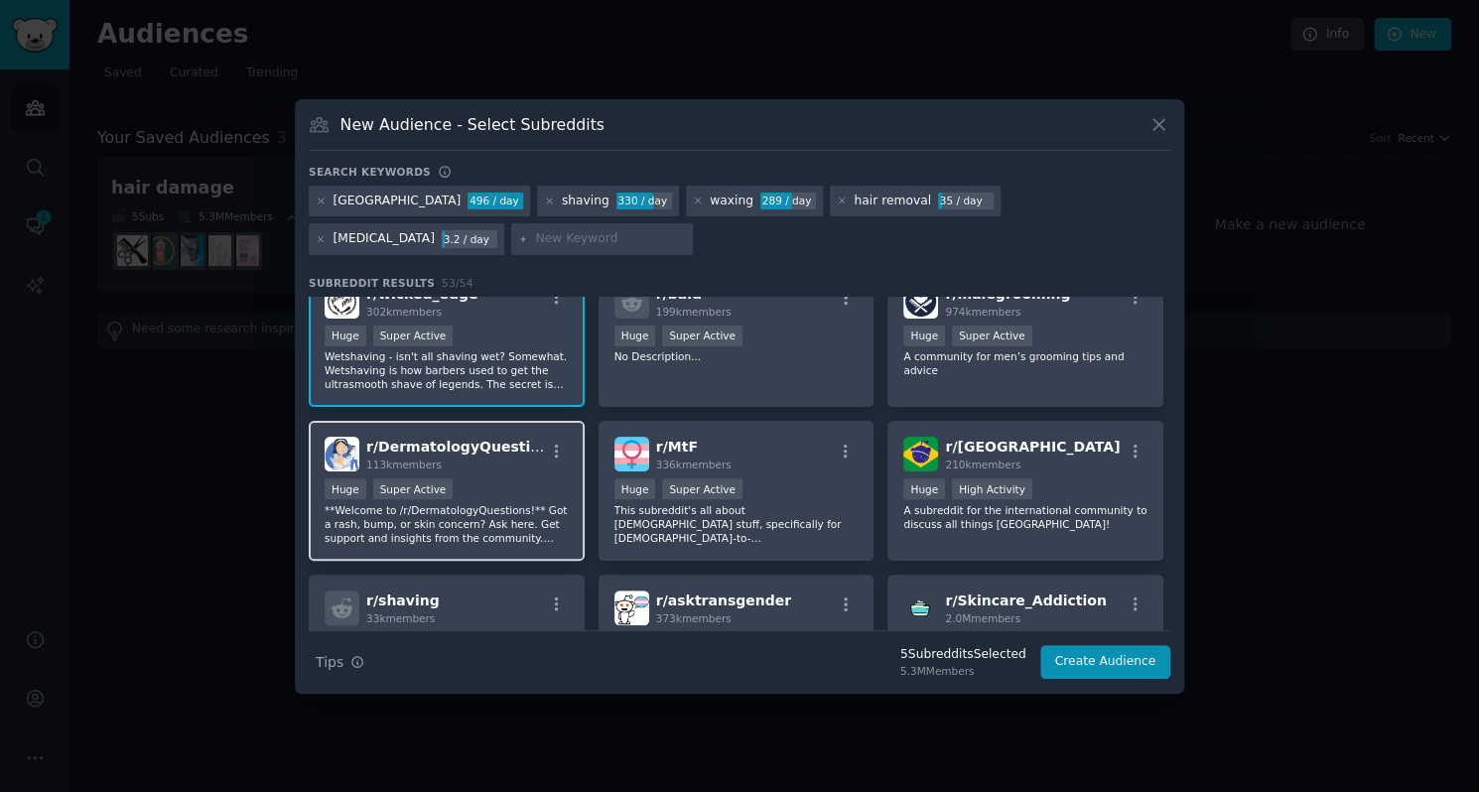
scroll to position [500, 0]
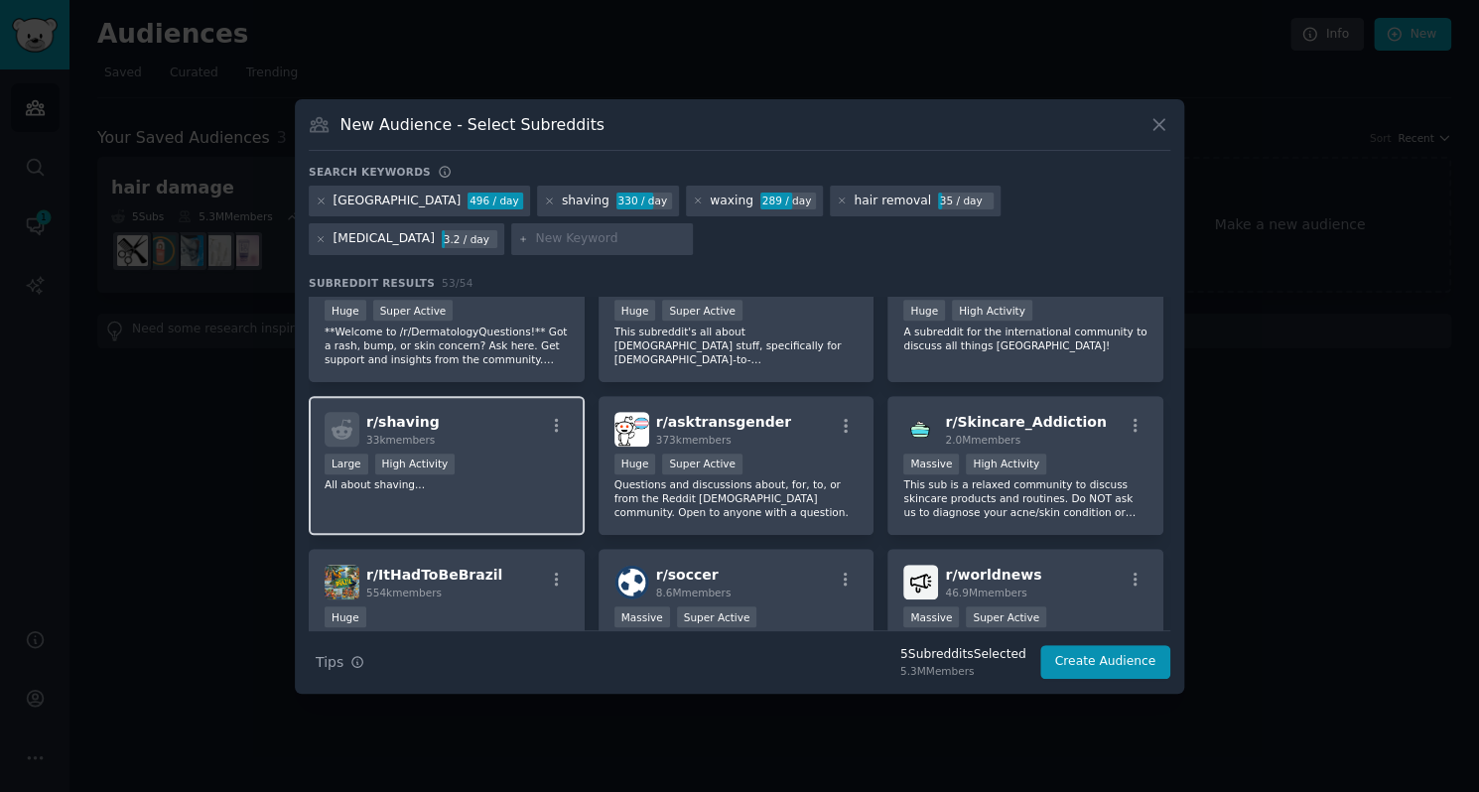
click at [493, 434] on div "r/ shaving 33k members" at bounding box center [446, 429] width 244 height 35
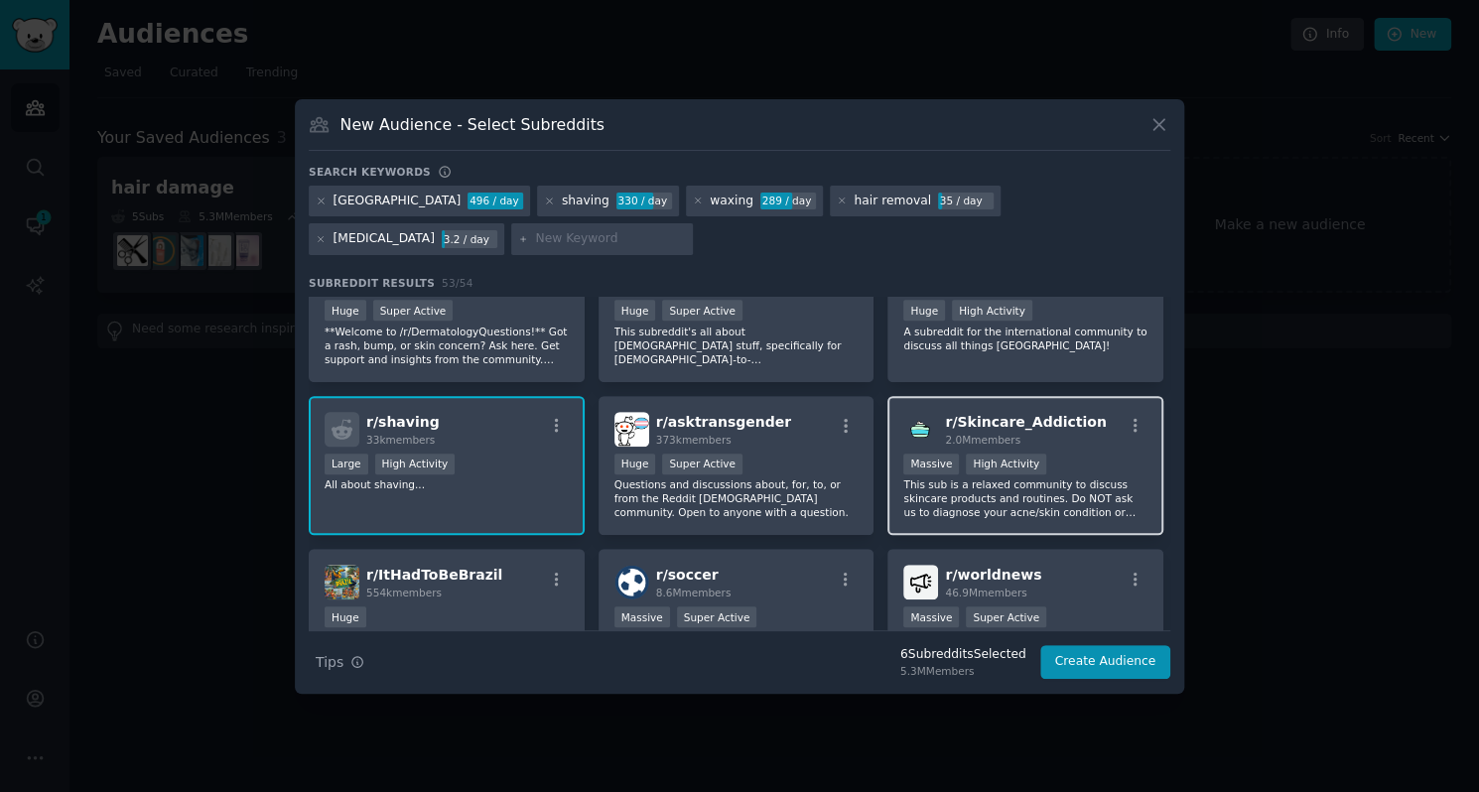
click at [990, 503] on p "This sub is a relaxed community to discuss skincare products and routines. Do N…" at bounding box center [1025, 498] width 244 height 42
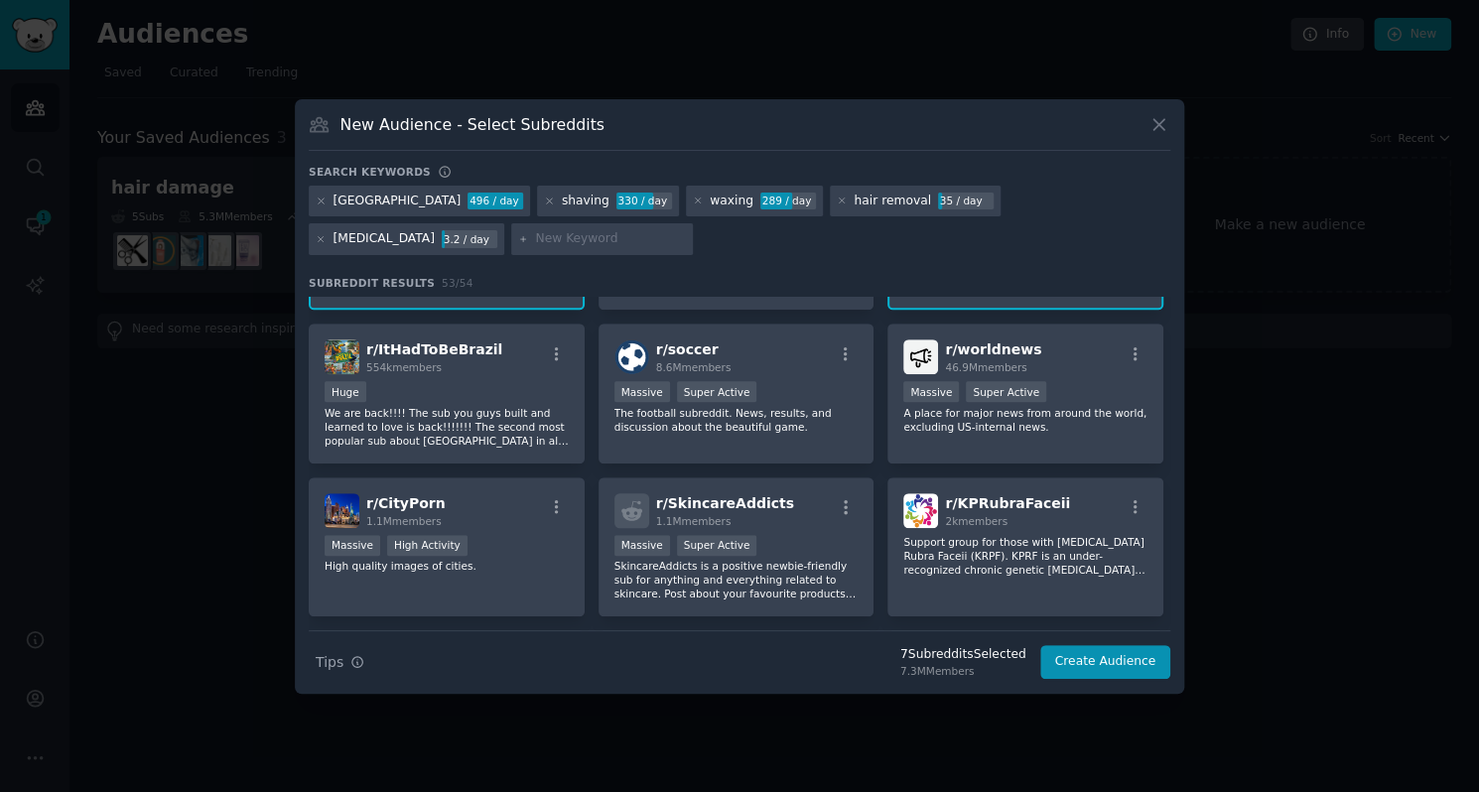
scroll to position [726, 0]
click at [823, 572] on p "SkincareAddicts is a positive newbie-friendly sub for anything and everything r…" at bounding box center [736, 579] width 244 height 42
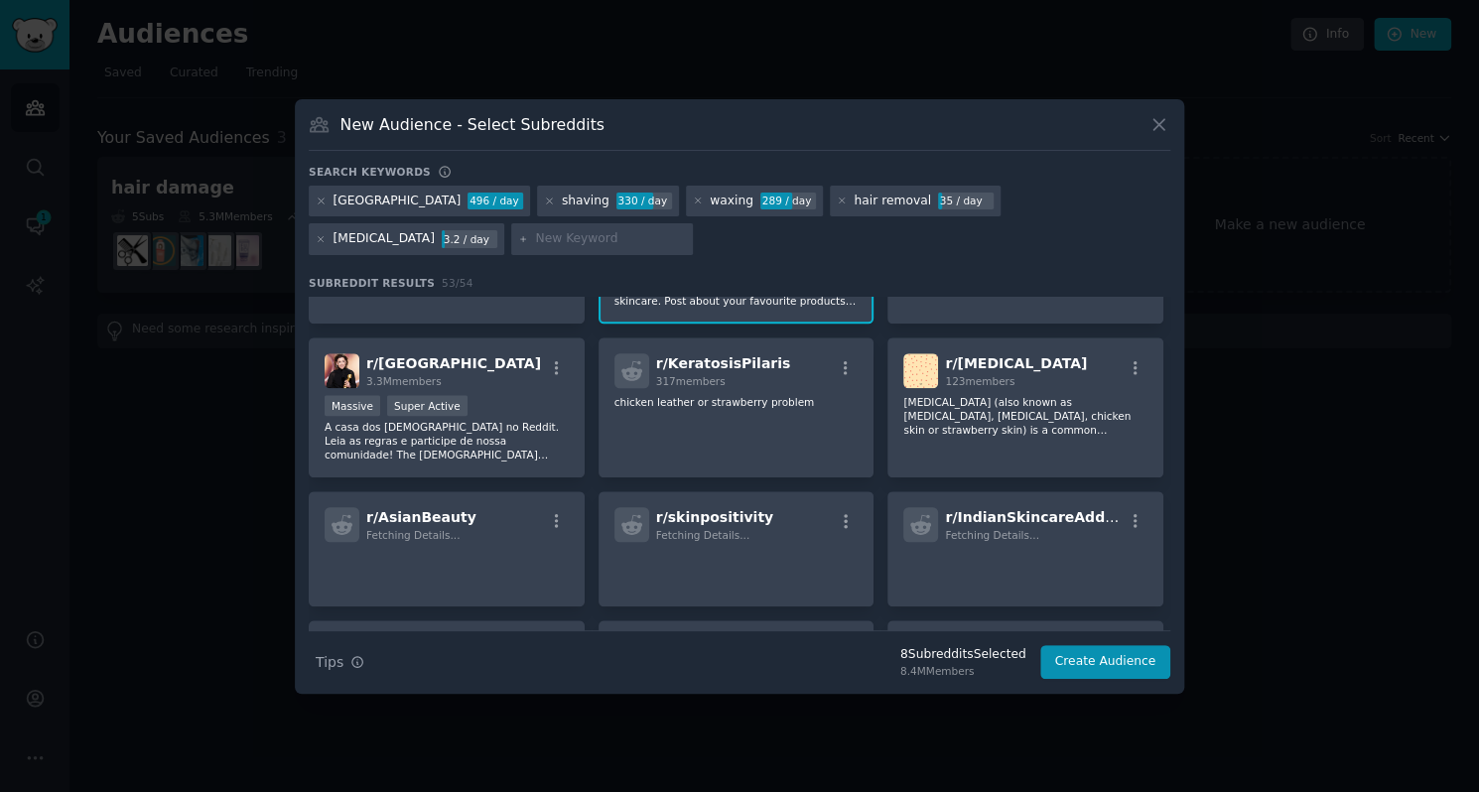
scroll to position [1020, 0]
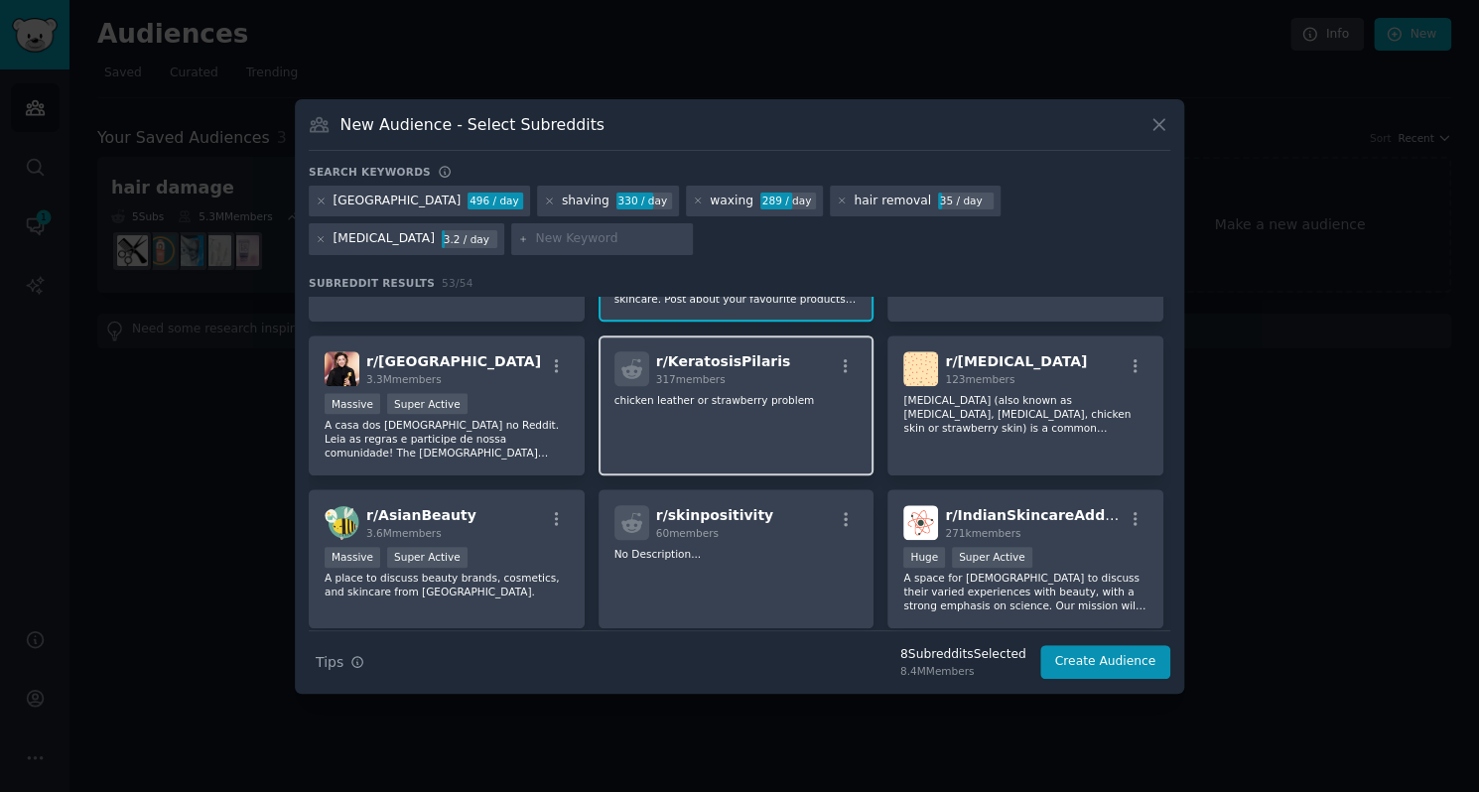
click at [724, 430] on div "r/ KeratosisPilaris 317 members chicken leather or strawberry problem" at bounding box center [736, 405] width 276 height 140
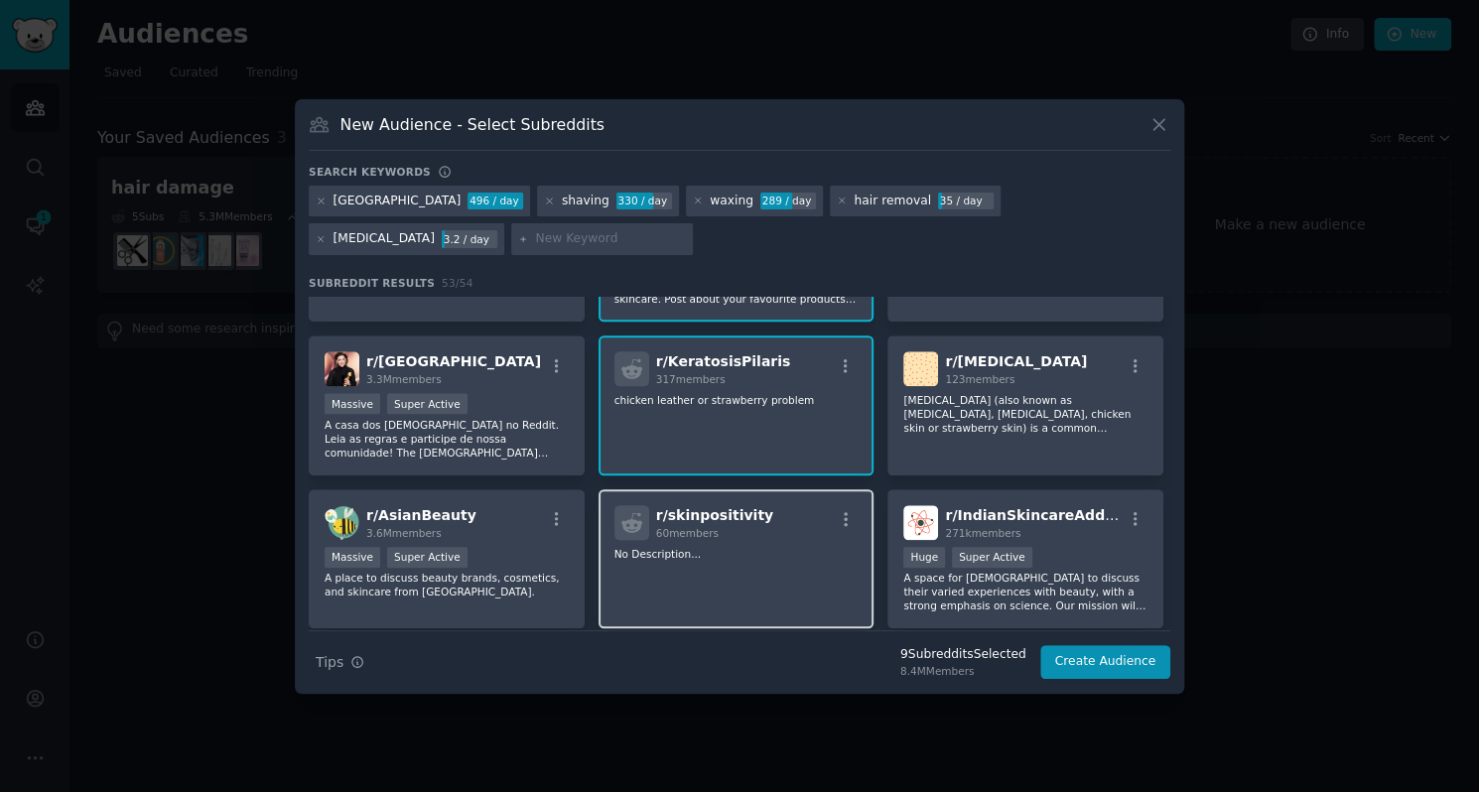
click at [722, 587] on div "r/ skinpositivity 60 members No Description..." at bounding box center [736, 559] width 276 height 140
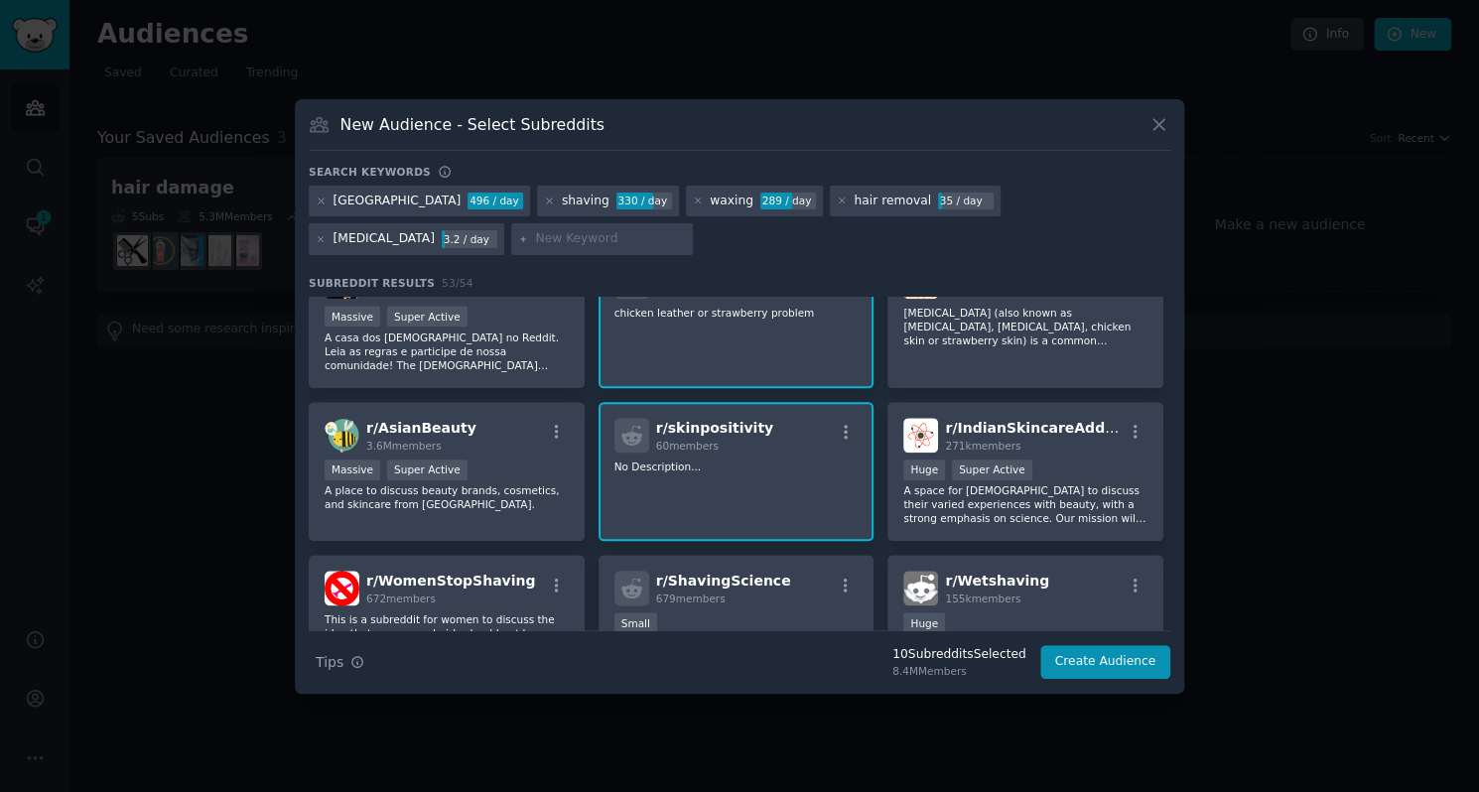
scroll to position [1109, 0]
click at [1052, 342] on div "r/ [MEDICAL_DATA] 123 members [MEDICAL_DATA] (also known as [MEDICAL_DATA], [ME…" at bounding box center [1025, 316] width 276 height 140
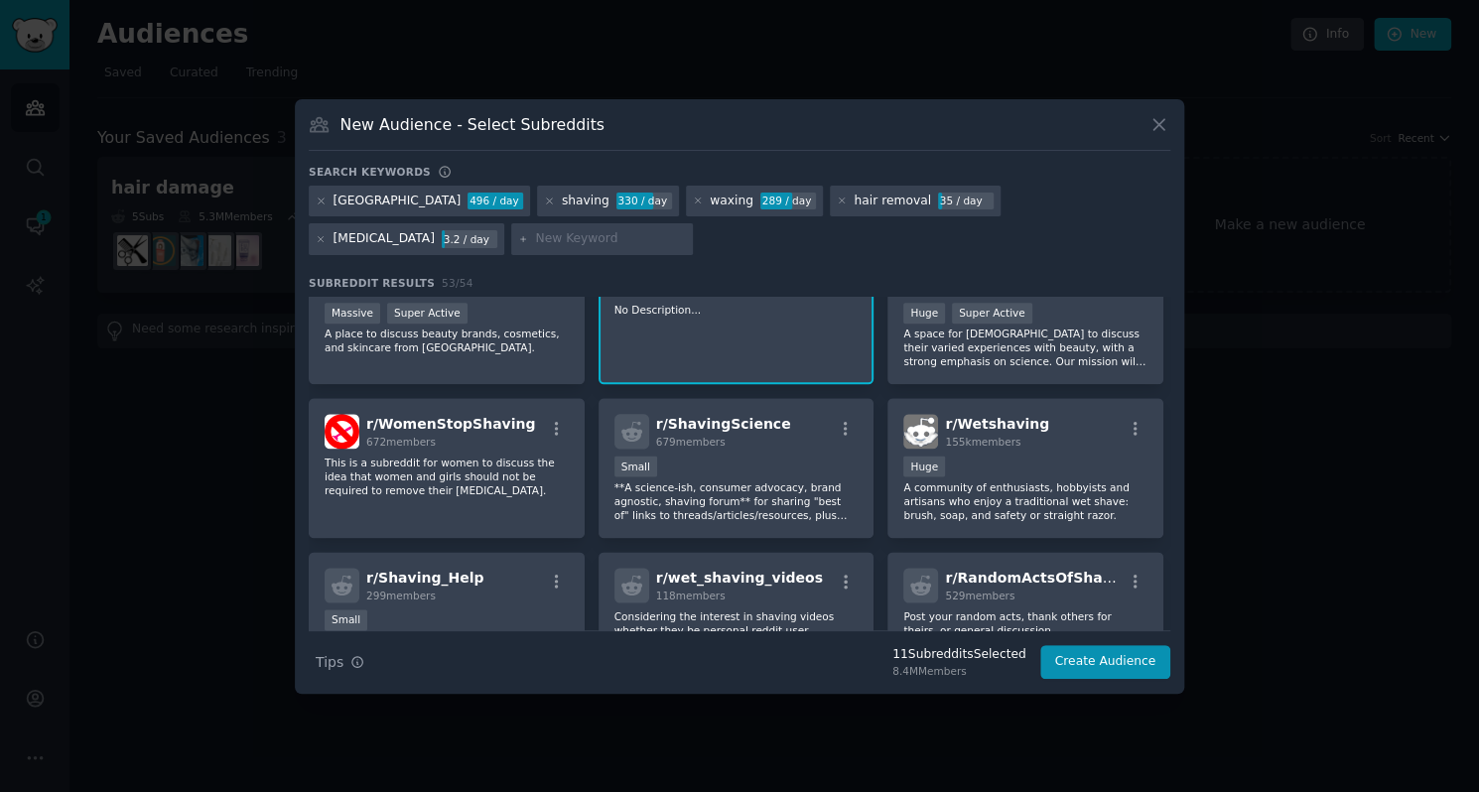
scroll to position [1266, 0]
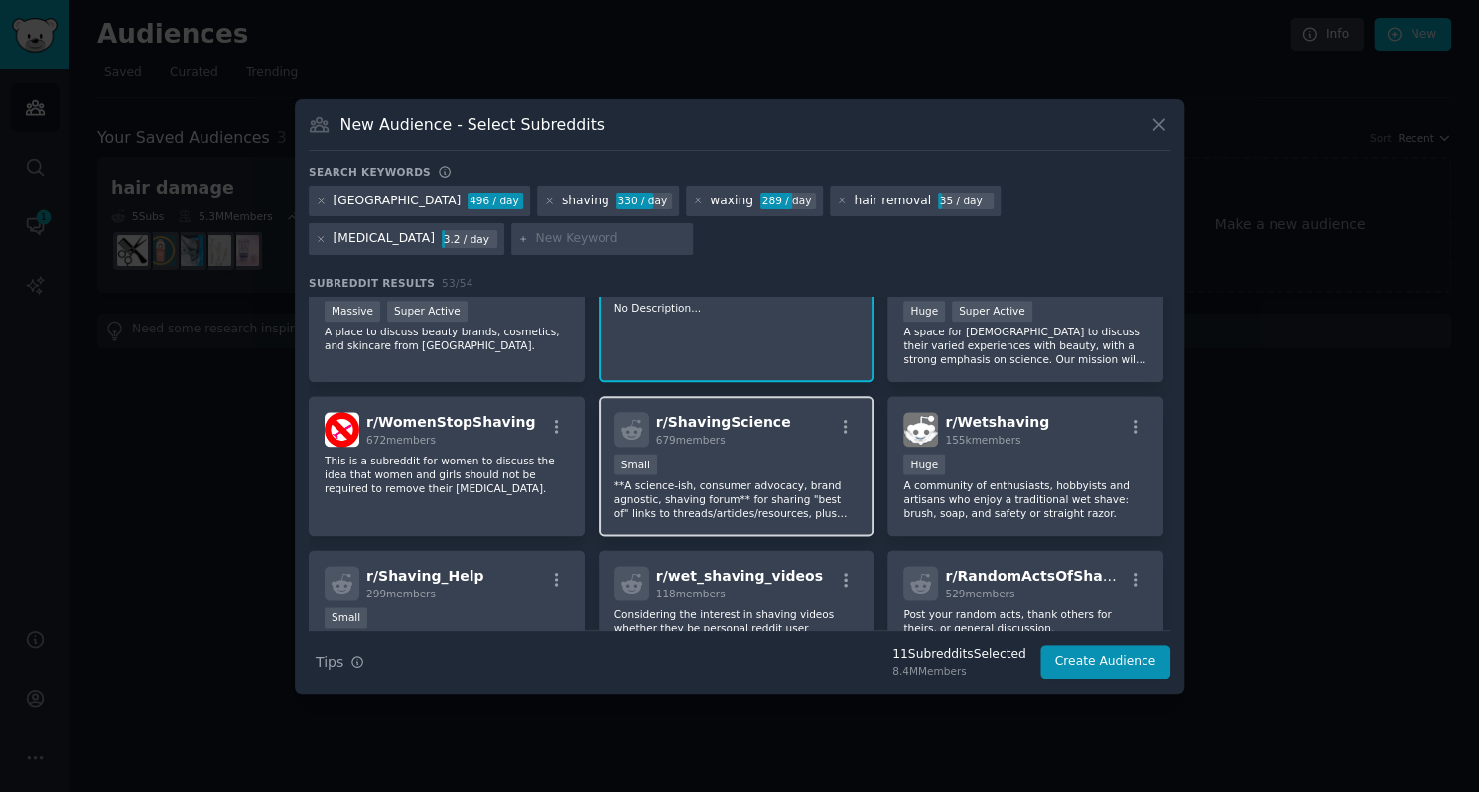
click at [740, 491] on p "**A science-ish, consumer advocacy, brand agnostic, shaving forum** for sharing…" at bounding box center [736, 499] width 244 height 42
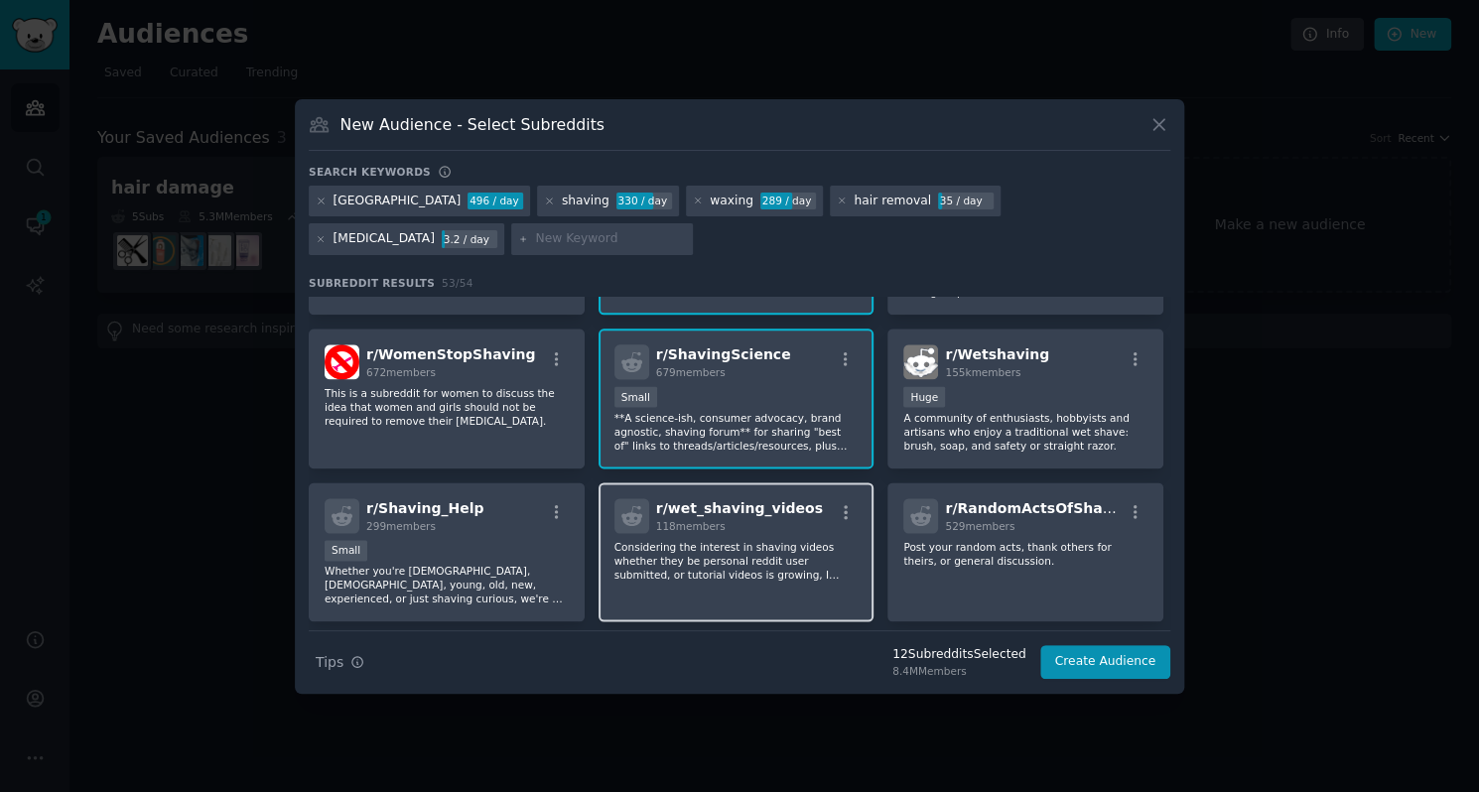
scroll to position [1385, 0]
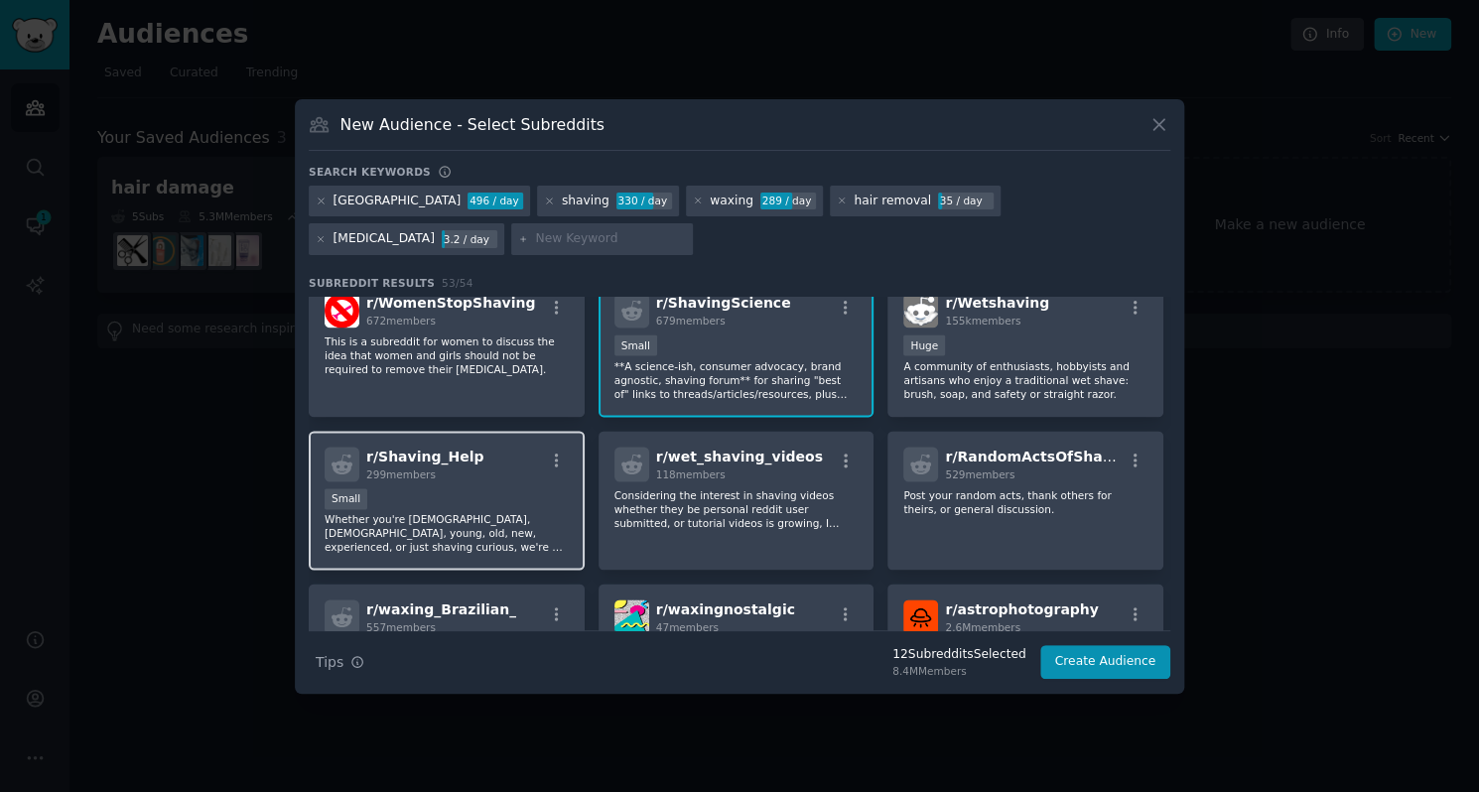
click at [452, 525] on p "Whether you're [DEMOGRAPHIC_DATA], [DEMOGRAPHIC_DATA], young, old, new, experie…" at bounding box center [446, 533] width 244 height 42
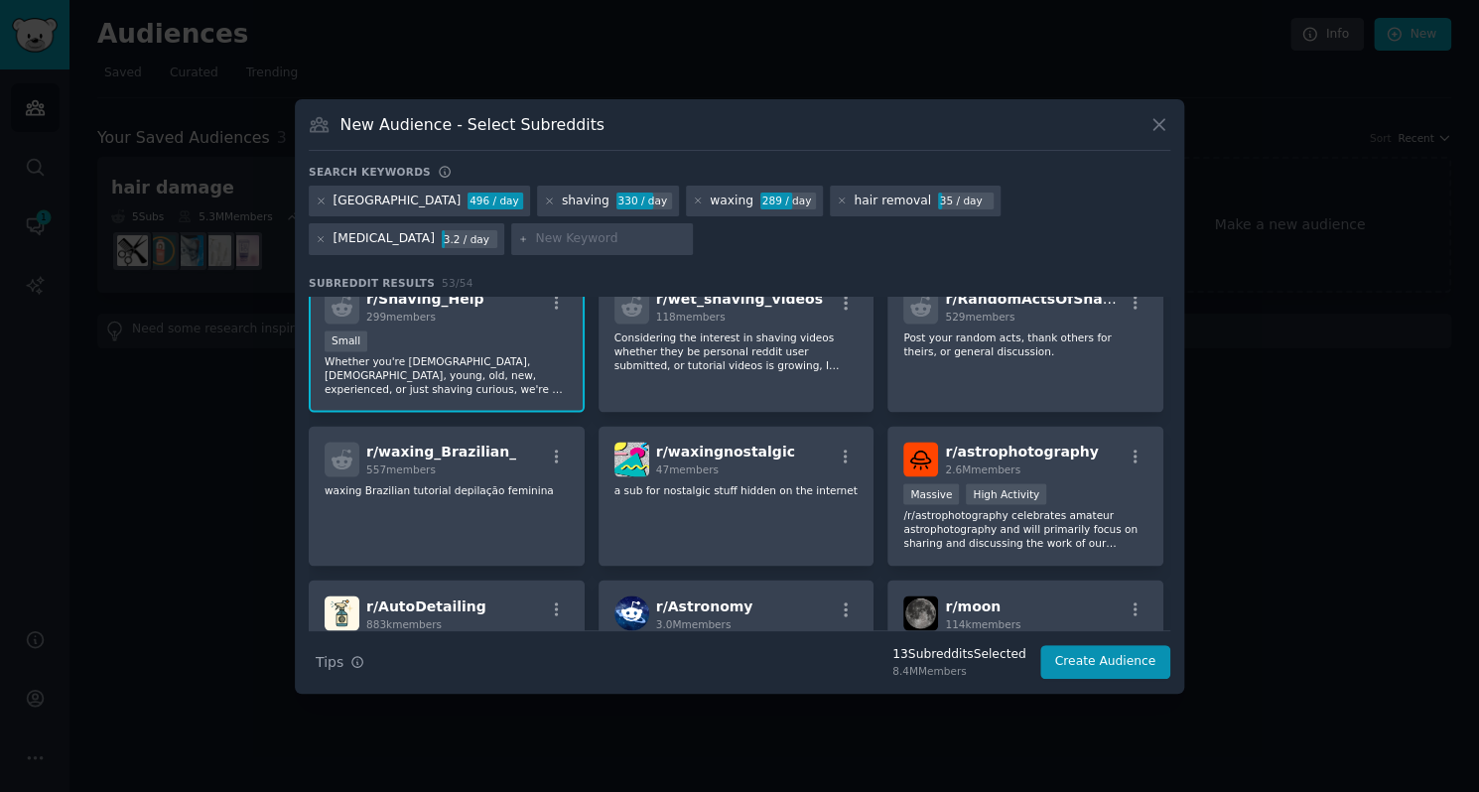
scroll to position [1547, 0]
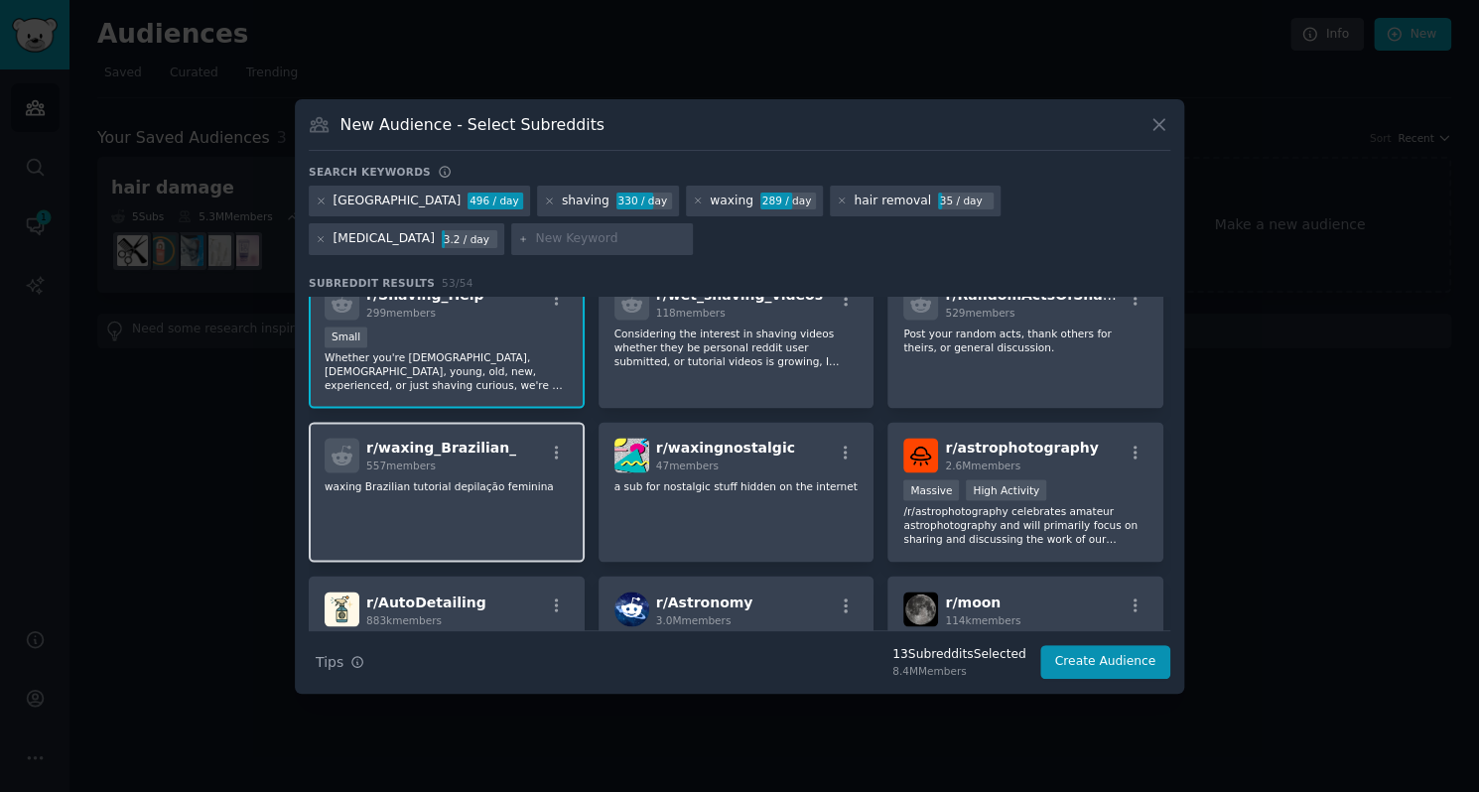
click at [447, 505] on div "r/ waxing_Brazilian_ 557 members waxing Brazilian tutorial depilação feminina" at bounding box center [447, 492] width 276 height 140
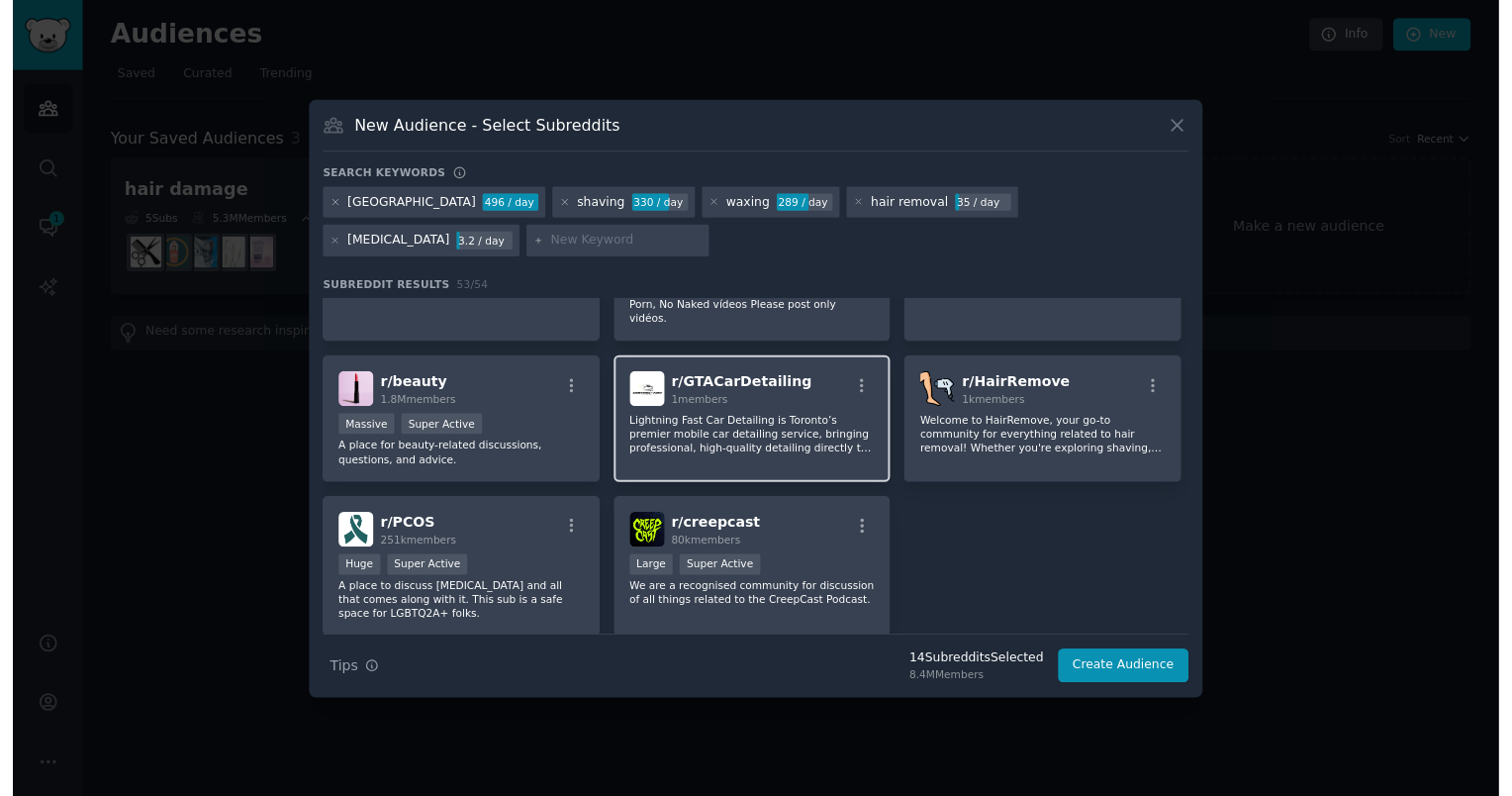
scroll to position [2327, 0]
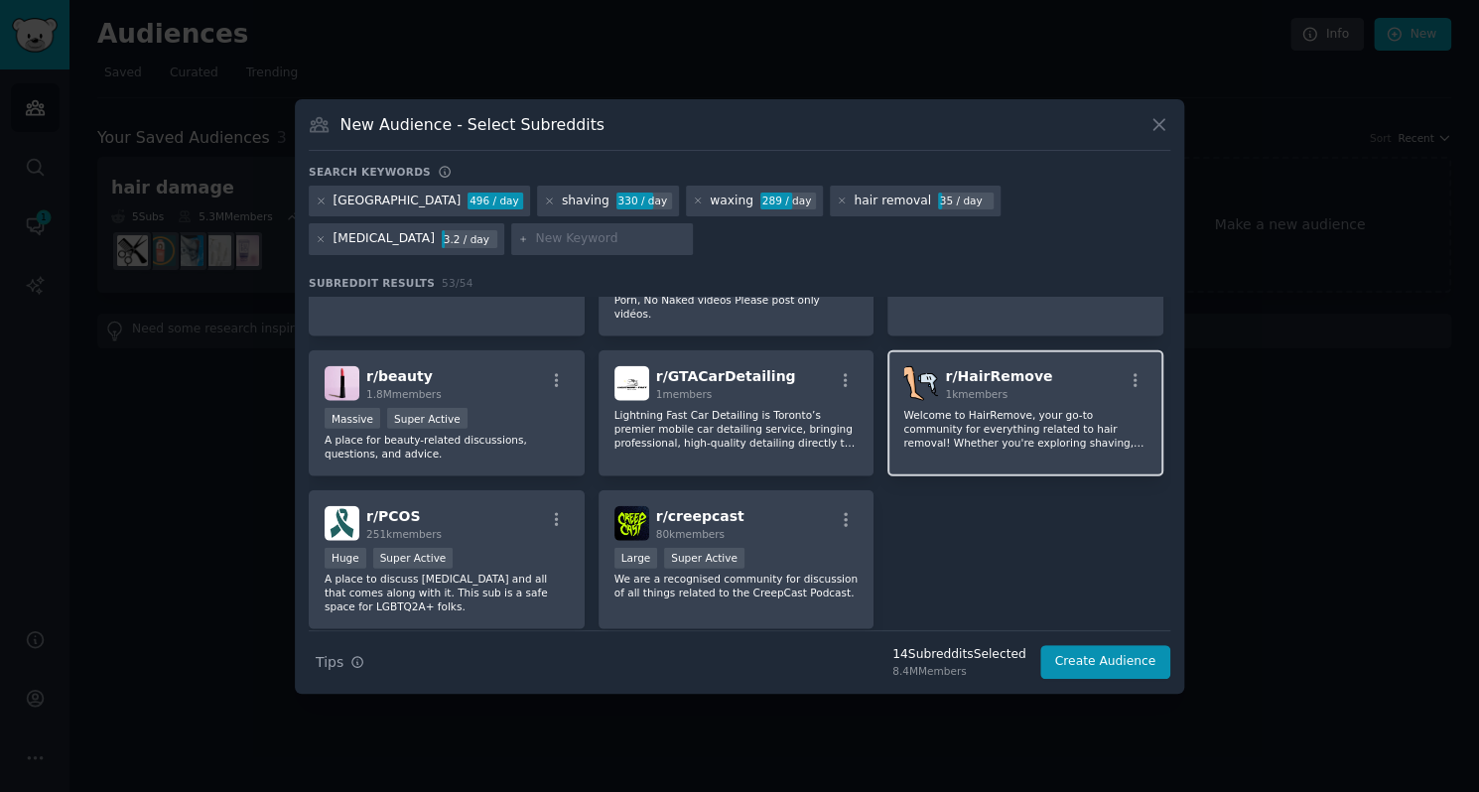
click at [949, 408] on p "Welcome to HairRemove, your go-to community for everything related to hair remo…" at bounding box center [1025, 429] width 244 height 42
click at [1083, 664] on button "Create Audience" at bounding box center [1105, 662] width 131 height 34
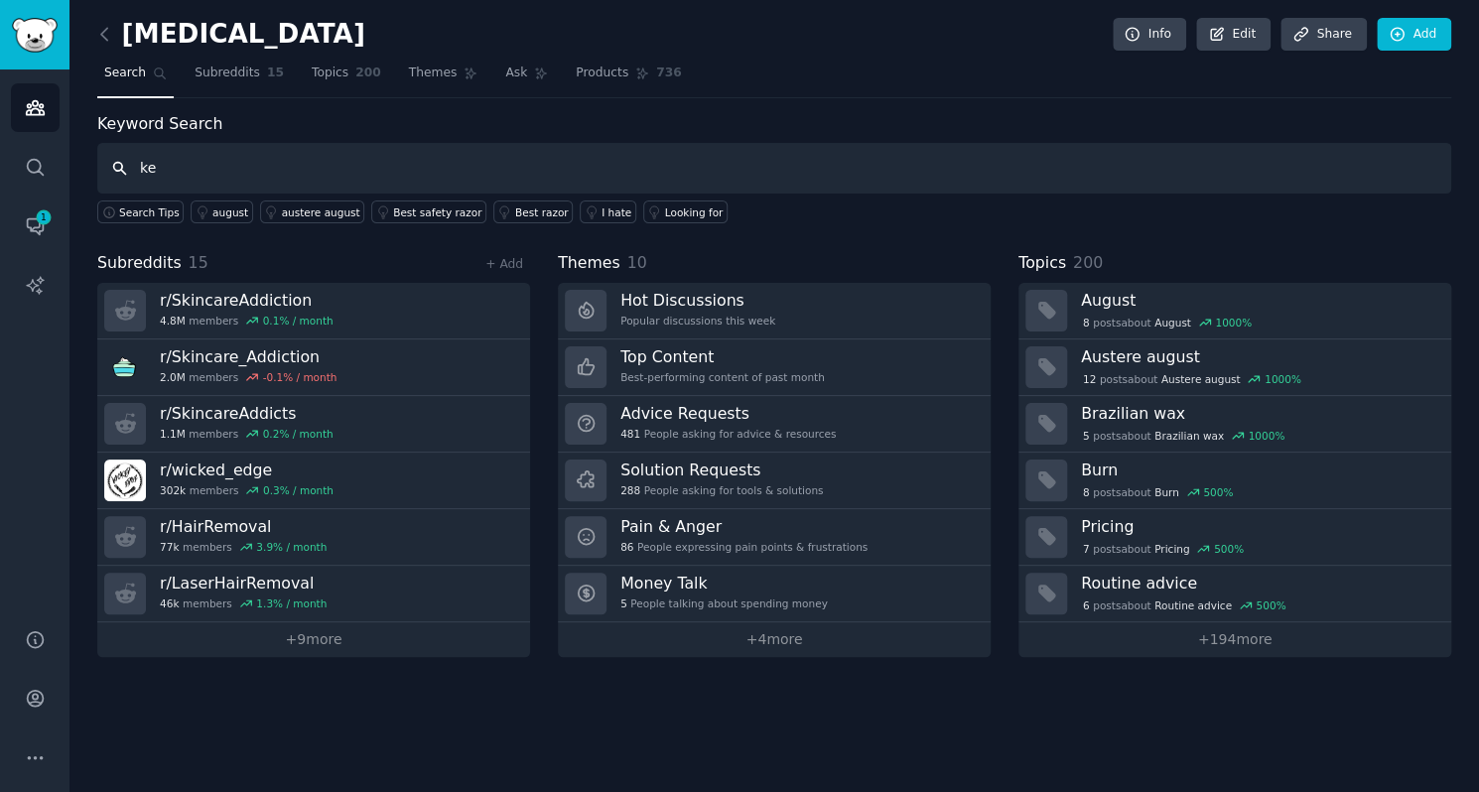
type input "k"
type input "chicken skin"
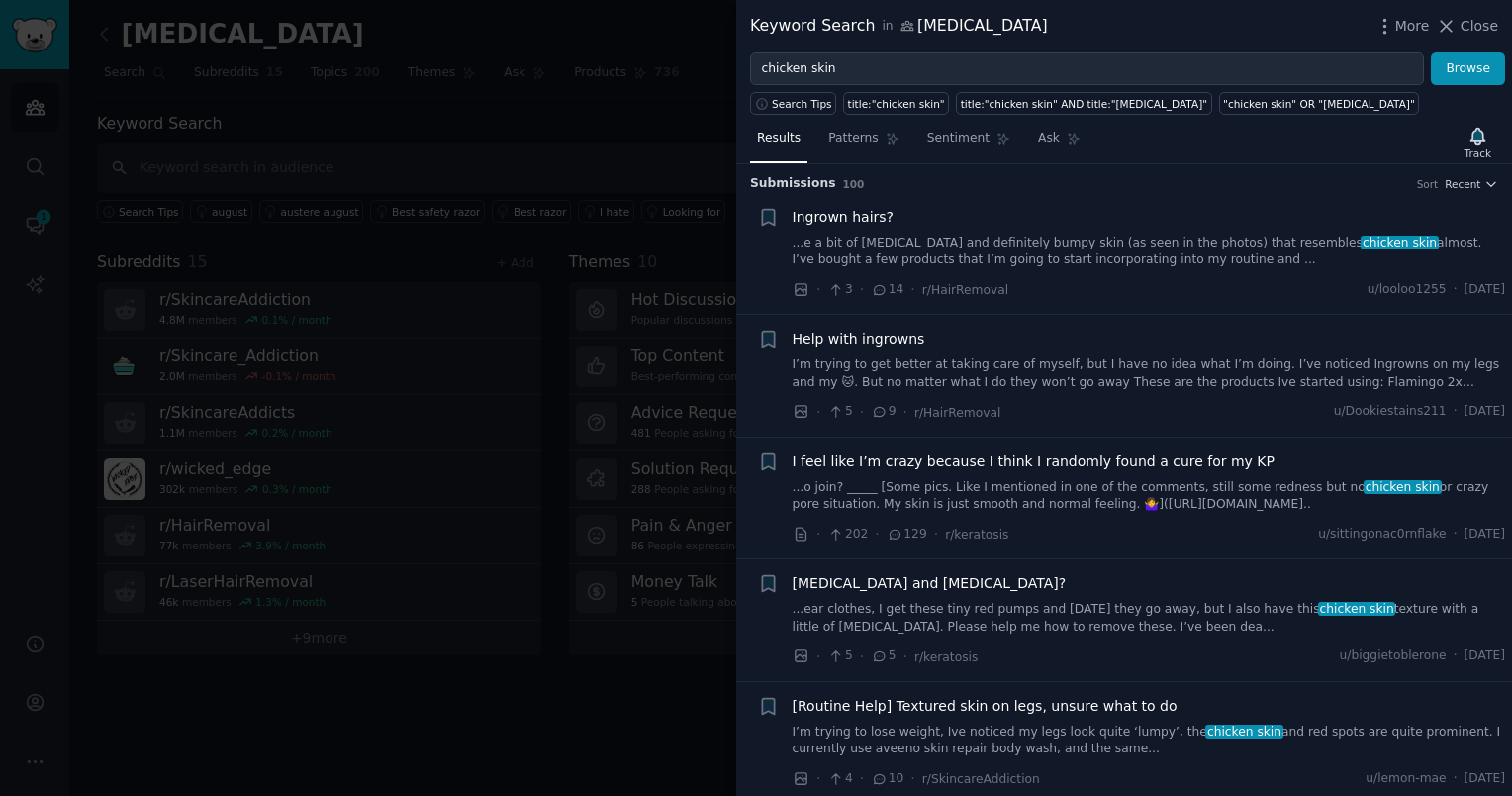
scroll to position [4, 0]
click at [867, 130] on span "Patterns" at bounding box center [854, 139] width 50 height 18
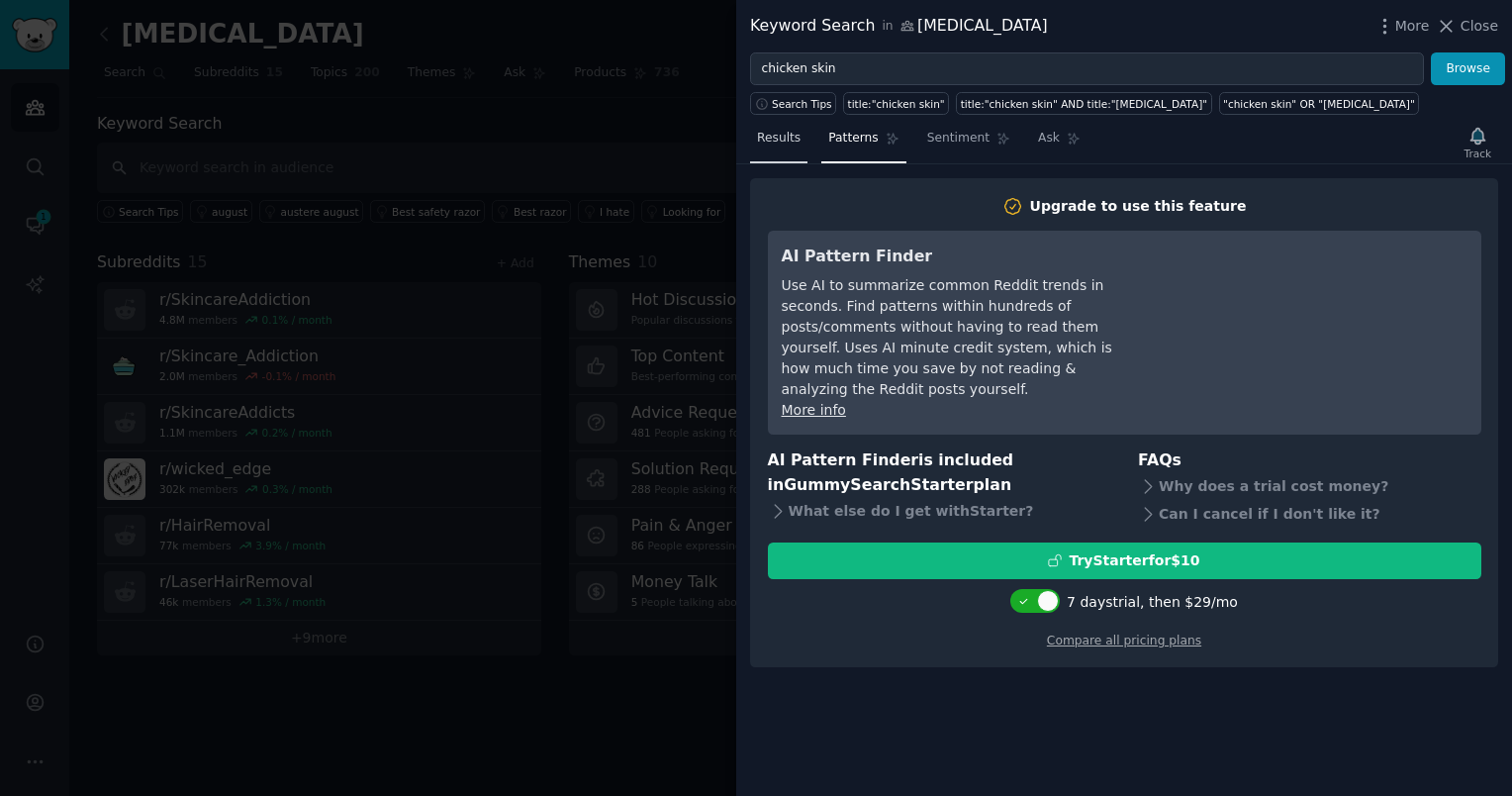
click at [787, 148] on link "Results" at bounding box center [779, 143] width 58 height 41
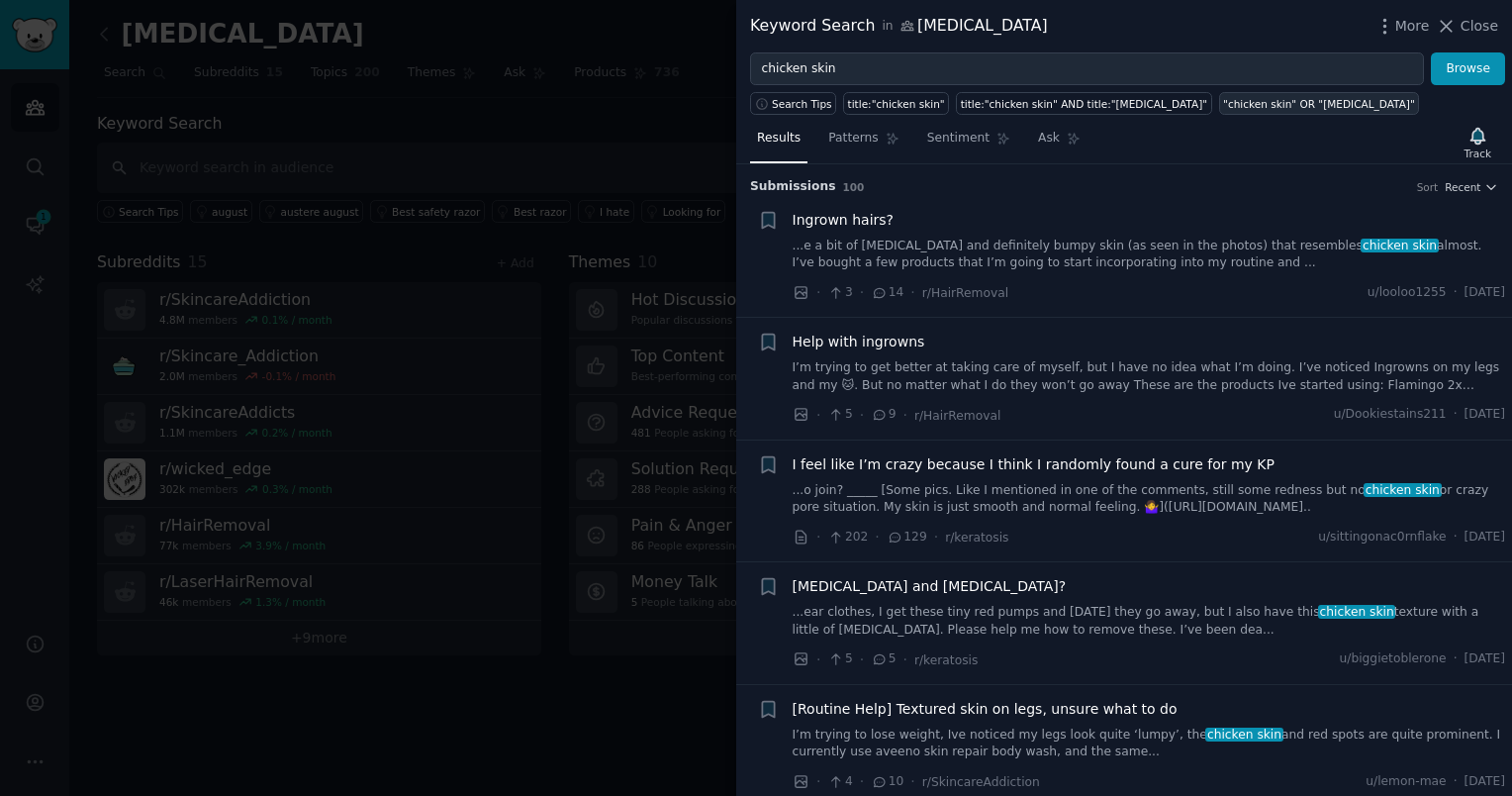
click at [1257, 111] on link ""chicken skin" OR "[MEDICAL_DATA]"" at bounding box center [1320, 103] width 200 height 23
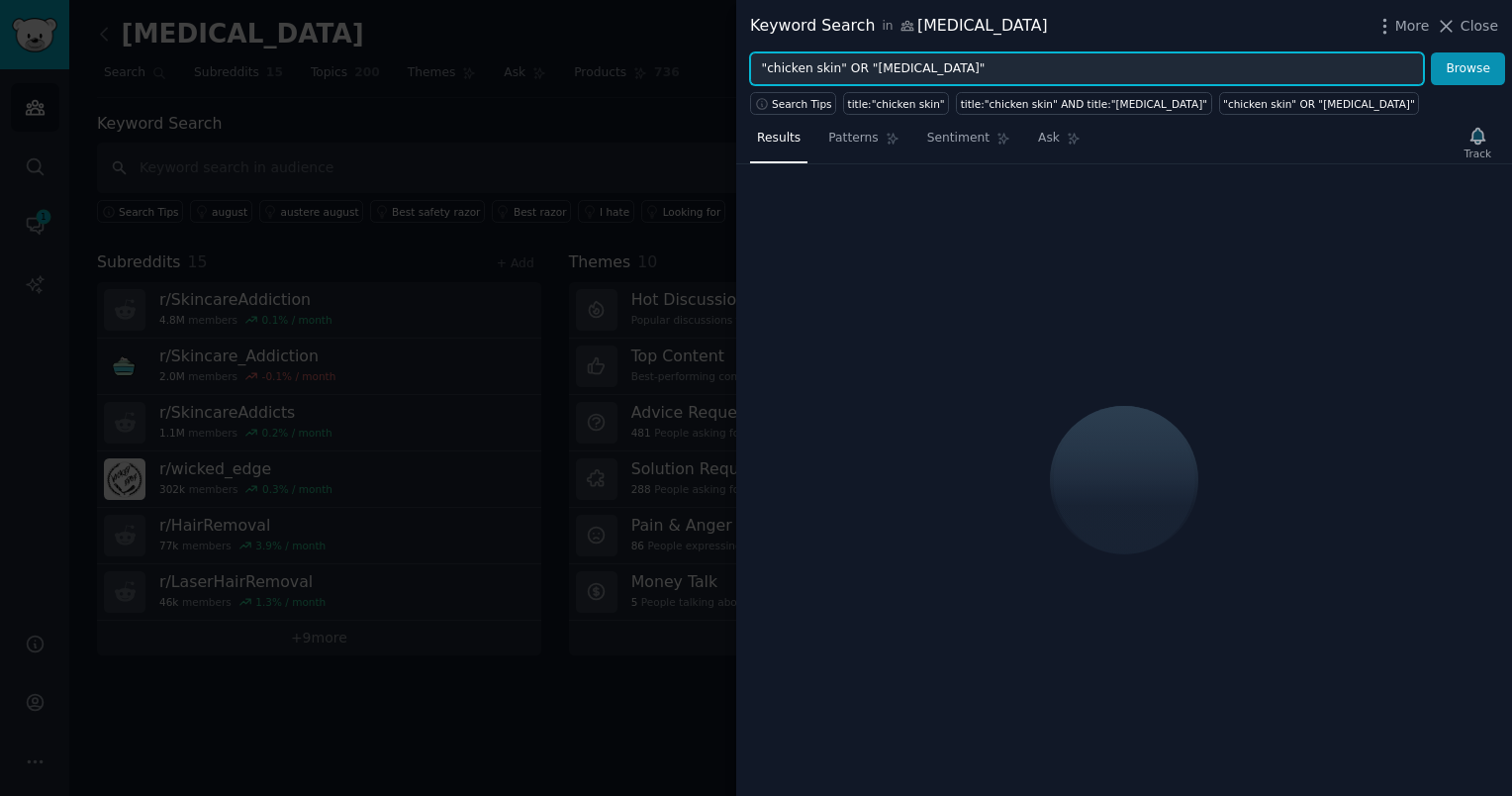
click at [1062, 64] on input ""chicken skin" OR "[MEDICAL_DATA]"" at bounding box center [1087, 70] width 674 height 34
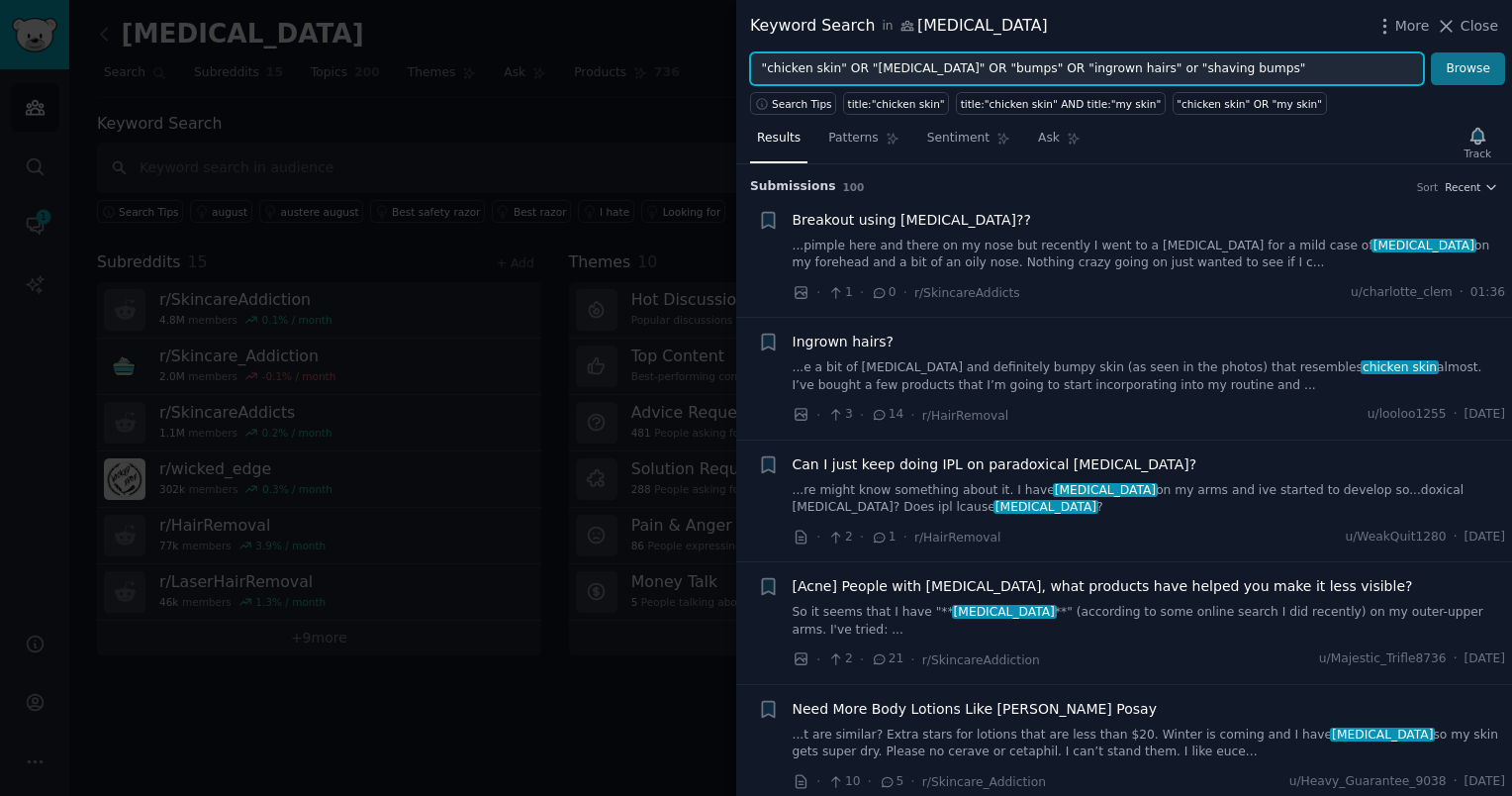
type input ""chicken skin" OR "[MEDICAL_DATA]" OR "bumps" OR "ingrown hairs" or "shaving bu…"
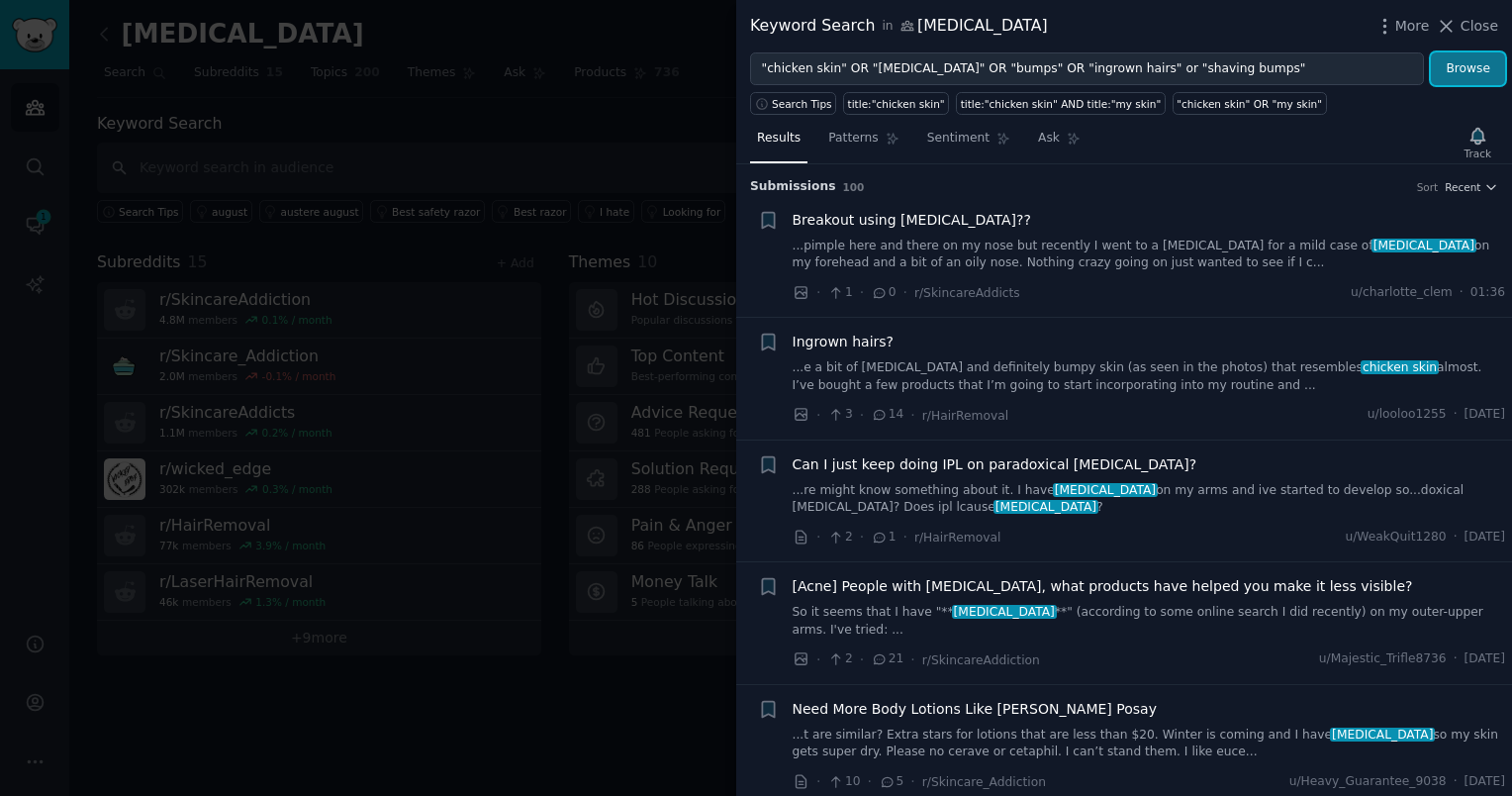
click at [1460, 67] on button "Browse" at bounding box center [1468, 70] width 74 height 34
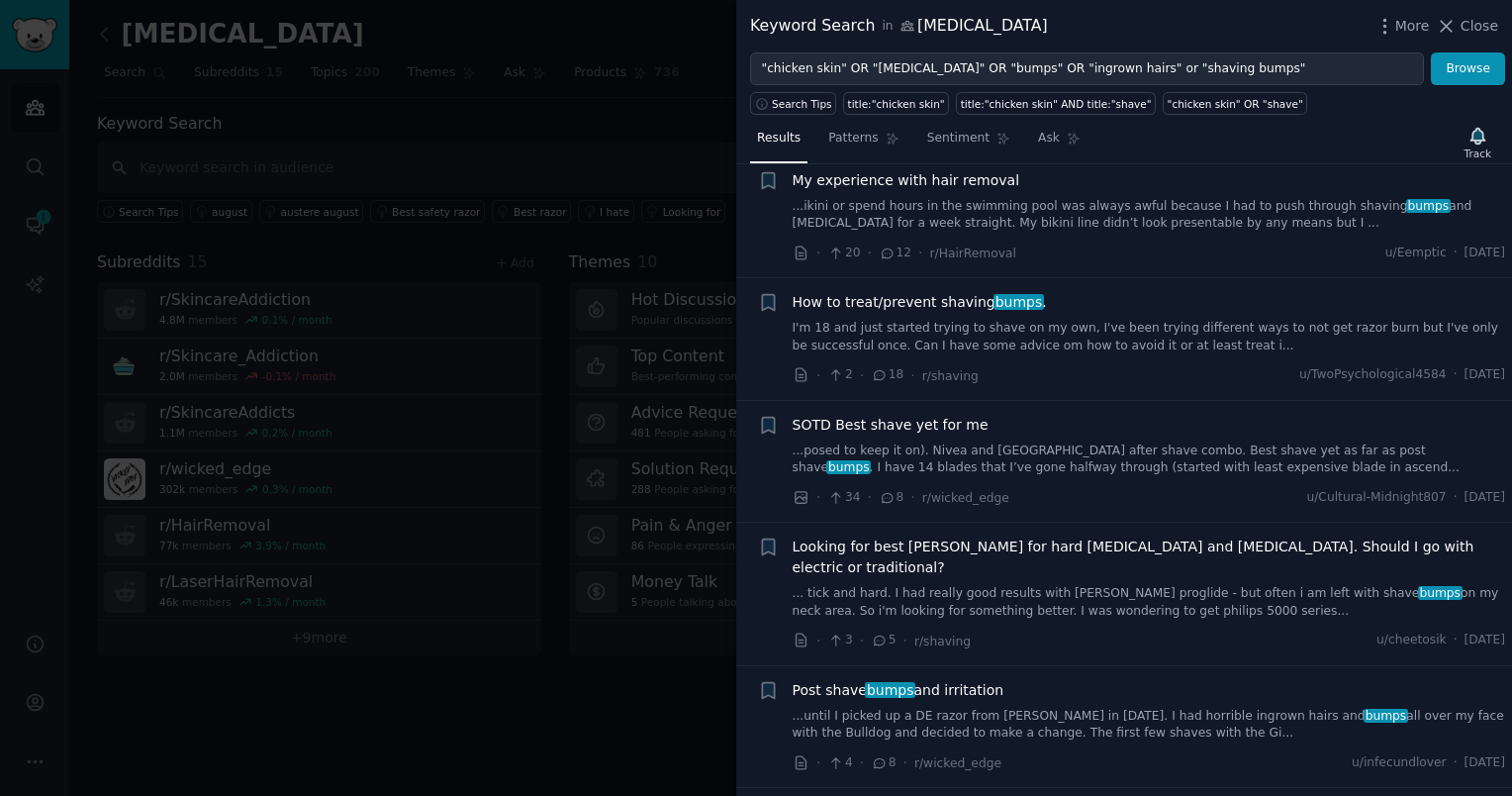
scroll to position [316, 0]
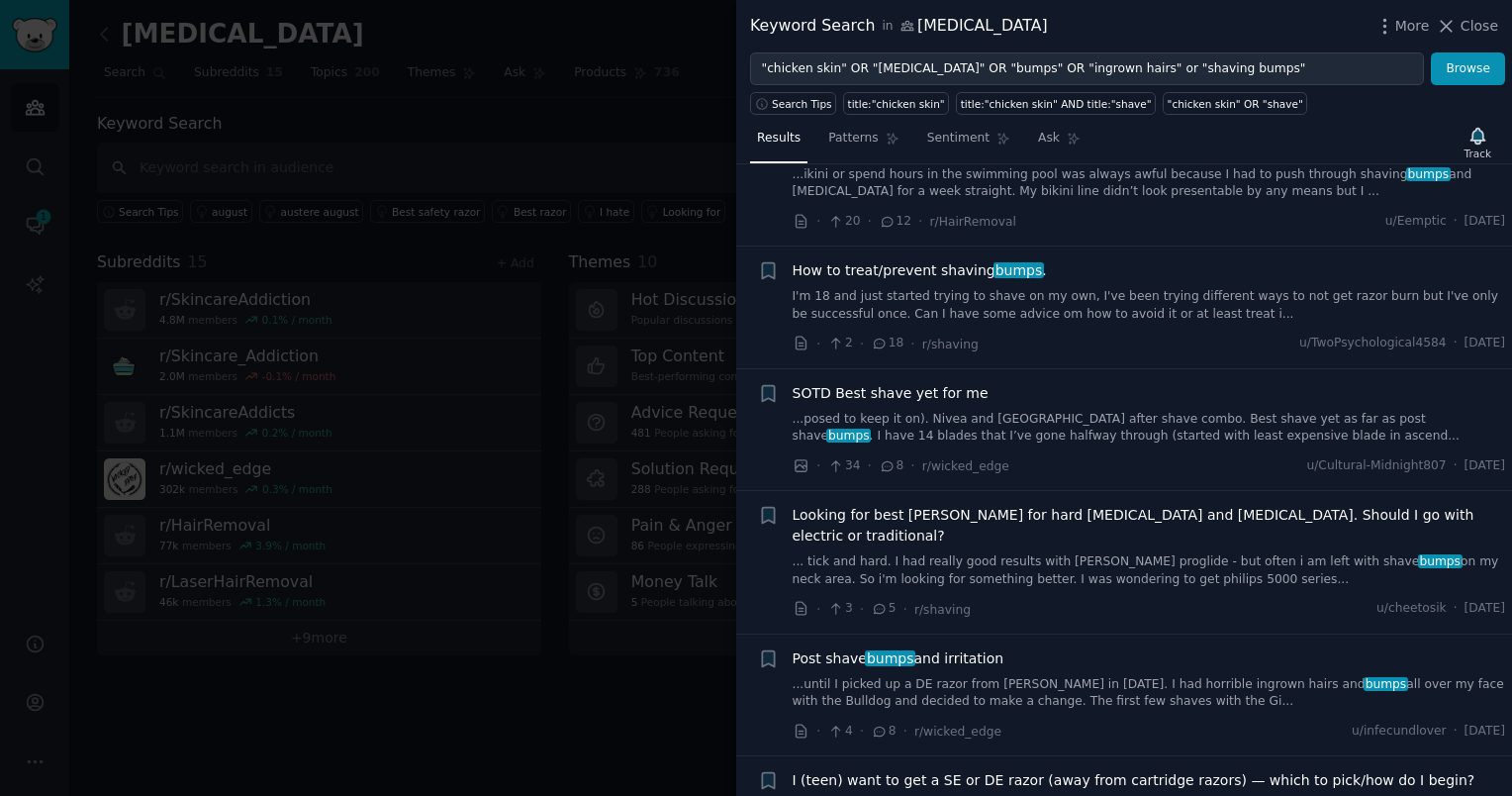
drag, startPoint x: 923, startPoint y: 394, endPoint x: 1054, endPoint y: 661, distance: 297.4
click at [1054, 676] on link "...until I picked up a DE razor from [PERSON_NAME] in [DATE]. I had horrible in…" at bounding box center [1149, 693] width 713 height 35
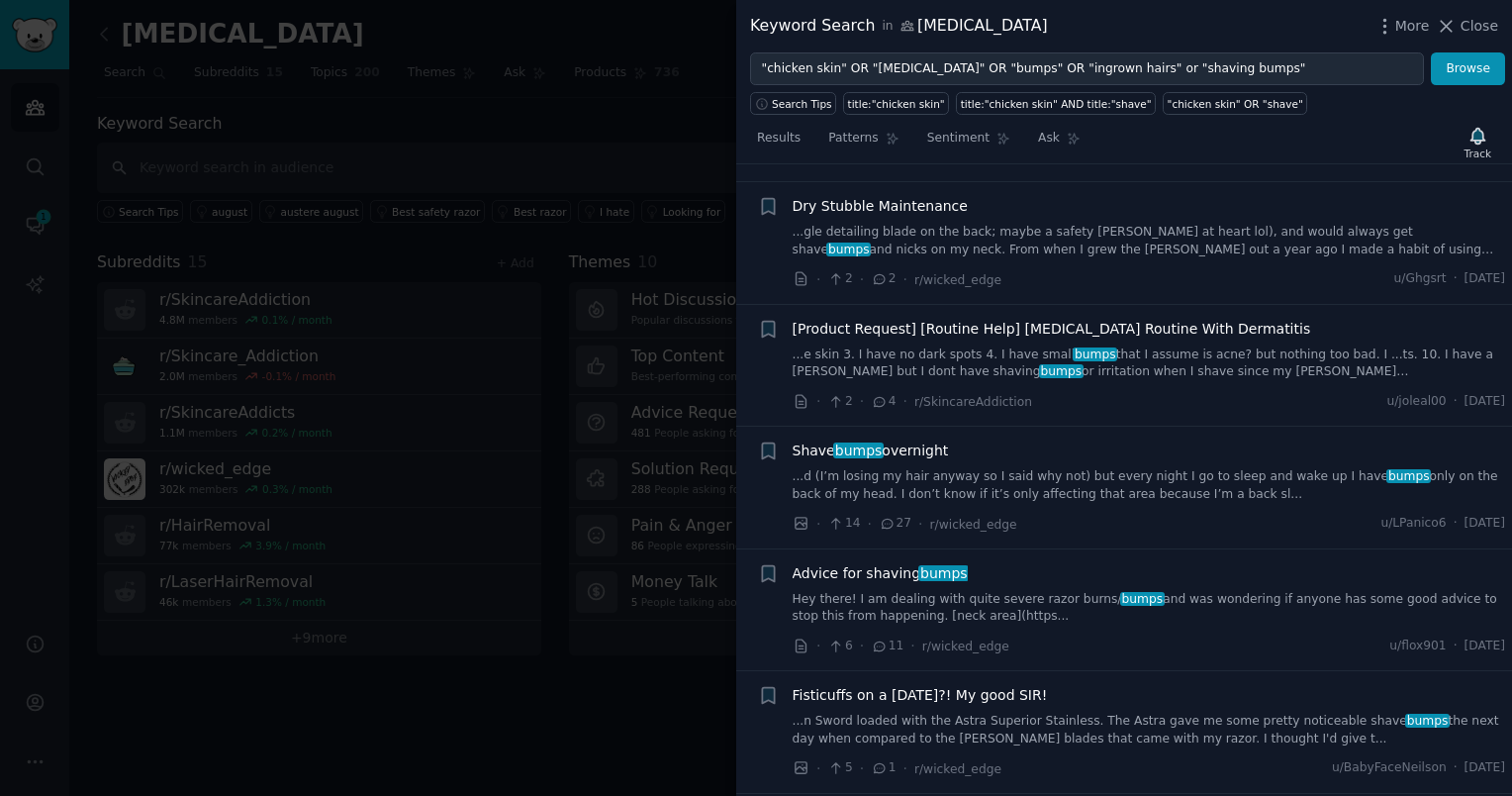
scroll to position [1672, 0]
click at [938, 468] on link "...d (I’m losing my hair anyway so I said why not) but every night I go to slee…" at bounding box center [1149, 485] width 713 height 35
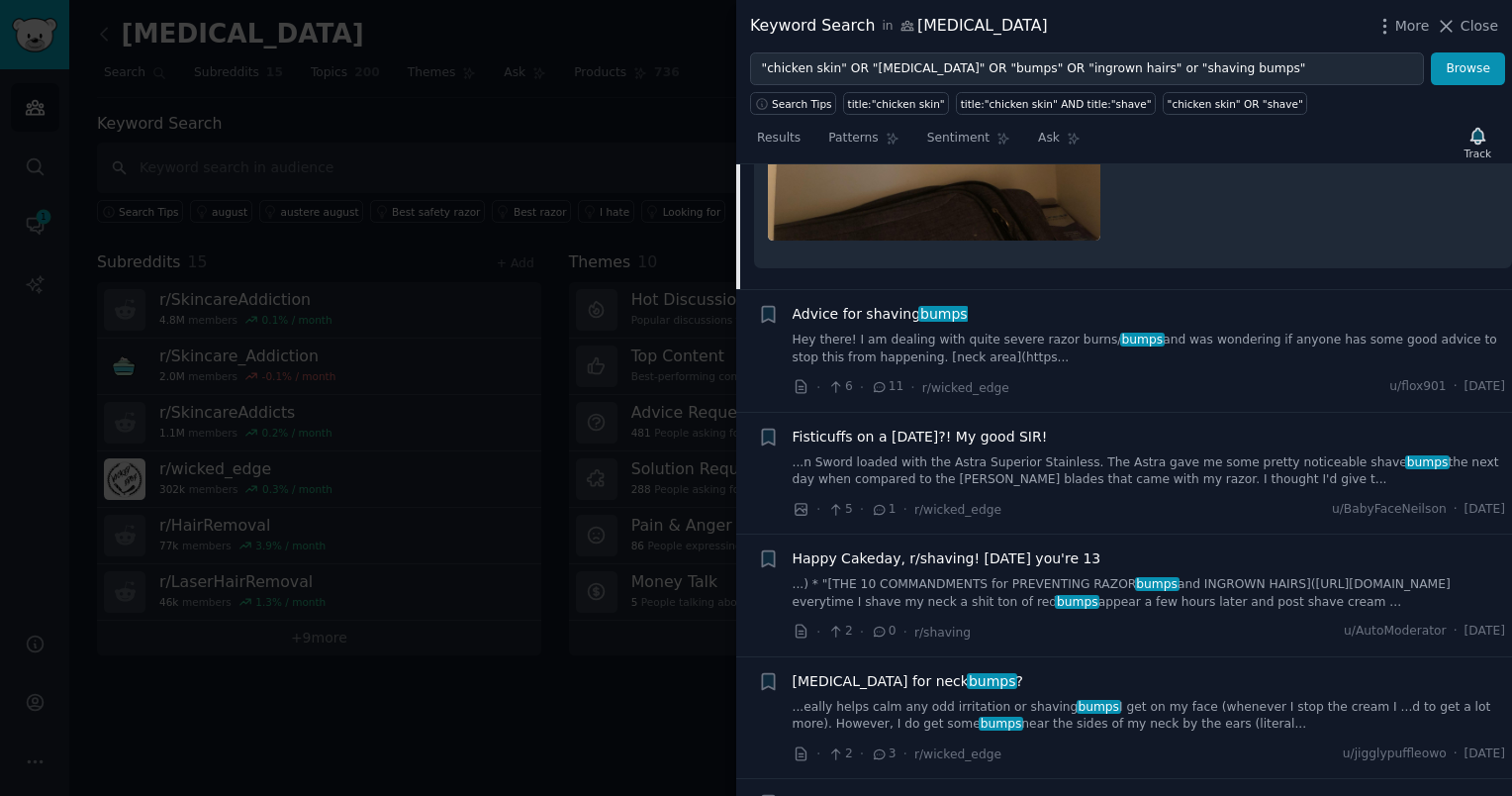
scroll to position [2200, 0]
click at [1099, 301] on div "Advice for shaving bumps" at bounding box center [1149, 311] width 713 height 21
click at [1006, 302] on div "Advice for shaving bumps Hey there! I am dealing with quite severe razor burns/…" at bounding box center [1149, 332] width 713 height 63
click at [900, 301] on span "Advice for shaving bumps" at bounding box center [881, 311] width 176 height 21
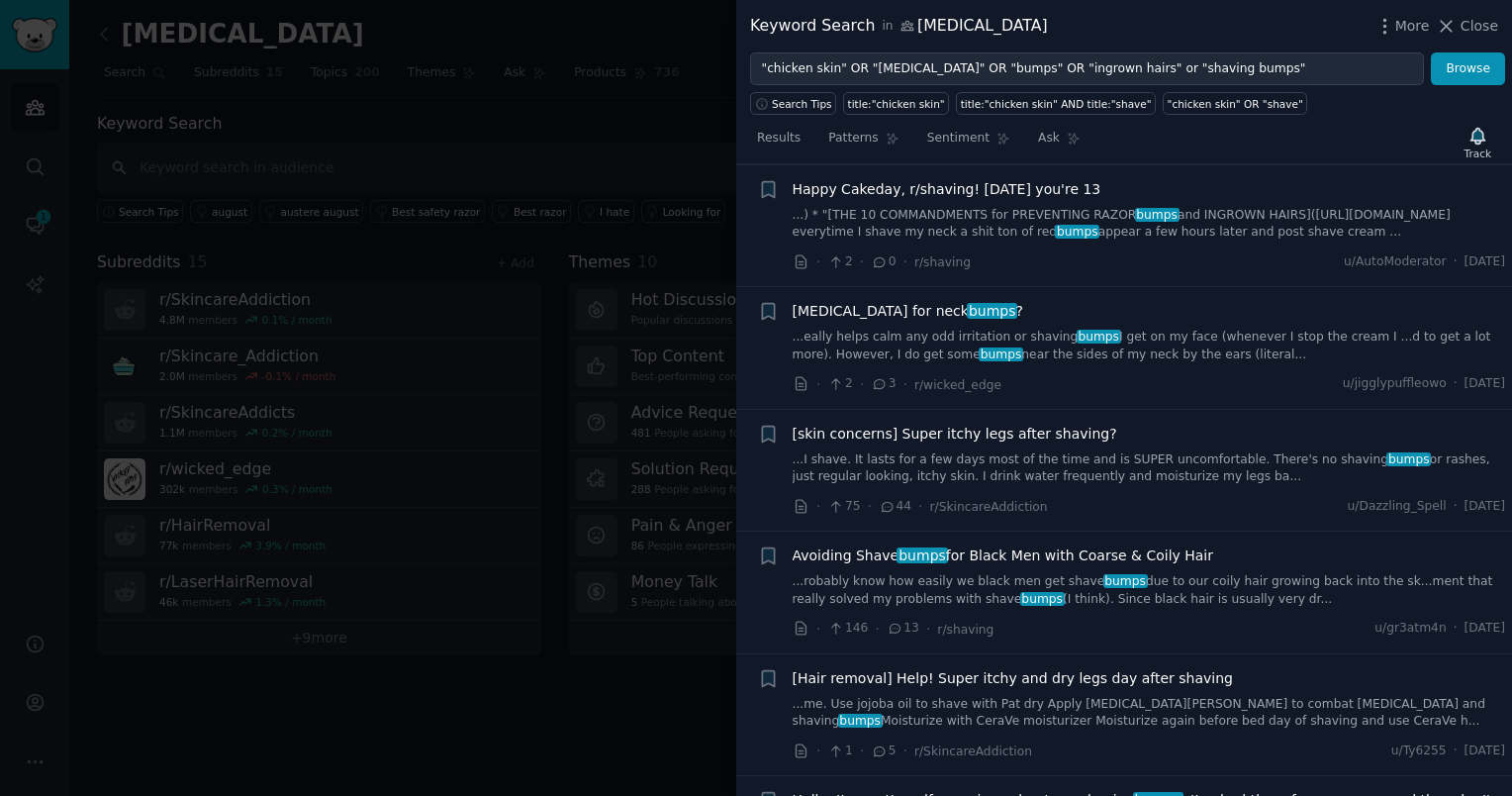
scroll to position [2390, 0]
click at [1029, 423] on div "[skin concerns] Super itchy legs after shaving? ...I shave. It lasts for a few …" at bounding box center [1149, 454] width 713 height 63
click at [1026, 450] on link "...I shave. It lasts for a few days most of the time and is SUPER uncomfortable…" at bounding box center [1149, 467] width 713 height 35
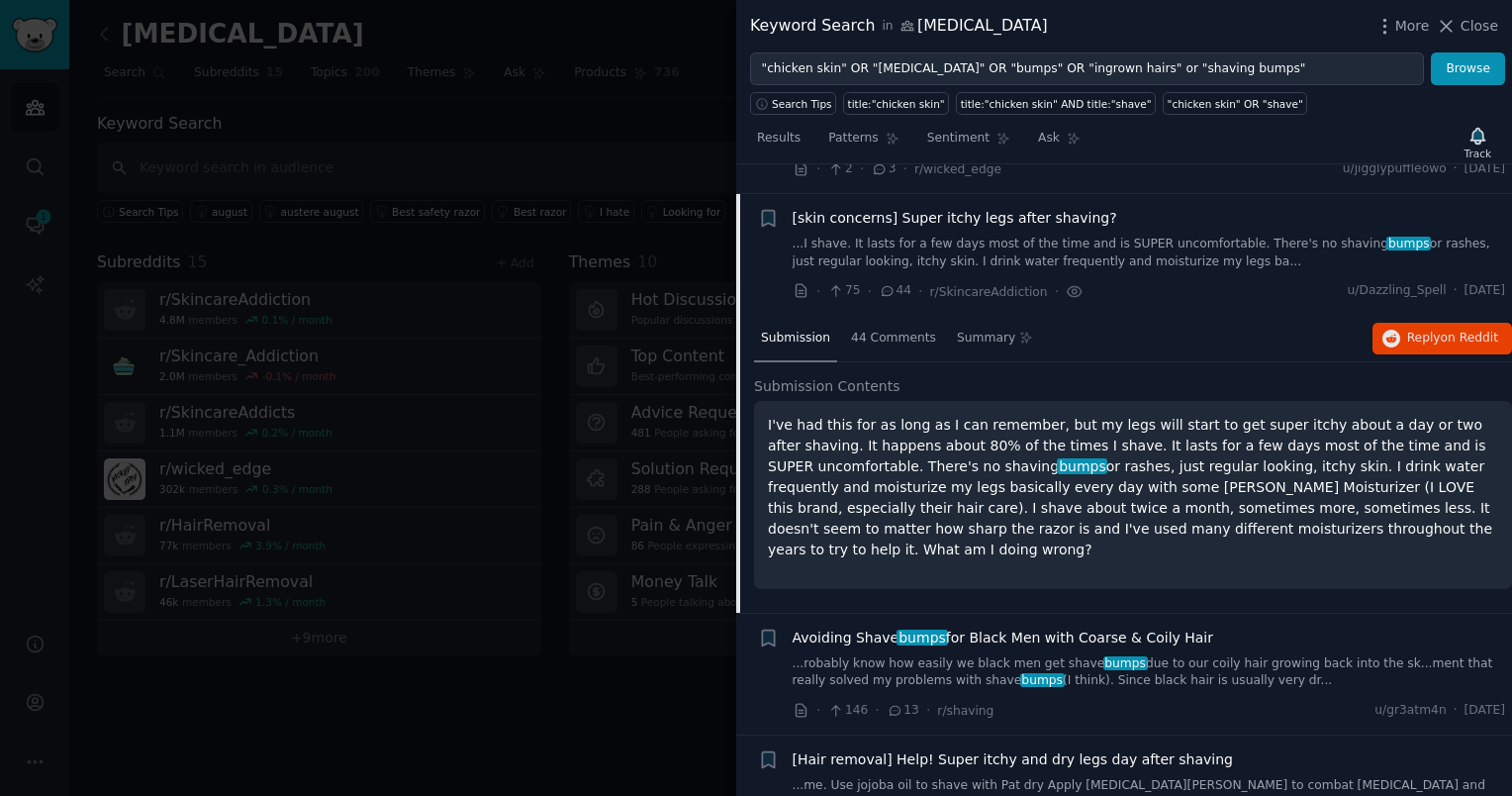
scroll to position [2107, 0]
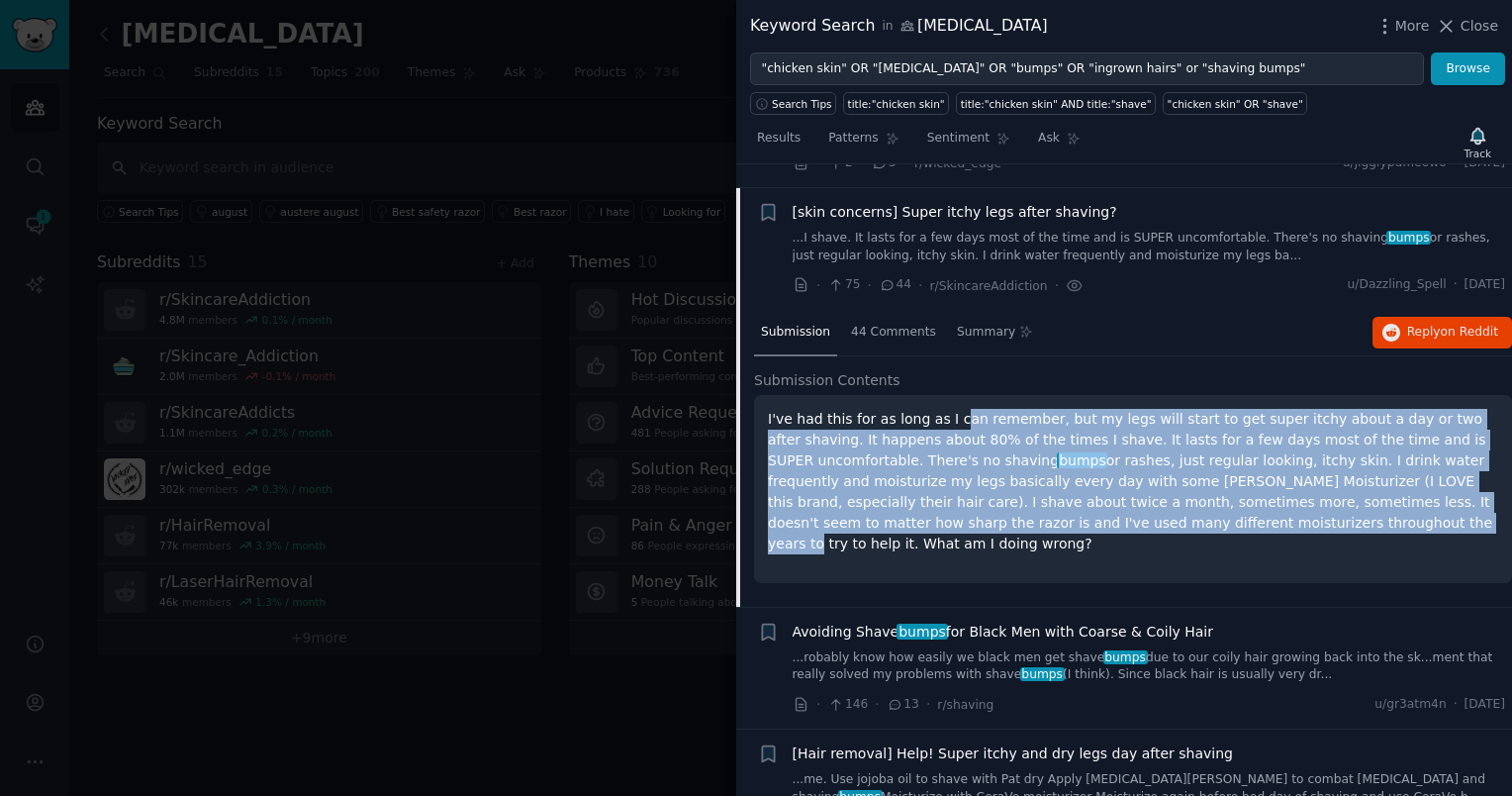
drag, startPoint x: 945, startPoint y: 395, endPoint x: 1035, endPoint y: 494, distance: 133.8
click at [1035, 494] on p "I've had this for as long as I can remember, but my legs will start to get supe…" at bounding box center [1133, 482] width 730 height 146
drag, startPoint x: 1035, startPoint y: 494, endPoint x: 961, endPoint y: 459, distance: 81.9
click at [961, 459] on p "I've had this for as long as I can remember, but my legs will start to get supe…" at bounding box center [1133, 482] width 730 height 146
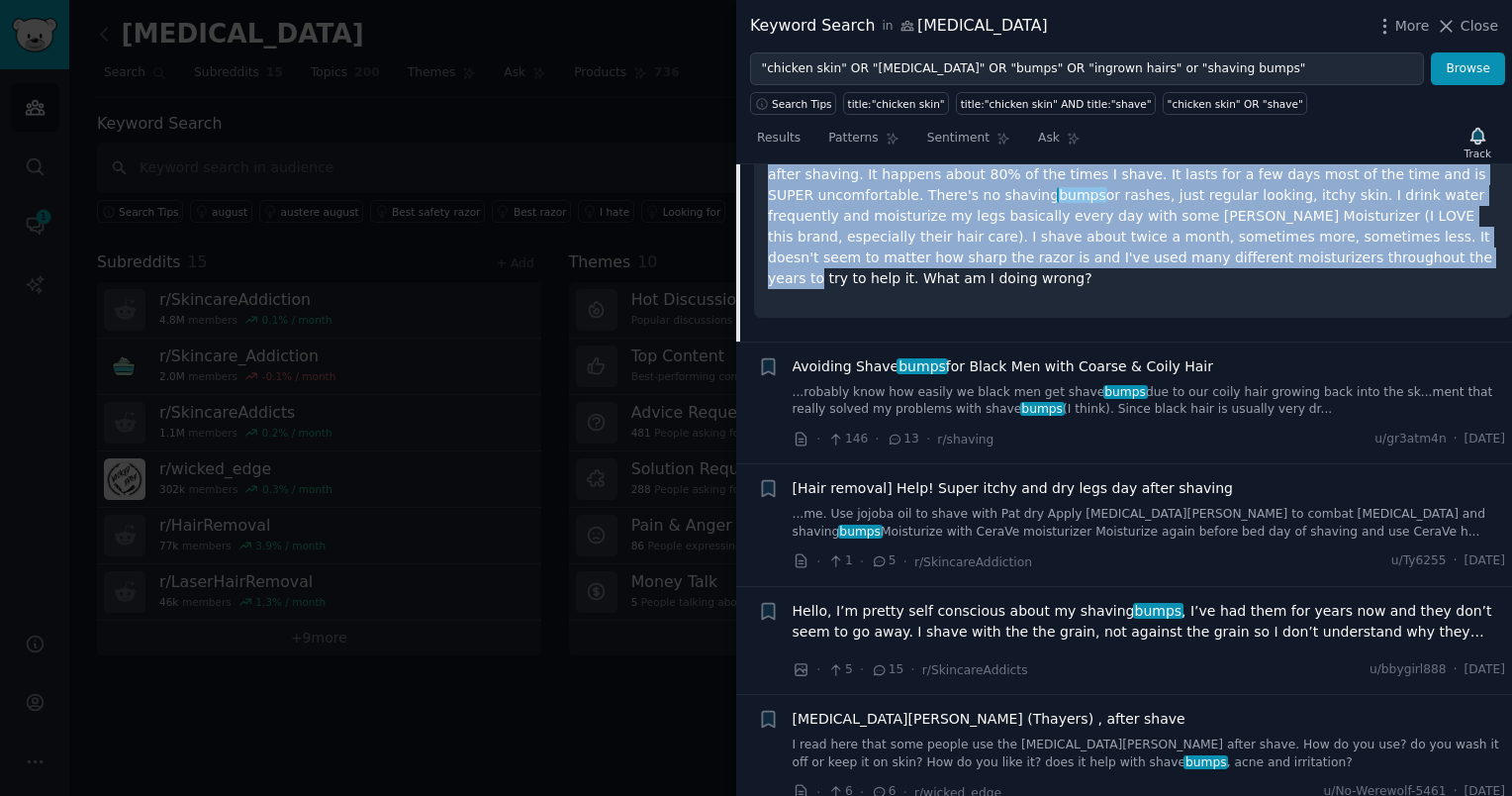
scroll to position [2372, 0]
click at [1080, 600] on span "Hello, I’m pretty self conscious about my shaving bumps , I’ve had them for yea…" at bounding box center [1149, 621] width 713 height 42
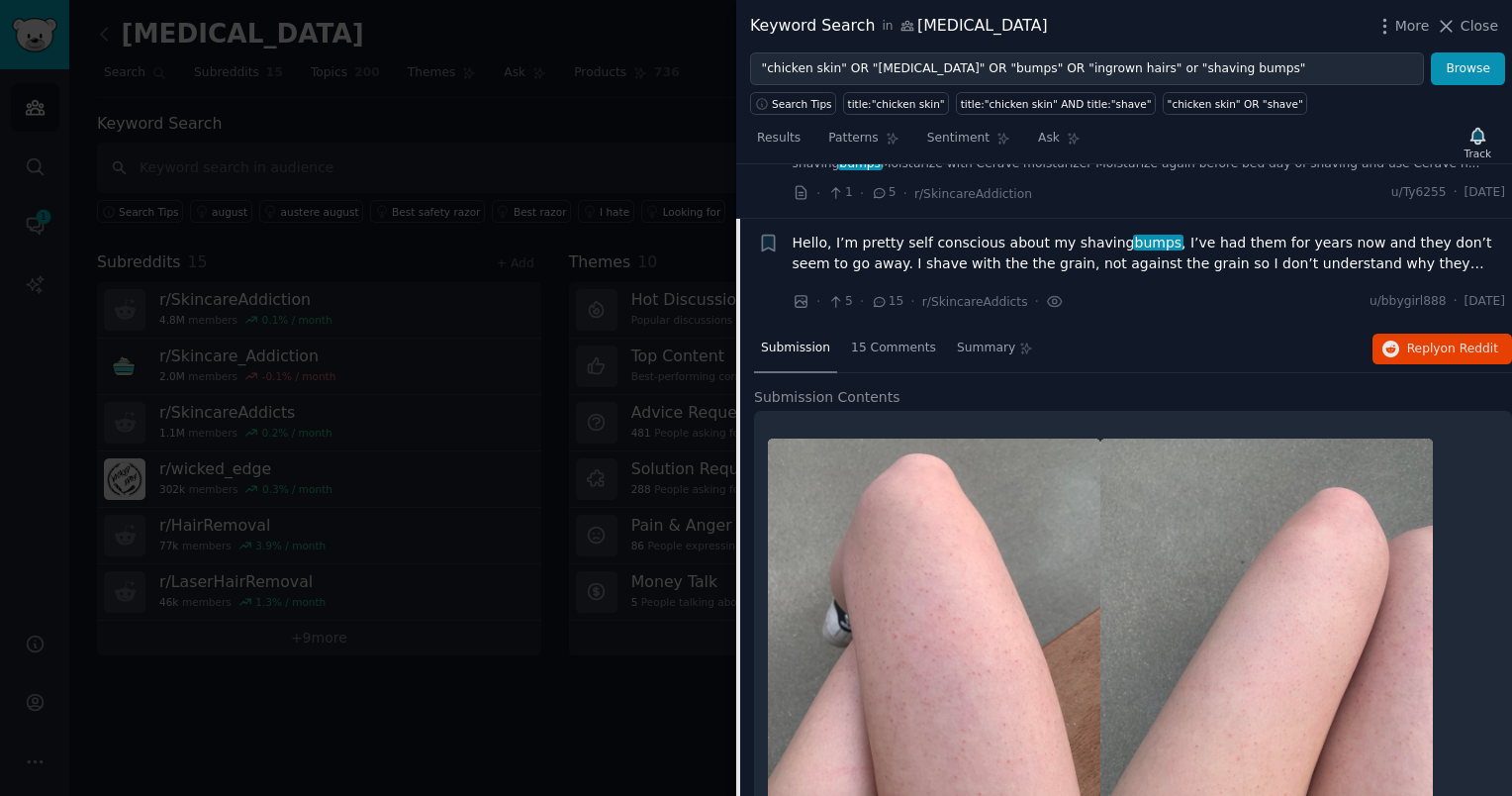
scroll to position [2472, 0]
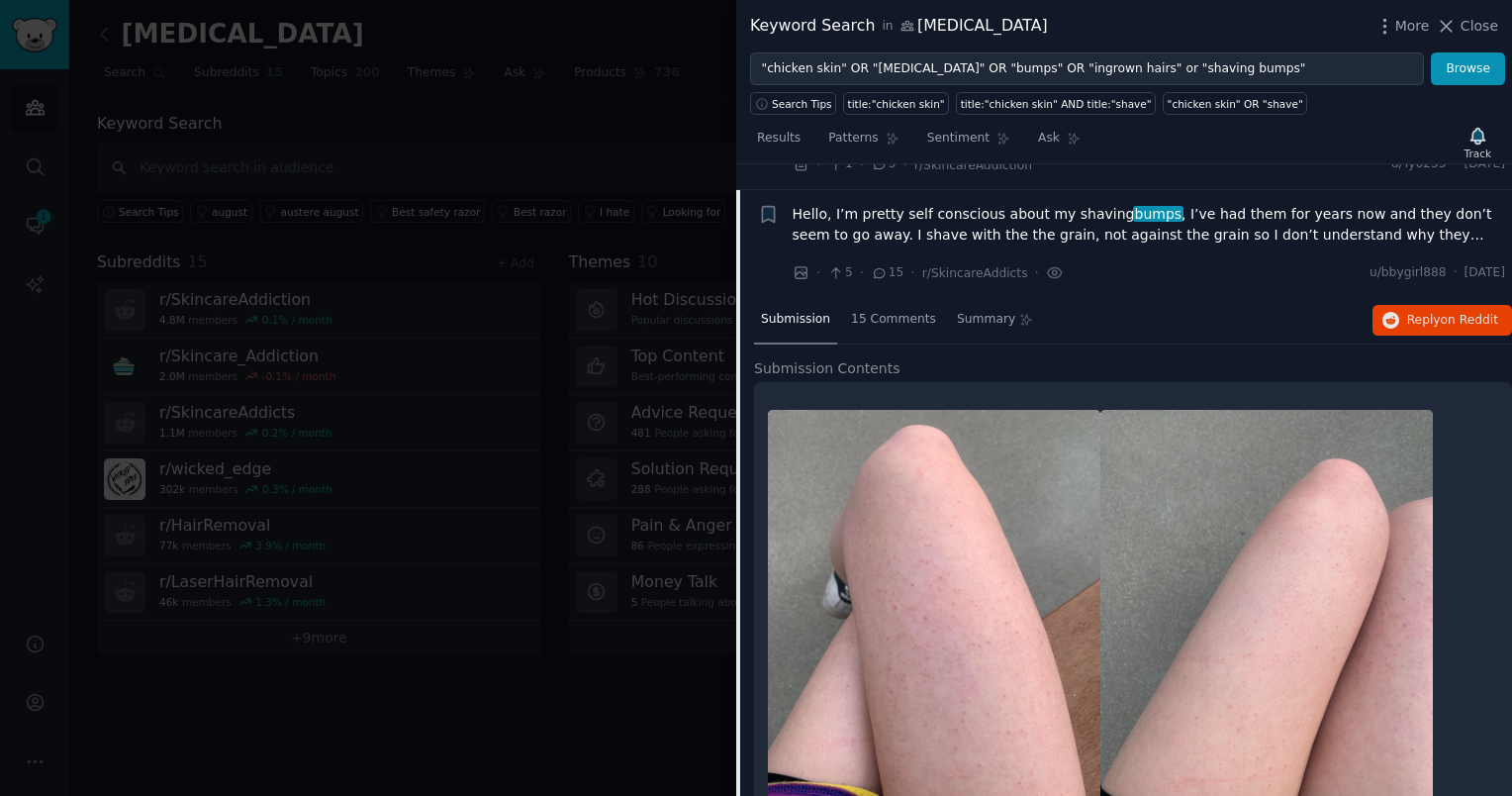
click at [1262, 203] on span "Hello, I’m pretty self conscious about my shaving bumps , I’ve had them for yea…" at bounding box center [1149, 224] width 713 height 42
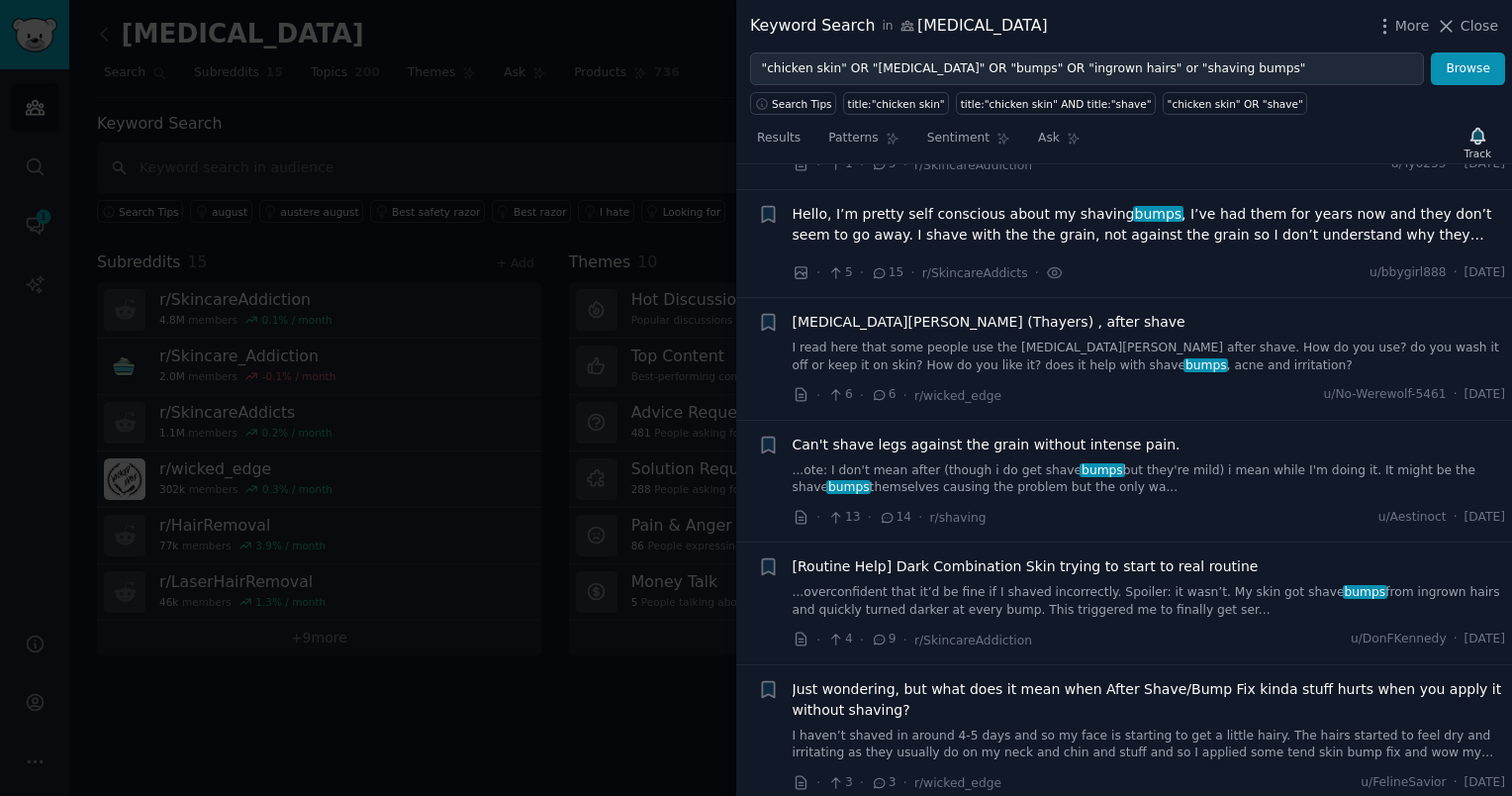
click at [1262, 203] on span "Hello, I’m pretty self conscious about my shaving bumps , I’ve had them for yea…" at bounding box center [1149, 224] width 713 height 42
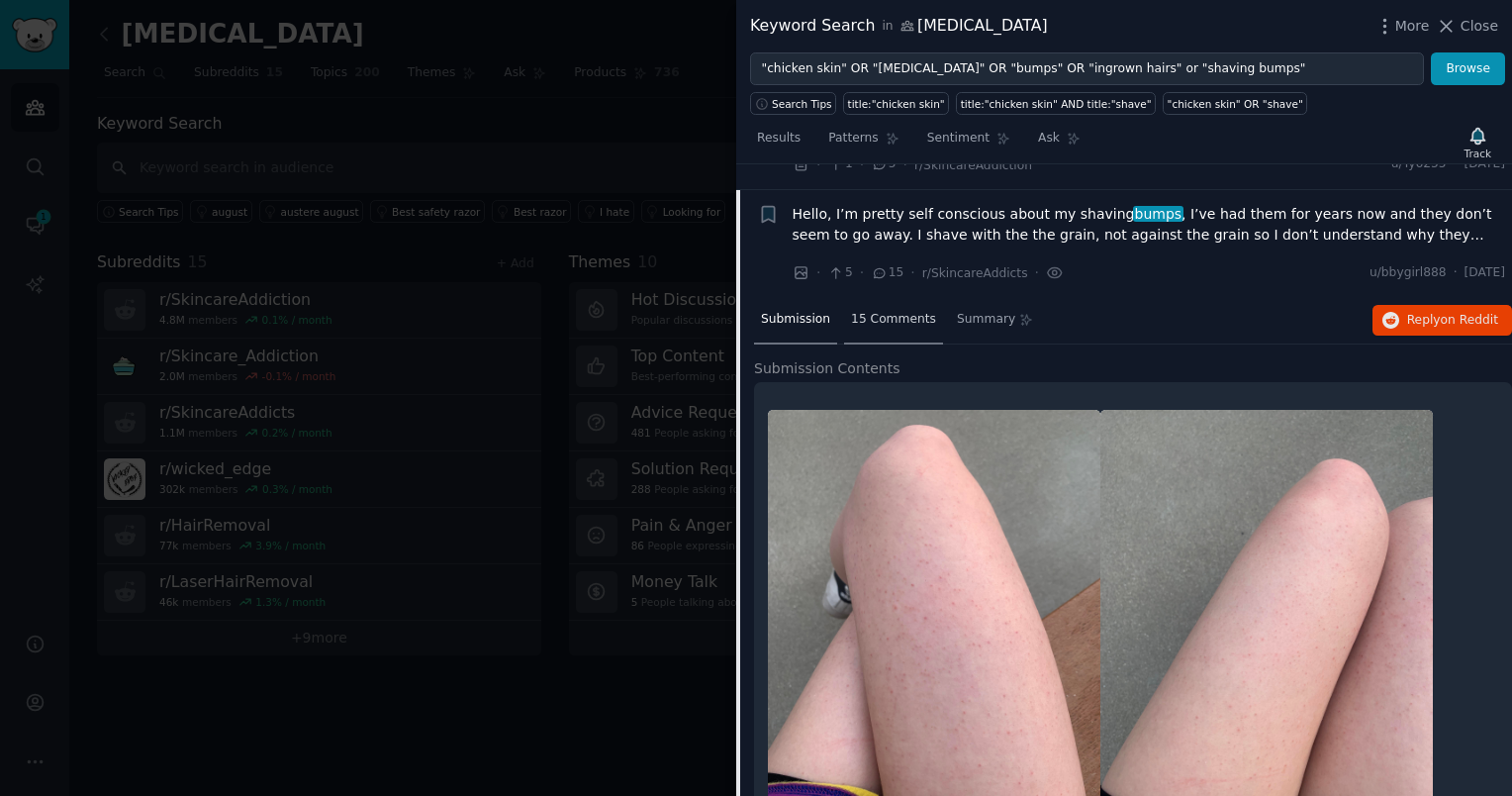
click at [869, 311] on span "15 Comments" at bounding box center [893, 320] width 85 height 18
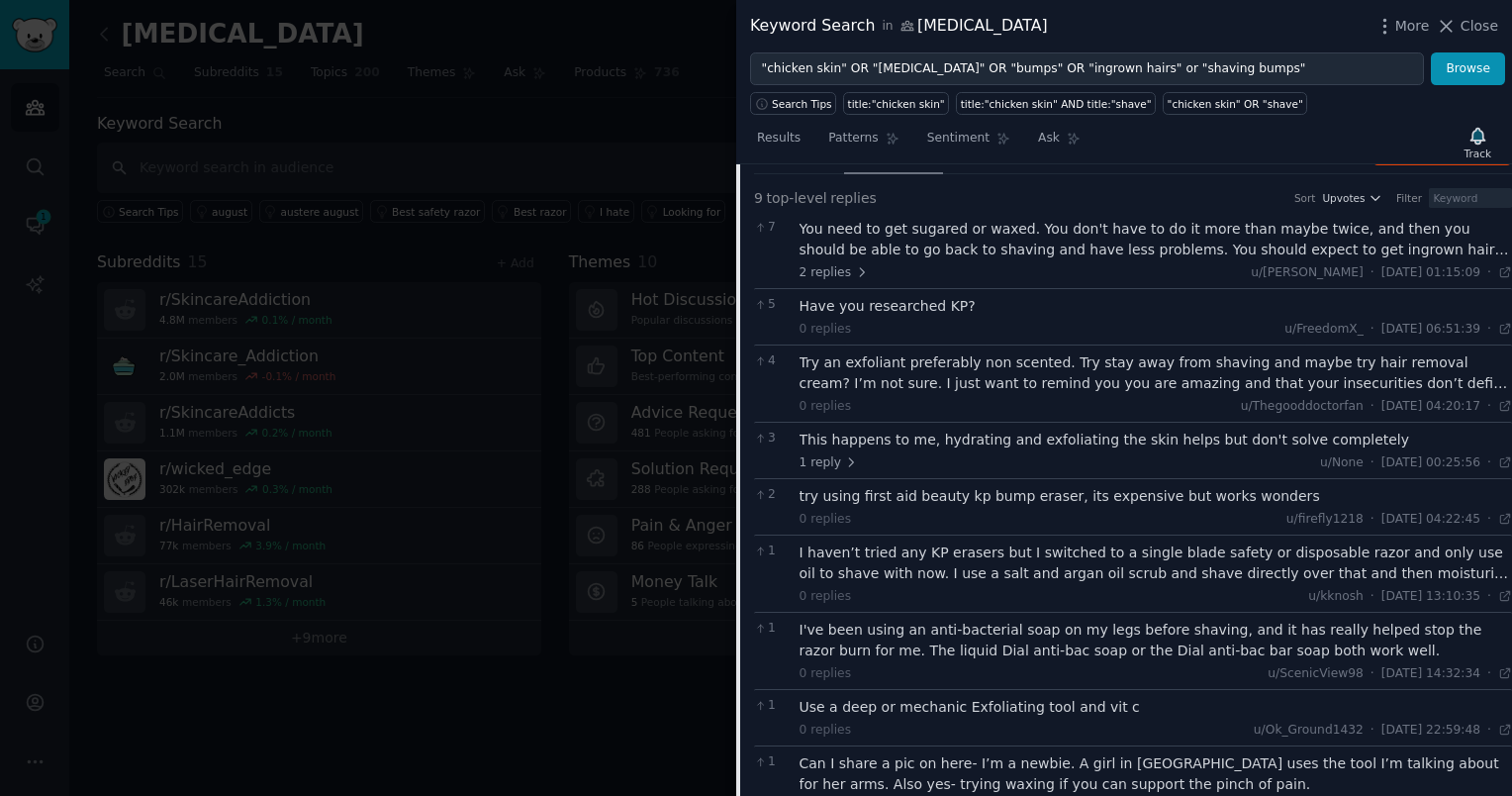
scroll to position [2642, 0]
click at [1271, 131] on div "Results Patterns Sentiment Ask Track" at bounding box center [1124, 143] width 776 height 43
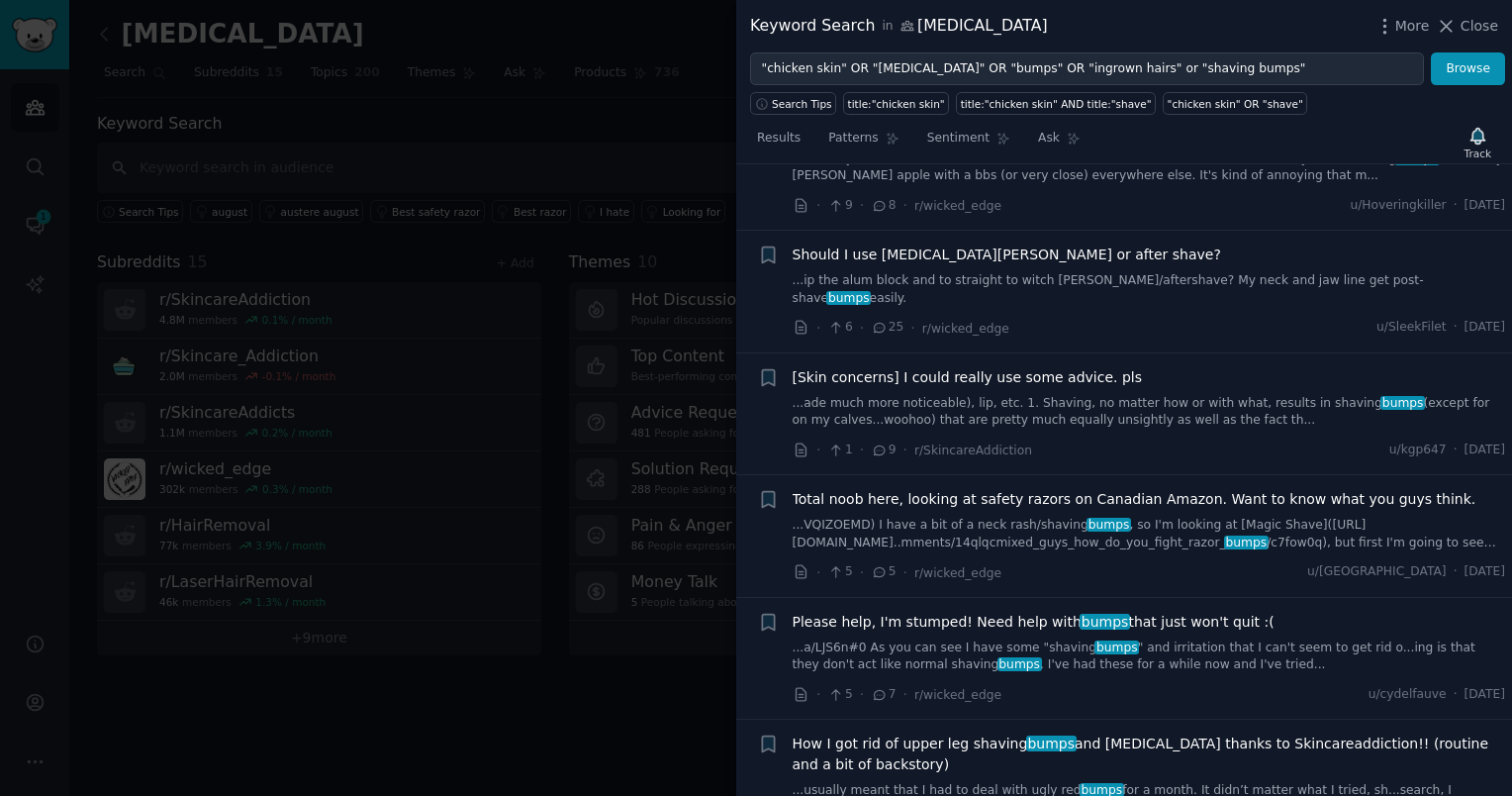
scroll to position [5010, 0]
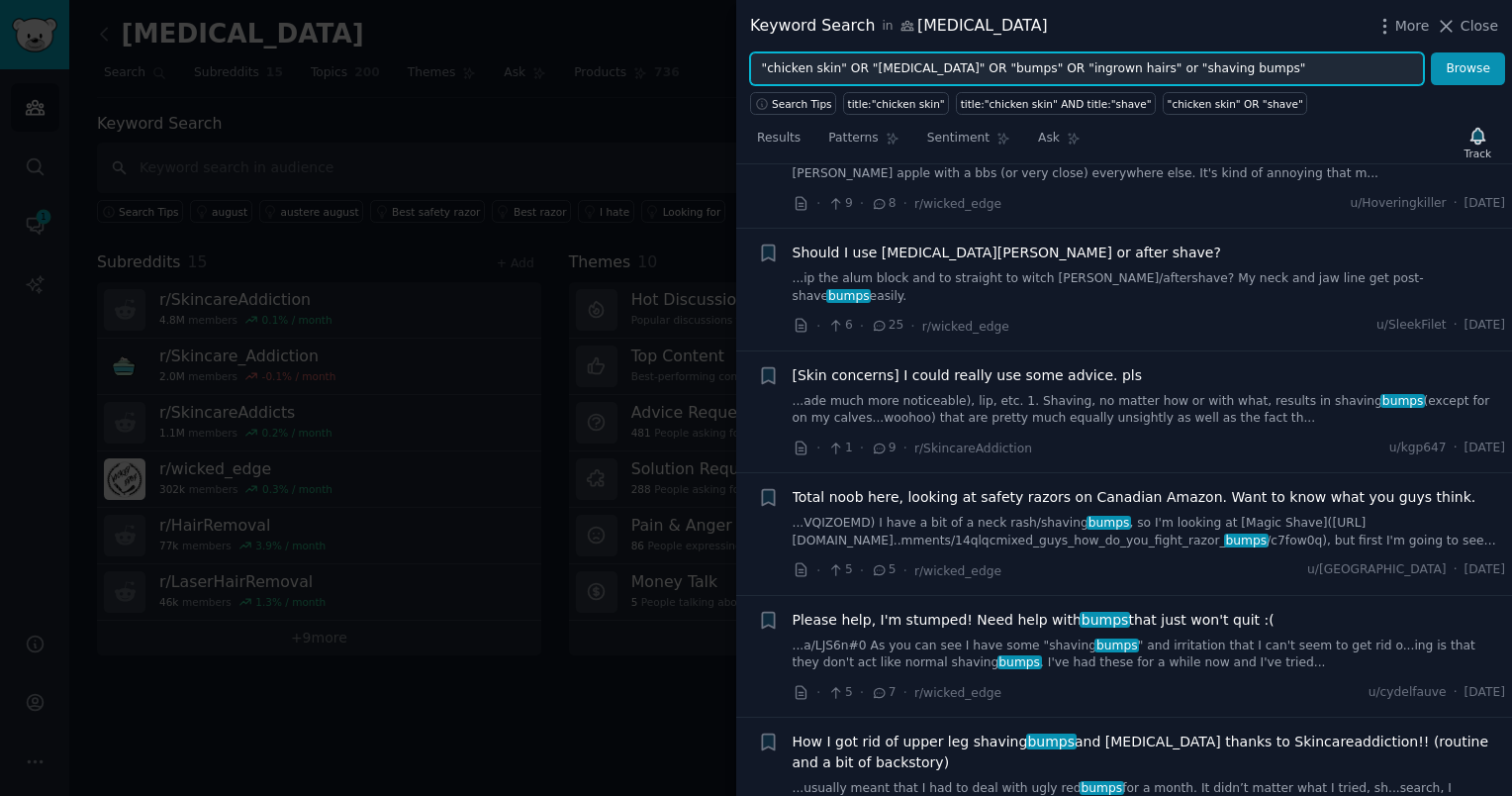
drag, startPoint x: 1254, startPoint y: 75, endPoint x: 703, endPoint y: -31, distance: 561.1
click at [703, 0] on html "Audiences Search Conversations 1 AI Reports Help Account More [MEDICAL_DATA] In…" at bounding box center [756, 398] width 1512 height 796
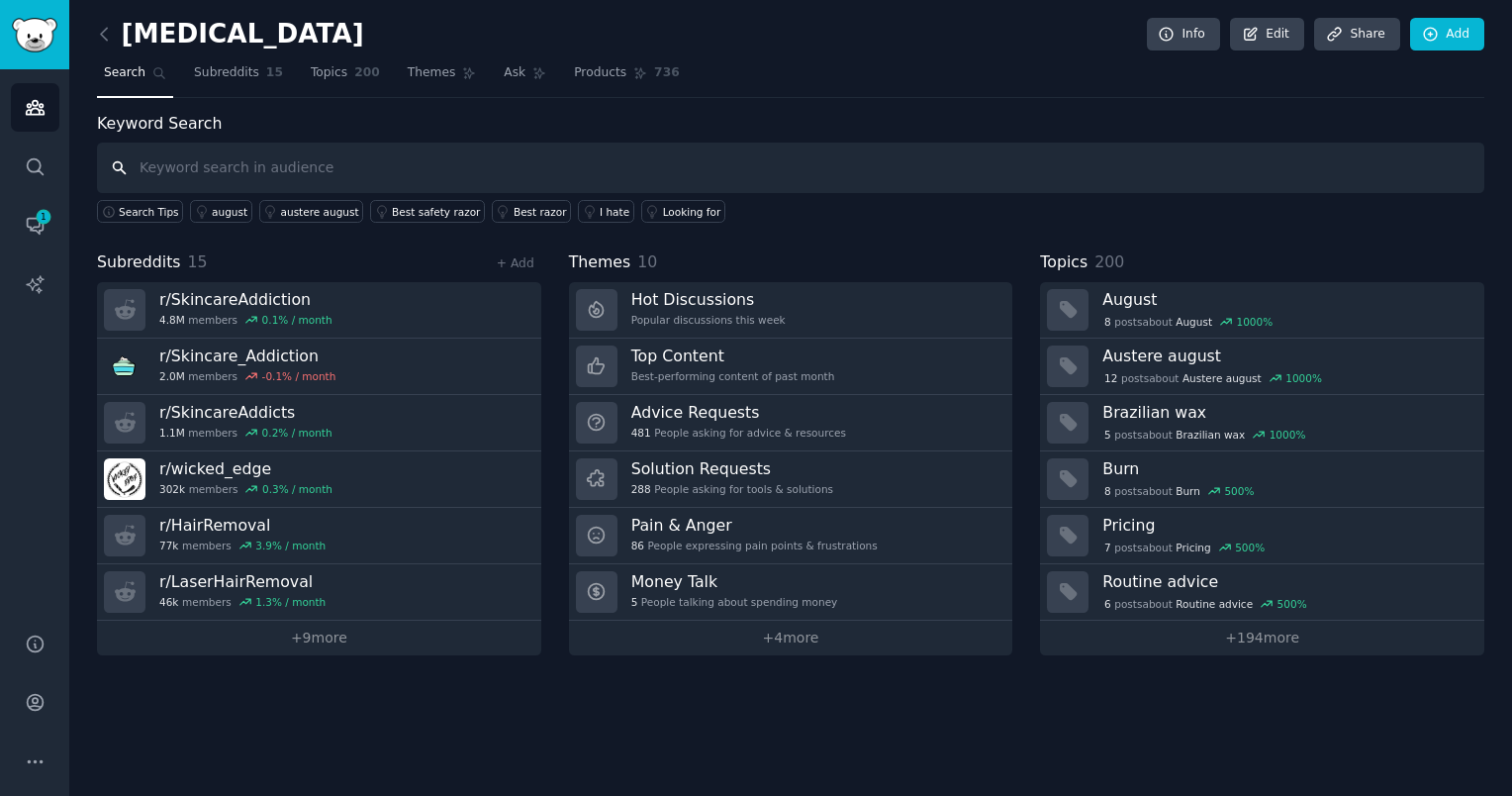
click at [454, 162] on input "text" at bounding box center [790, 168] width 1387 height 51
type input "SHAVING BUMPS HIDING SKIN"
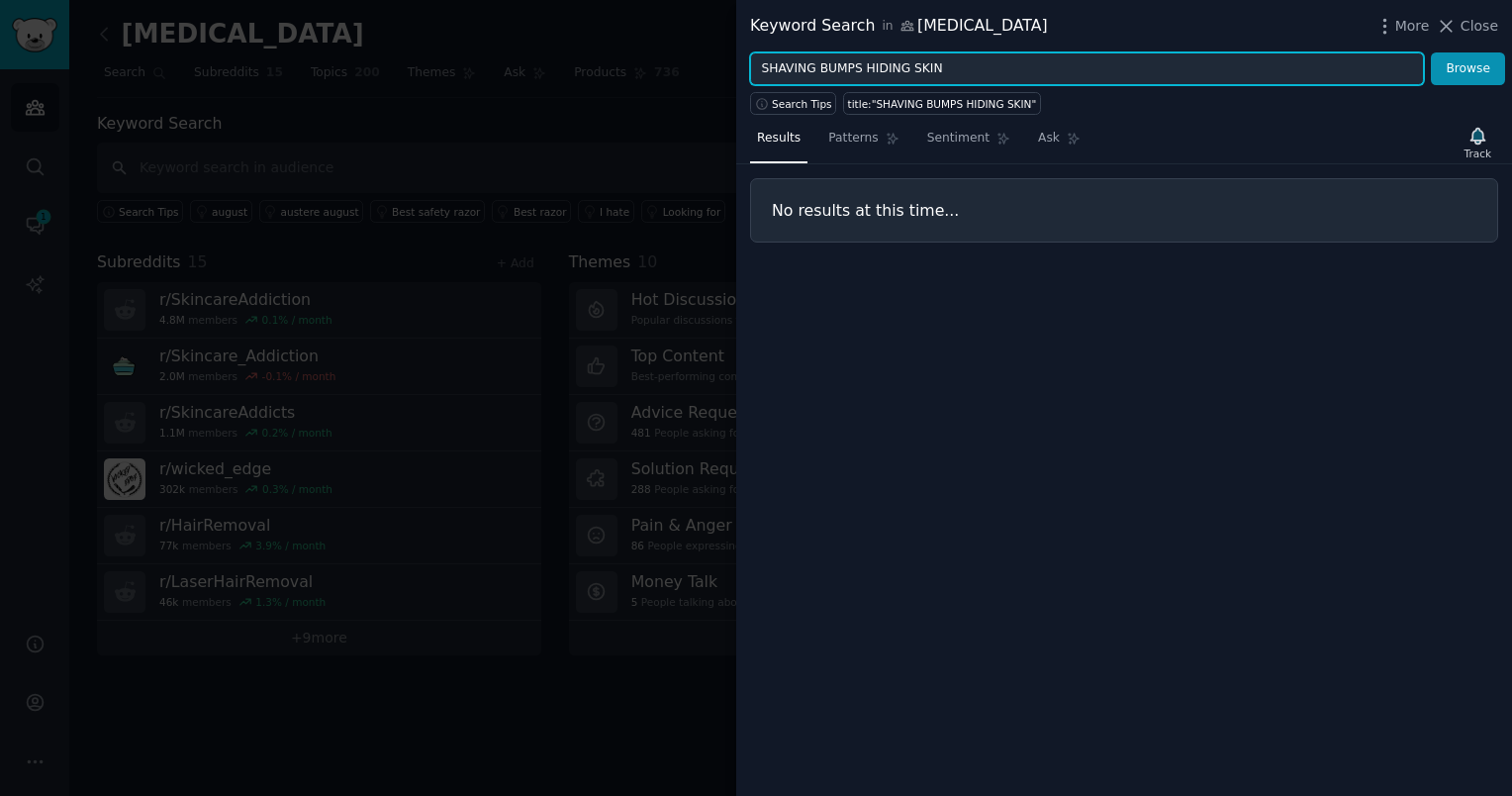
drag, startPoint x: 947, startPoint y: 72, endPoint x: 644, endPoint y: -10, distance: 313.9
click at [644, 0] on html "Audiences Search Conversations 1 AI Reports Help Account More [MEDICAL_DATA] In…" at bounding box center [756, 398] width 1512 height 796
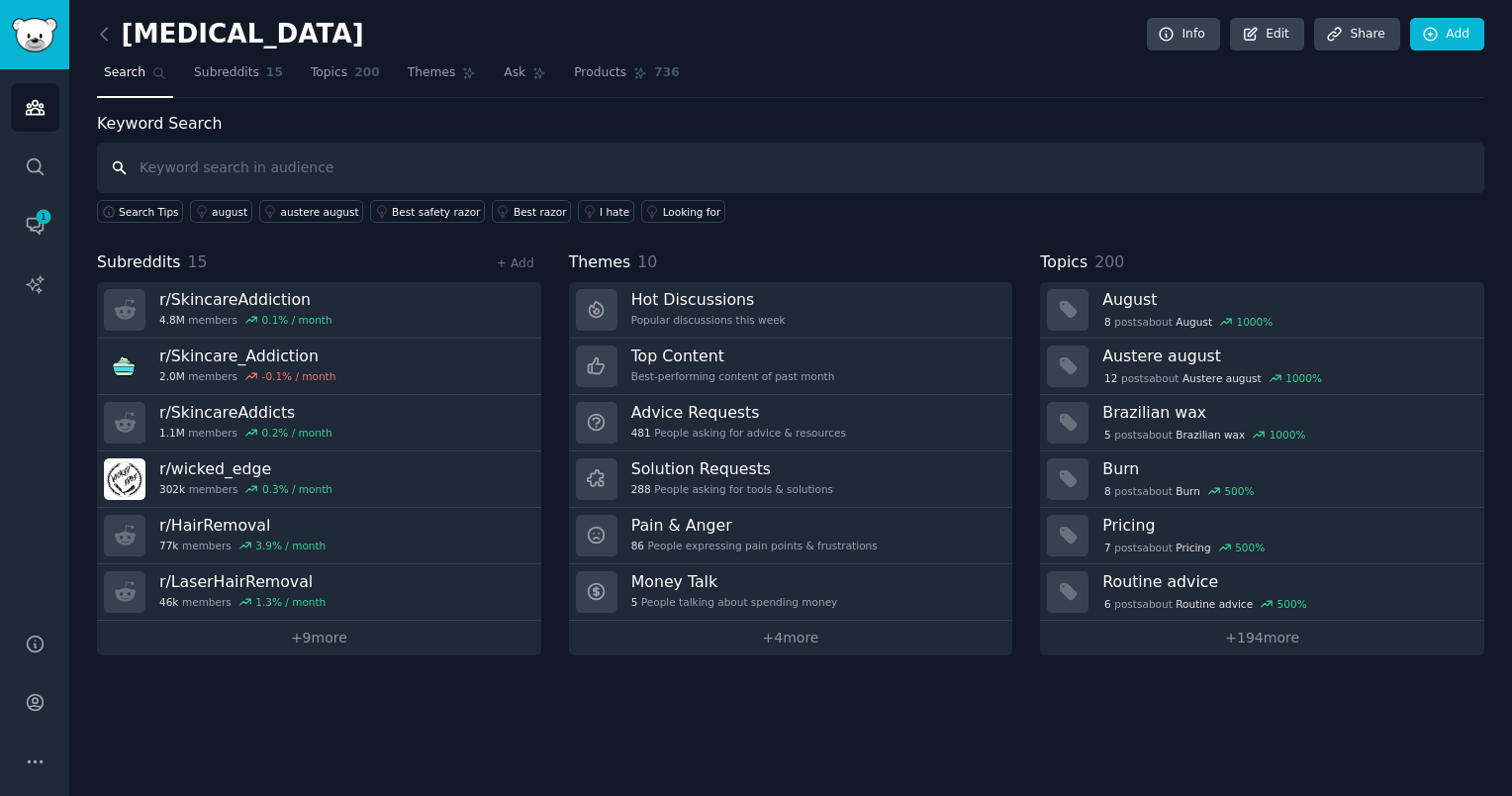
click at [385, 181] on input "text" at bounding box center [790, 168] width 1387 height 51
type input "Shaving bumps and self conscious"
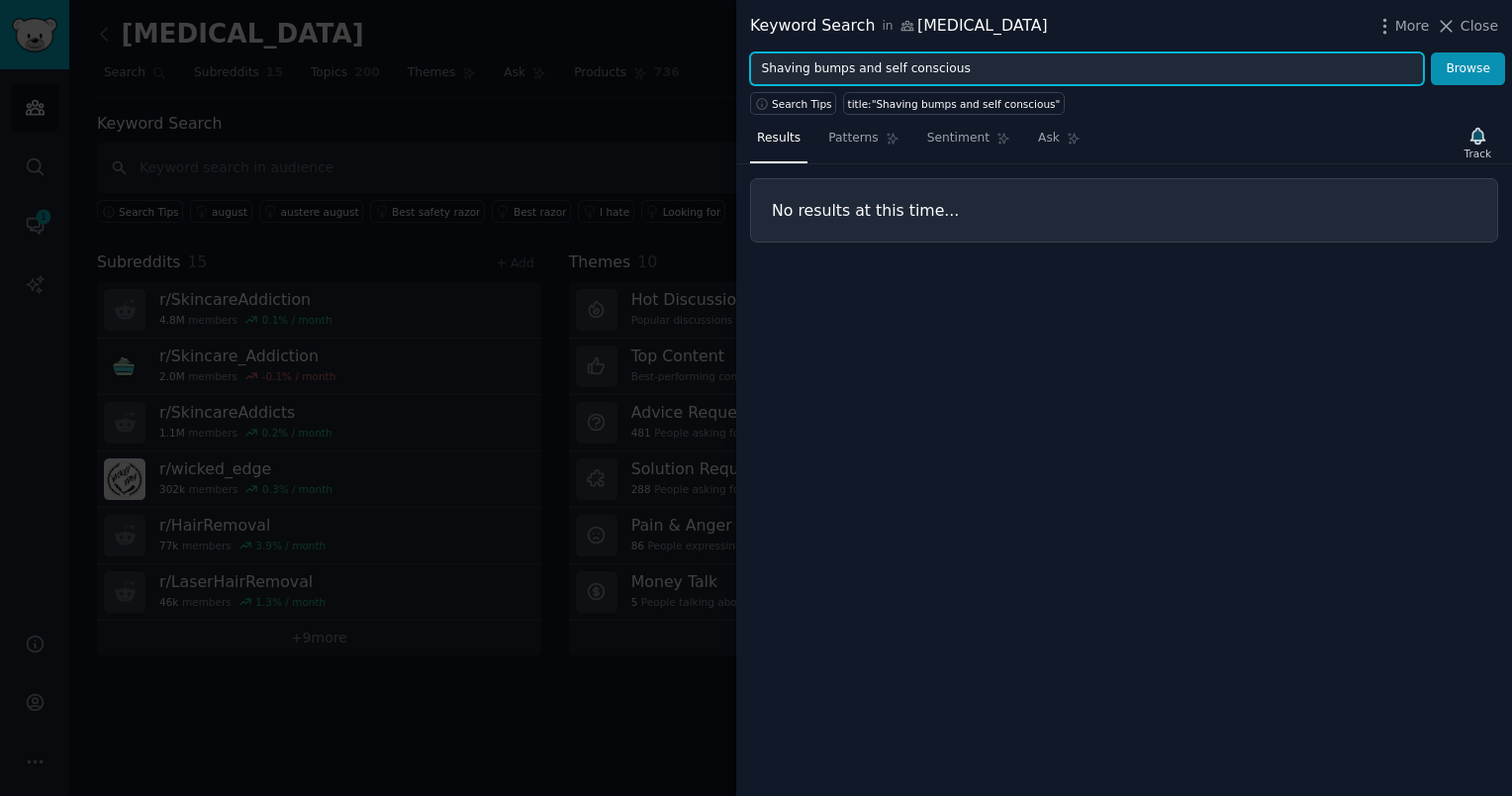
drag, startPoint x: 871, startPoint y: 65, endPoint x: 846, endPoint y: 64, distance: 25.0
click at [846, 64] on input "Shaving bumps and self conscious" at bounding box center [1087, 70] width 674 height 34
type input "Shaving bumps or self conscious"
click at [1431, 53] on button "Browse" at bounding box center [1468, 70] width 74 height 34
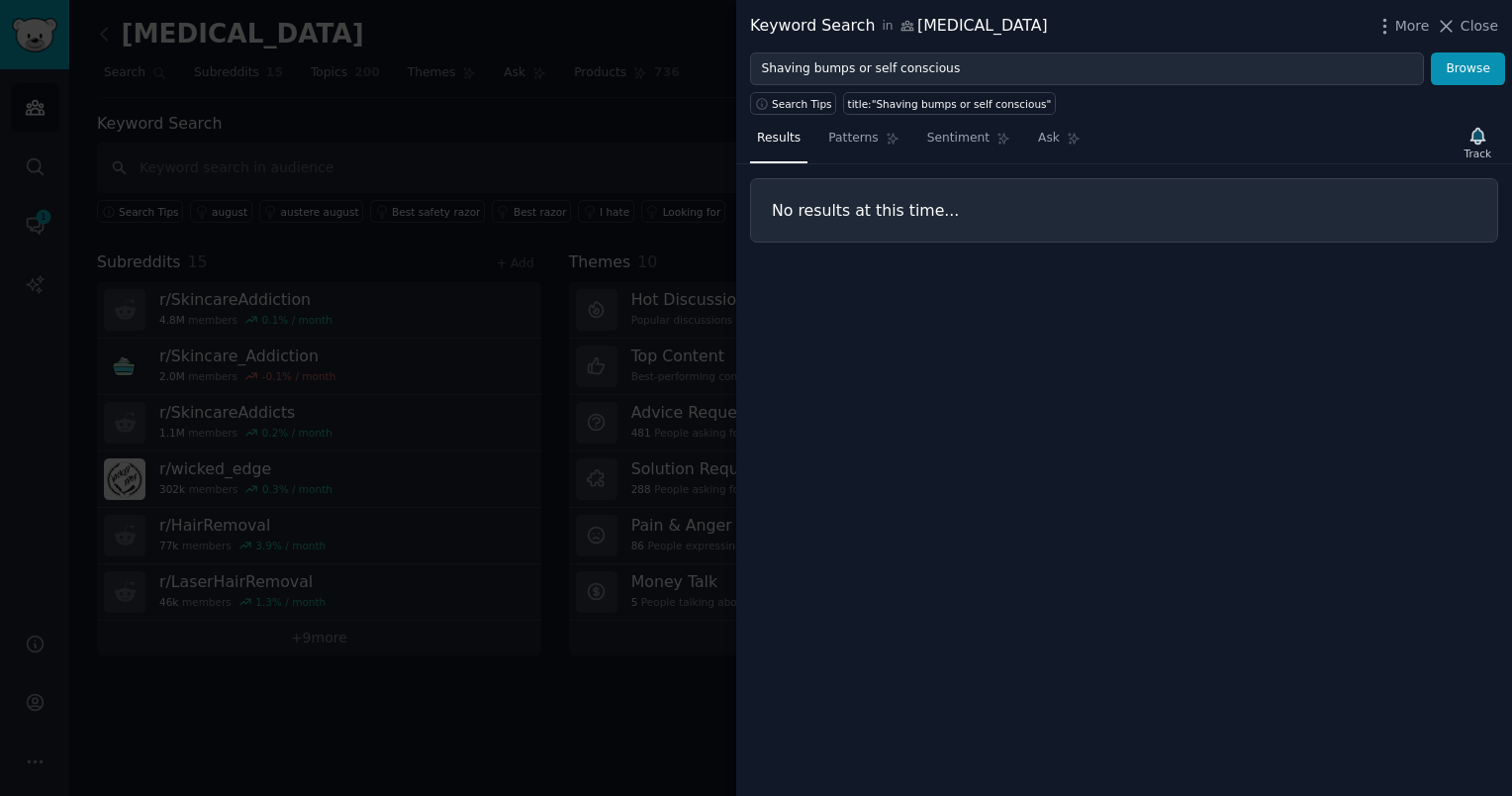
click at [362, 110] on div at bounding box center [756, 398] width 1512 height 796
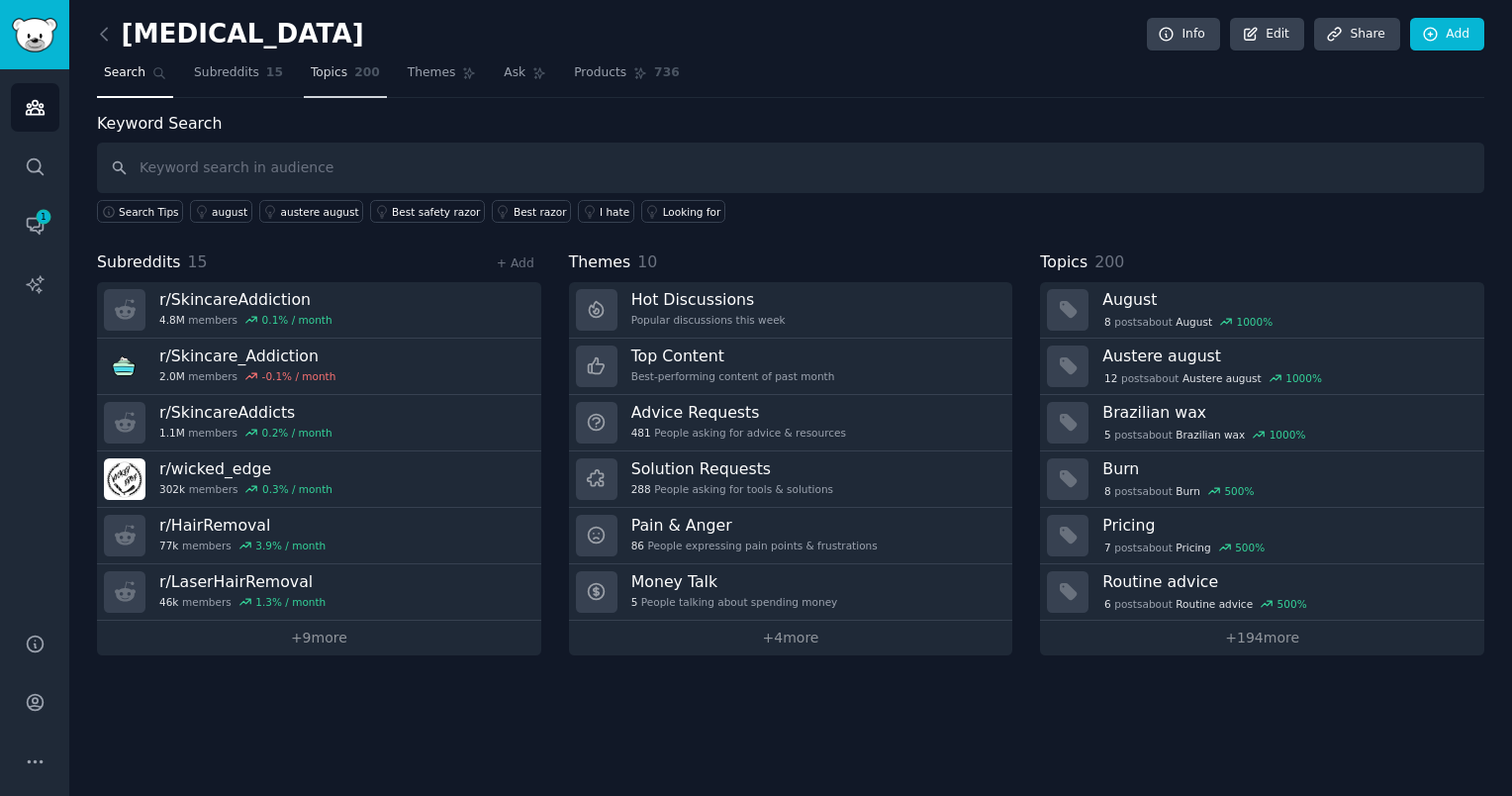
click at [354, 70] on span "200" at bounding box center [367, 73] width 26 height 18
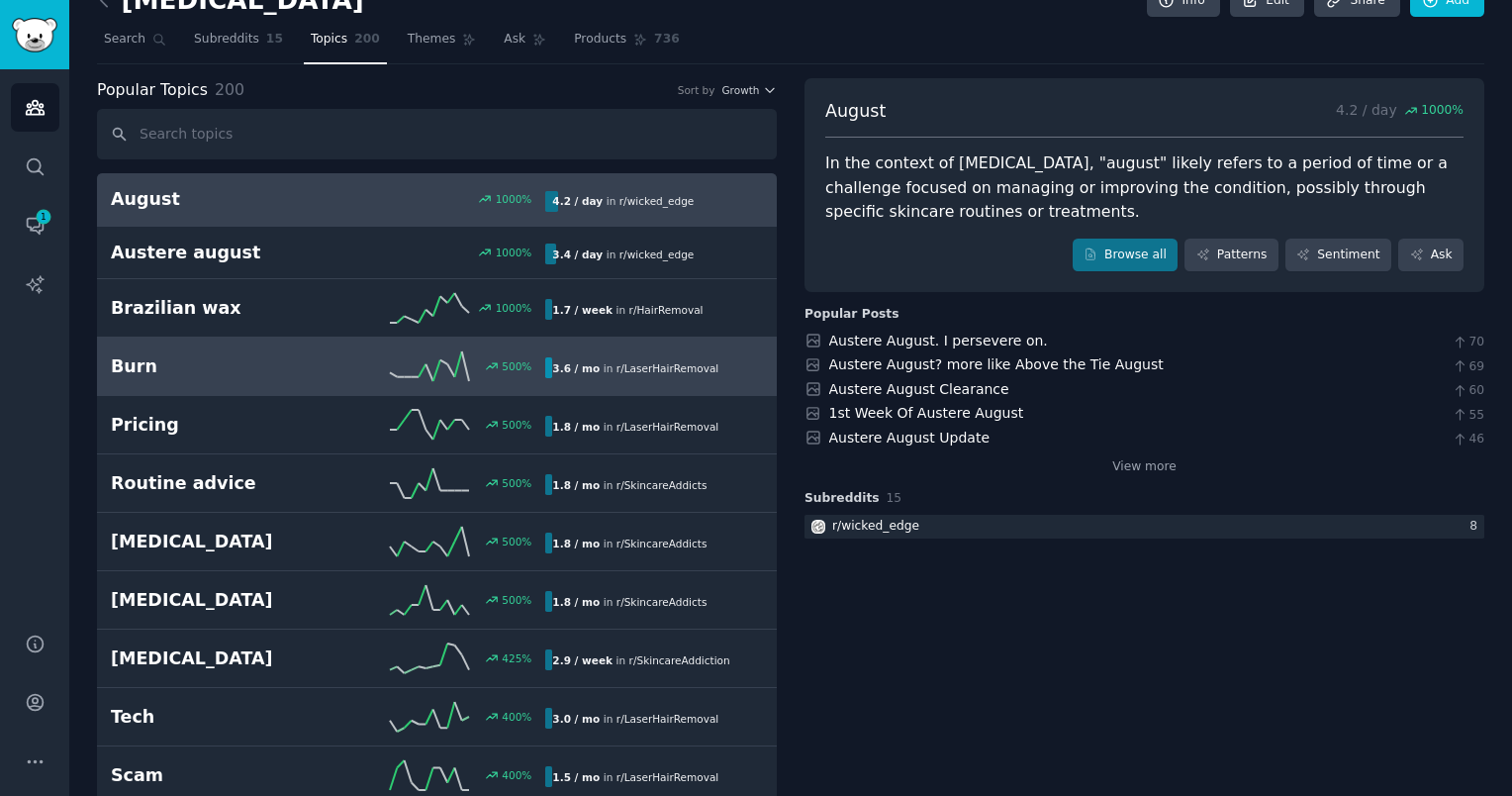
scroll to position [35, 0]
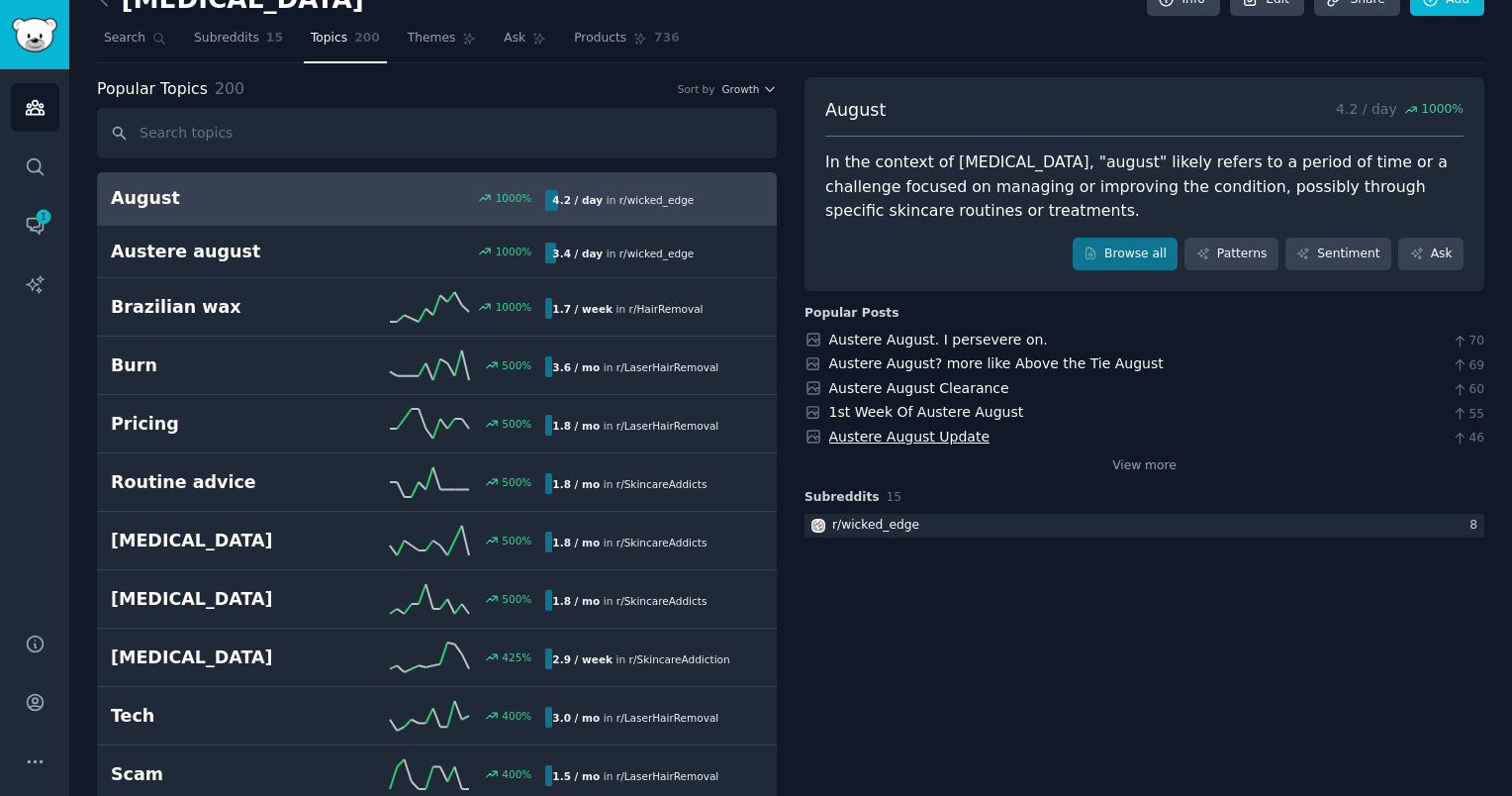
click at [857, 436] on link "Austere August Update" at bounding box center [911, 437] width 162 height 16
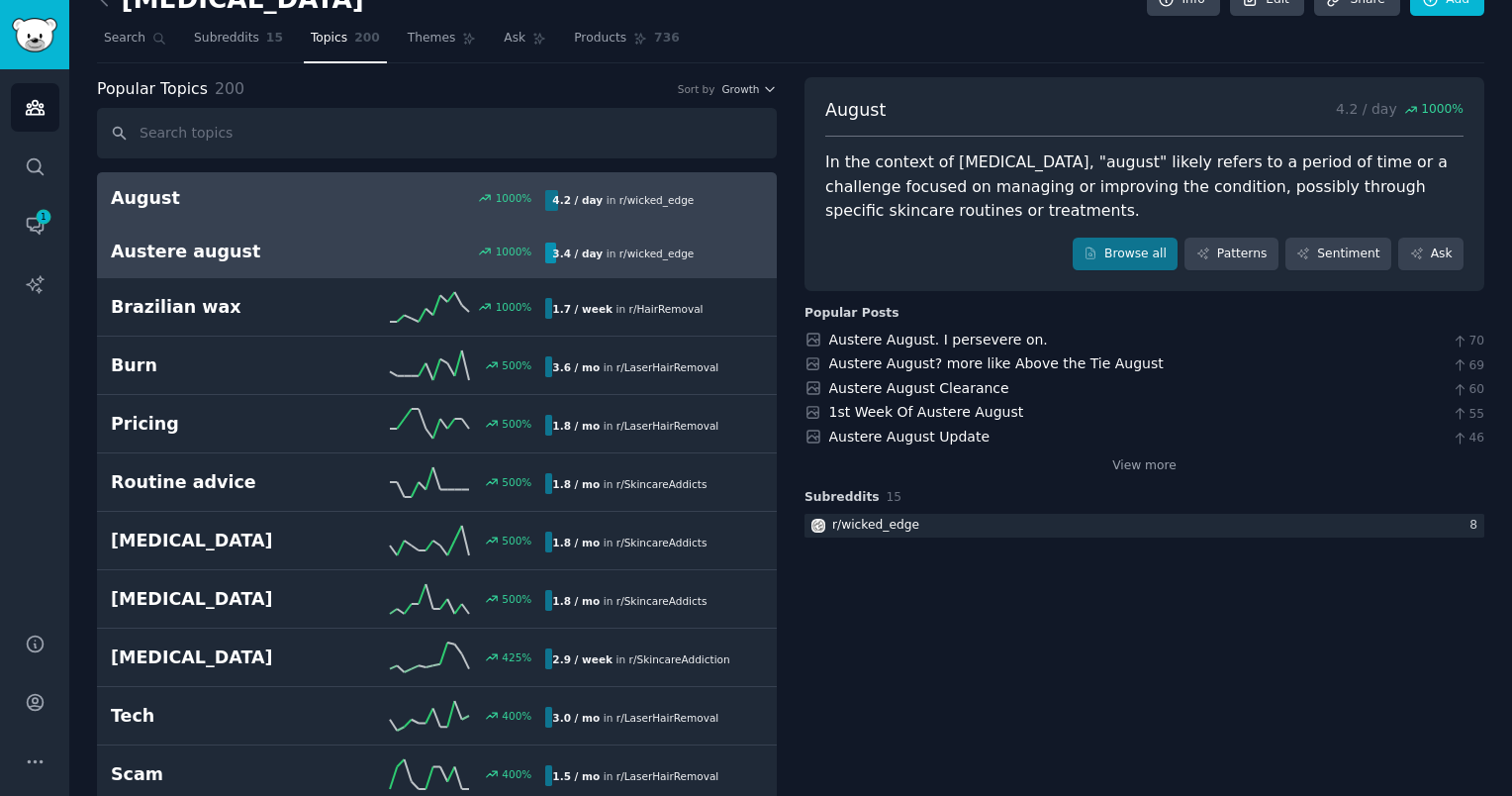
click at [360, 239] on div "Austere [DATE] % 3.4 / day in r/ wicked_edge" at bounding box center [437, 251] width 652 height 25
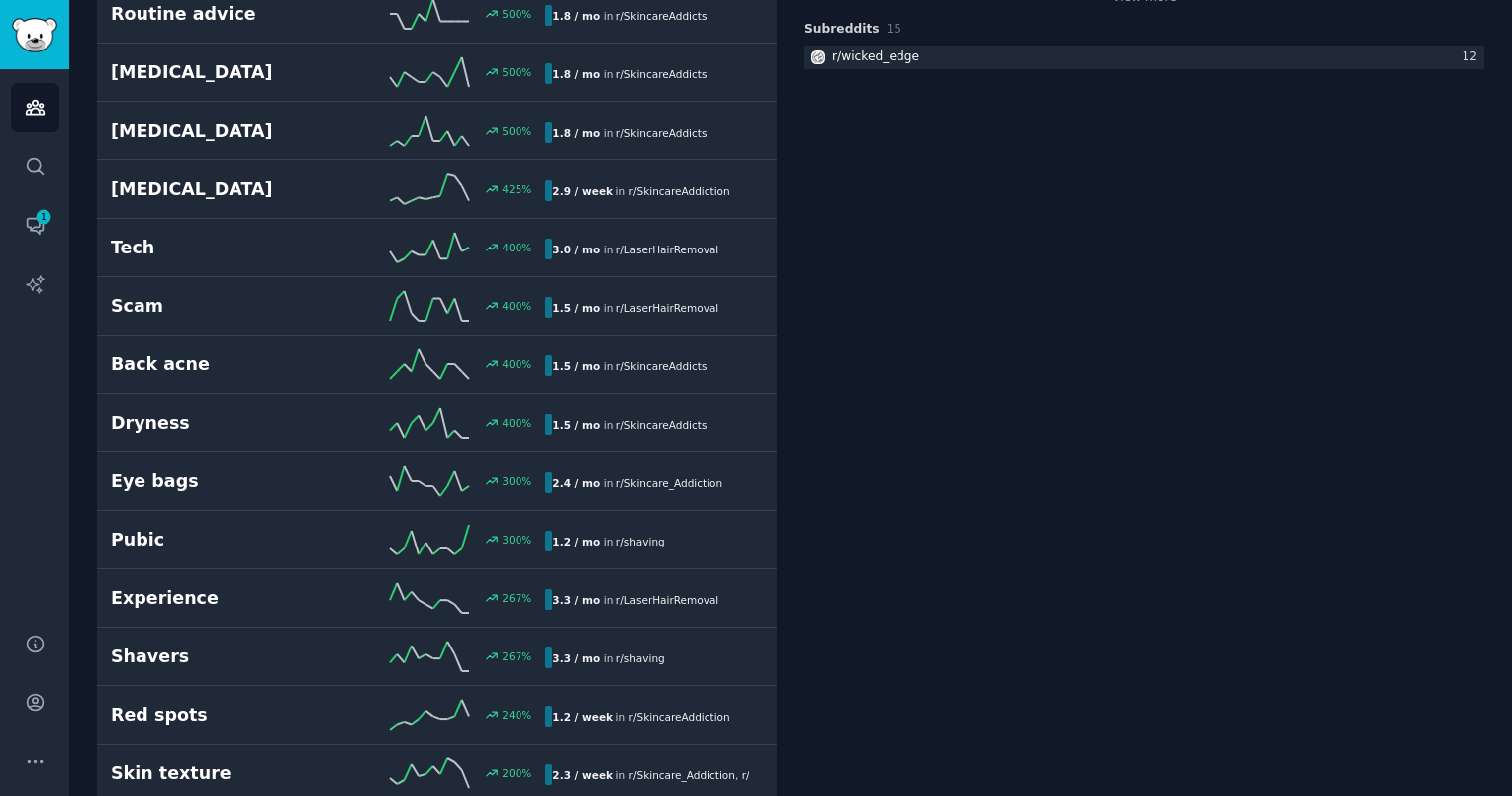
scroll to position [511, 0]
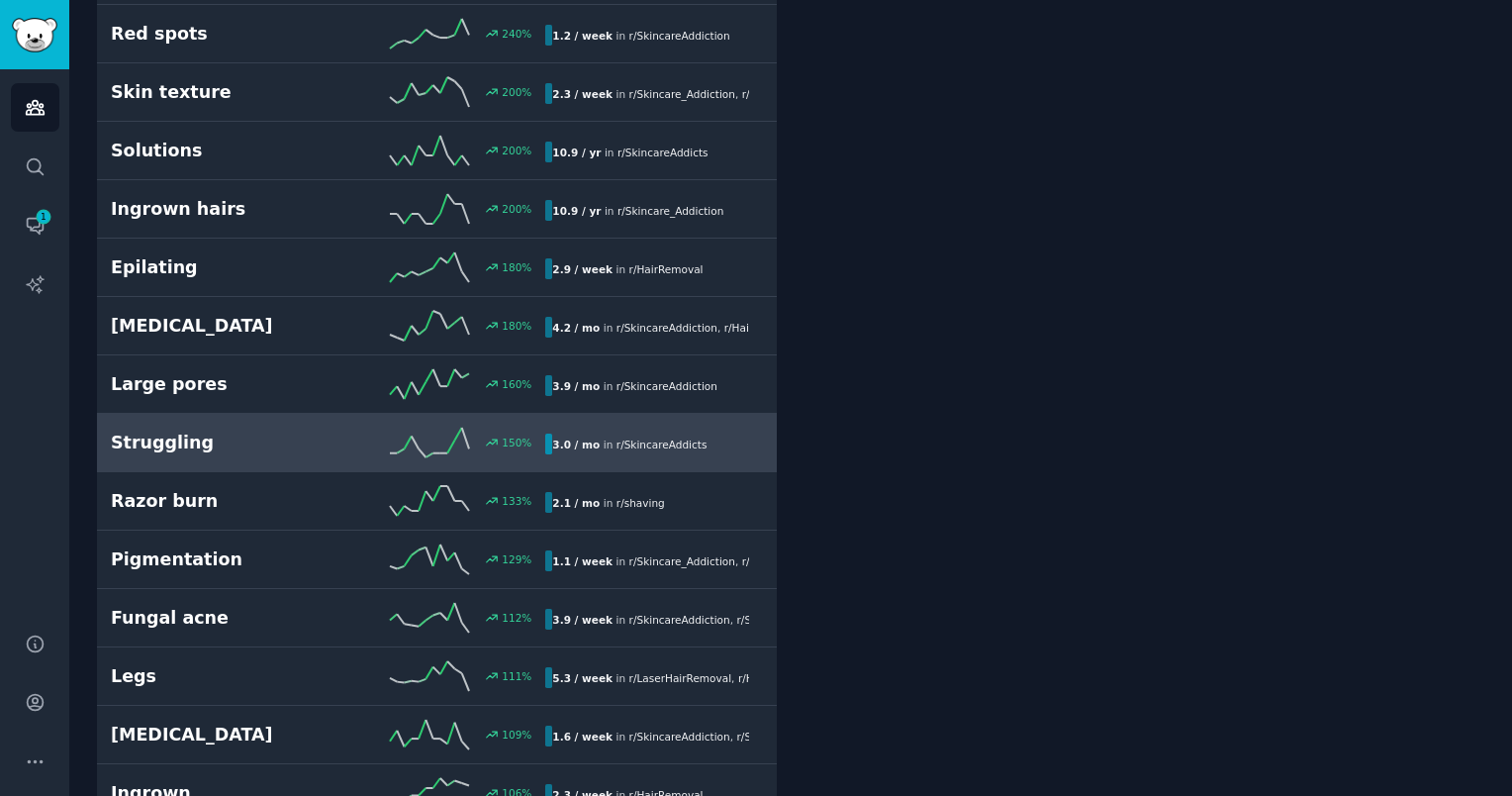
click at [249, 436] on h2 "Struggling" at bounding box center [219, 443] width 217 height 25
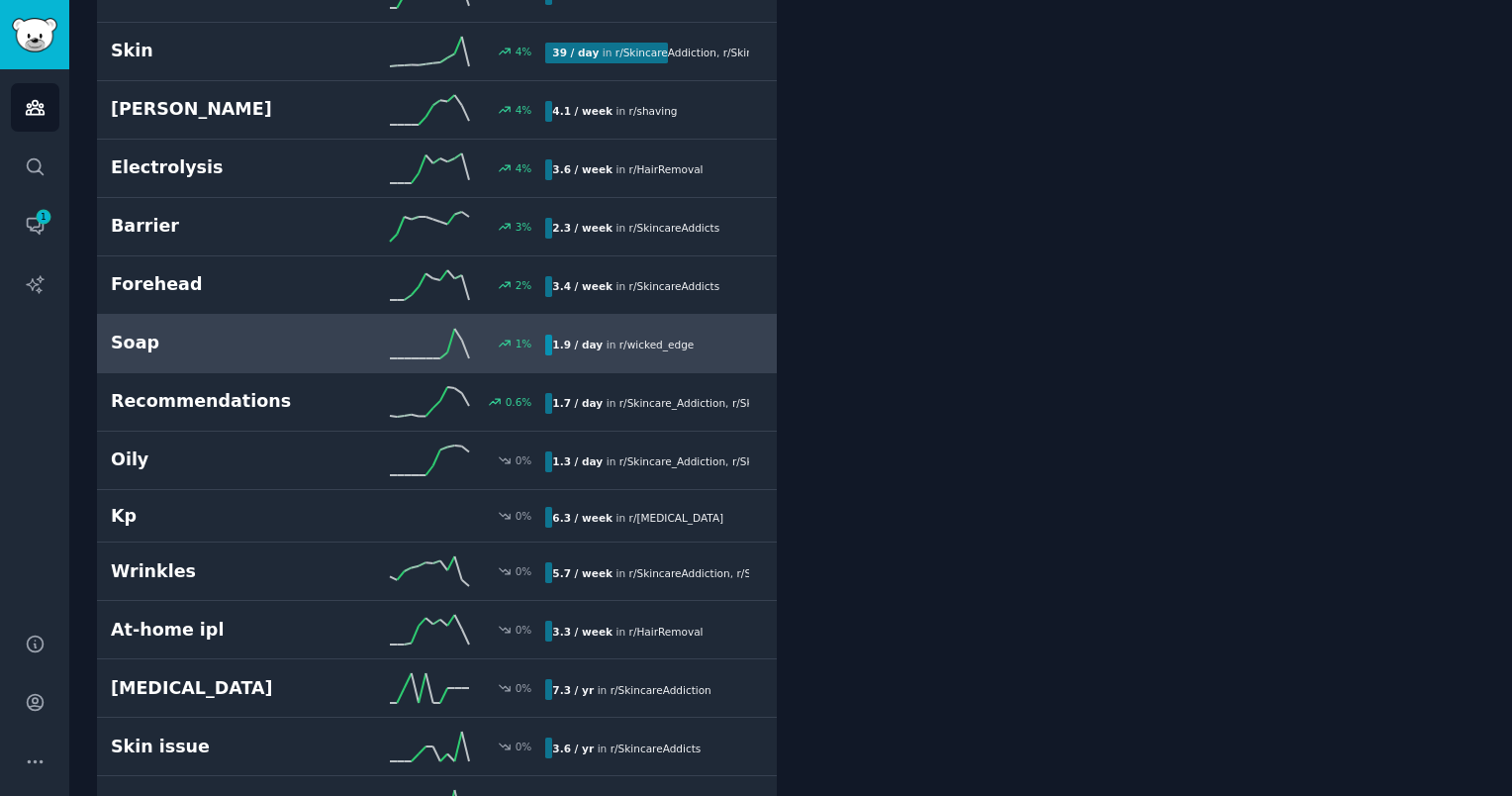
scroll to position [7709, 0]
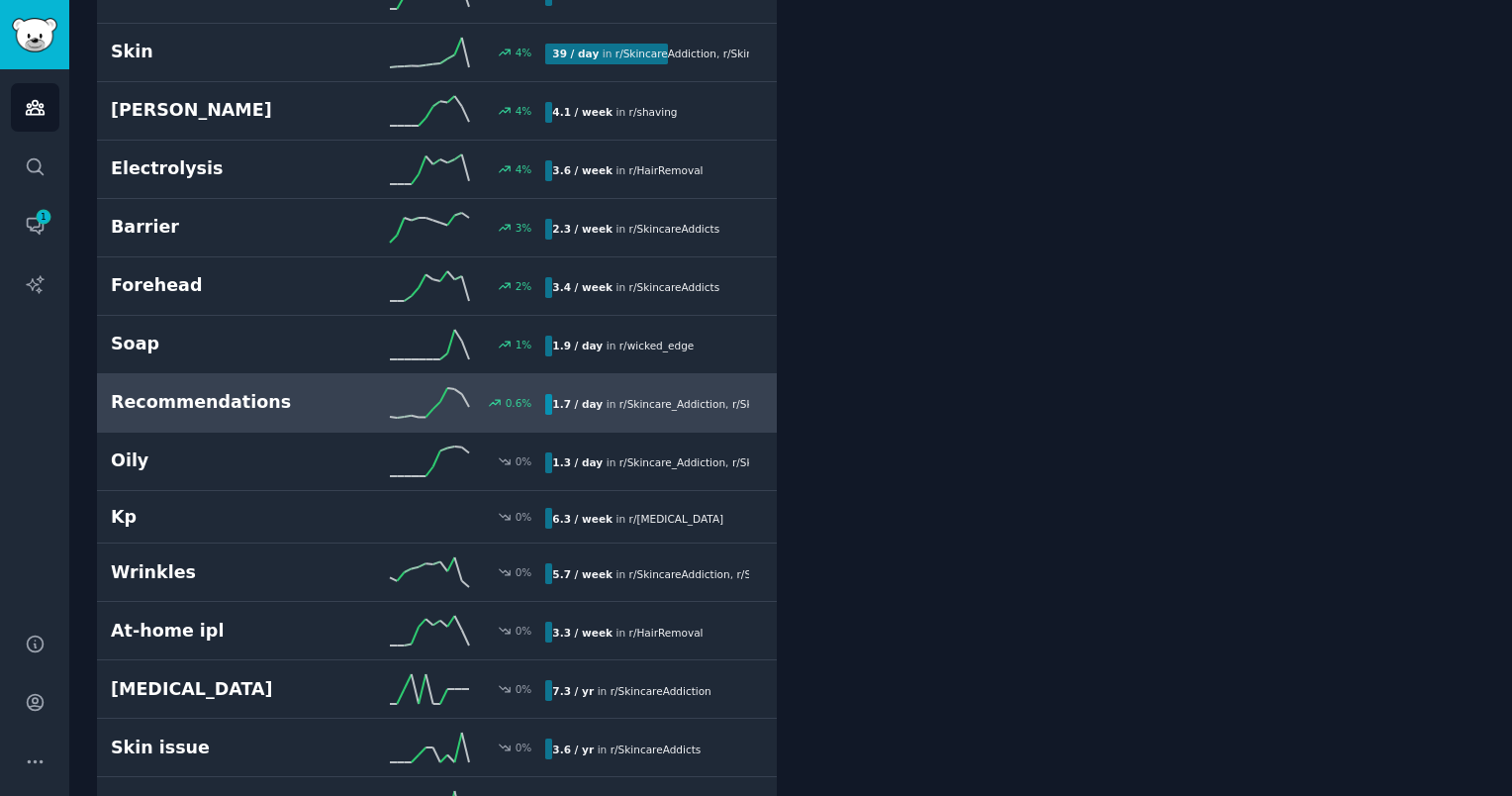
click at [228, 390] on h2 "Recommendations" at bounding box center [219, 402] width 217 height 25
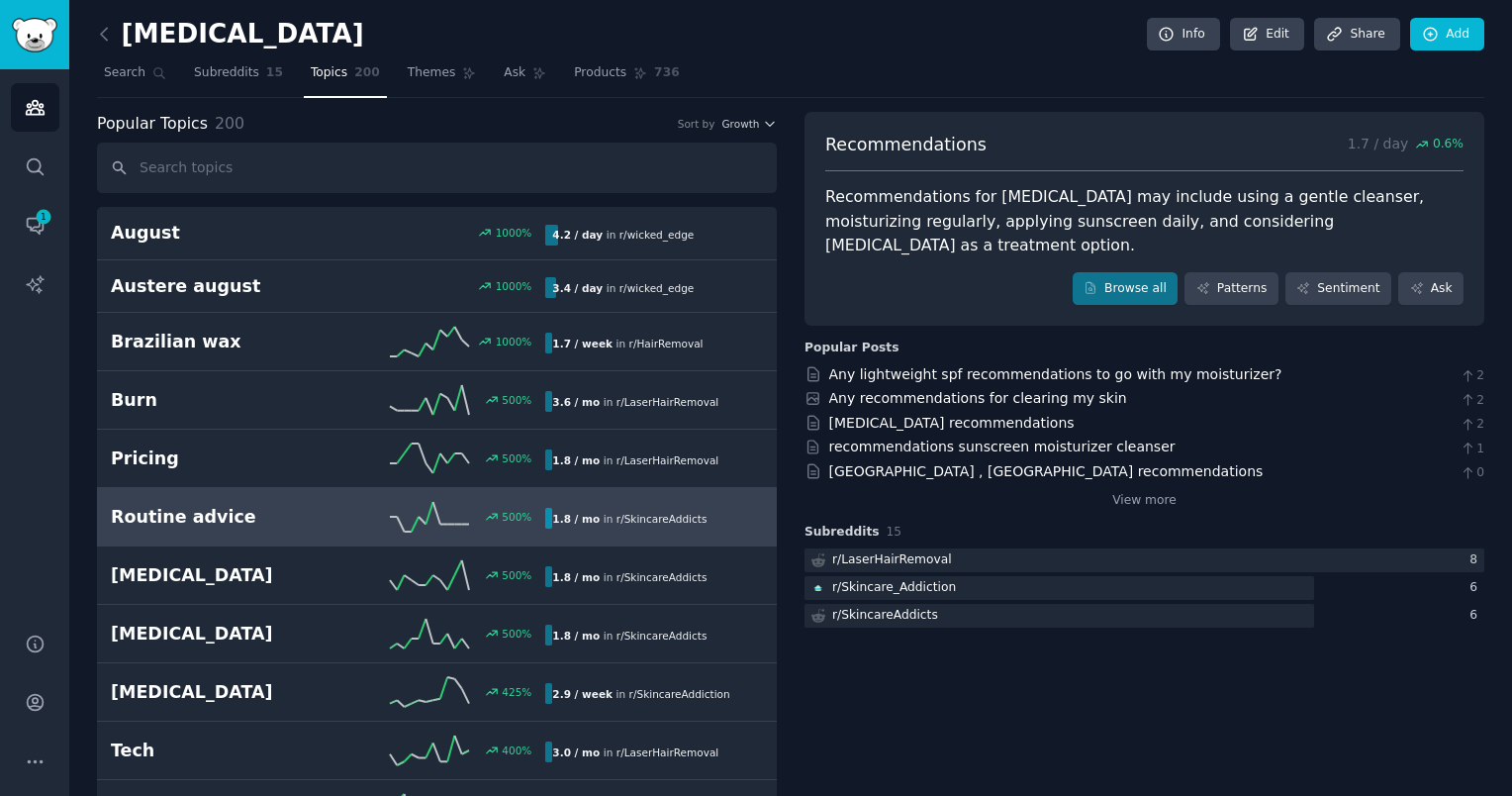
click at [248, 490] on link "Routine advice 500 % 1.8 / mo in r/ SkincareAddicts" at bounding box center [437, 517] width 680 height 59
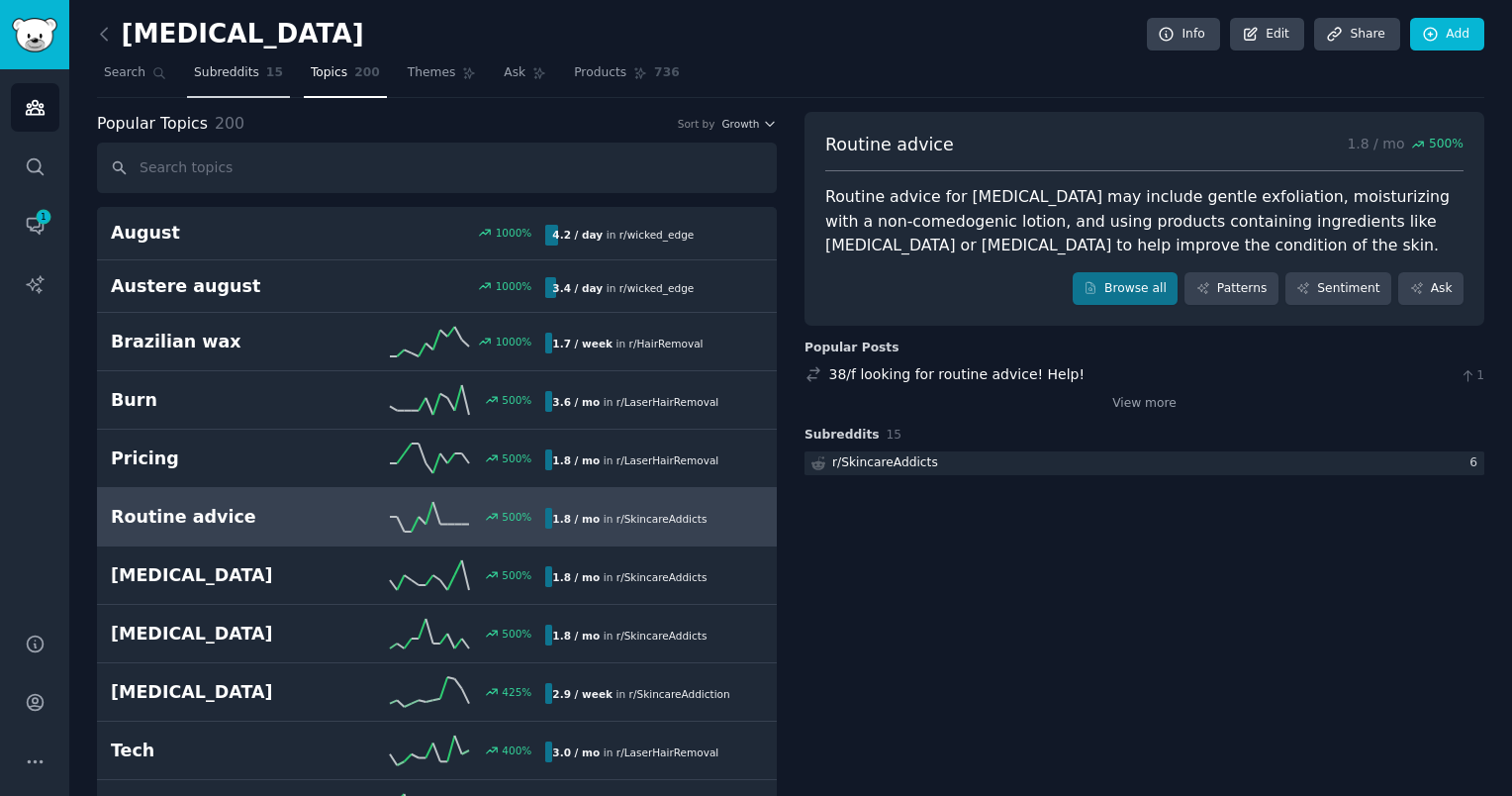
click at [218, 95] on link "Subreddits 15" at bounding box center [238, 78] width 103 height 41
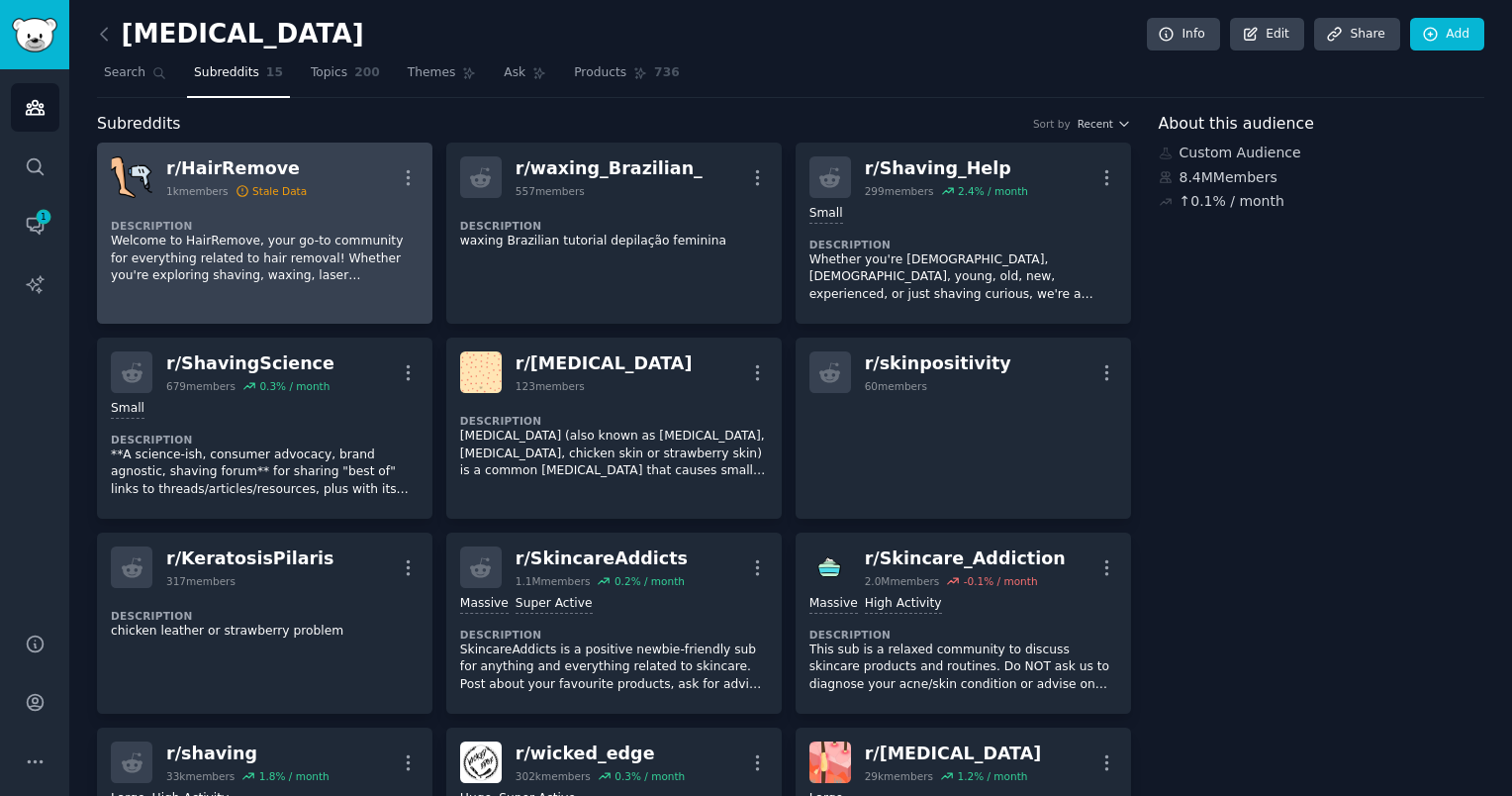
click at [359, 237] on p "Welcome to HairRemove, your go-to community for everything related to hair remo…" at bounding box center [264, 258] width 308 height 53
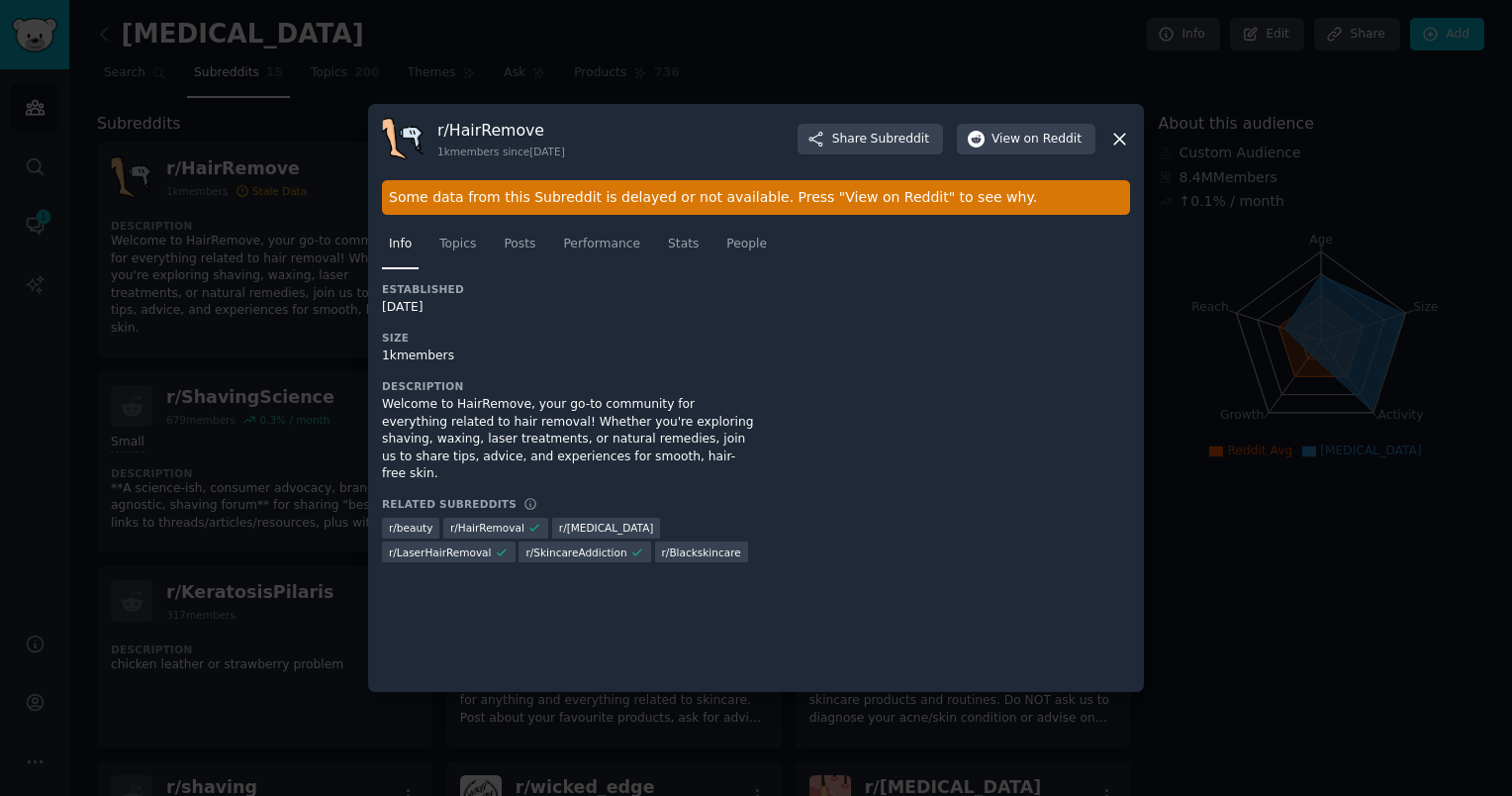
click at [1120, 139] on icon at bounding box center [1119, 139] width 11 height 11
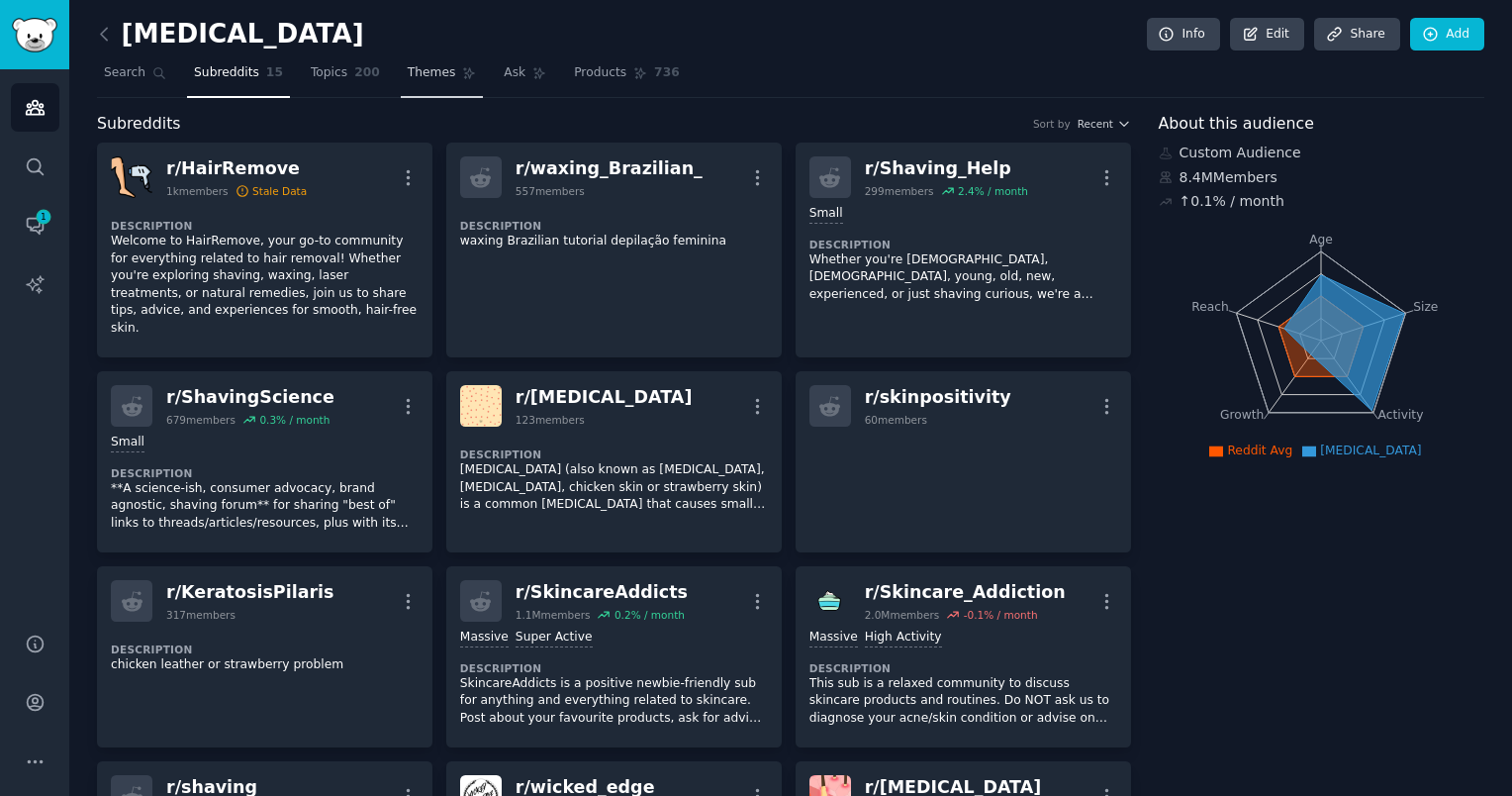
click at [408, 70] on span "Themes" at bounding box center [432, 73] width 49 height 18
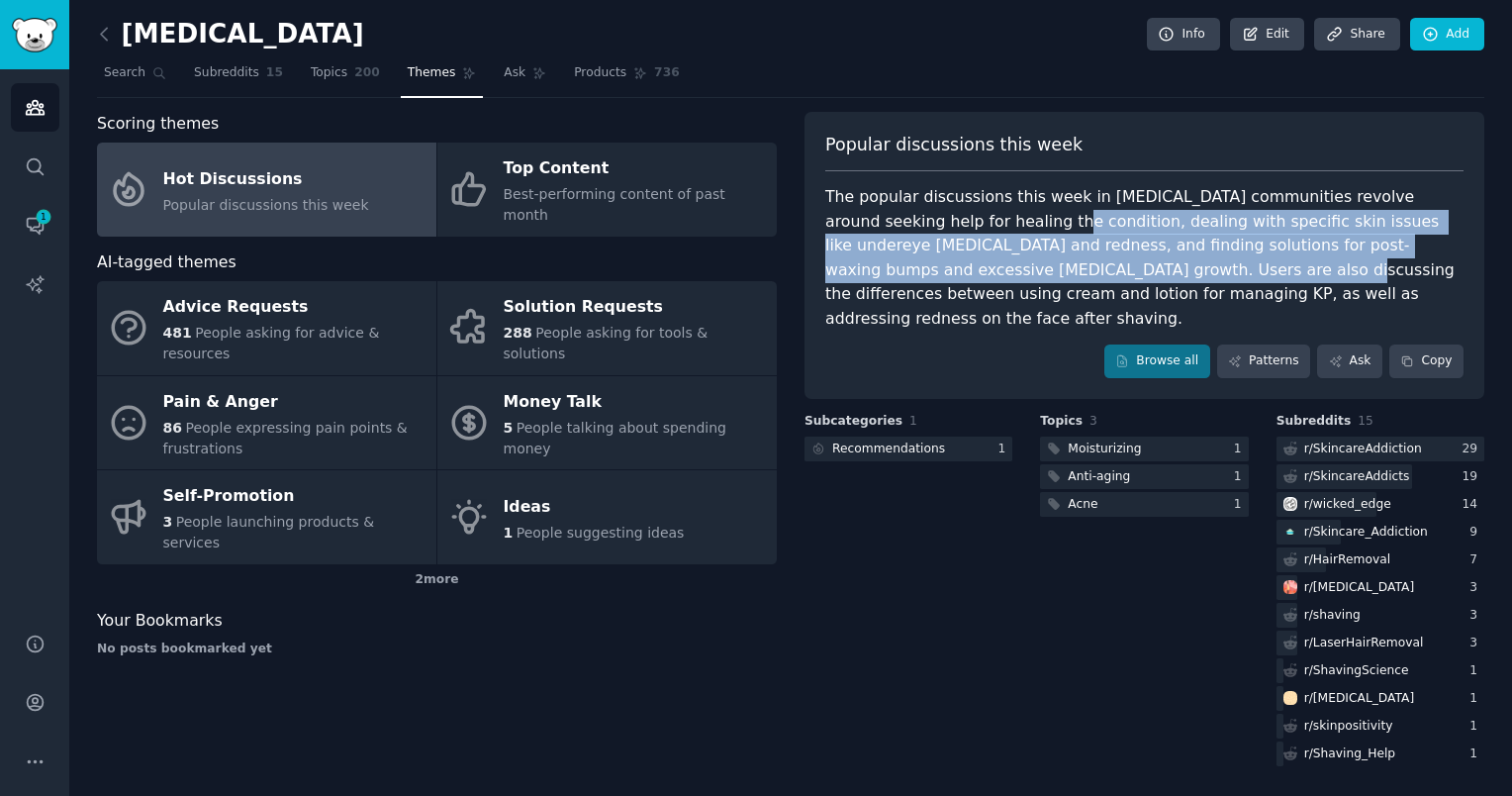
drag, startPoint x: 935, startPoint y: 225, endPoint x: 968, endPoint y: 276, distance: 60.7
click at [968, 276] on div "The popular discussions this week in [MEDICAL_DATA] communities revolve around …" at bounding box center [1145, 258] width 638 height 146
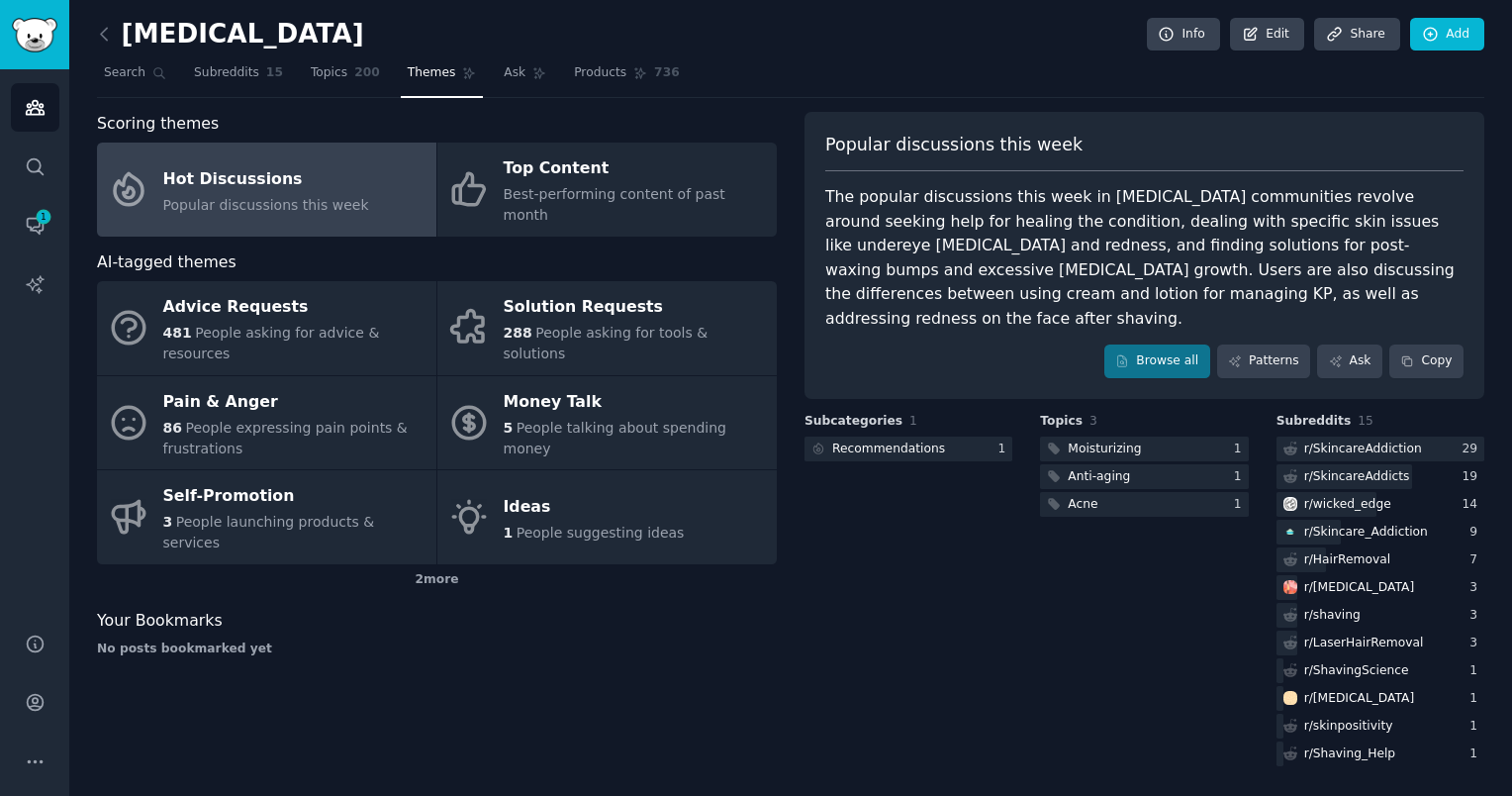
click at [998, 593] on div "Subcategories 1 Recommendations 1" at bounding box center [909, 592] width 207 height 357
click at [1093, 441] on div "Moisturizing" at bounding box center [1104, 450] width 73 height 18
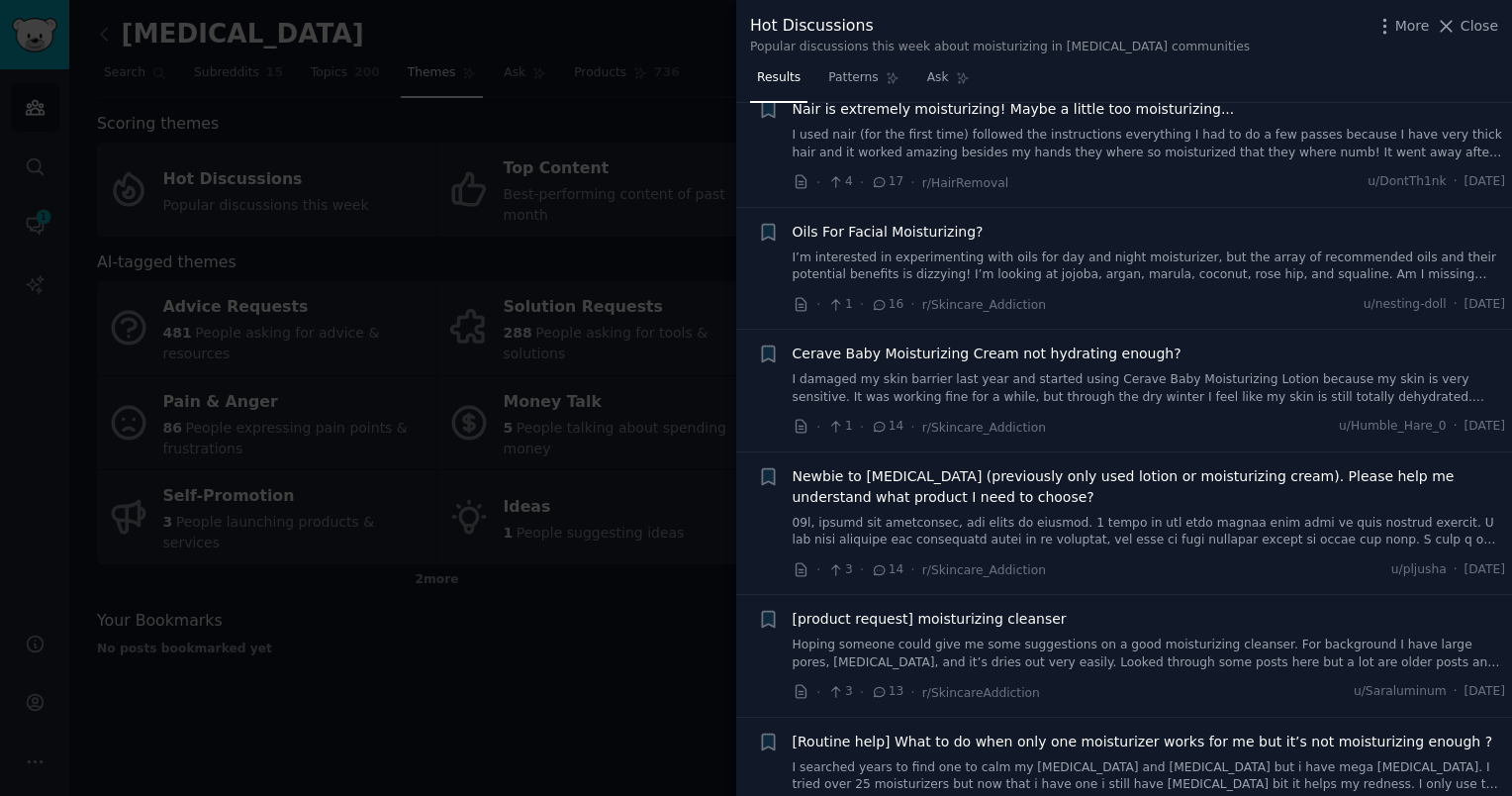
scroll to position [1271, 0]
click at [578, 607] on div at bounding box center [756, 398] width 1512 height 796
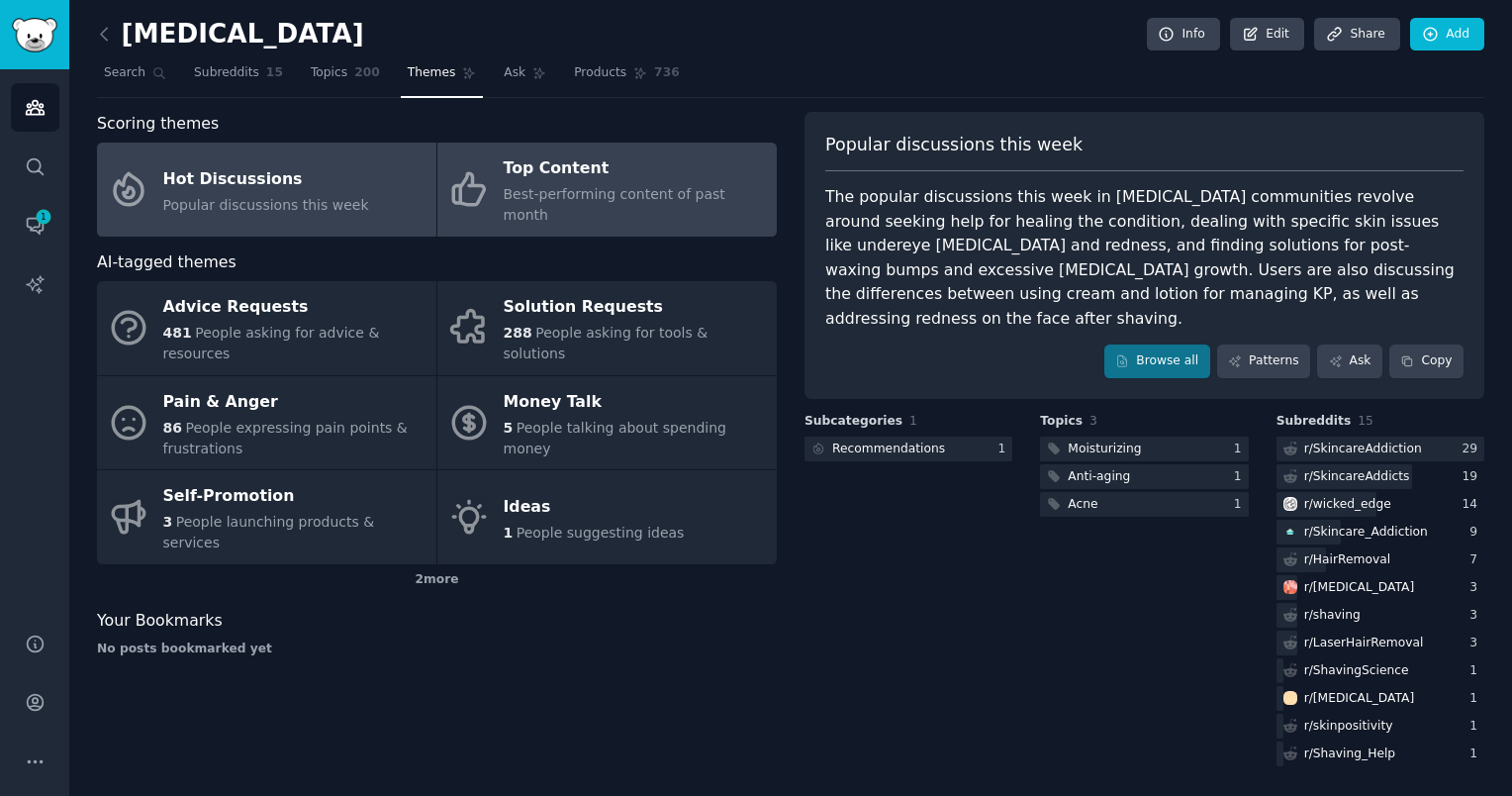
click at [575, 209] on link "Top Content Best-performing content of past month" at bounding box center [607, 190] width 339 height 94
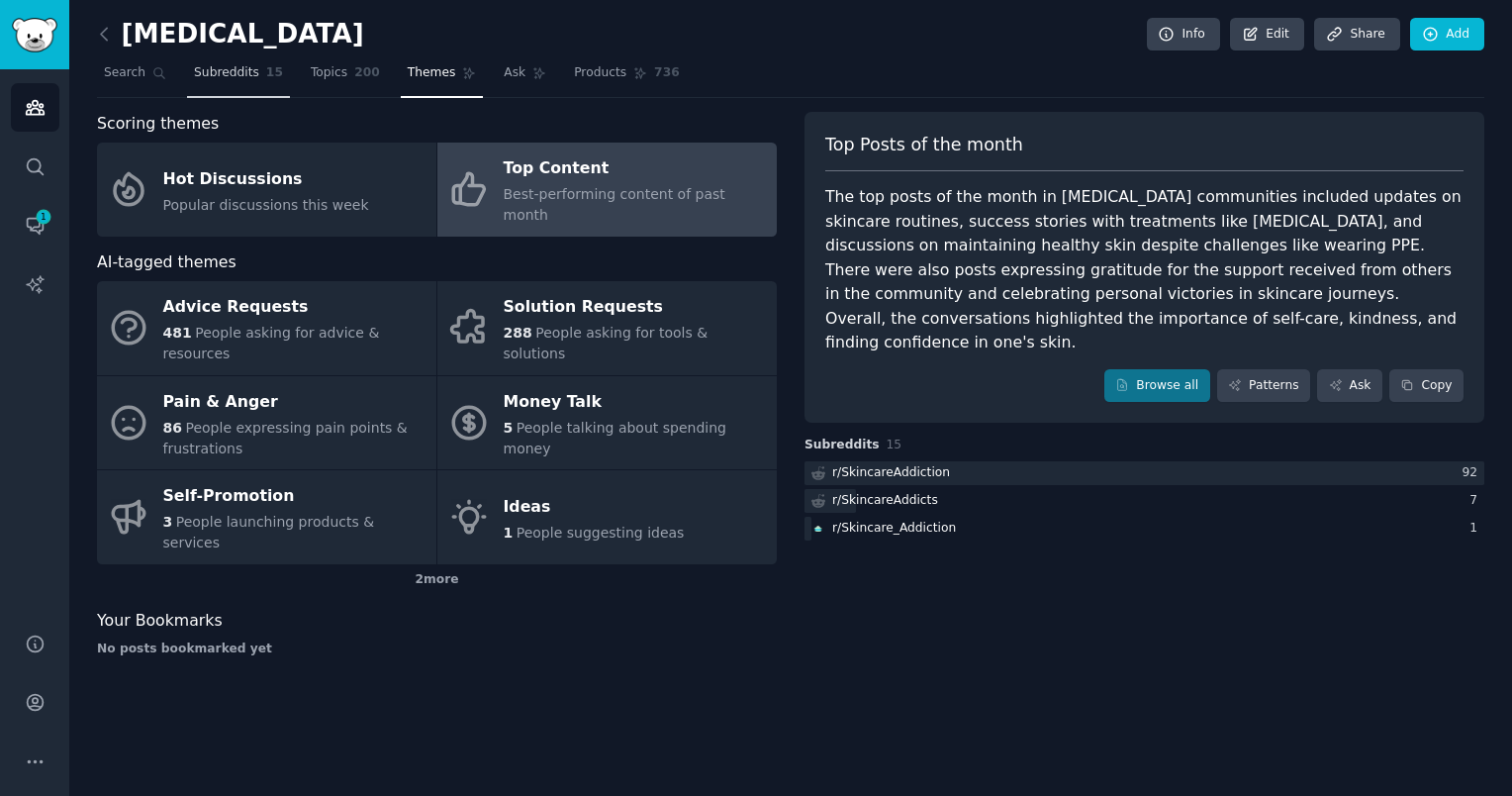
click at [354, 79] on span "200" at bounding box center [367, 73] width 26 height 18
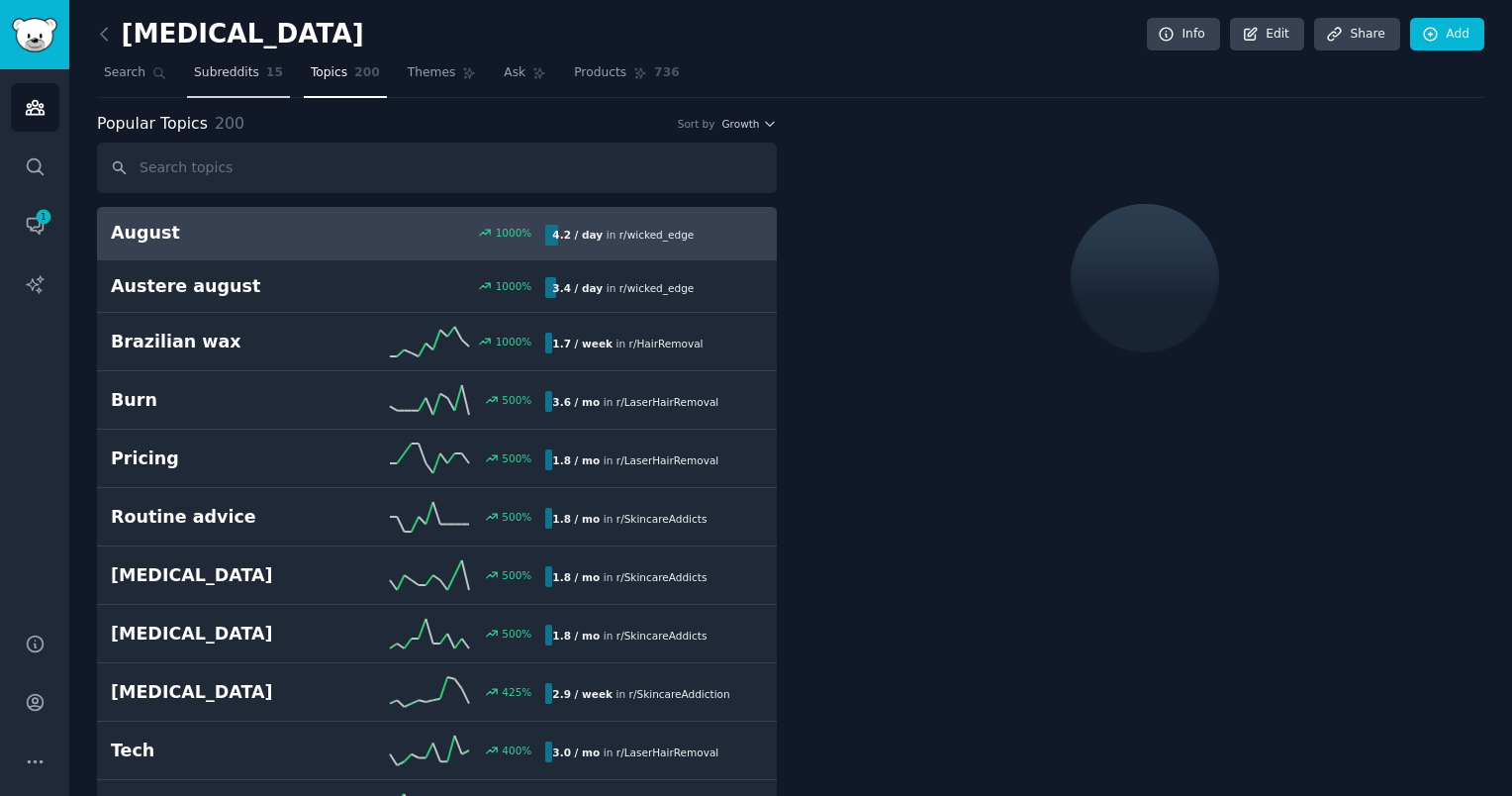
click at [190, 82] on link "Subreddits 15" at bounding box center [238, 78] width 103 height 41
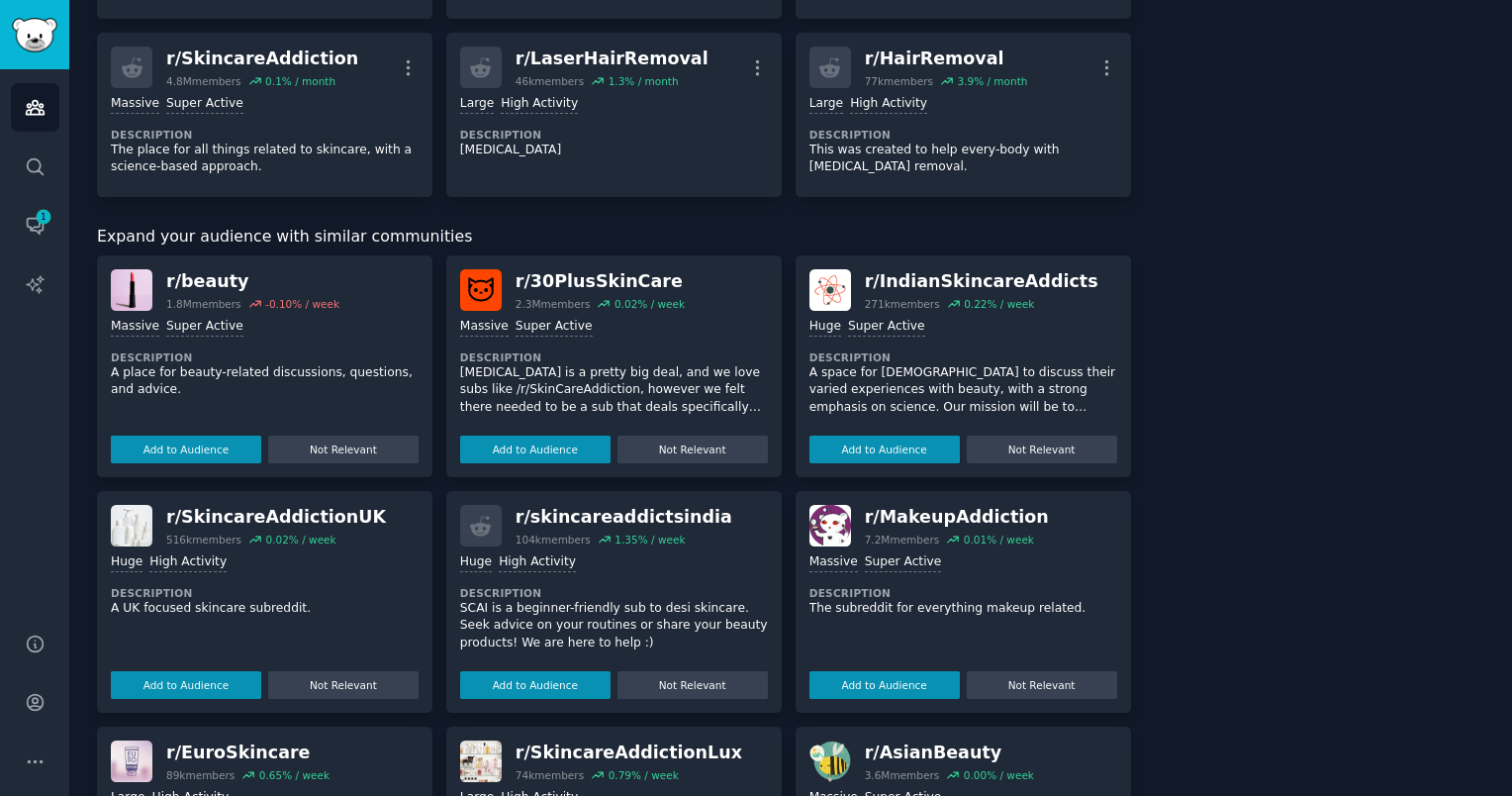
scroll to position [891, 0]
click at [572, 448] on button "Add to Audience" at bounding box center [535, 449] width 151 height 28
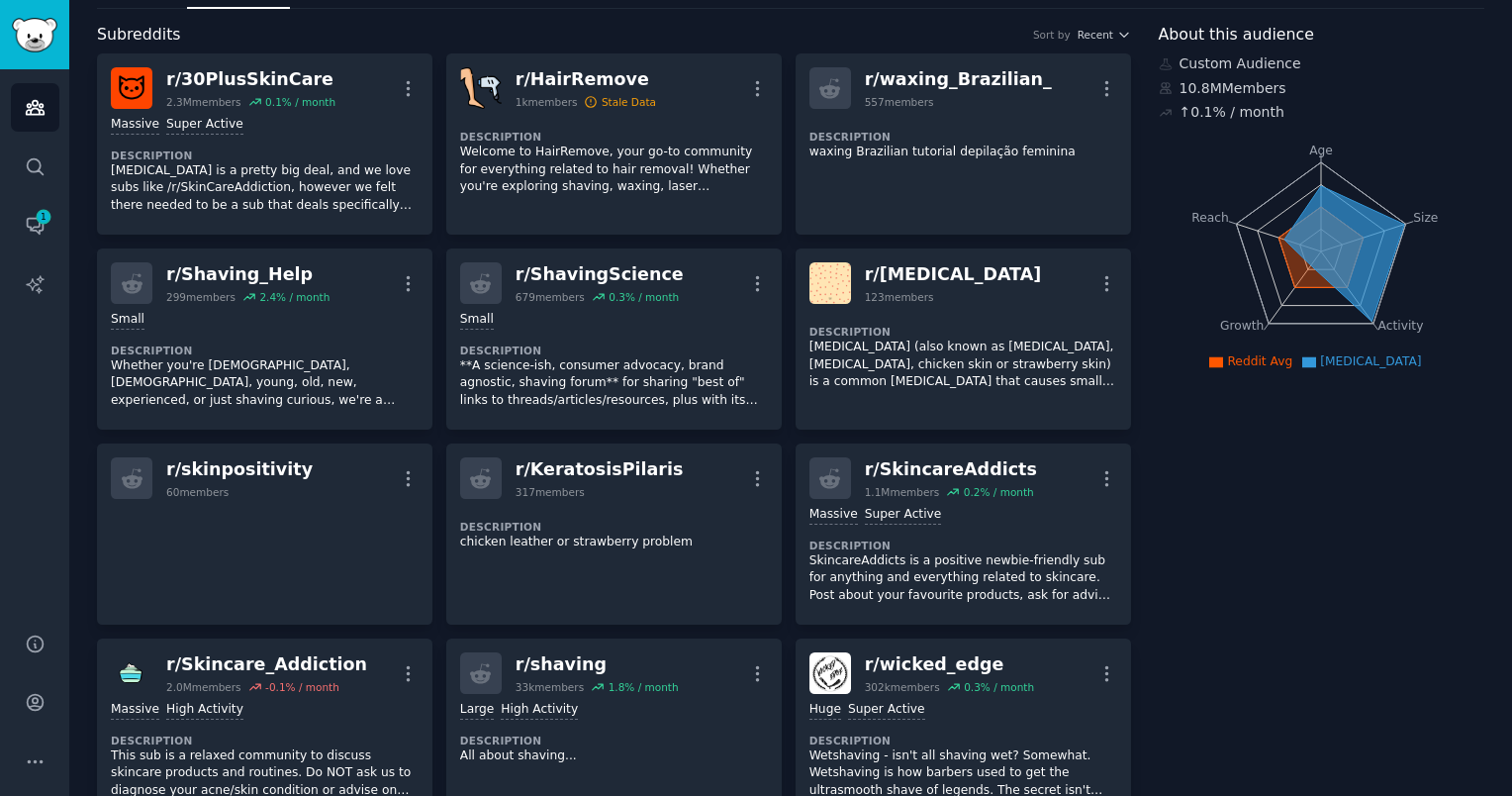
scroll to position [0, 0]
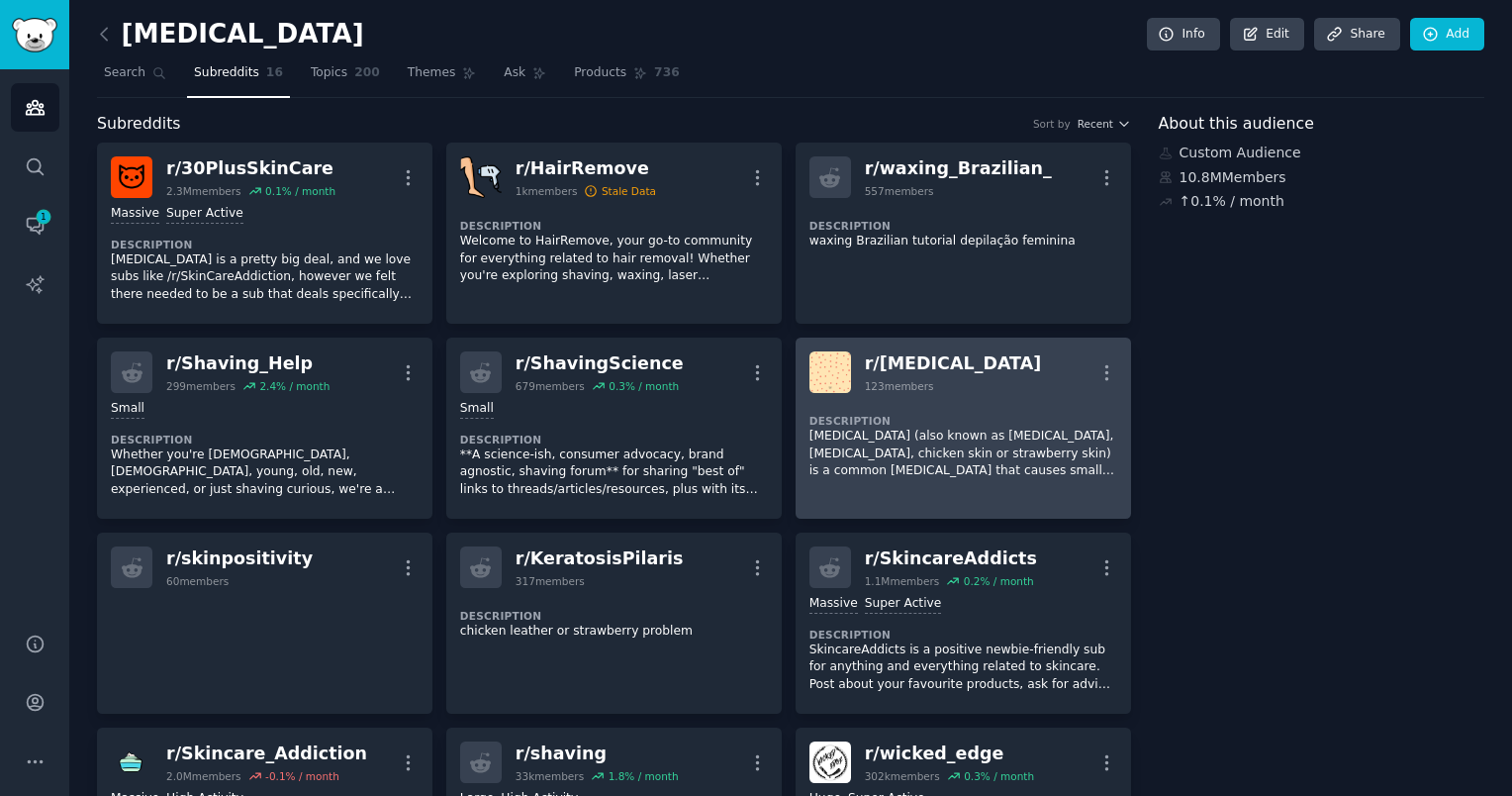
click at [936, 408] on div "Description [MEDICAL_DATA] (also known as [MEDICAL_DATA], [MEDICAL_DATA], chick…" at bounding box center [963, 440] width 308 height 94
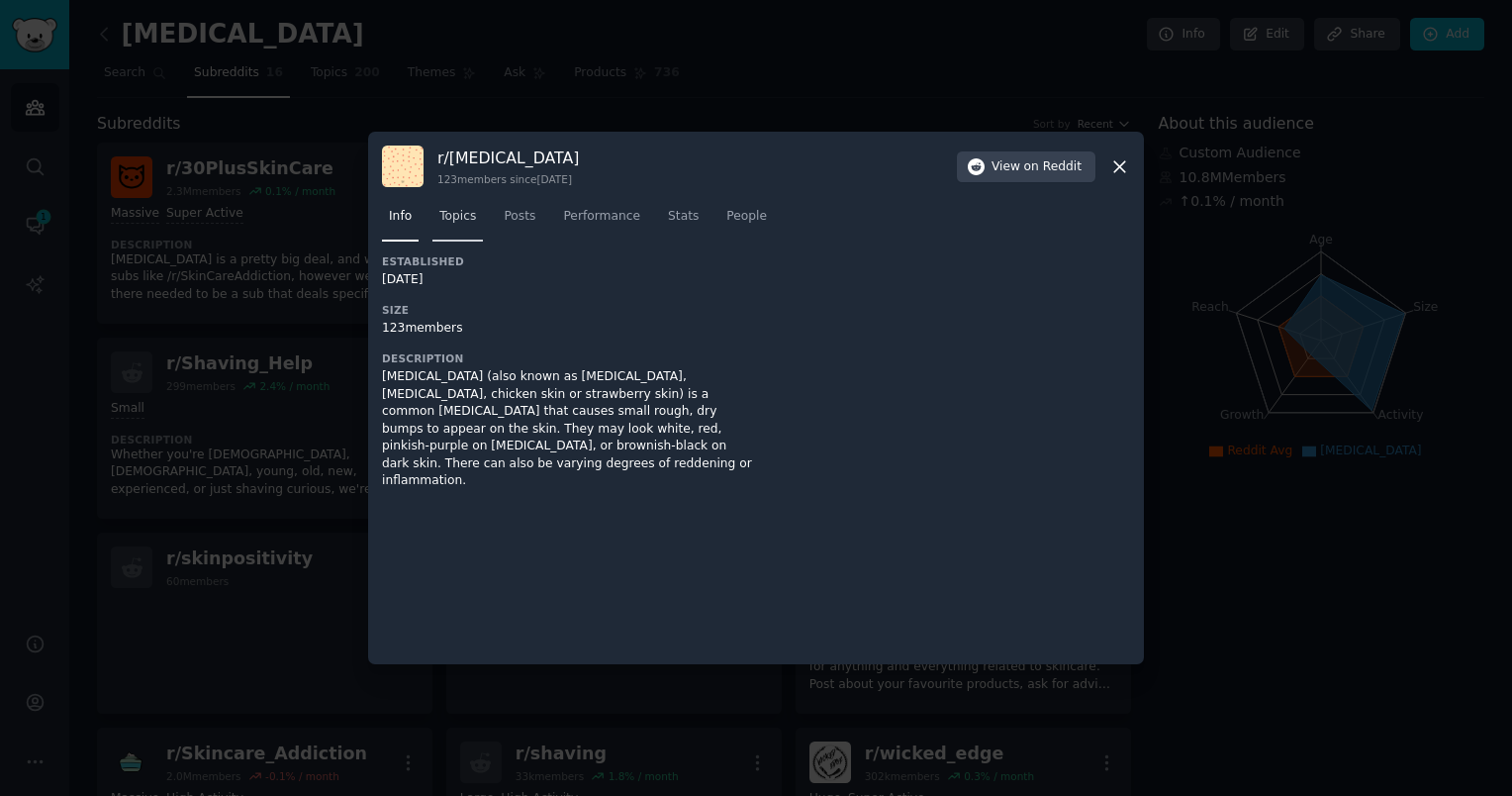
click at [460, 222] on span "Topics" at bounding box center [458, 216] width 37 height 18
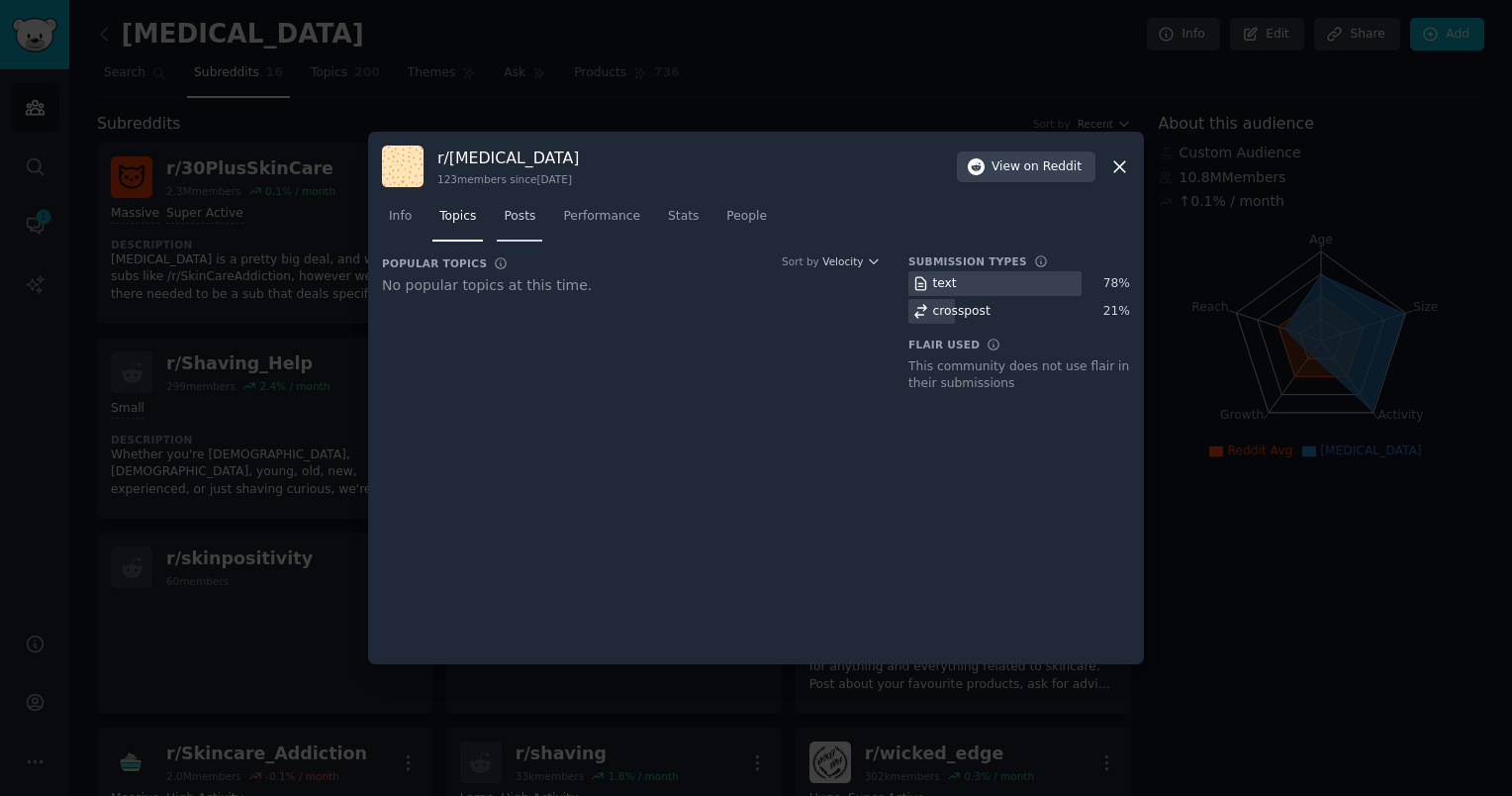
click at [507, 221] on span "Posts" at bounding box center [520, 216] width 32 height 18
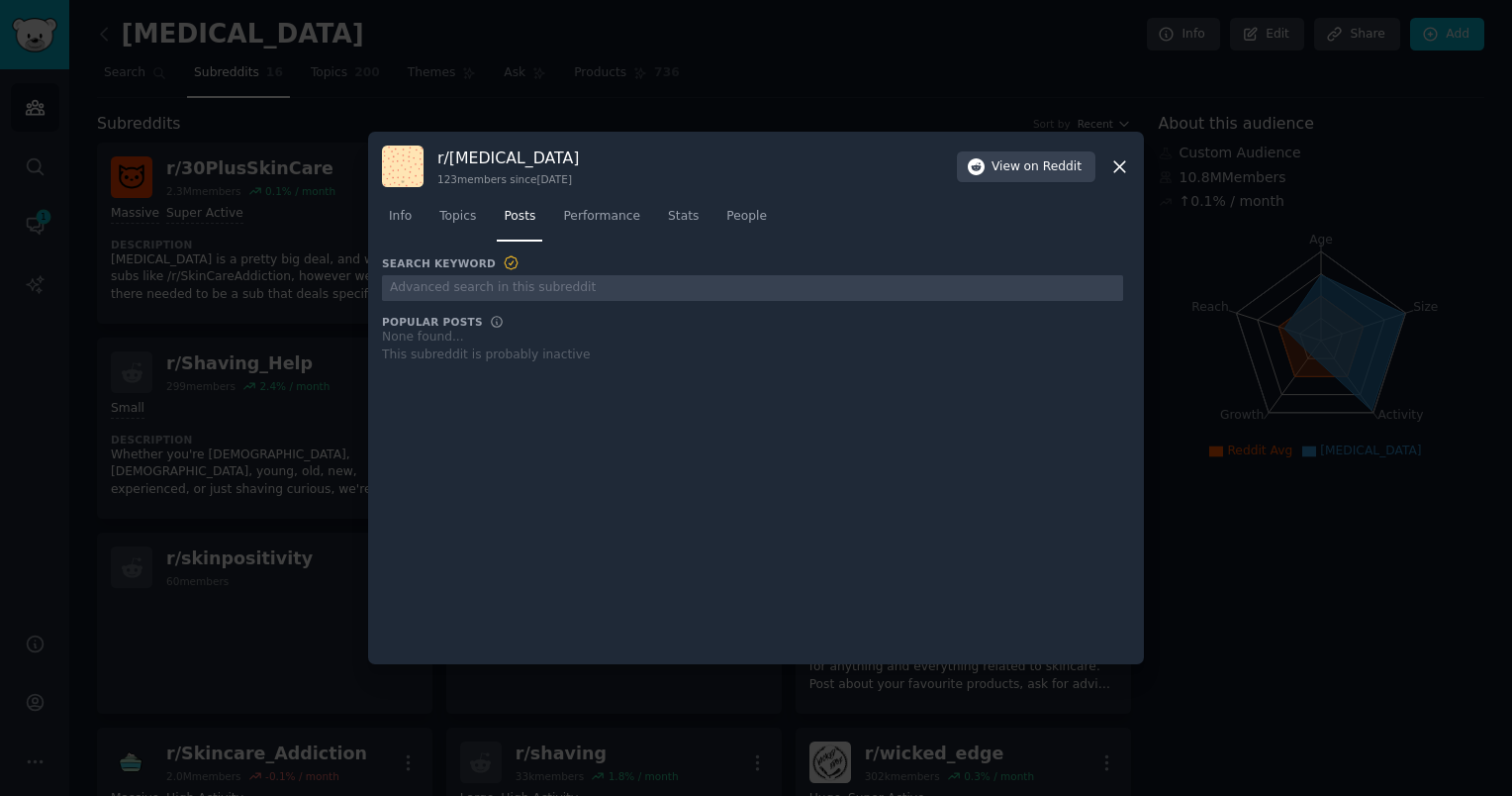
click at [1337, 640] on div at bounding box center [756, 398] width 1512 height 796
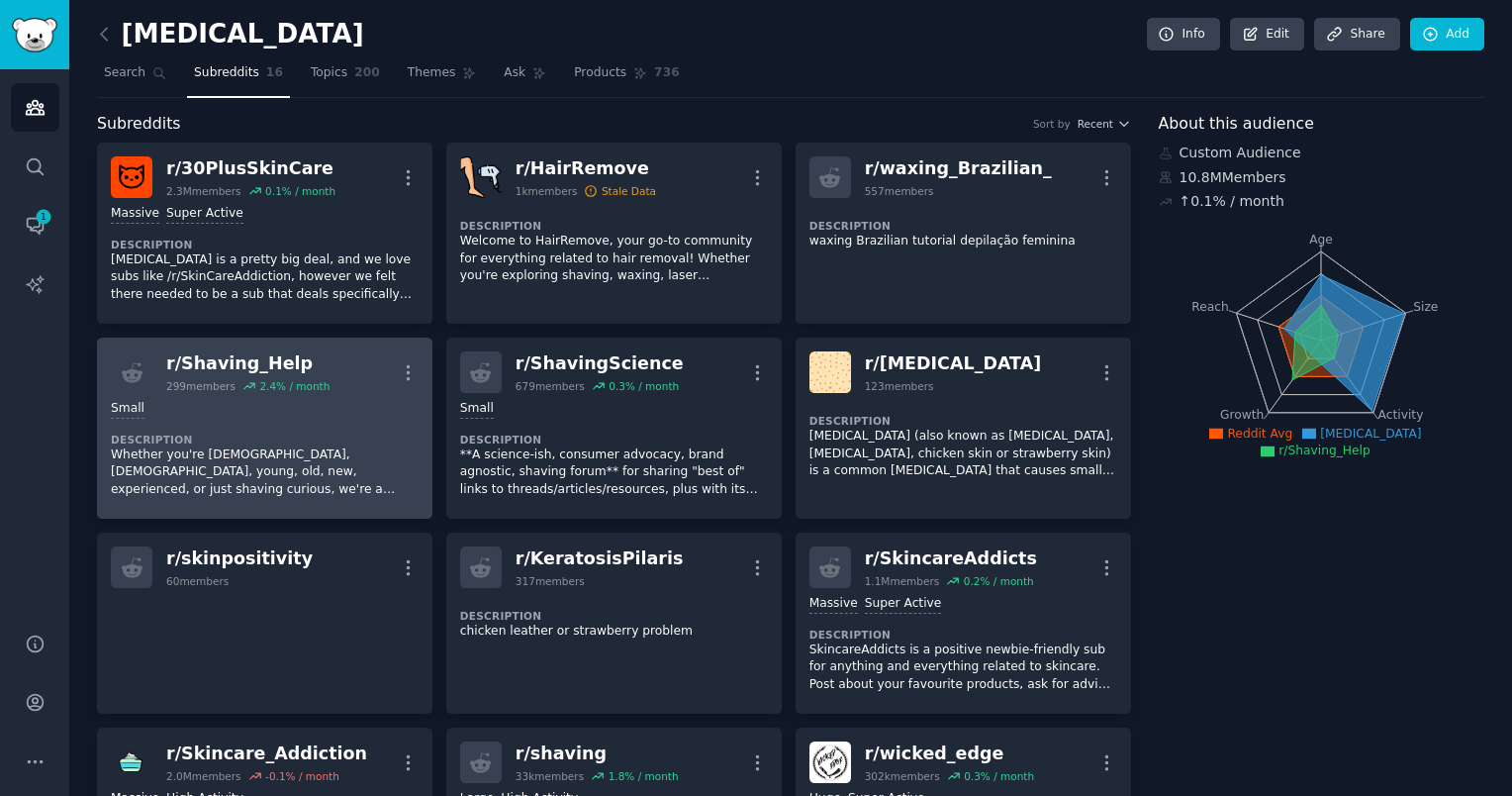
click at [311, 426] on div "Small Description Whether you're [DEMOGRAPHIC_DATA], [DEMOGRAPHIC_DATA], young,…" at bounding box center [264, 449] width 308 height 112
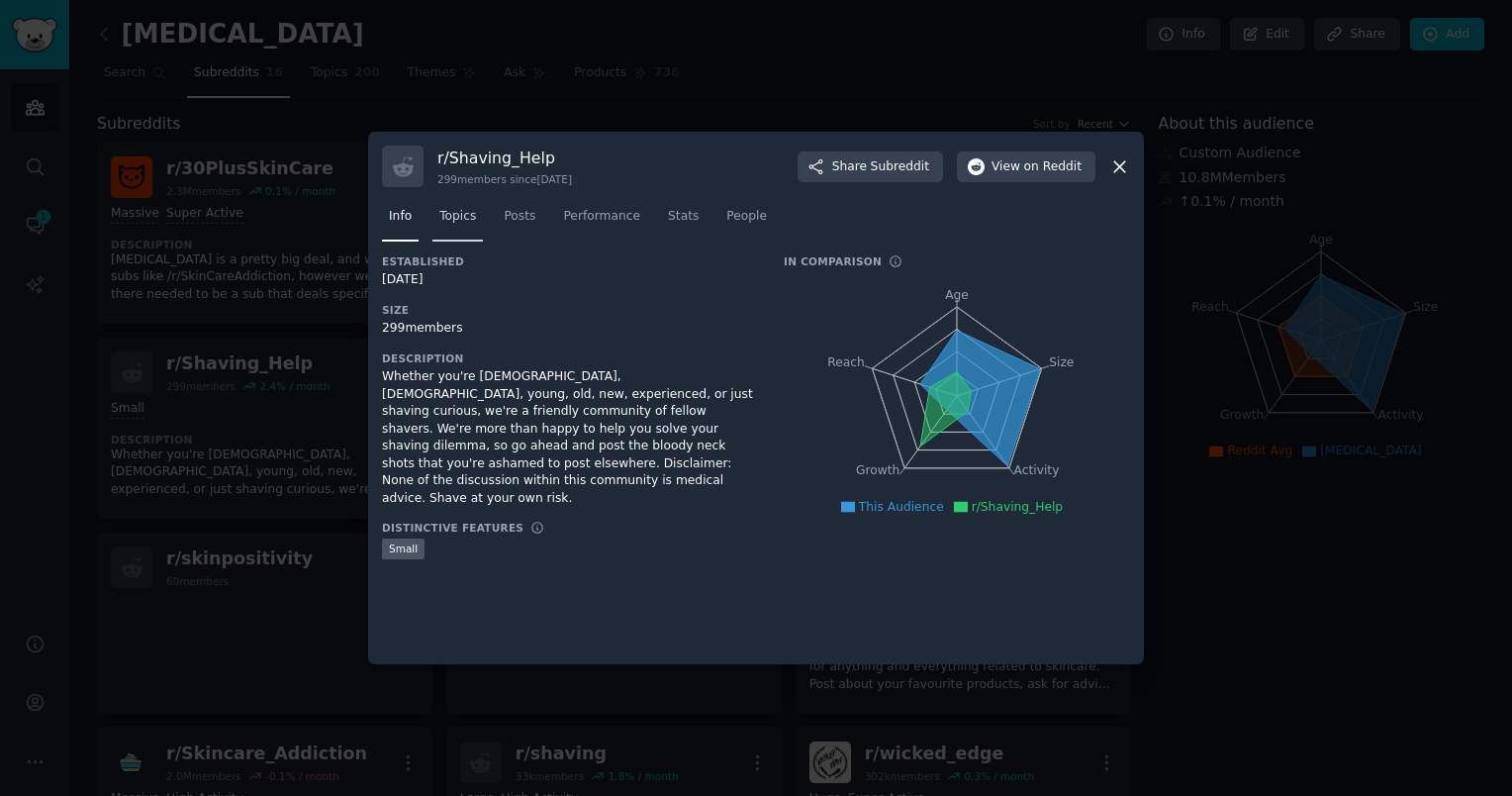
click at [465, 216] on span "Topics" at bounding box center [458, 216] width 37 height 18
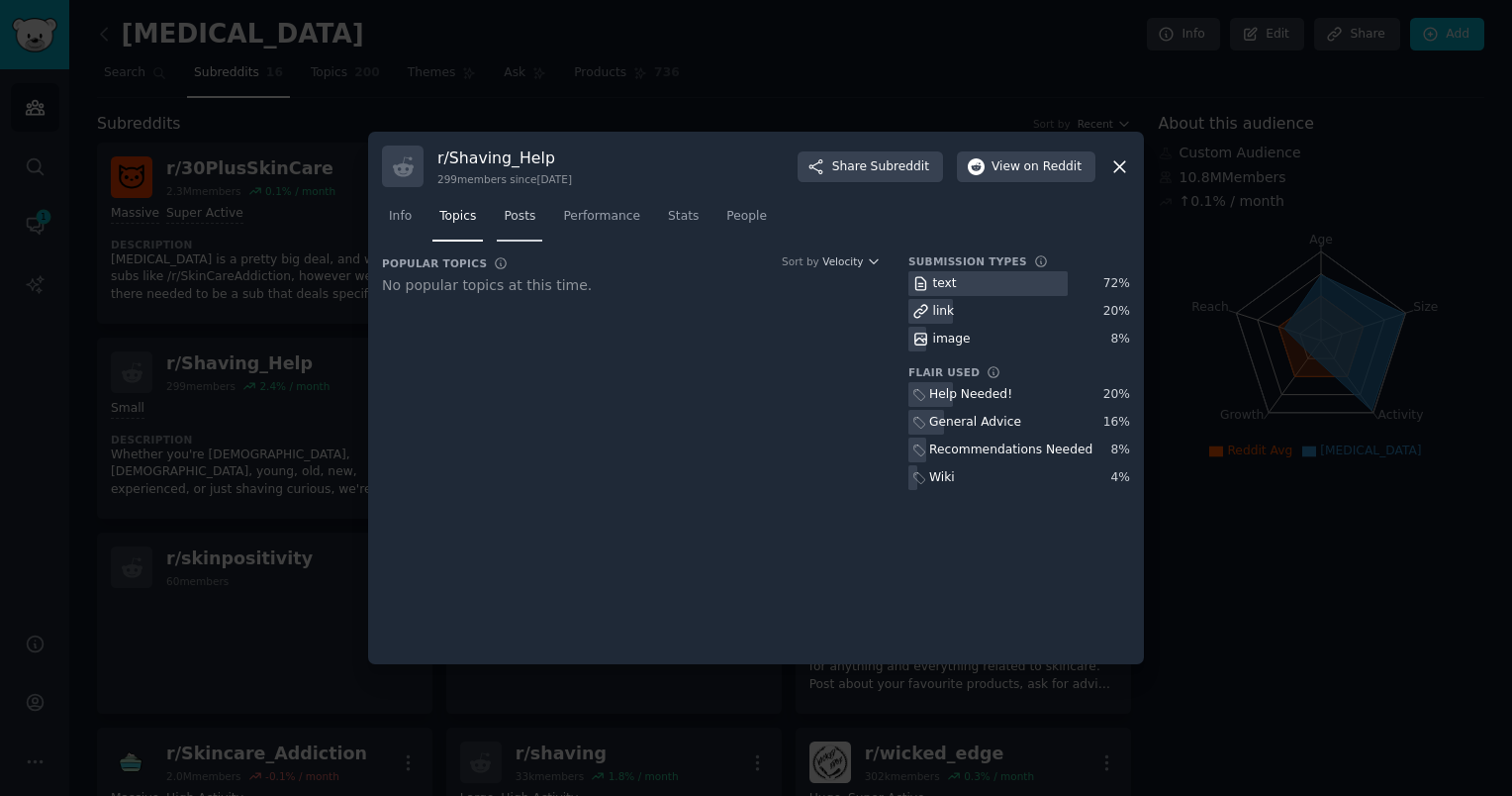
click at [517, 222] on span "Posts" at bounding box center [520, 216] width 32 height 18
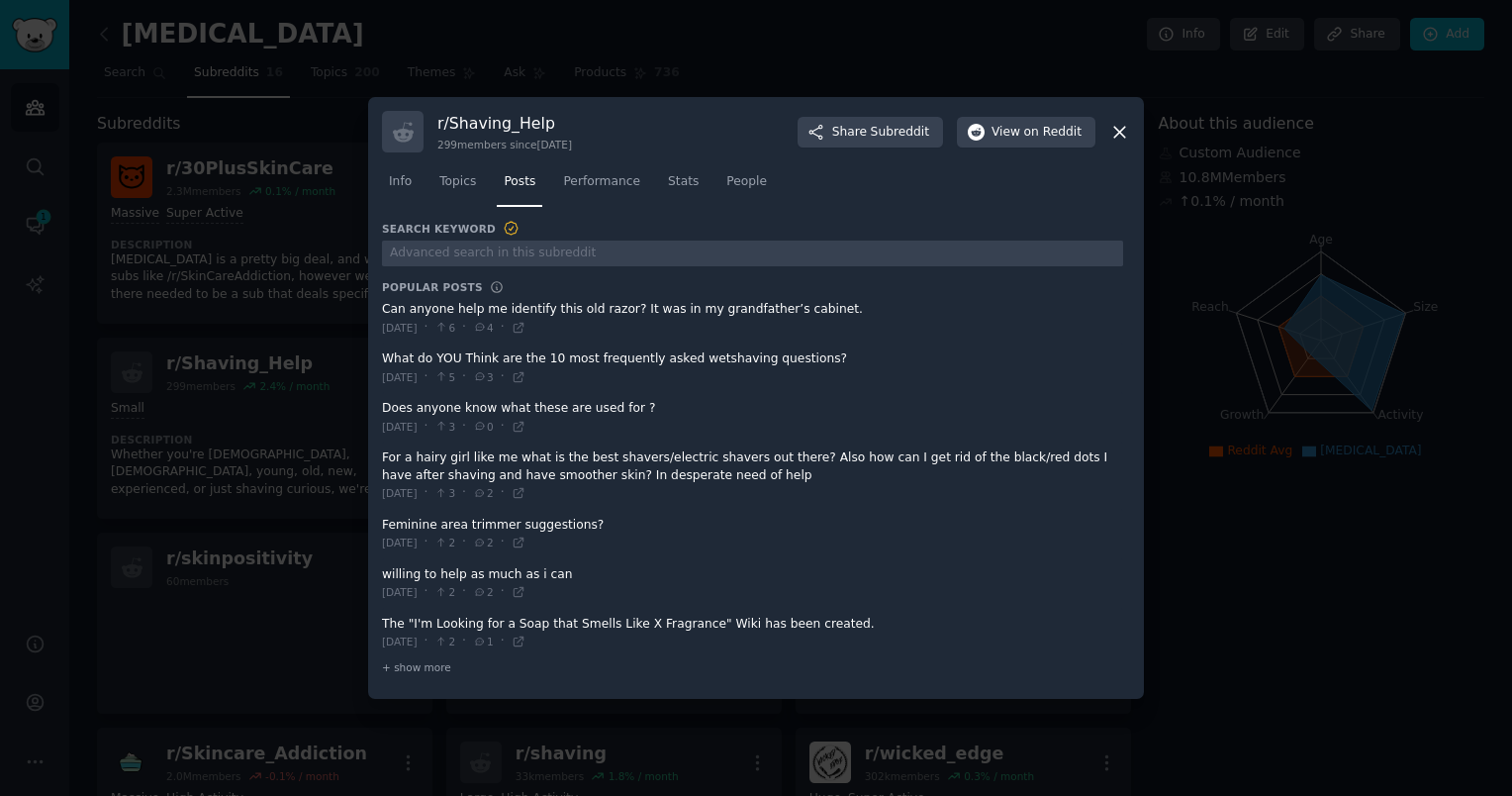
click at [494, 486] on span "2" at bounding box center [483, 493] width 21 height 14
click at [463, 450] on span at bounding box center [752, 476] width 741 height 66
click at [435, 471] on span at bounding box center [752, 476] width 741 height 66
